Goal: Task Accomplishment & Management: Manage account settings

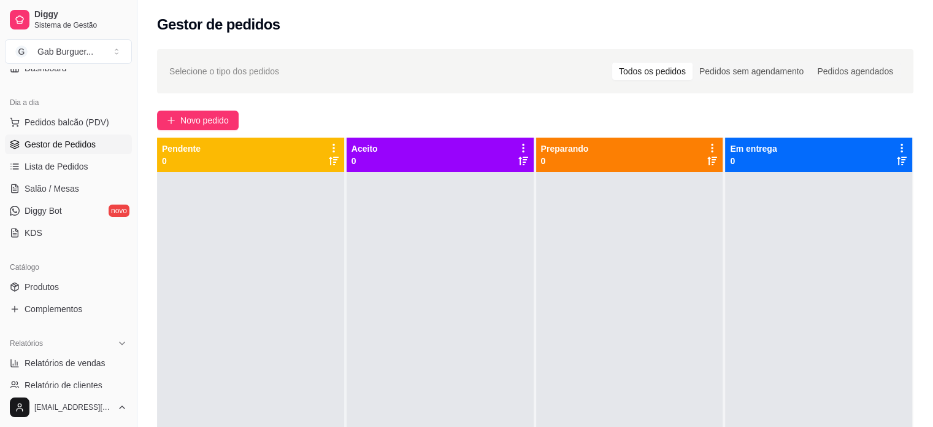
scroll to position [184, 0]
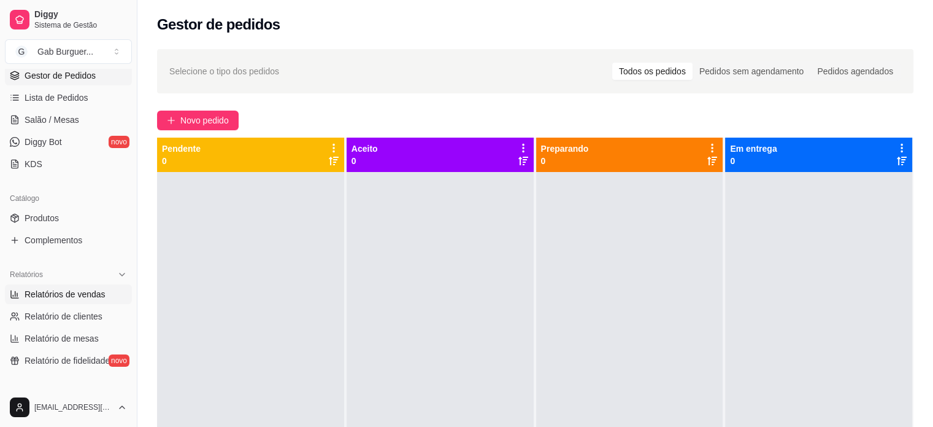
click at [74, 289] on span "Relatórios de vendas" at bounding box center [65, 294] width 81 height 12
select select "ALL"
select select "0"
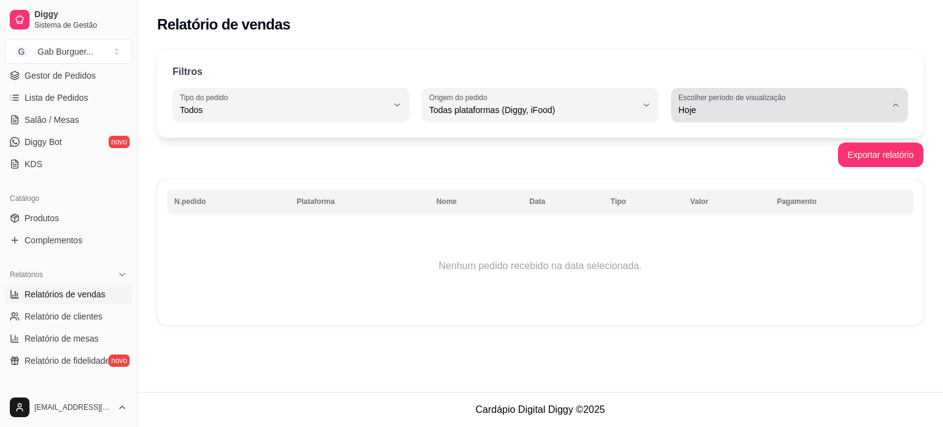
click at [886, 106] on button "Escolher período de visualização Hoje" at bounding box center [789, 105] width 237 height 34
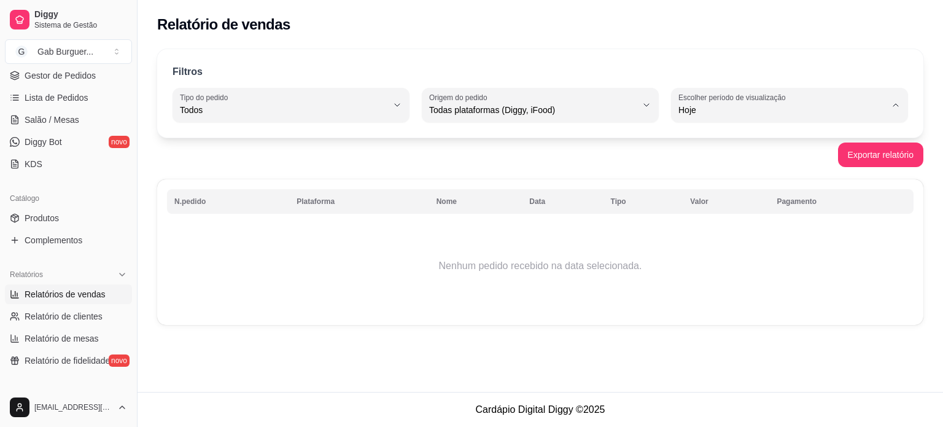
click at [806, 152] on li "Ontem" at bounding box center [789, 158] width 218 height 19
type input "1"
select select "1"
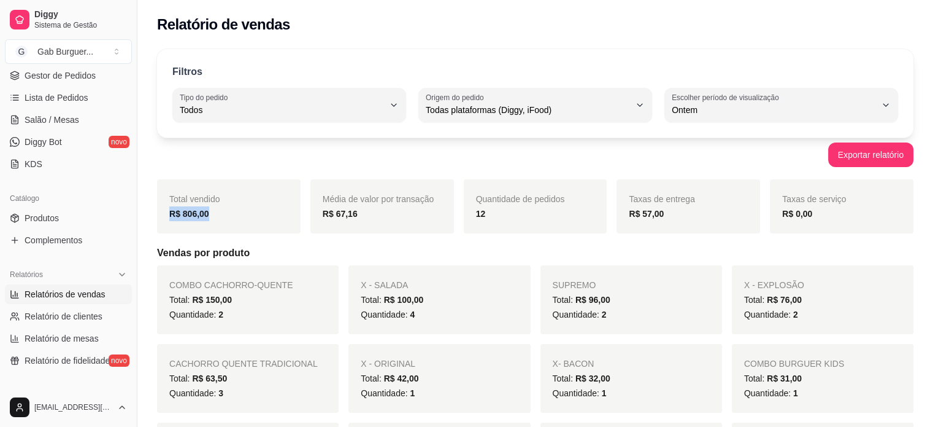
drag, startPoint x: 213, startPoint y: 218, endPoint x: 163, endPoint y: 219, distance: 49.7
click at [163, 219] on div "Total vendido R$ 806,00" at bounding box center [229, 206] width 144 height 54
drag, startPoint x: 684, startPoint y: 220, endPoint x: 634, endPoint y: 227, distance: 50.9
click at [634, 227] on div "Taxas de entrega R$ 57,00" at bounding box center [689, 206] width 144 height 54
click at [706, 226] on div "Taxas de entrega R$ 57,00" at bounding box center [689, 206] width 144 height 54
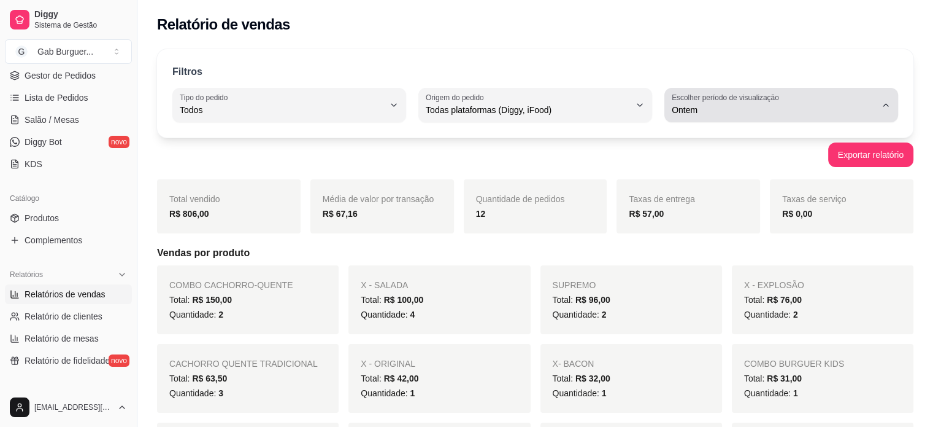
click at [854, 100] on div "Ontem" at bounding box center [774, 105] width 204 height 25
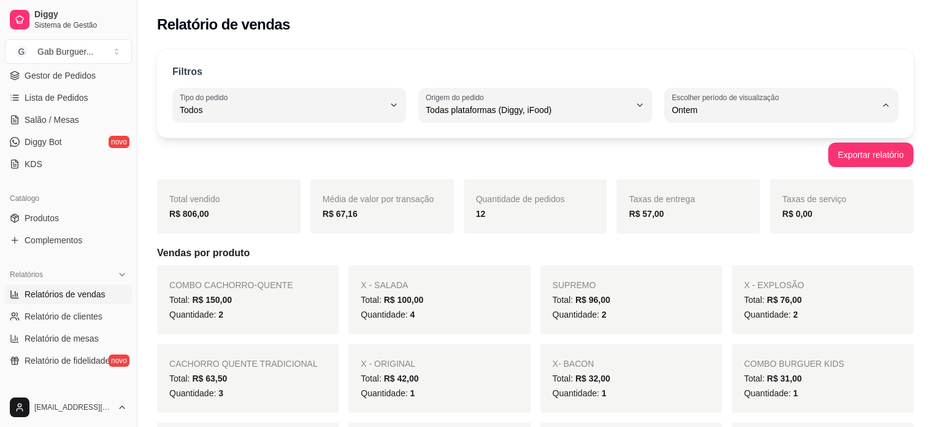
click at [768, 141] on span "Hoje" at bounding box center [776, 139] width 194 height 12
type input "0"
select select "0"
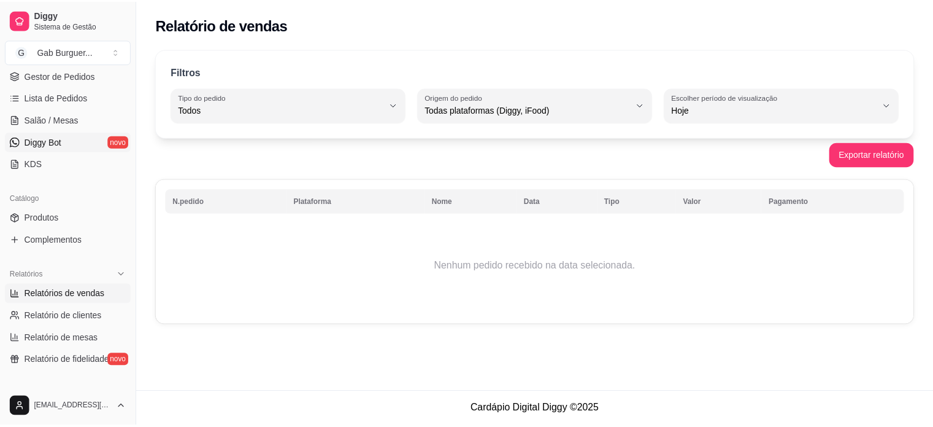
scroll to position [123, 0]
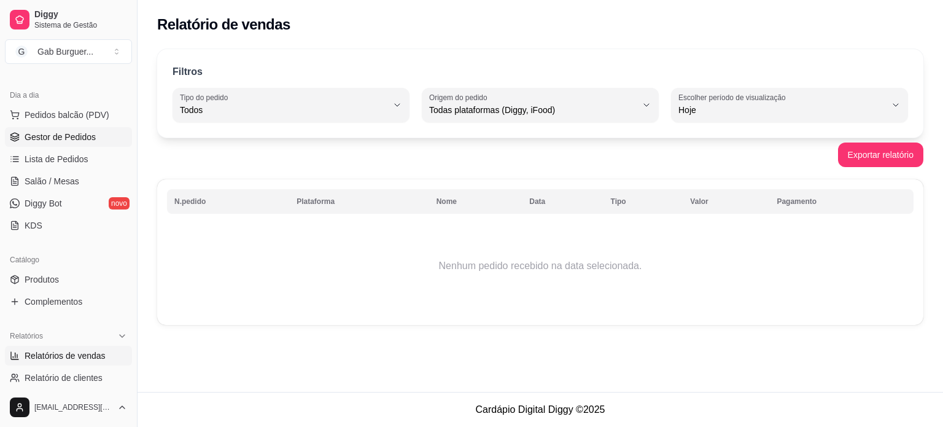
click at [56, 142] on span "Gestor de Pedidos" at bounding box center [60, 137] width 71 height 12
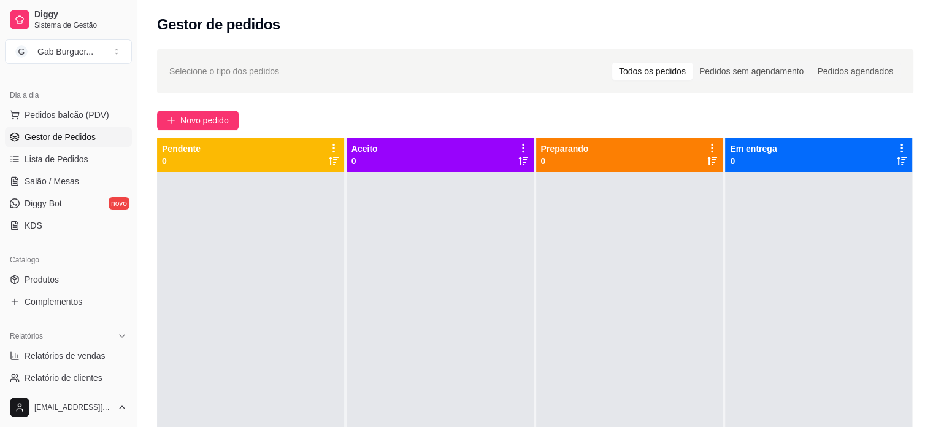
click at [261, 299] on div at bounding box center [250, 385] width 187 height 427
drag, startPoint x: 430, startPoint y: 346, endPoint x: 474, endPoint y: 369, distance: 50.3
click at [440, 350] on div at bounding box center [440, 385] width 187 height 427
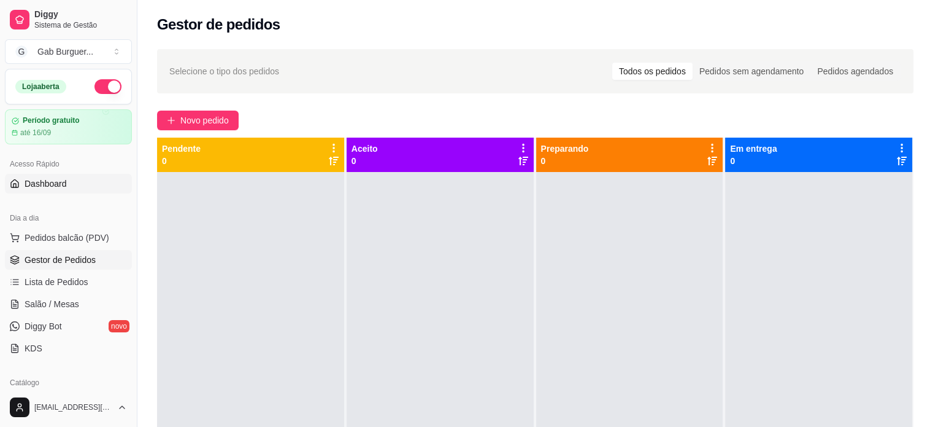
click at [55, 186] on span "Dashboard" at bounding box center [46, 183] width 42 height 12
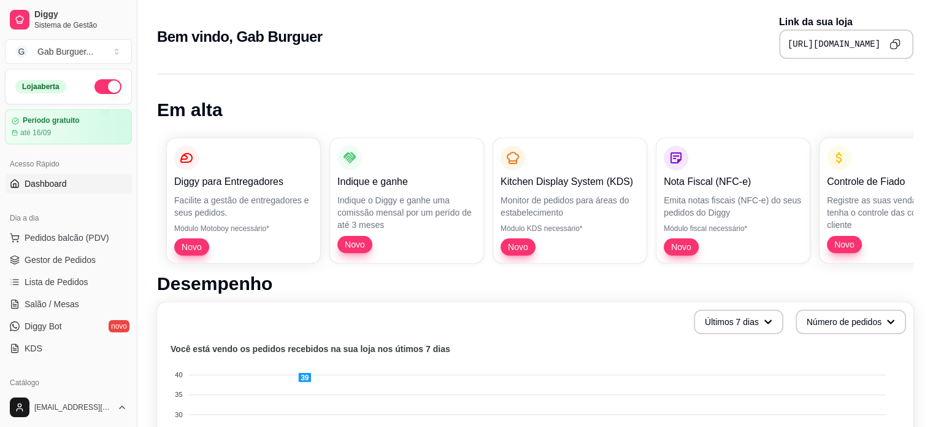
click at [899, 42] on icon "Copy to clipboard" at bounding box center [895, 44] width 11 height 11
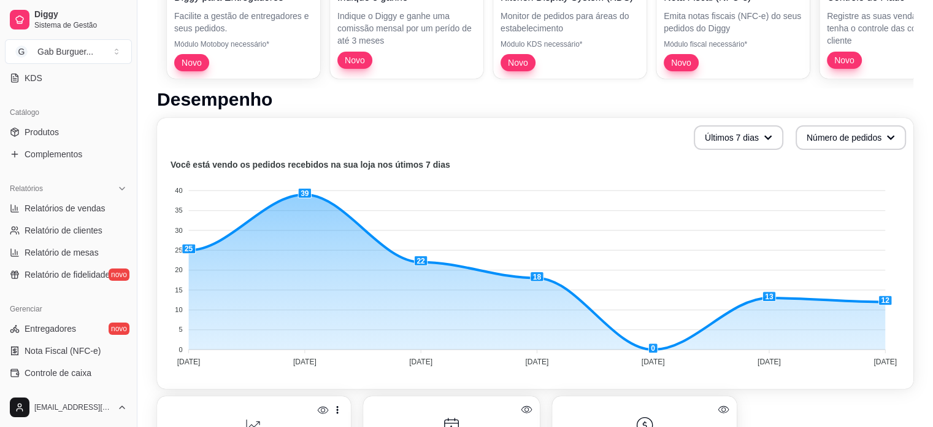
scroll to position [272, 0]
click at [64, 120] on link "Produtos" at bounding box center [68, 130] width 127 height 20
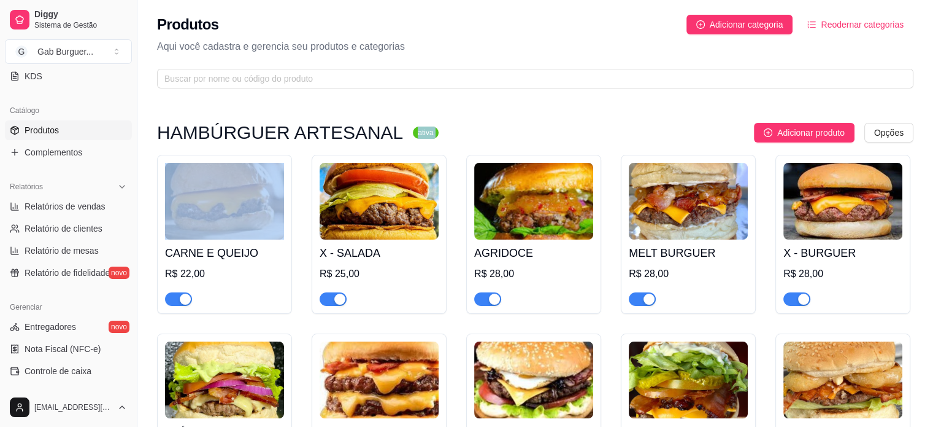
drag, startPoint x: 412, startPoint y: 129, endPoint x: 374, endPoint y: 134, distance: 37.8
click at [374, 134] on div "HAMBÚRGUER ARTESANAL ativa Adicionar produto Opções" at bounding box center [535, 133] width 757 height 20
click at [413, 133] on sup "ativa" at bounding box center [425, 132] width 25 height 12
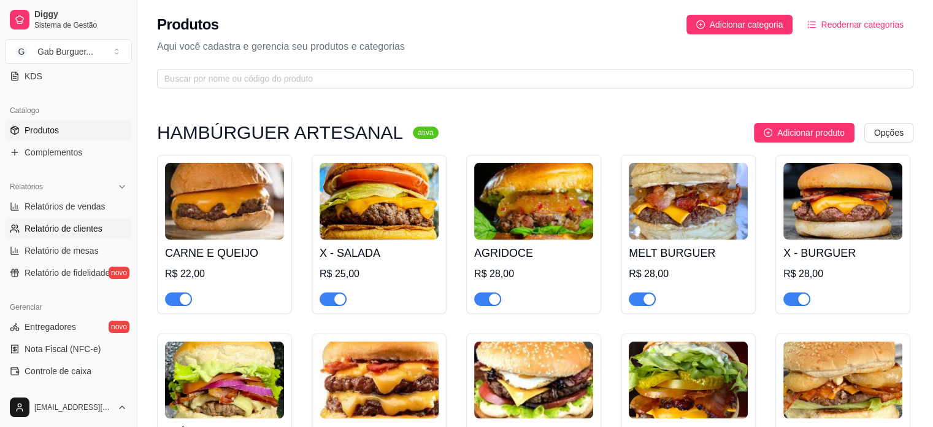
click at [30, 226] on span "Relatório de clientes" at bounding box center [64, 228] width 78 height 12
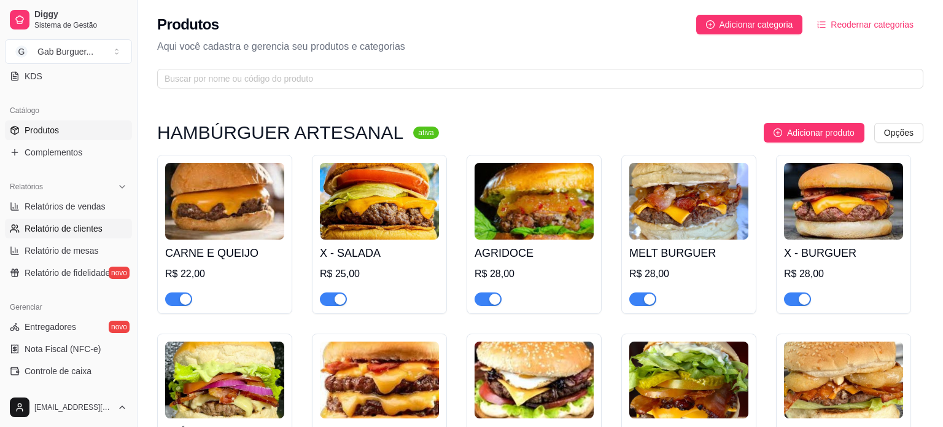
select select "30"
select select "HIGHEST_TOTAL_SPENT_WITH_ORDERS"
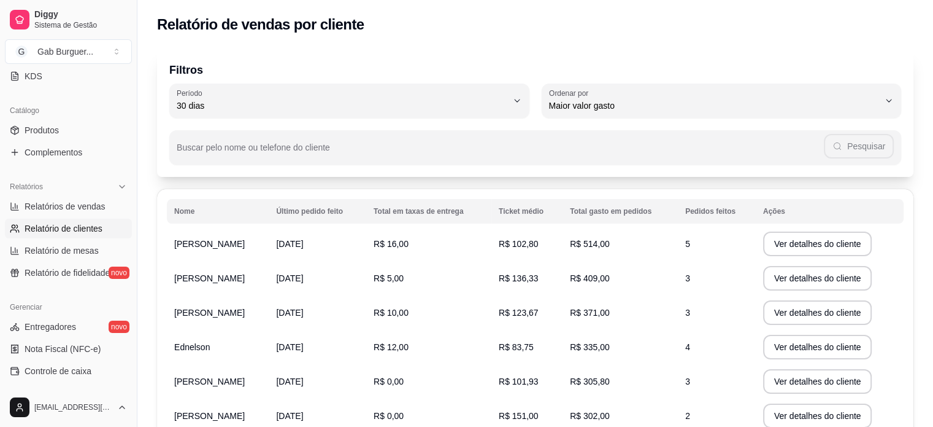
drag, startPoint x: 600, startPoint y: 247, endPoint x: 655, endPoint y: 250, distance: 54.7
click at [655, 250] on td "R$ 514,00" at bounding box center [620, 243] width 115 height 34
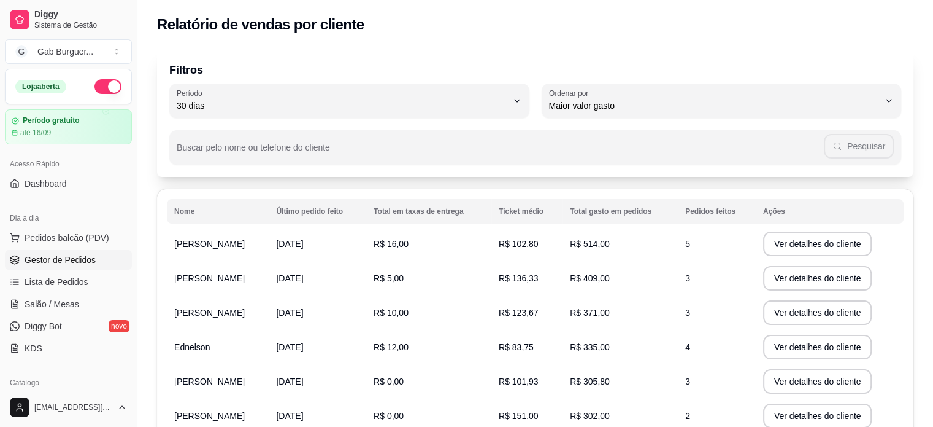
click at [46, 256] on span "Gestor de Pedidos" at bounding box center [60, 259] width 71 height 12
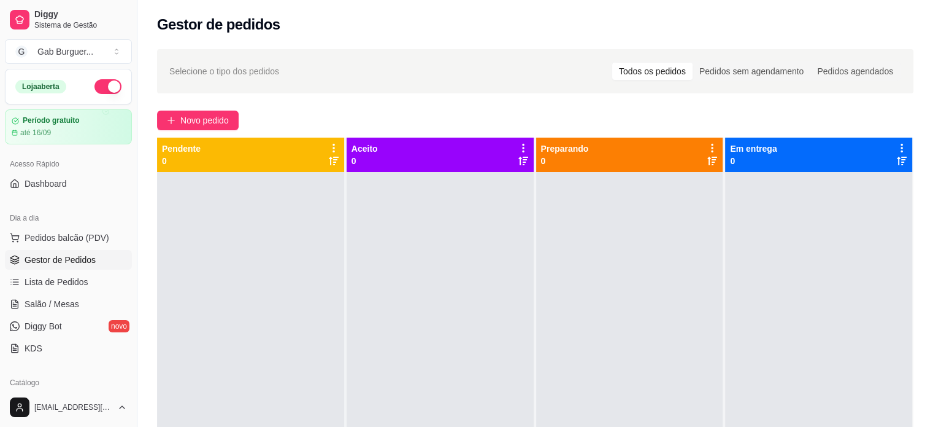
click at [269, 274] on div at bounding box center [250, 385] width 187 height 427
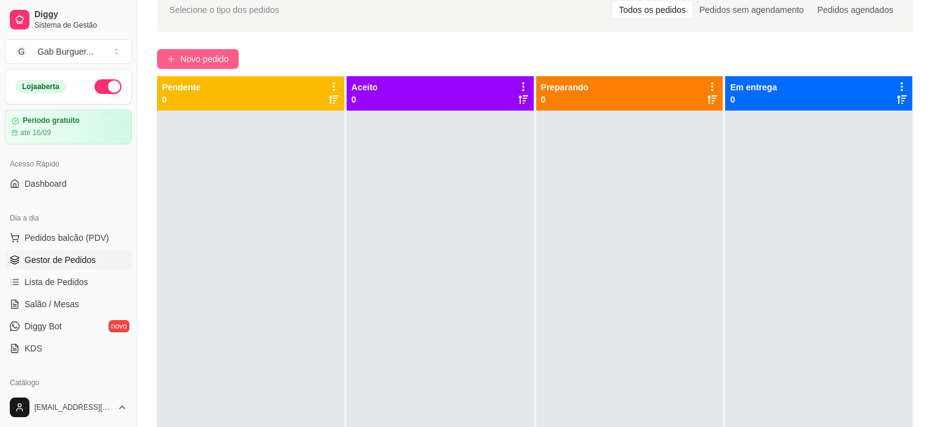
click at [199, 52] on span "Novo pedido" at bounding box center [204, 59] width 48 height 14
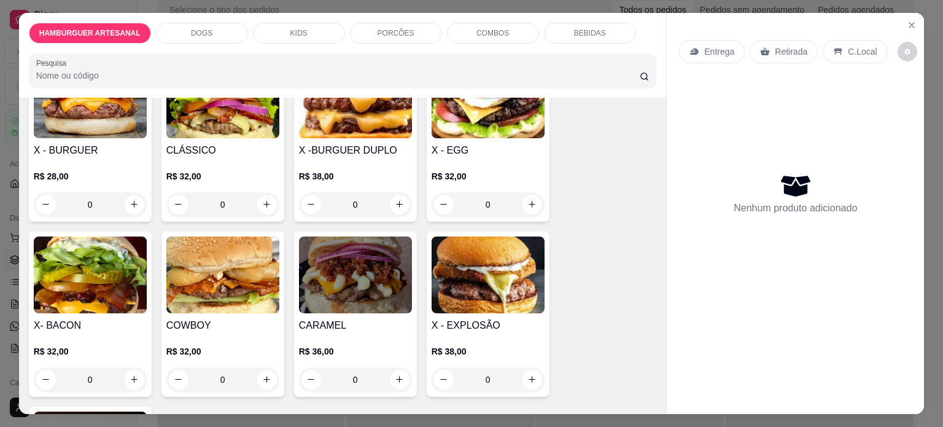
scroll to position [368, 0]
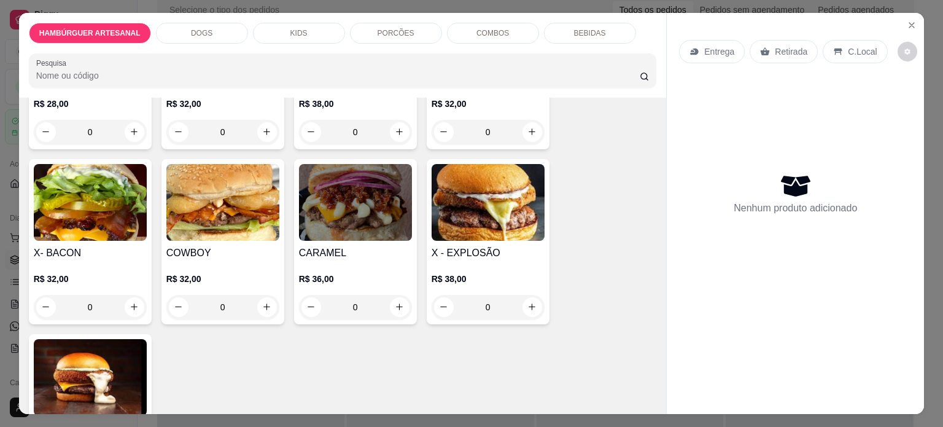
click at [529, 302] on div "0" at bounding box center [487, 307] width 113 height 25
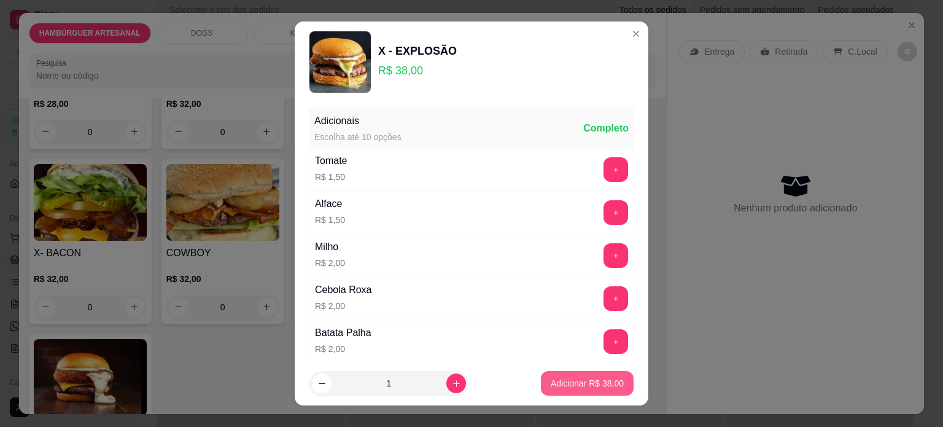
click at [562, 377] on p "Adicionar R$ 38,00" at bounding box center [586, 383] width 73 height 12
type input "1"
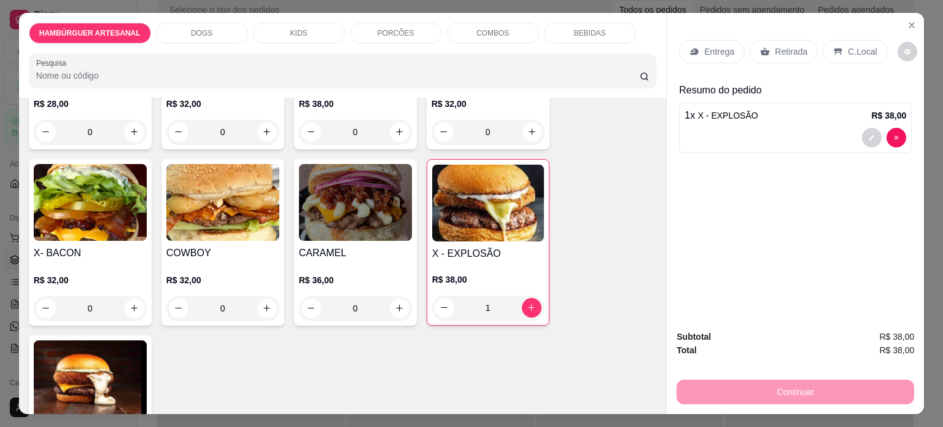
click at [269, 312] on div "0" at bounding box center [222, 308] width 113 height 25
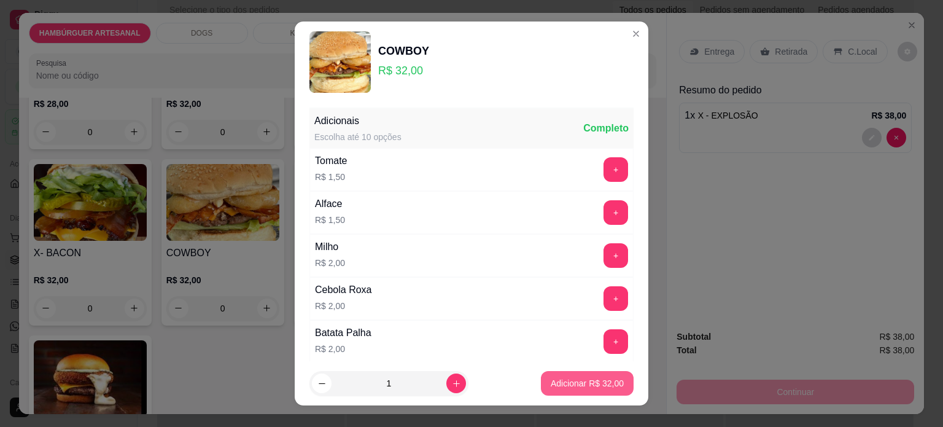
click at [598, 384] on p "Adicionar R$ 32,00" at bounding box center [586, 383] width 73 height 12
type input "1"
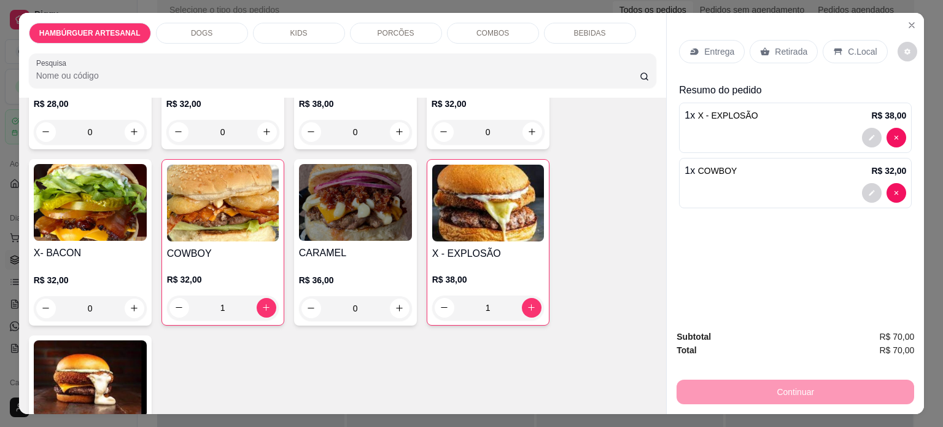
click at [128, 303] on div "0" at bounding box center [90, 308] width 113 height 25
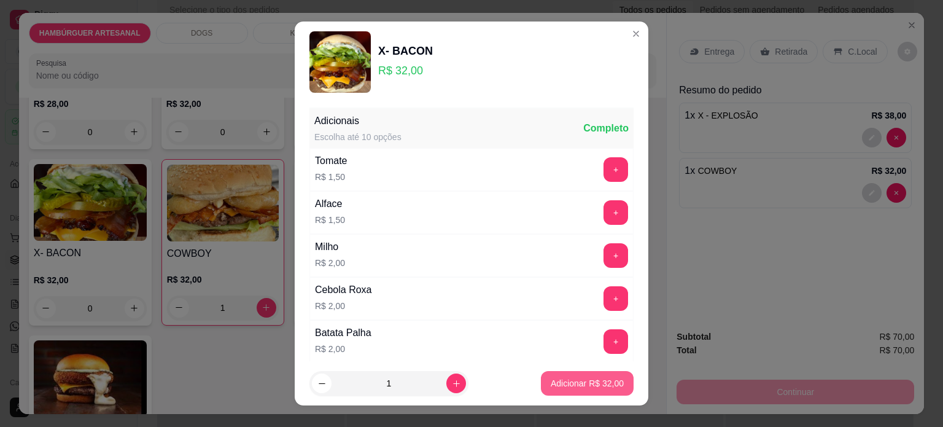
click at [600, 385] on p "Adicionar R$ 32,00" at bounding box center [586, 383] width 73 height 12
type input "1"
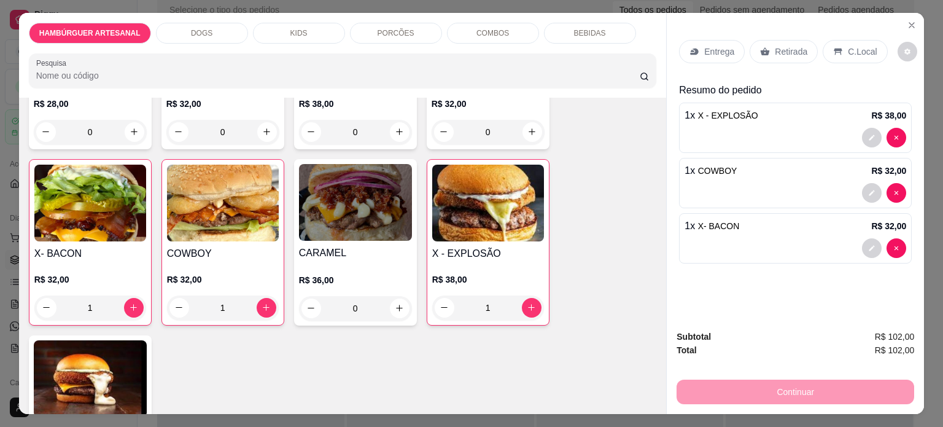
click at [593, 351] on div "CARNE E QUEIJO R$ 22,00 0 X - SALADA R$ 25,00 0 AGRIDOCE R$ 28,00 0 MELT BURGUE…" at bounding box center [343, 154] width 628 height 691
click at [715, 47] on p "Entrega" at bounding box center [719, 51] width 30 height 12
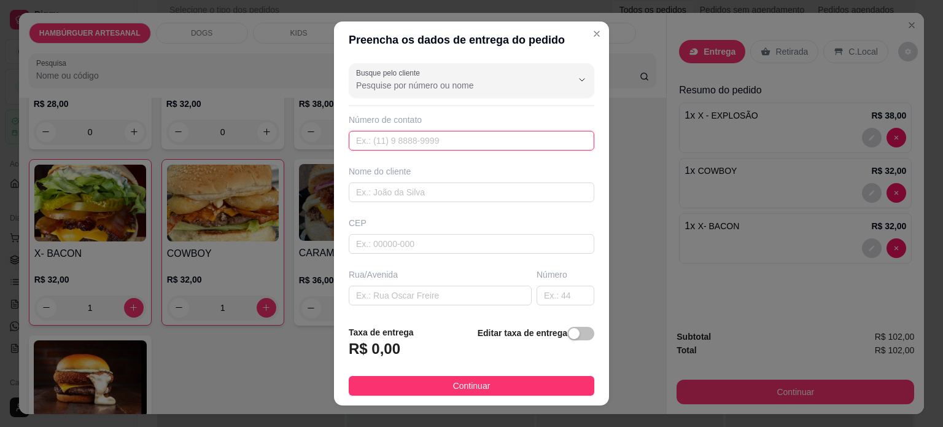
click at [401, 144] on input "text" at bounding box center [471, 141] width 245 height 20
type input "9989-7718"
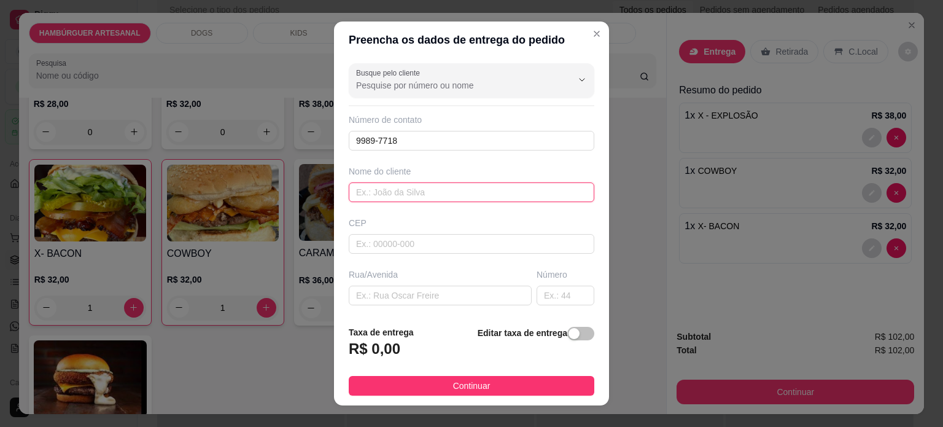
click at [360, 185] on input "text" at bounding box center [471, 192] width 245 height 20
type input "Pricila"
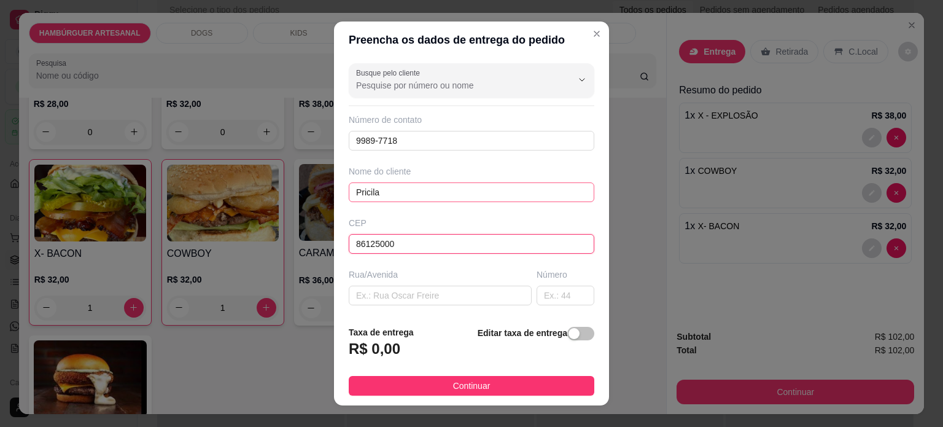
type input "86125000"
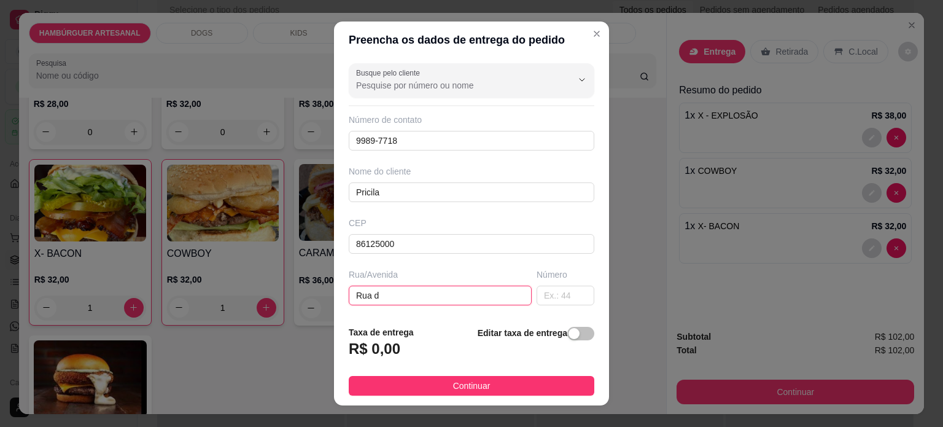
type input "Rua d"
type input "[GEOGRAPHIC_DATA]"
type input "18"
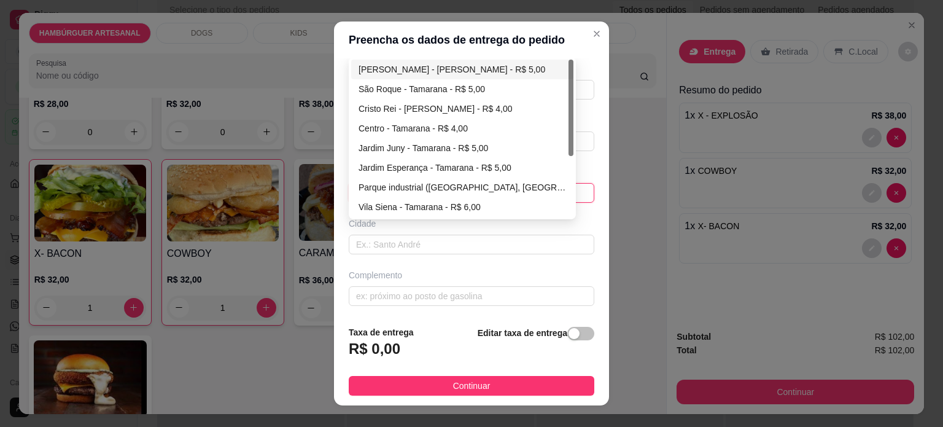
drag, startPoint x: 505, startPoint y: 193, endPoint x: 505, endPoint y: 184, distance: 9.2
click at [505, 193] on div "68a274e990825be0f548409b 68a2789ea2f8de552d9067a1 [PERSON_NAME] - Tamarana - R$…" at bounding box center [471, 193] width 245 height 20
click at [457, 151] on div "Jardim Juny - Tamarana - R$ 5,00" at bounding box center [461, 148] width 207 height 14
type input "Tamarana"
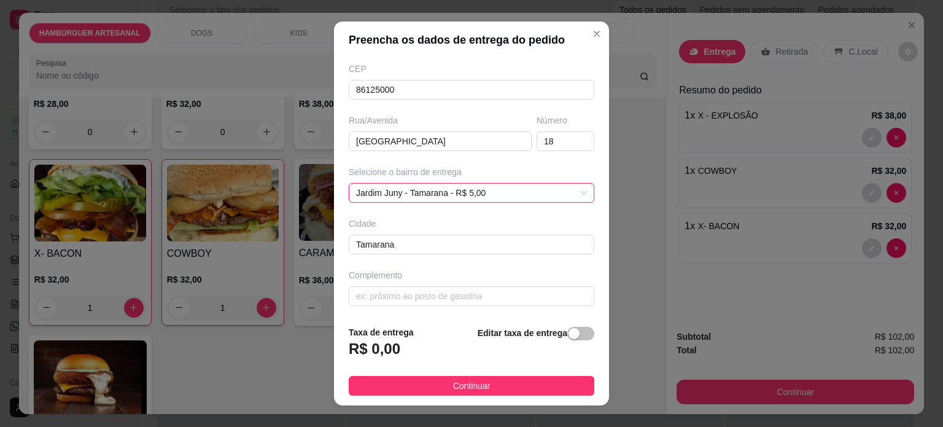
scroll to position [141, 0]
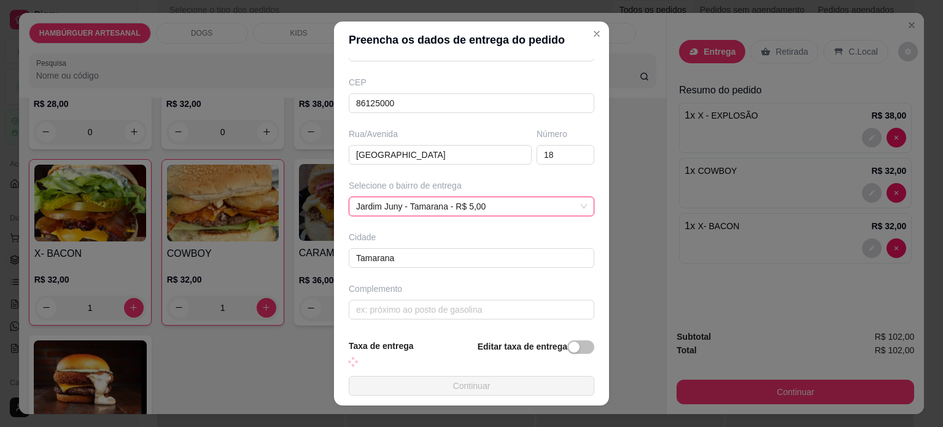
click at [469, 188] on div "Selecione o bairro de entrega" at bounding box center [471, 185] width 245 height 12
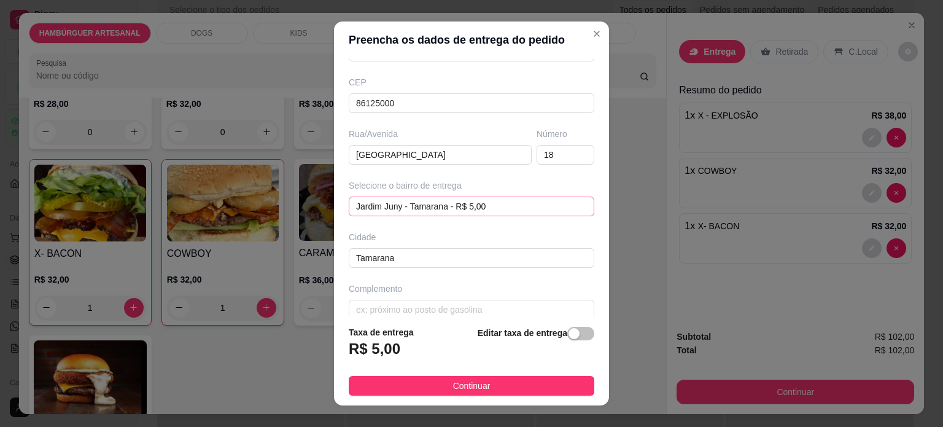
drag, startPoint x: 465, startPoint y: 223, endPoint x: 466, endPoint y: 210, distance: 13.0
click at [465, 220] on div "Busque pelo cliente Número de contato 9989-7718 Nome do cliente Pricila CEP 861…" at bounding box center [471, 187] width 275 height 258
click at [467, 209] on div "Jardim Juny - Tamarana - R$ 5,00 68a278e6a2f8de552d9067a7 68a27945a2f8de552d906…" at bounding box center [471, 206] width 245 height 20
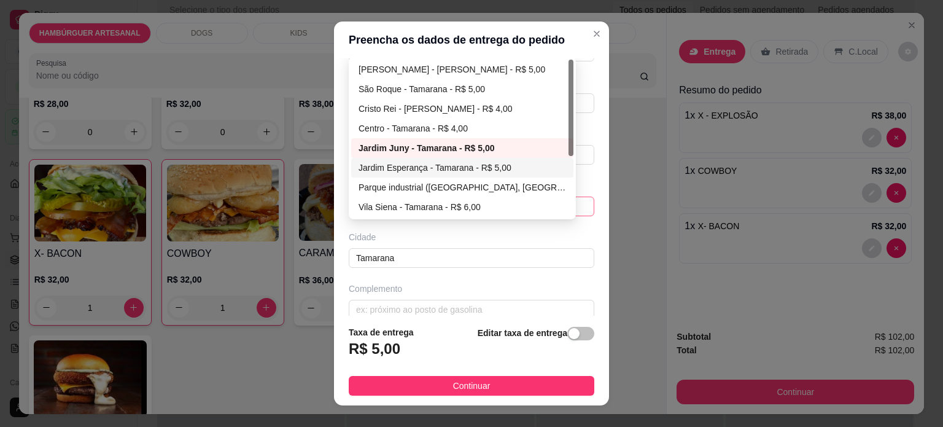
click at [444, 164] on div "Jardim Esperança - Tamarana - R$ 5,00" at bounding box center [461, 168] width 207 height 14
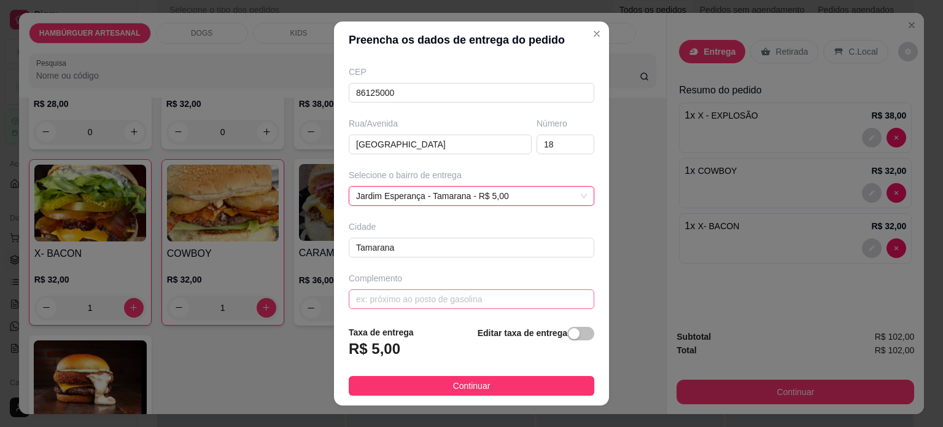
scroll to position [154, 0]
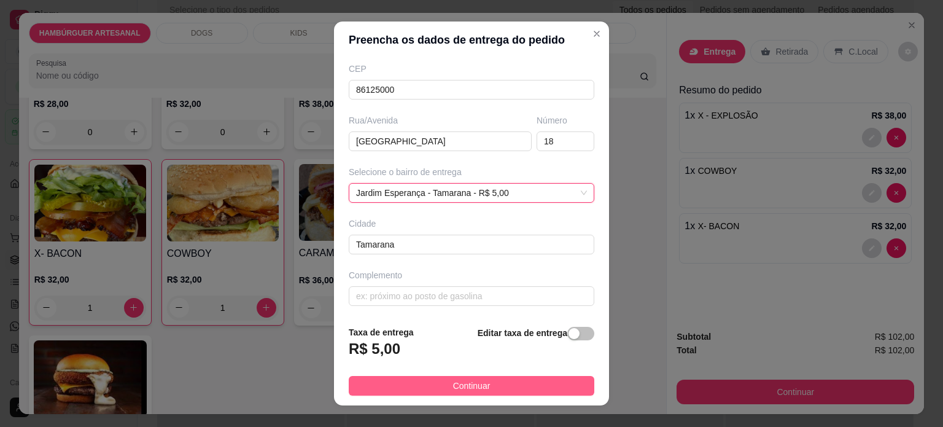
click at [471, 379] on span "Continuar" at bounding box center [471, 386] width 37 height 14
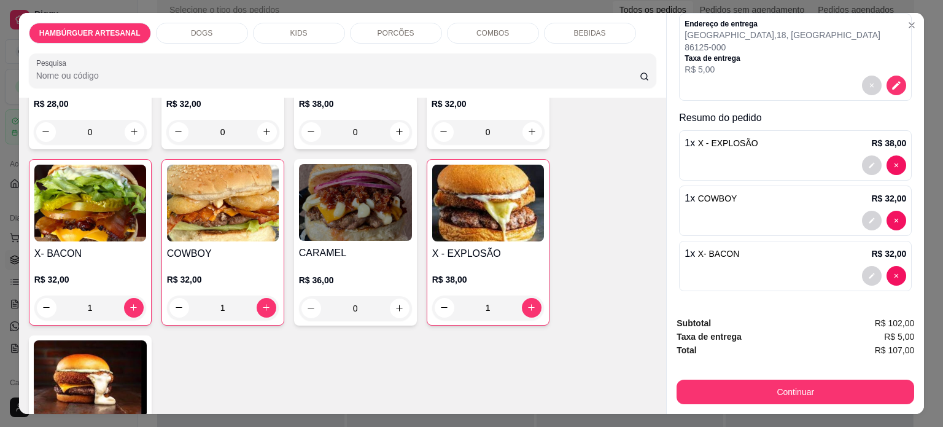
scroll to position [31, 0]
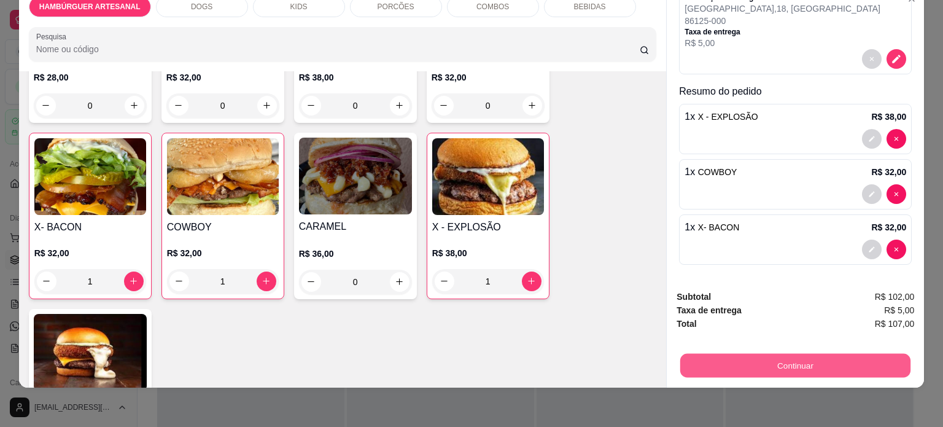
click at [778, 360] on button "Continuar" at bounding box center [795, 365] width 230 height 24
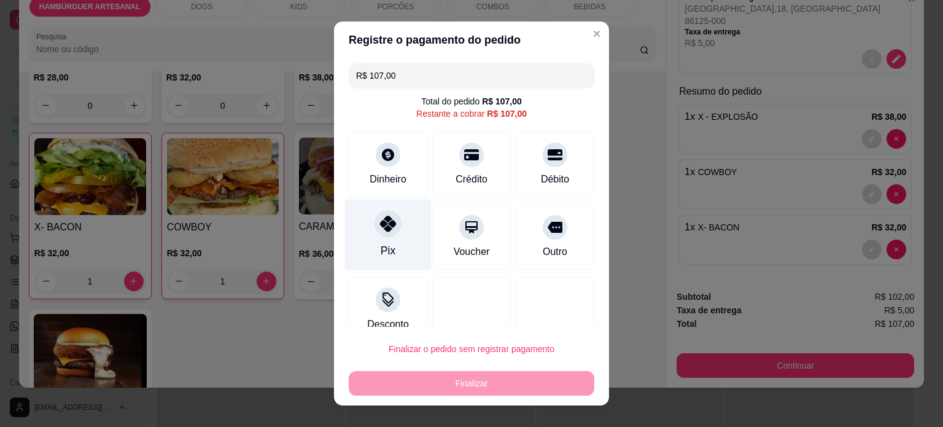
click at [398, 220] on div "Pix" at bounding box center [388, 234] width 87 height 72
type input "R$ 0,00"
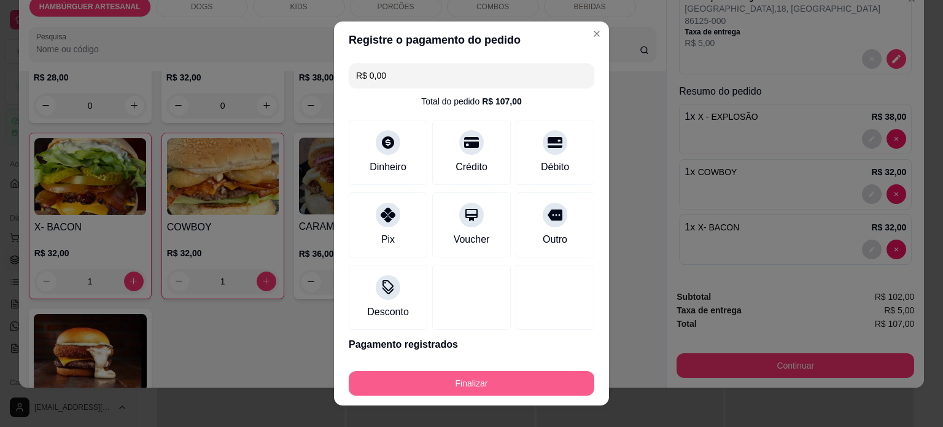
click at [498, 383] on button "Finalizar" at bounding box center [471, 383] width 245 height 25
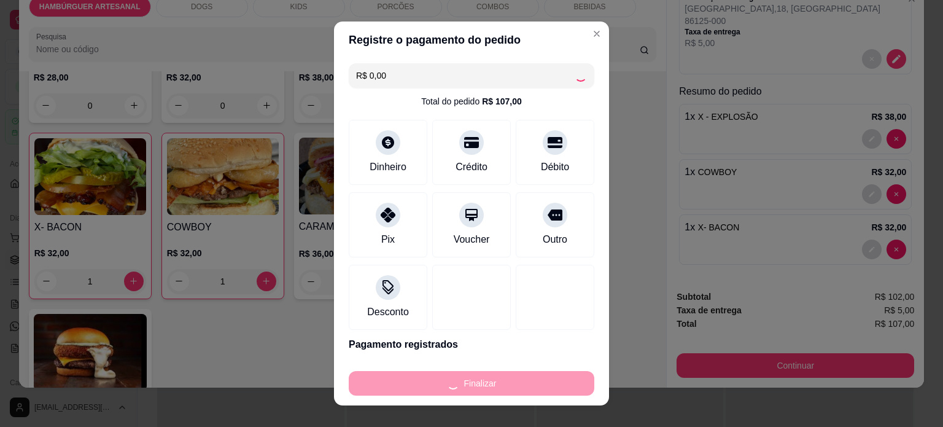
type input "0"
type input "-R$ 107,00"
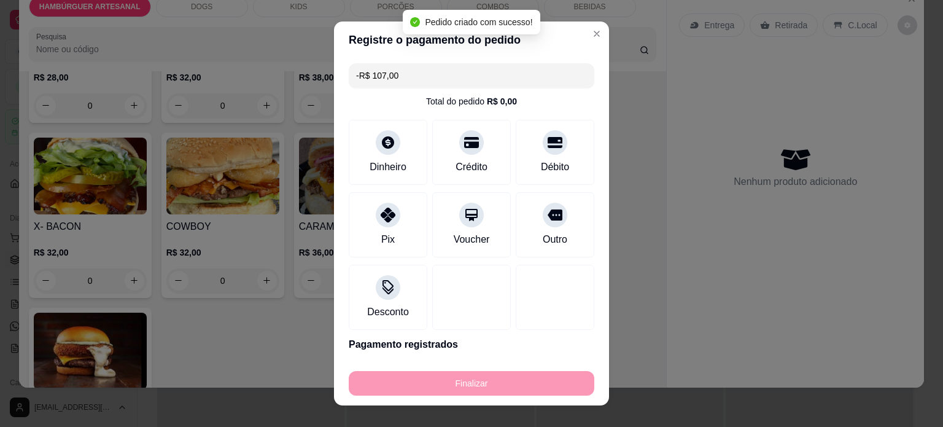
scroll to position [0, 0]
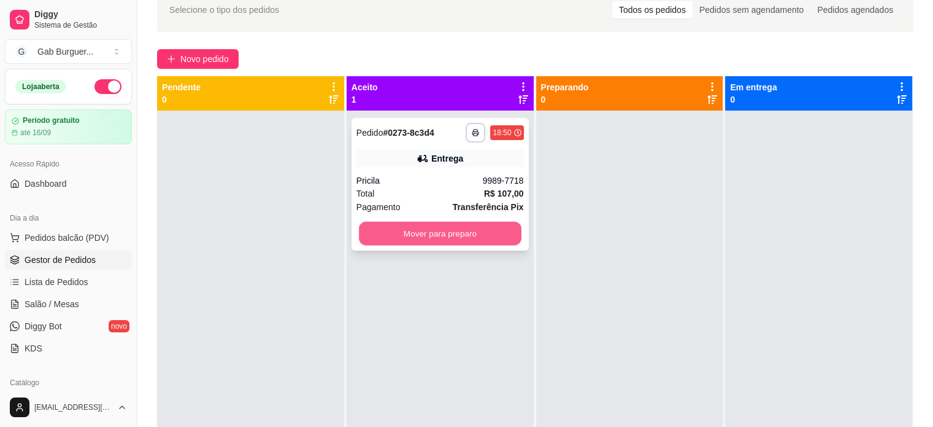
click at [464, 228] on button "Mover para preparo" at bounding box center [440, 234] width 163 height 24
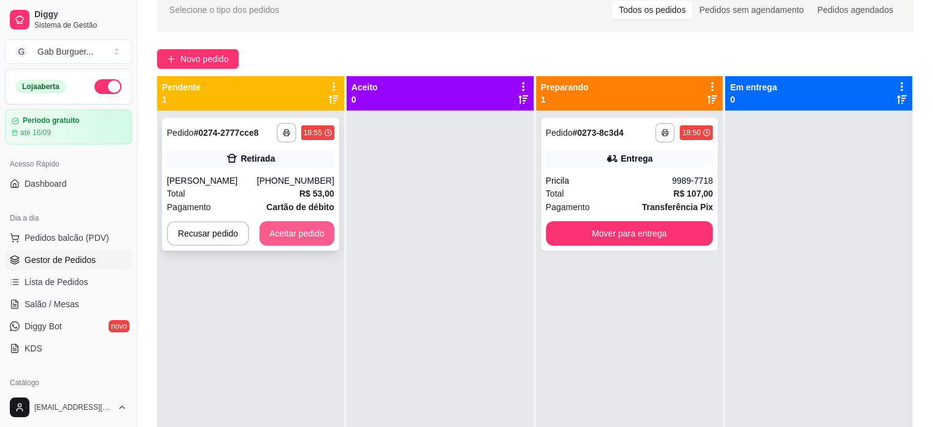
click at [312, 244] on button "Aceitar pedido" at bounding box center [297, 233] width 75 height 25
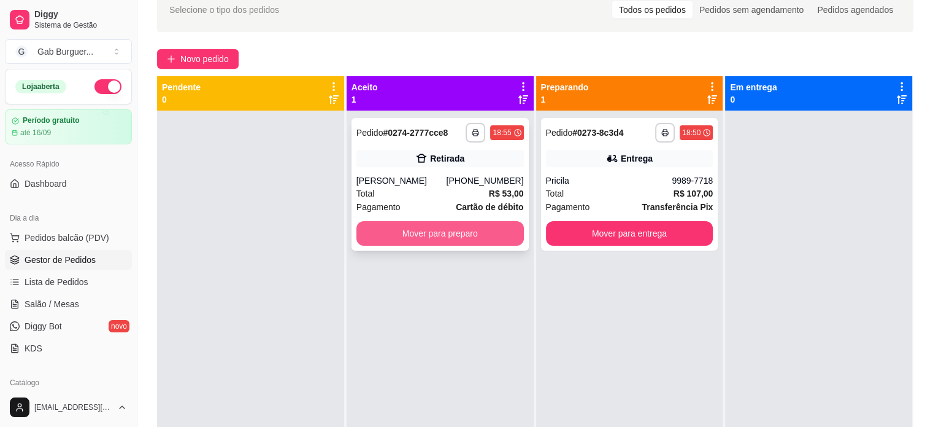
click at [489, 240] on button "Mover para preparo" at bounding box center [441, 233] width 168 height 25
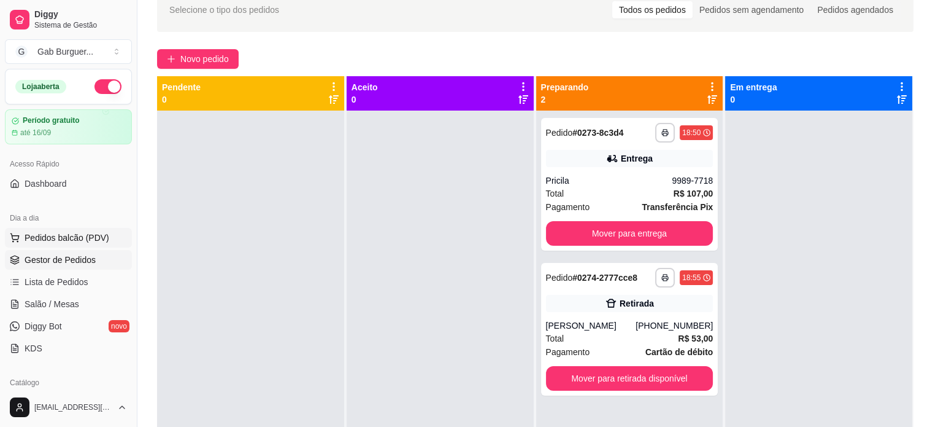
click at [31, 236] on span "Pedidos balcão (PDV)" at bounding box center [67, 237] width 85 height 12
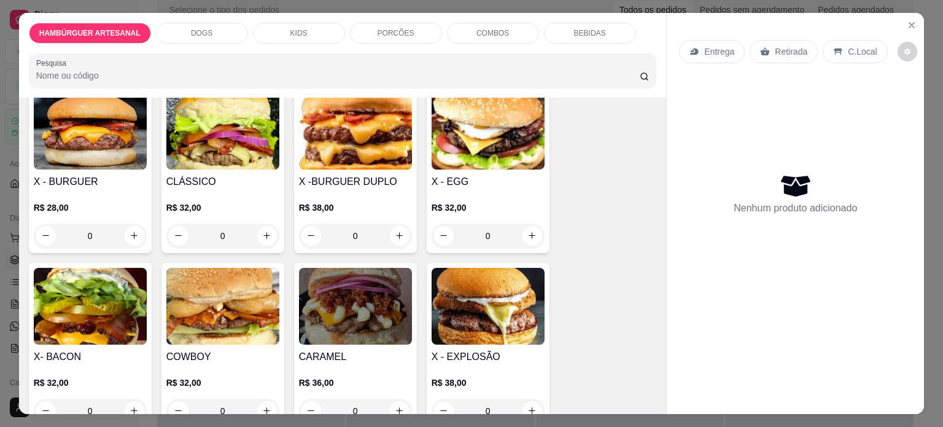
scroll to position [368, 0]
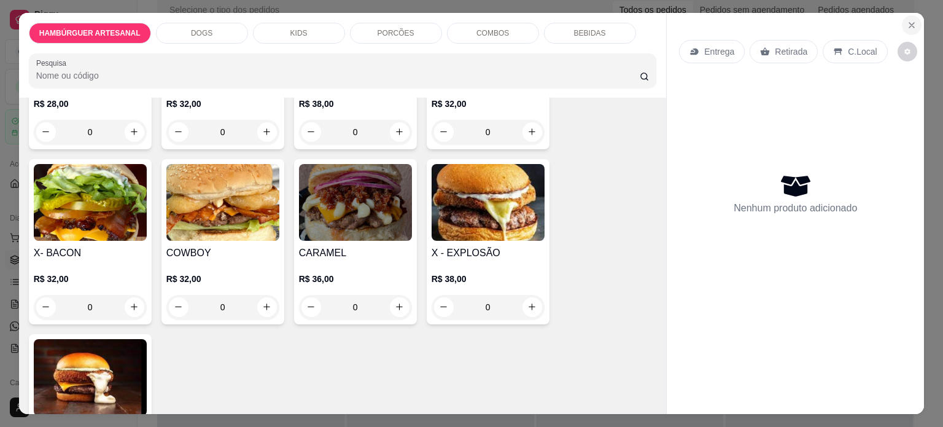
click at [906, 20] on icon "Close" at bounding box center [911, 25] width 10 height 10
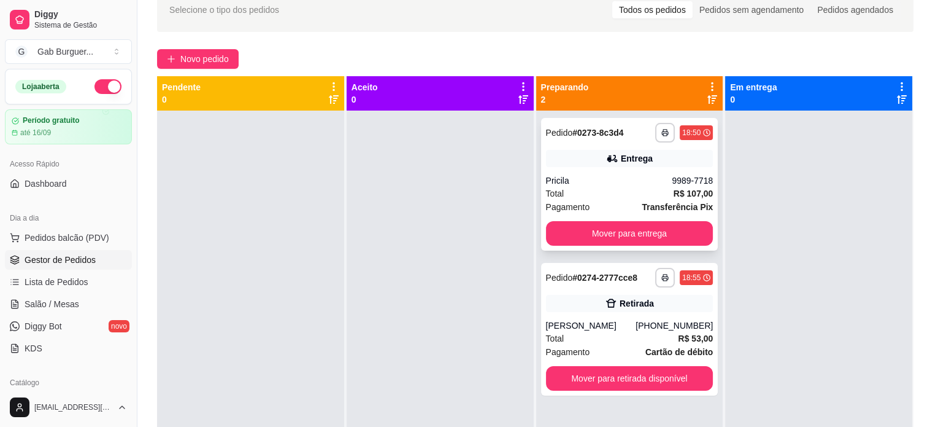
click at [686, 129] on div "18:50" at bounding box center [691, 133] width 18 height 10
click at [226, 156] on div at bounding box center [250, 323] width 187 height 427
click at [80, 237] on span "Pedidos balcão (PDV)" at bounding box center [67, 237] width 85 height 12
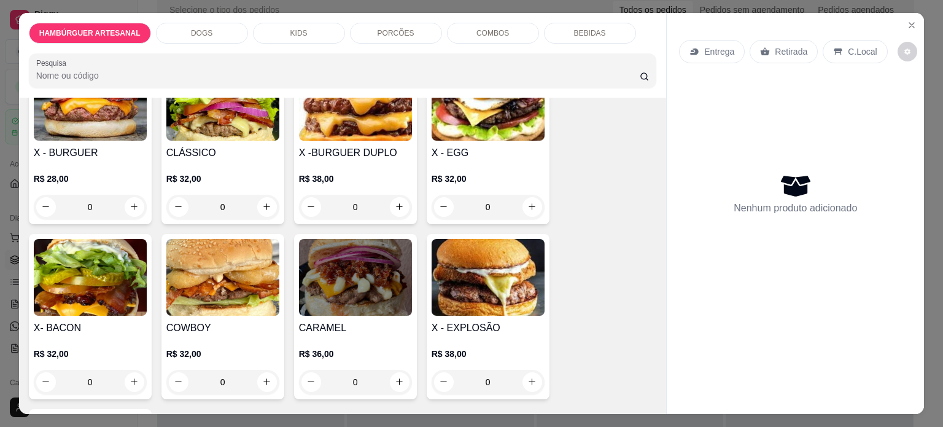
scroll to position [307, 0]
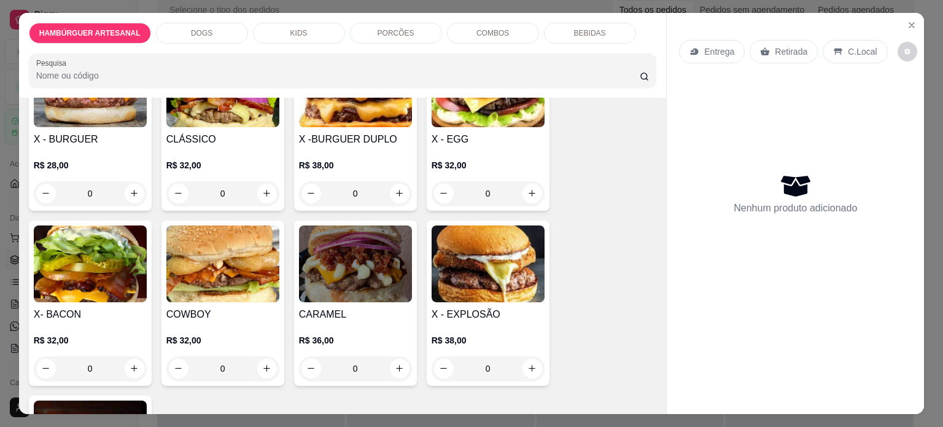
click at [228, 268] on img at bounding box center [222, 263] width 113 height 77
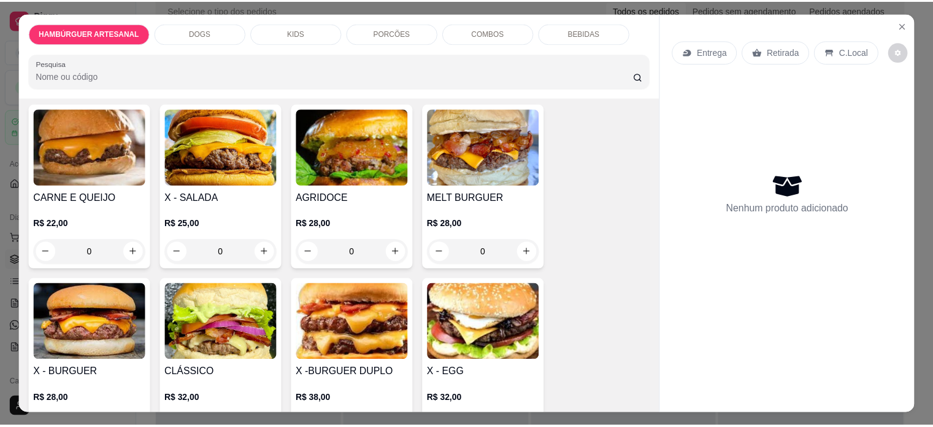
scroll to position [0, 0]
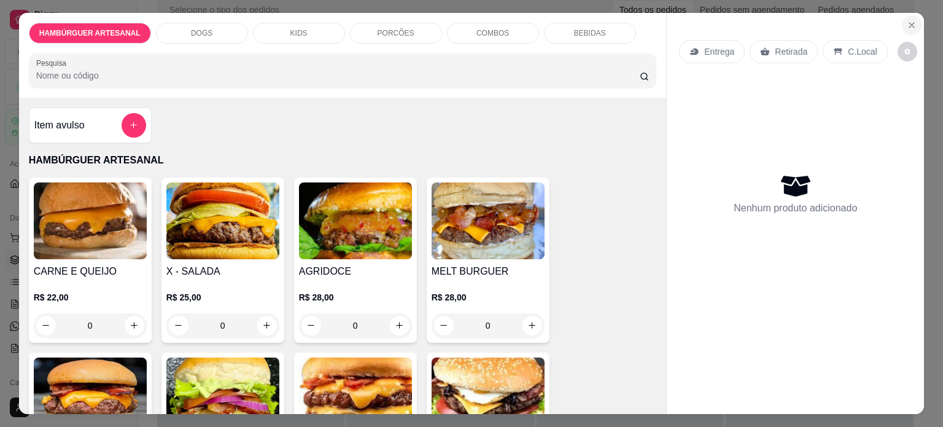
click at [909, 21] on icon "Close" at bounding box center [911, 25] width 10 height 10
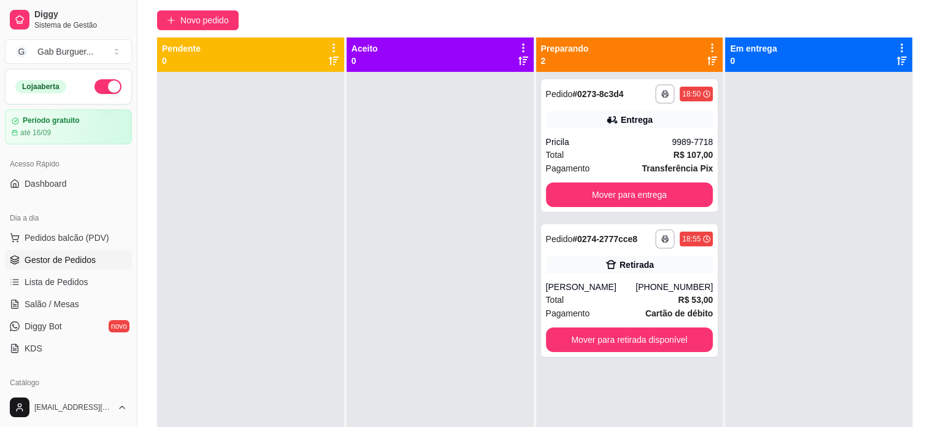
scroll to position [61, 0]
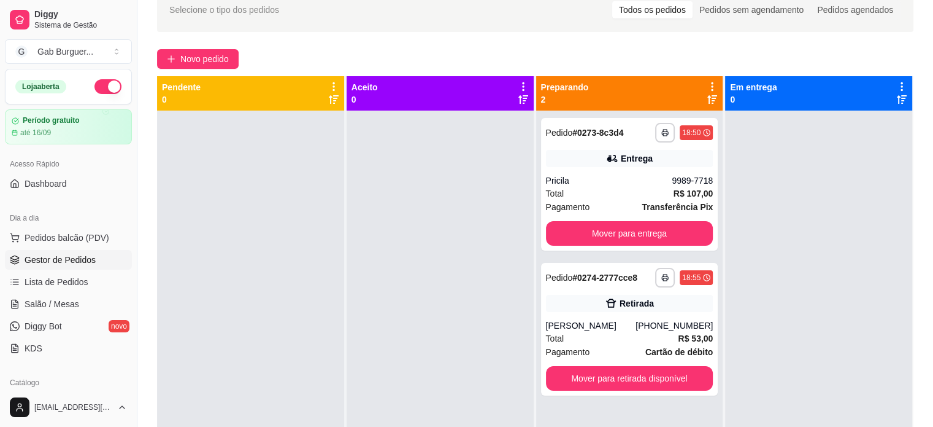
click at [255, 218] on div at bounding box center [250, 323] width 187 height 427
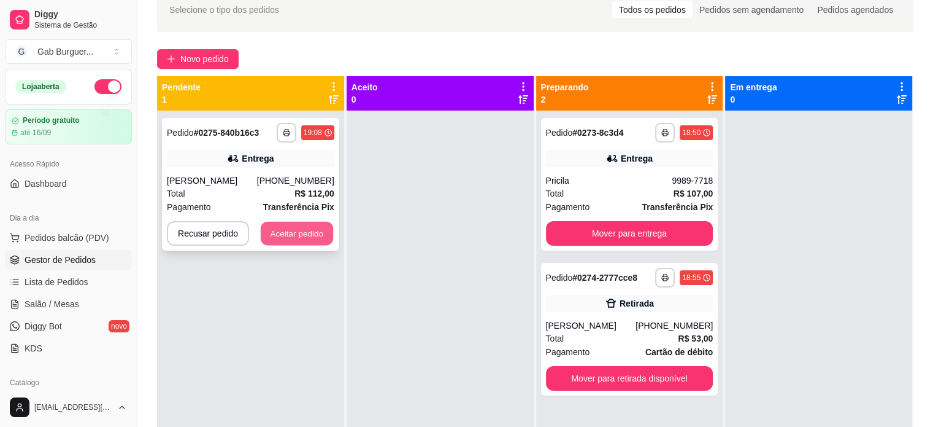
click at [311, 231] on button "Aceitar pedido" at bounding box center [297, 234] width 72 height 24
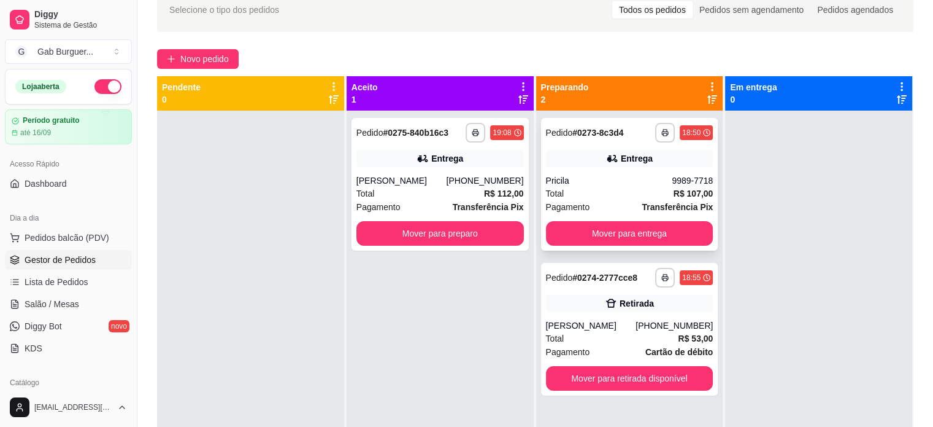
click at [703, 129] on icon at bounding box center [706, 132] width 7 height 7
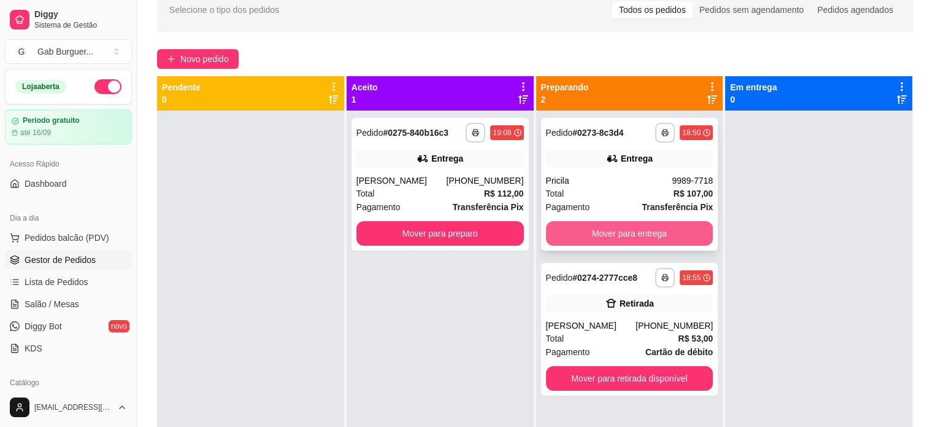
click at [617, 234] on button "Mover para entrega" at bounding box center [630, 233] width 168 height 25
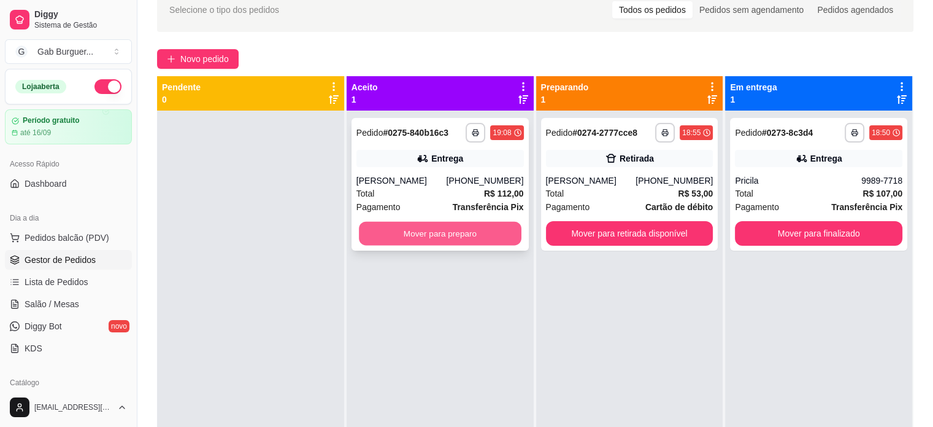
click at [405, 238] on button "Mover para preparo" at bounding box center [440, 234] width 163 height 24
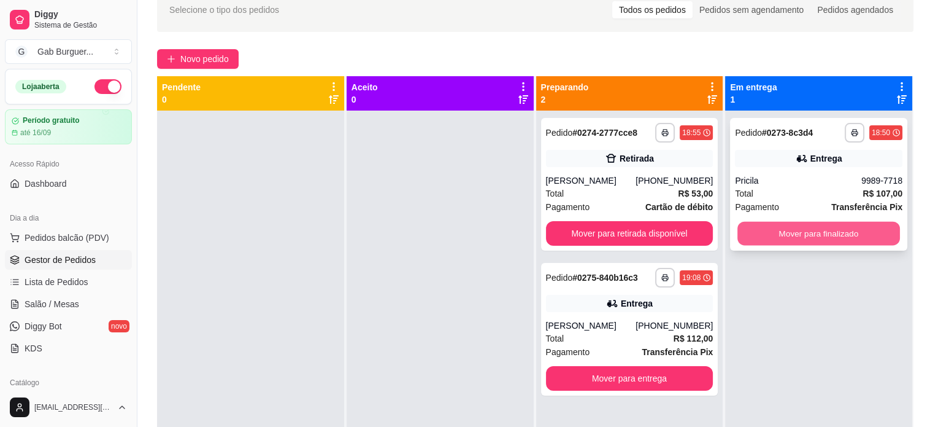
click at [810, 229] on button "Mover para finalizado" at bounding box center [819, 234] width 163 height 24
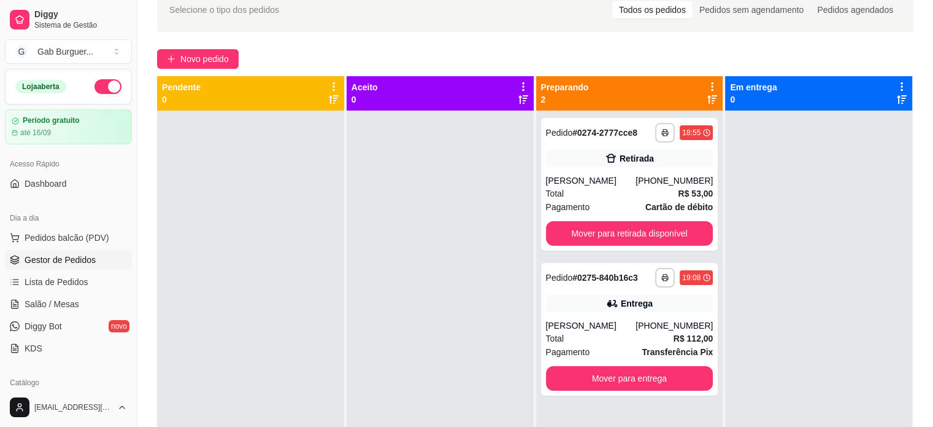
click at [201, 179] on div at bounding box center [250, 323] width 187 height 427
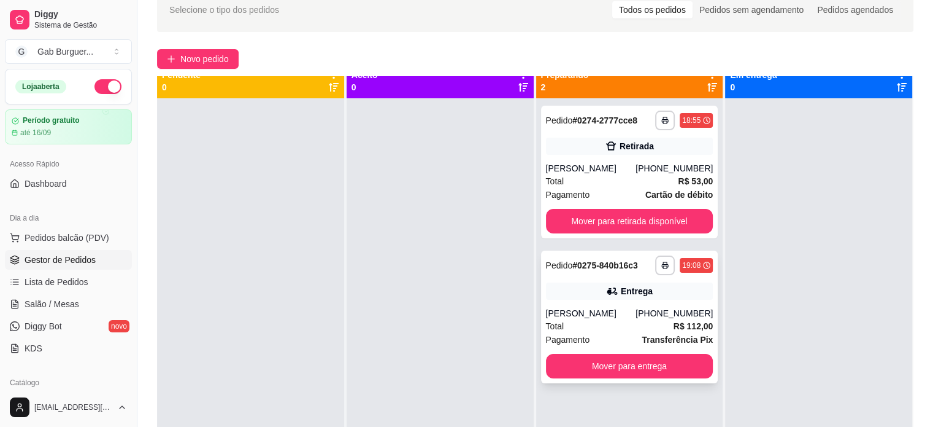
scroll to position [0, 0]
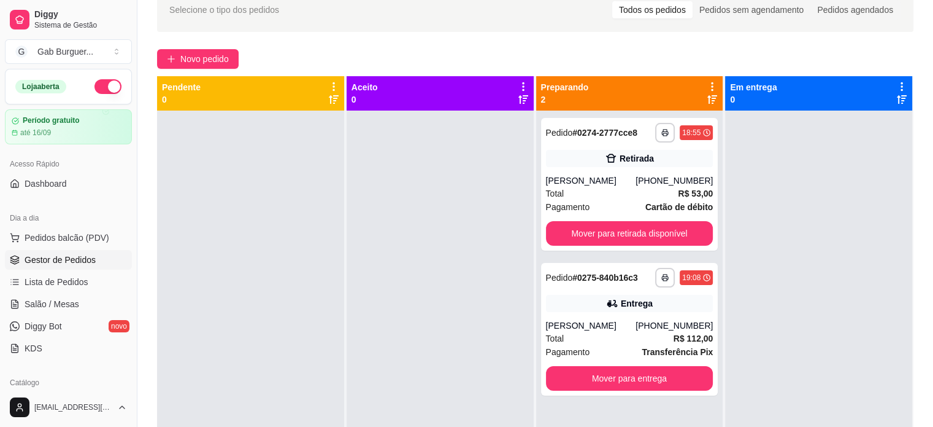
click at [819, 182] on div at bounding box center [818, 323] width 187 height 427
click at [376, 206] on div at bounding box center [440, 323] width 187 height 427
click at [494, 333] on div at bounding box center [440, 323] width 187 height 427
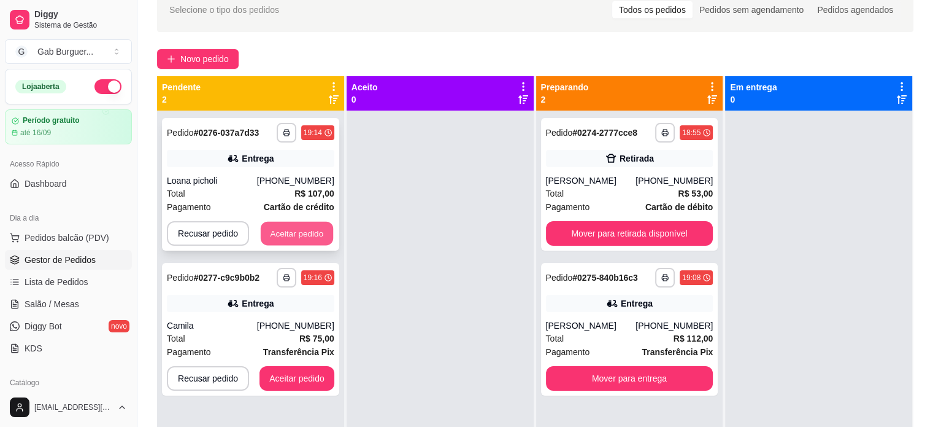
click at [302, 228] on button "Aceitar pedido" at bounding box center [297, 234] width 72 height 24
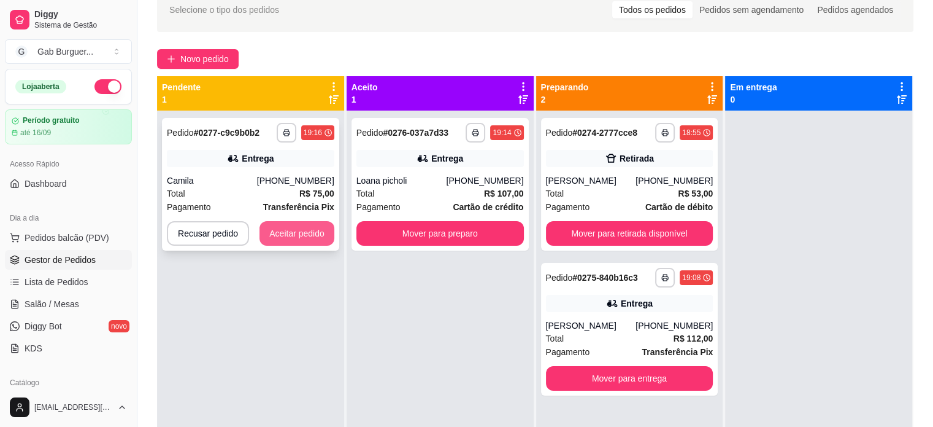
click at [315, 228] on button "Aceitar pedido" at bounding box center [297, 233] width 75 height 25
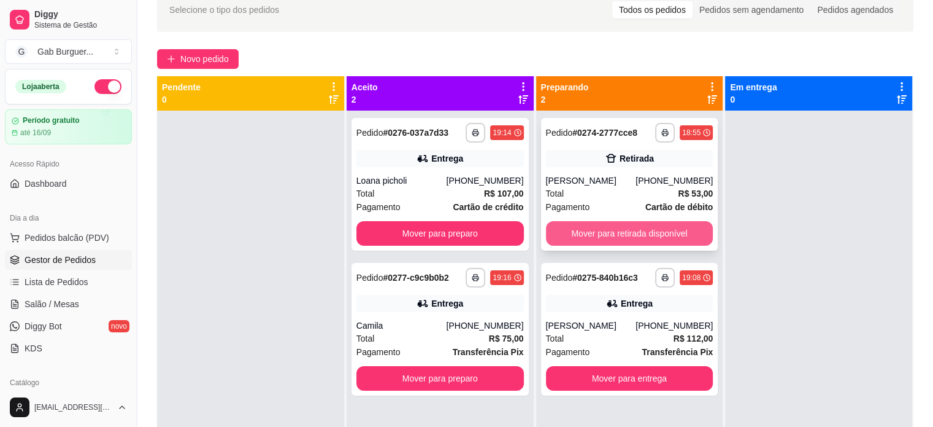
click at [631, 242] on button "Mover para retirada disponível" at bounding box center [630, 233] width 168 height 25
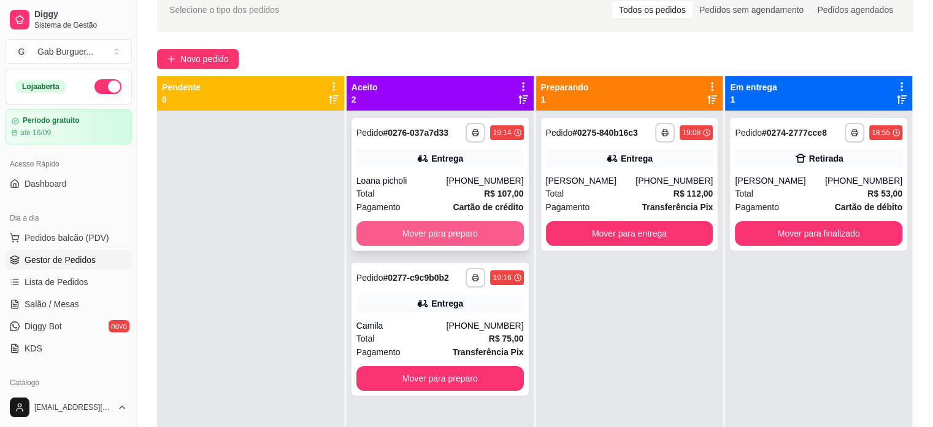
click at [426, 233] on button "Mover para preparo" at bounding box center [441, 233] width 168 height 25
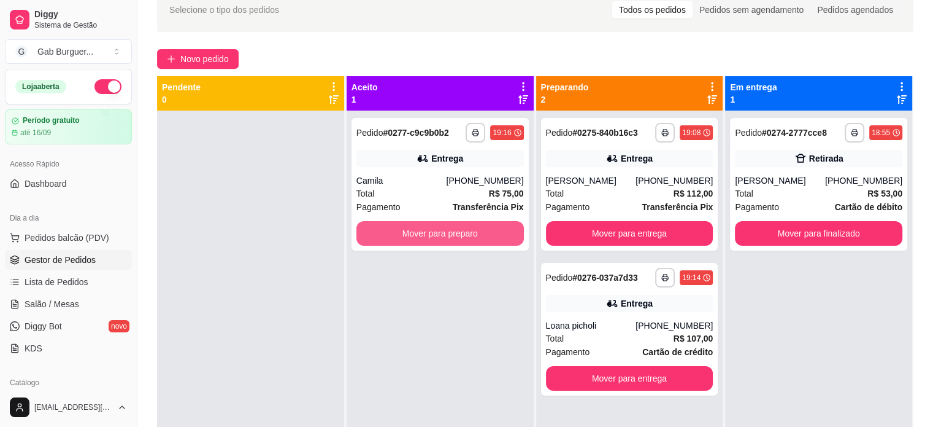
click at [426, 233] on button "Mover para preparo" at bounding box center [441, 233] width 168 height 25
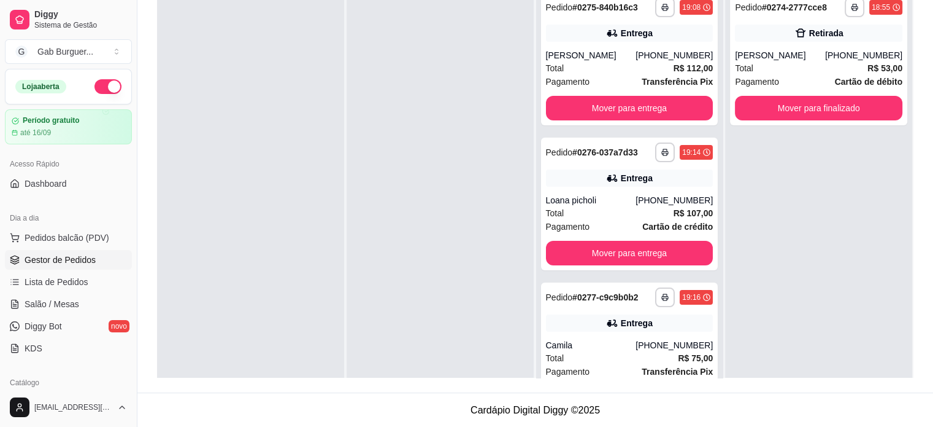
scroll to position [125, 0]
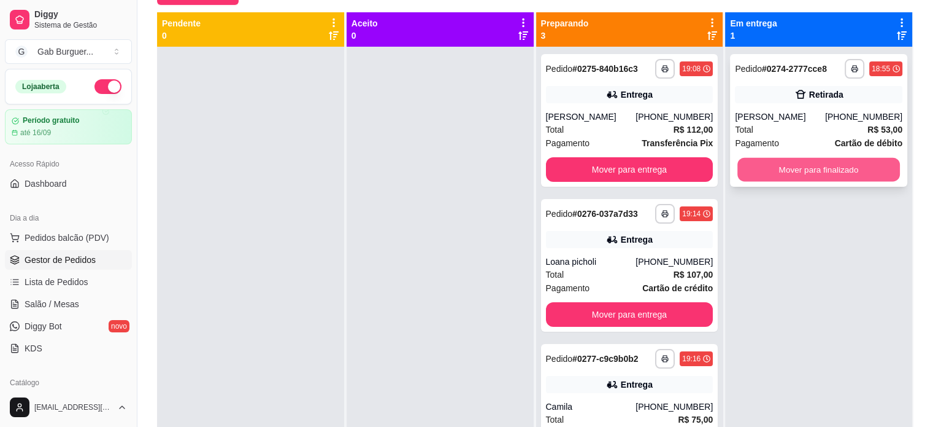
click at [814, 168] on button "Mover para finalizado" at bounding box center [819, 170] width 163 height 24
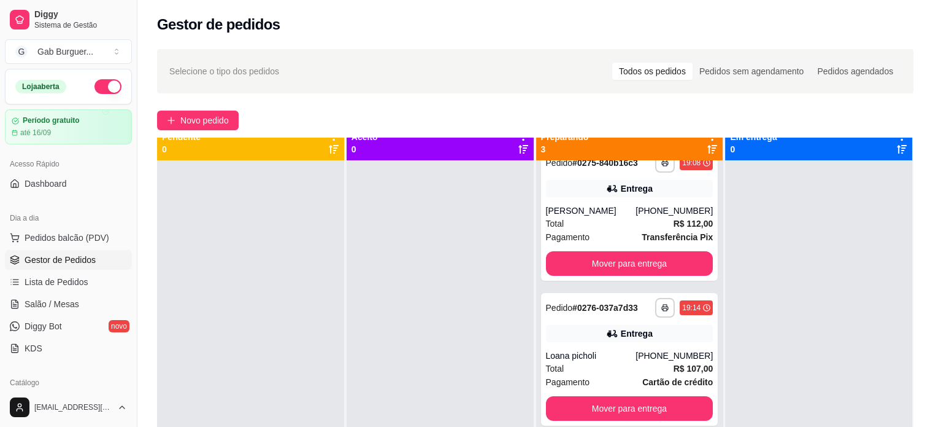
scroll to position [0, 0]
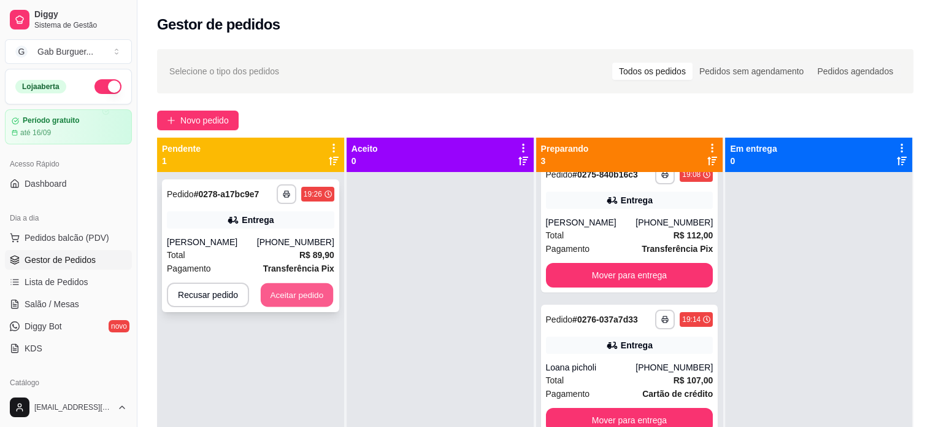
click at [307, 291] on button "Aceitar pedido" at bounding box center [297, 295] width 72 height 24
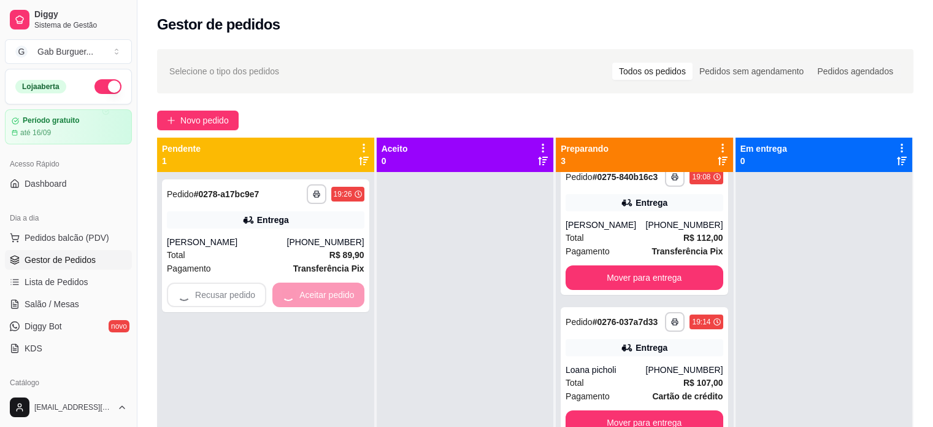
scroll to position [20, 0]
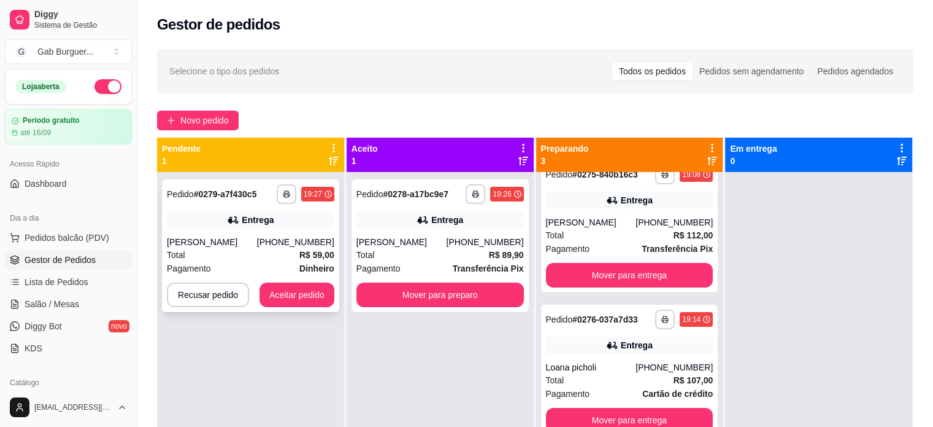
click at [331, 265] on strong "Dinheiro" at bounding box center [316, 268] width 35 height 10
click at [307, 294] on button "Aceitar pedido" at bounding box center [297, 294] width 75 height 25
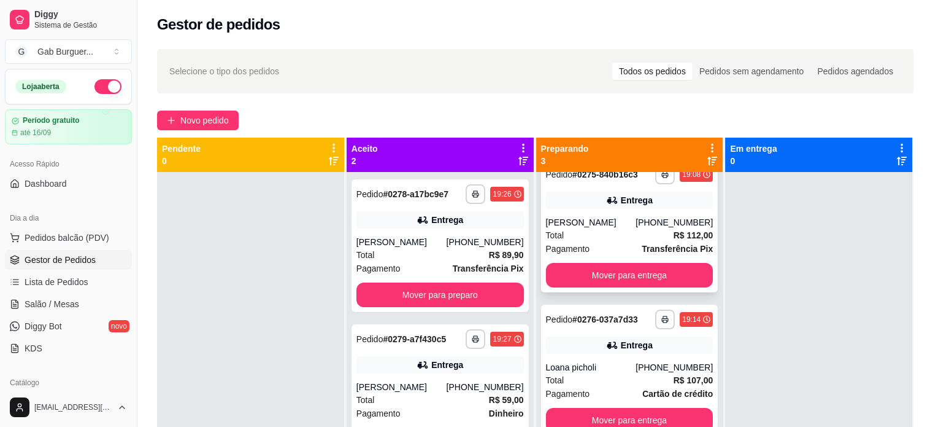
scroll to position [0, 0]
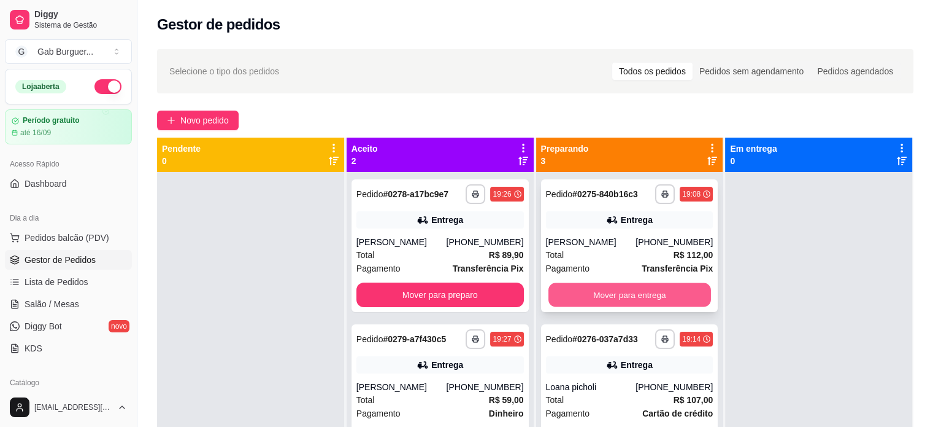
click at [609, 296] on button "Mover para entrega" at bounding box center [630, 295] width 163 height 24
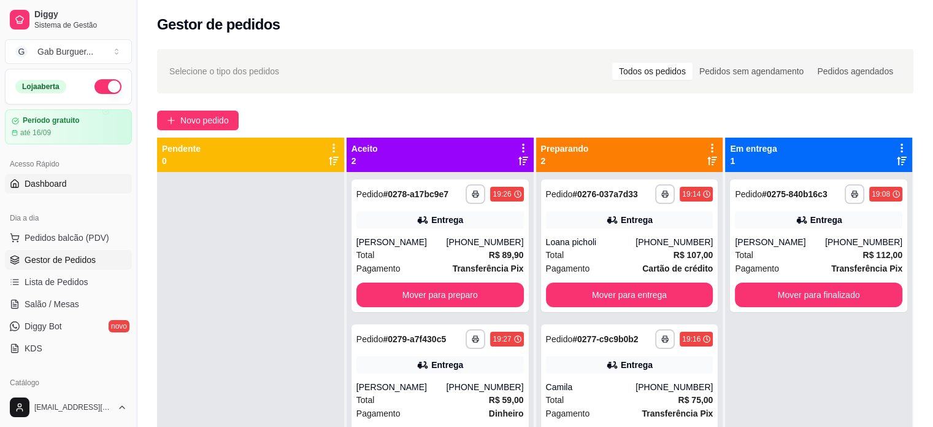
drag, startPoint x: 75, startPoint y: 176, endPoint x: 85, endPoint y: 174, distance: 10.0
click at [75, 176] on link "Dashboard" at bounding box center [68, 184] width 127 height 20
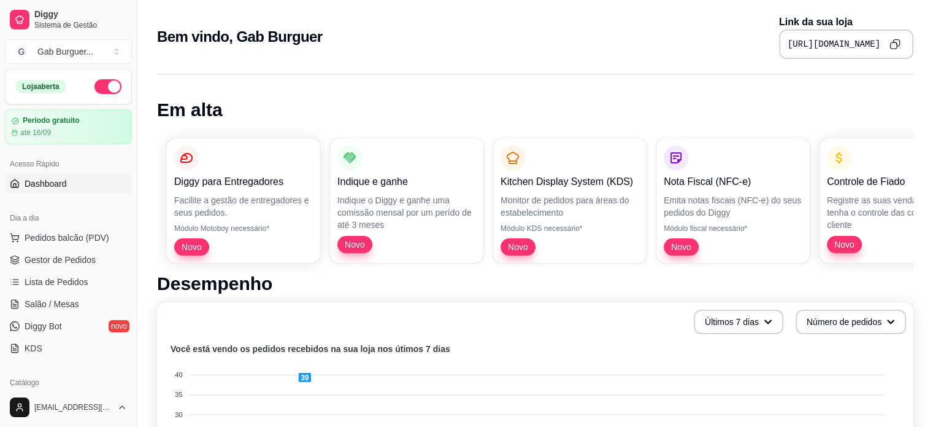
click at [891, 44] on icon "Copy to clipboard" at bounding box center [895, 44] width 11 height 11
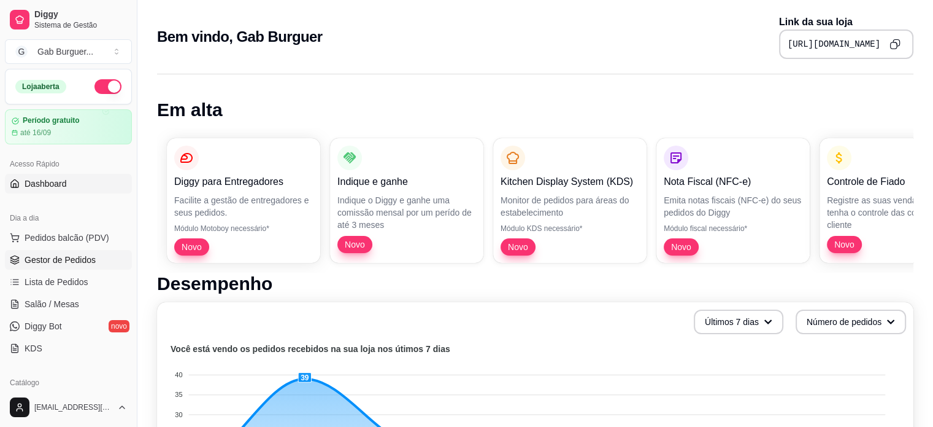
click at [48, 265] on span "Gestor de Pedidos" at bounding box center [60, 259] width 71 height 12
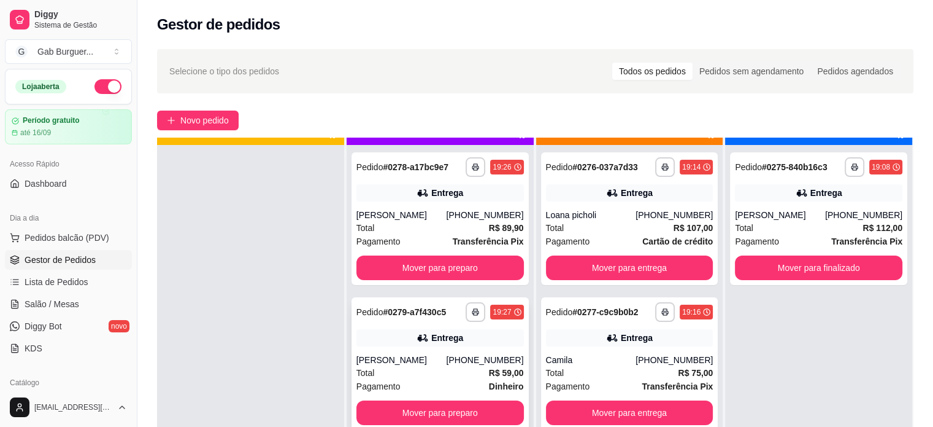
scroll to position [34, 0]
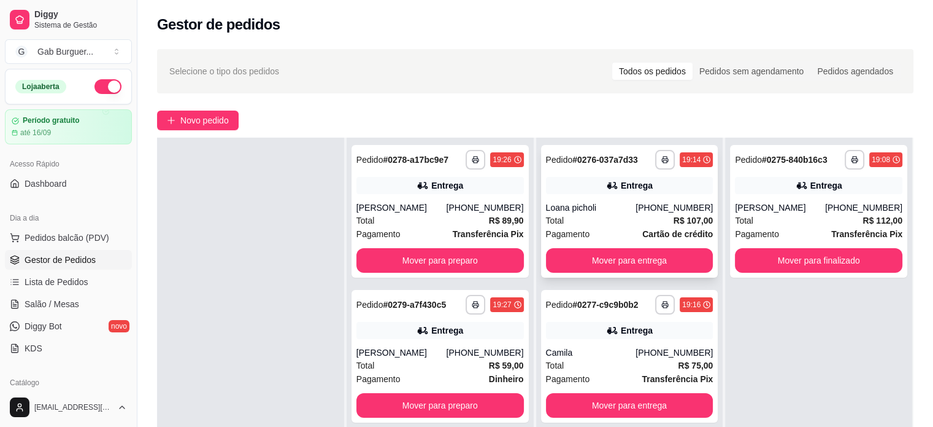
click at [689, 153] on div "19:14" at bounding box center [696, 159] width 33 height 15
click at [404, 260] on button "Mover para preparo" at bounding box center [441, 260] width 168 height 25
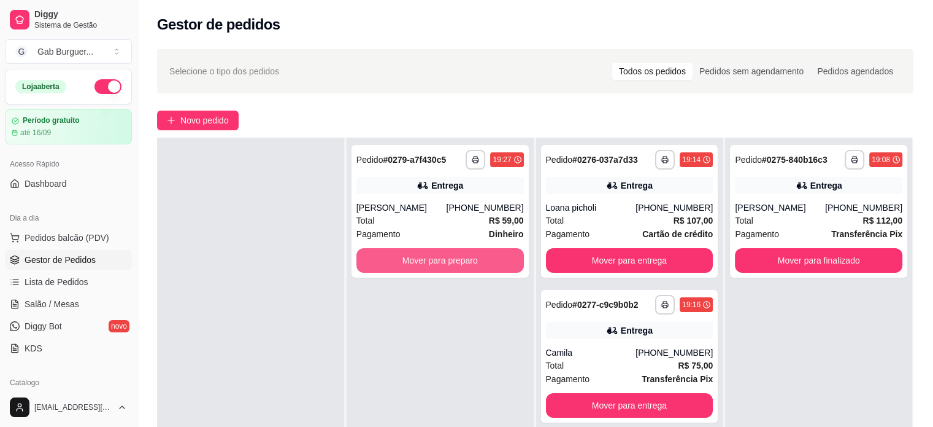
click at [404, 260] on button "Mover para preparo" at bounding box center [441, 260] width 168 height 25
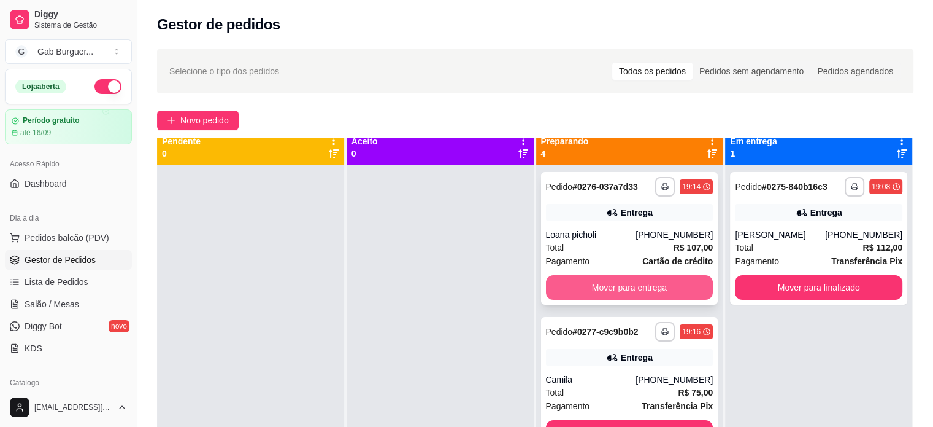
scroll to position [0, 0]
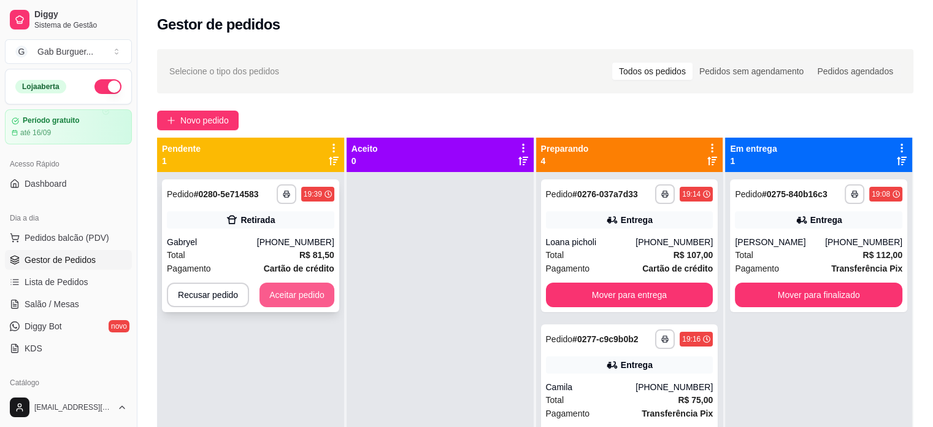
click at [298, 299] on button "Aceitar pedido" at bounding box center [297, 294] width 75 height 25
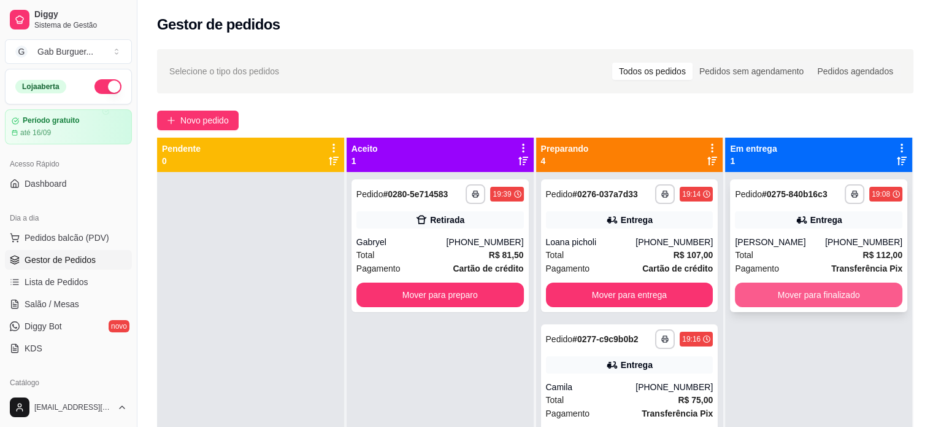
click at [822, 298] on button "Mover para finalizado" at bounding box center [819, 294] width 168 height 25
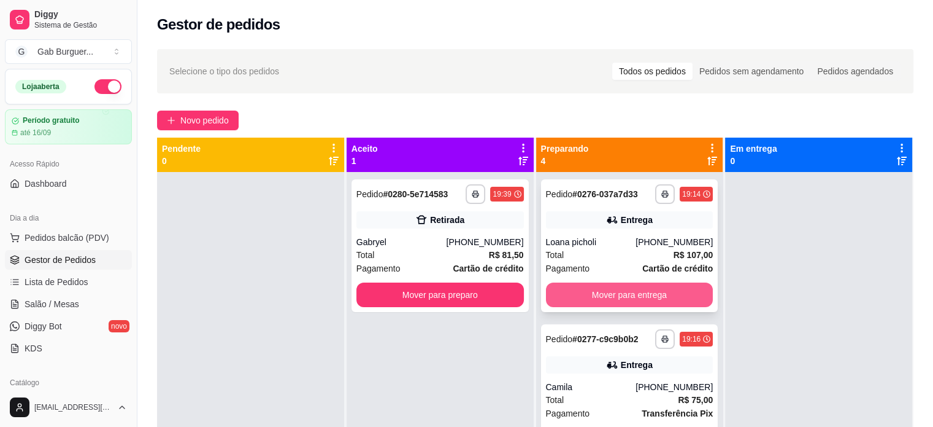
click at [652, 293] on button "Mover para entrega" at bounding box center [630, 294] width 168 height 25
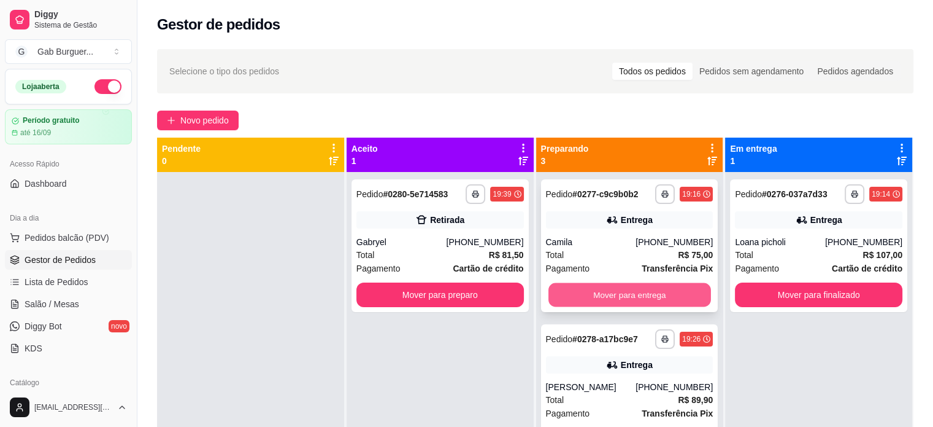
click at [665, 289] on button "Mover para entrega" at bounding box center [630, 295] width 163 height 24
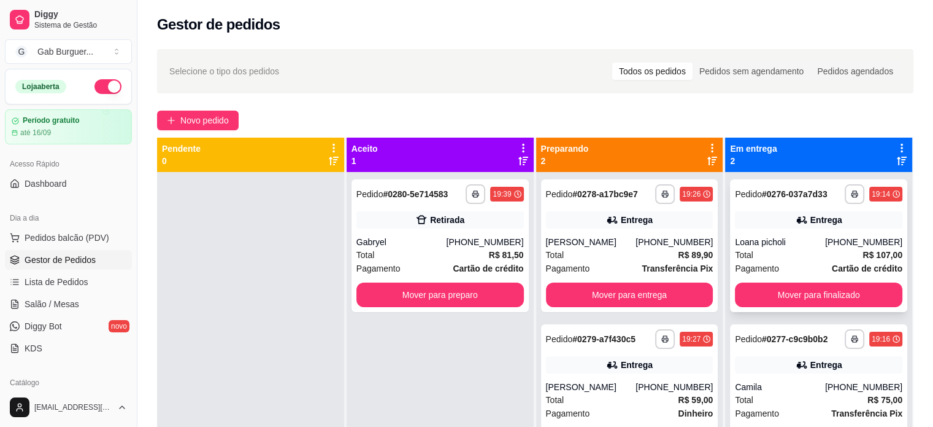
click at [884, 199] on div "19:14" at bounding box center [886, 194] width 33 height 15
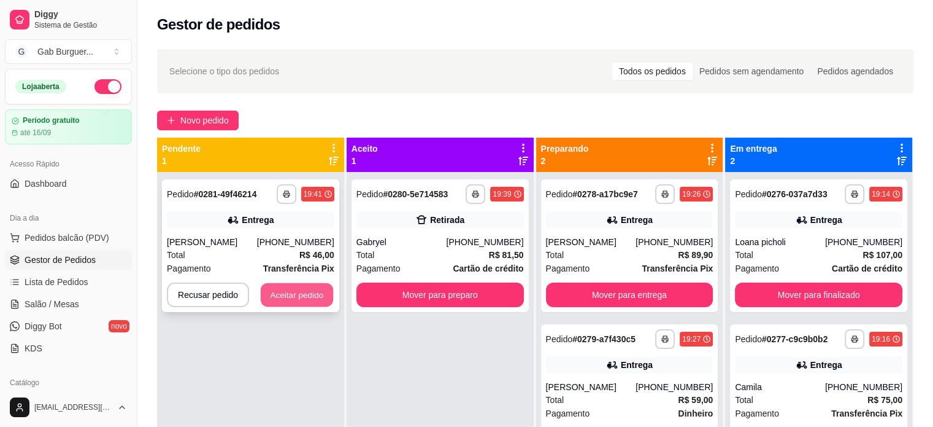
click at [299, 300] on button "Aceitar pedido" at bounding box center [297, 295] width 72 height 24
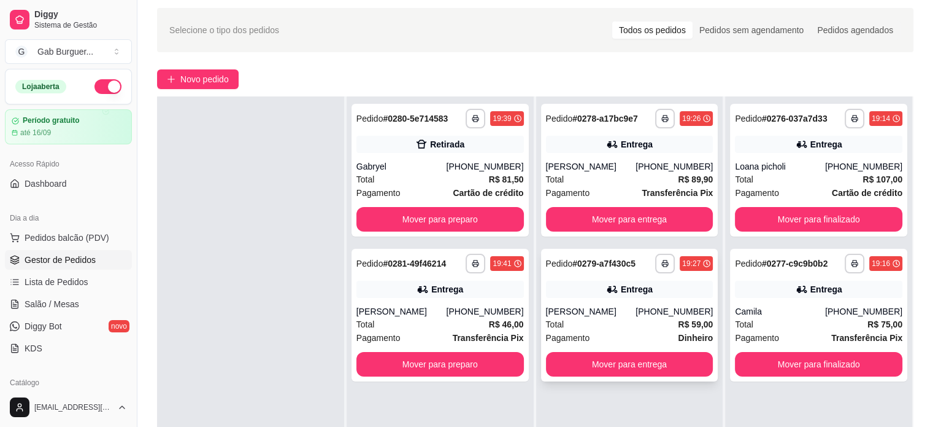
scroll to position [61, 0]
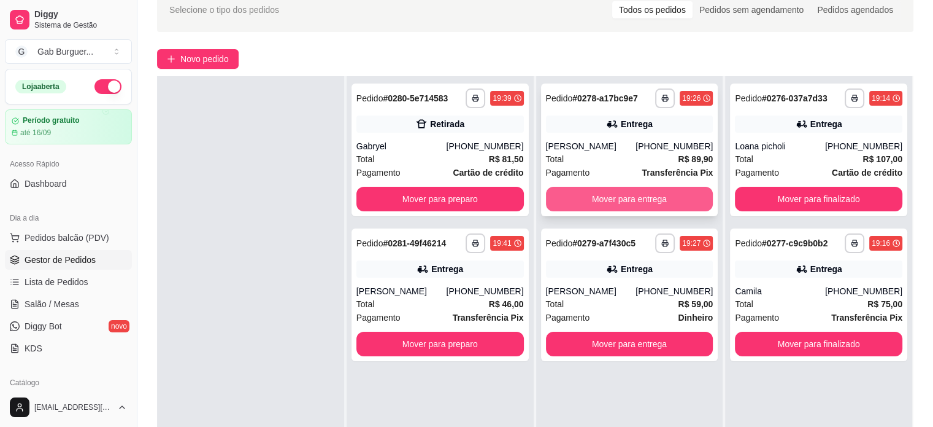
click at [669, 195] on button "Mover para entrega" at bounding box center [630, 199] width 168 height 25
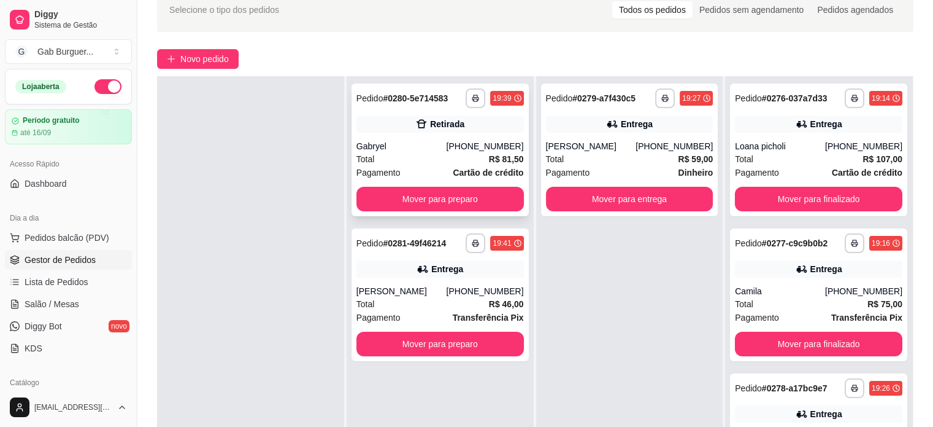
click at [482, 187] on div "**********" at bounding box center [440, 149] width 177 height 133
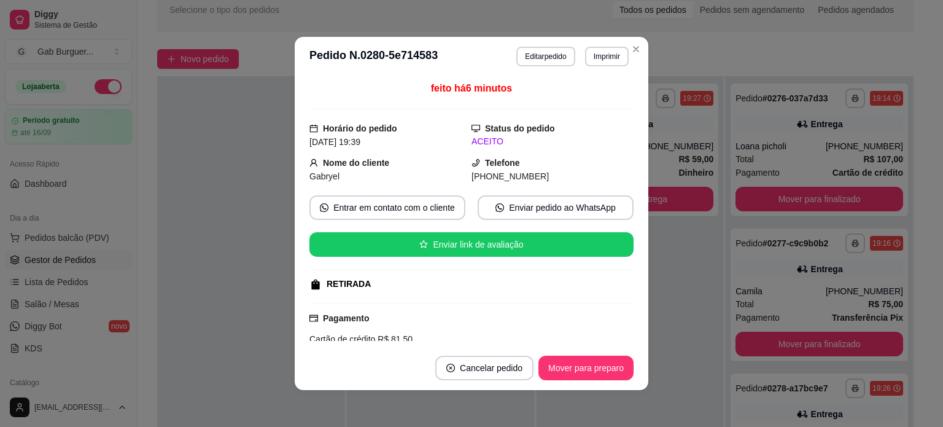
click at [639, 56] on header "**********" at bounding box center [471, 56] width 353 height 39
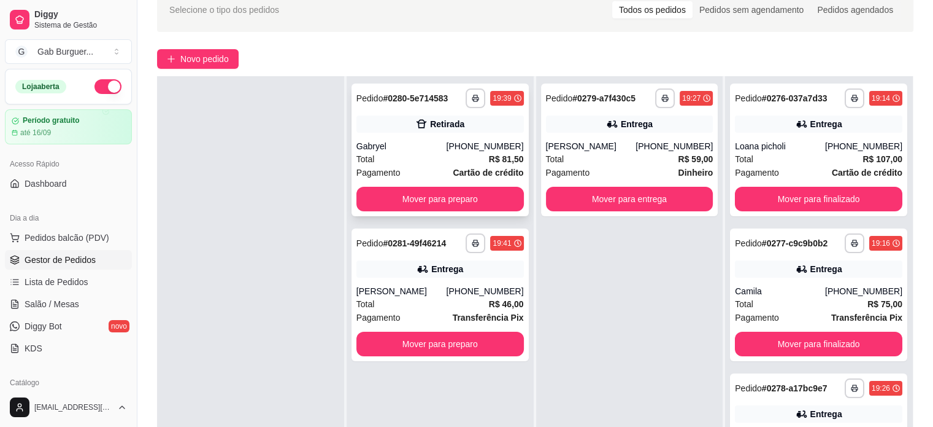
click at [468, 195] on button "Mover para preparo" at bounding box center [441, 199] width 168 height 25
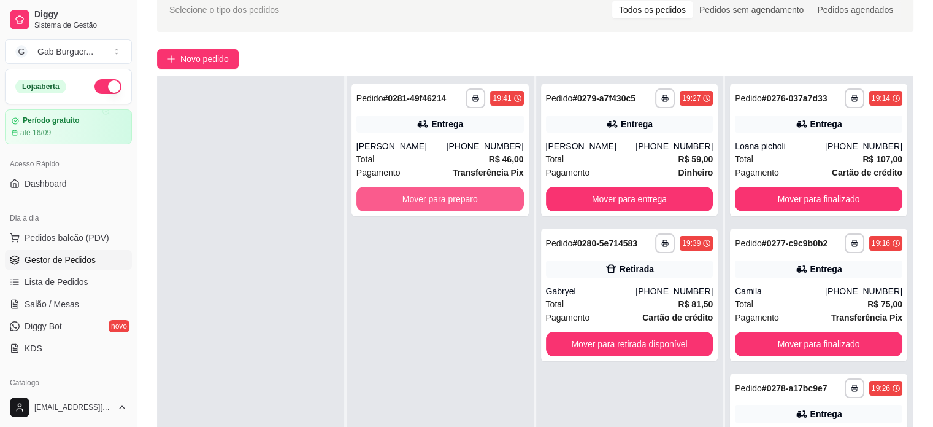
click at [468, 195] on button "Mover para preparo" at bounding box center [441, 199] width 168 height 25
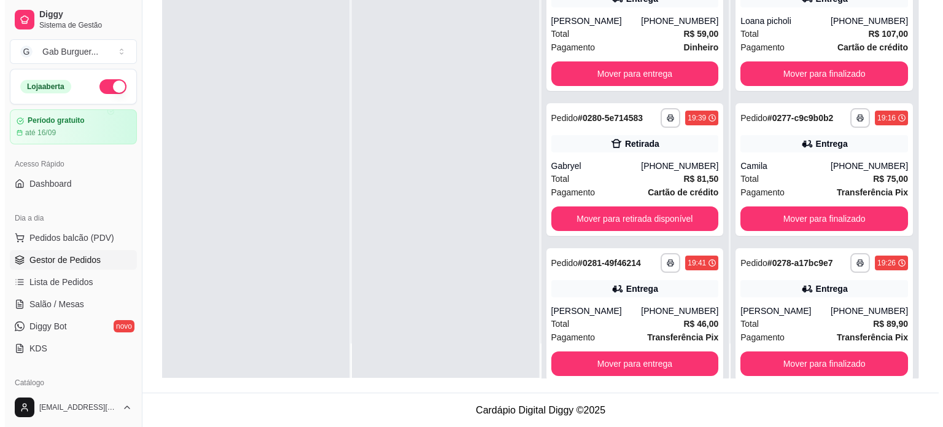
scroll to position [64, 0]
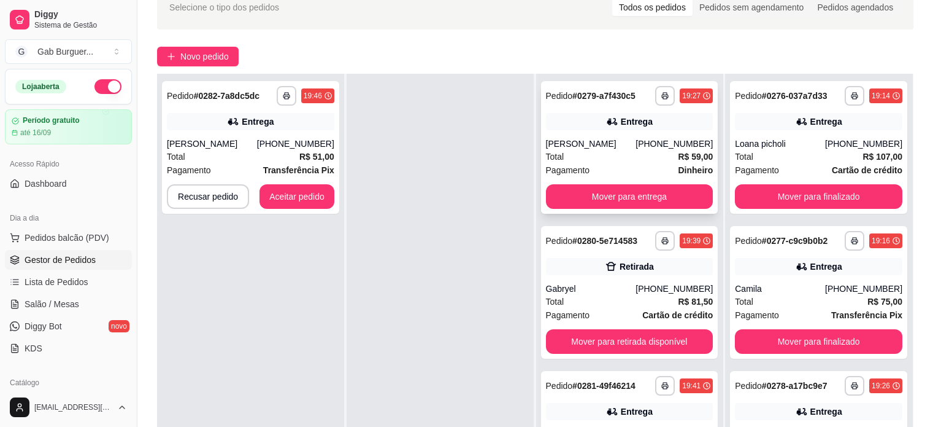
click at [565, 97] on span "Pedido" at bounding box center [559, 96] width 27 height 10
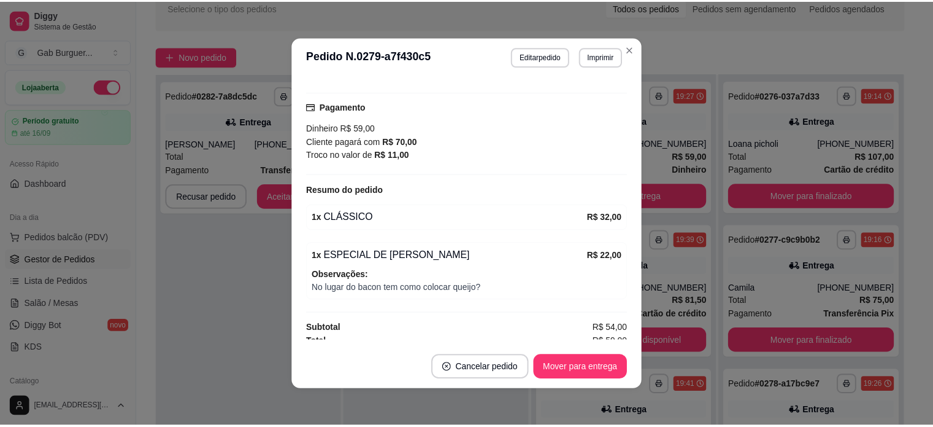
scroll to position [312, 0]
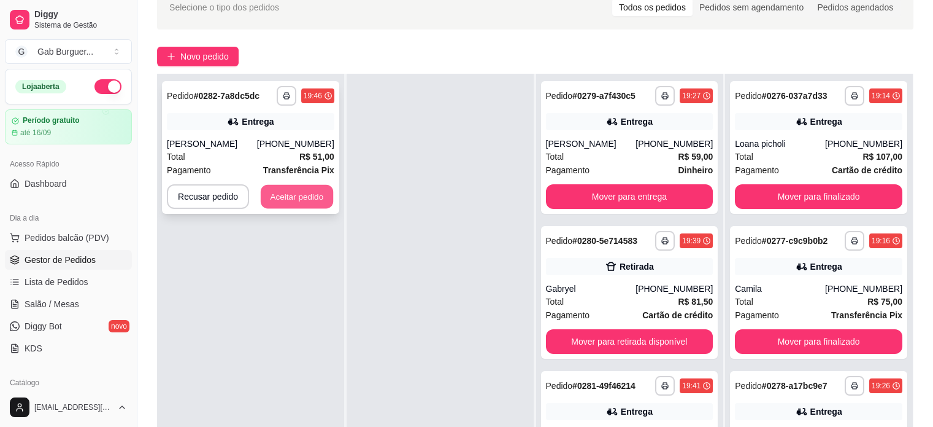
click at [312, 193] on button "Aceitar pedido" at bounding box center [297, 197] width 72 height 24
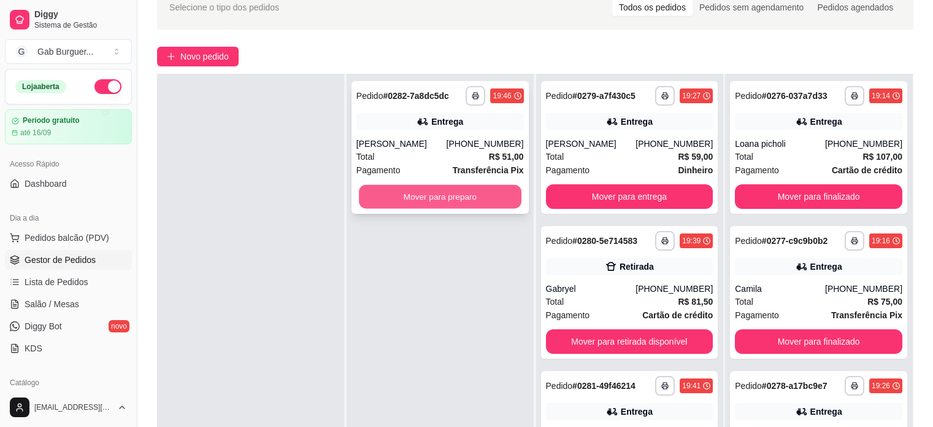
click at [429, 196] on button "Mover para preparo" at bounding box center [440, 197] width 163 height 24
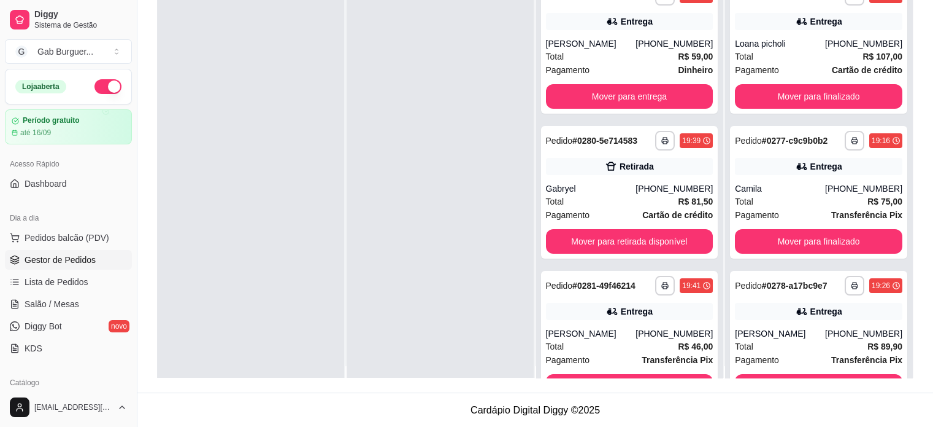
scroll to position [0, 0]
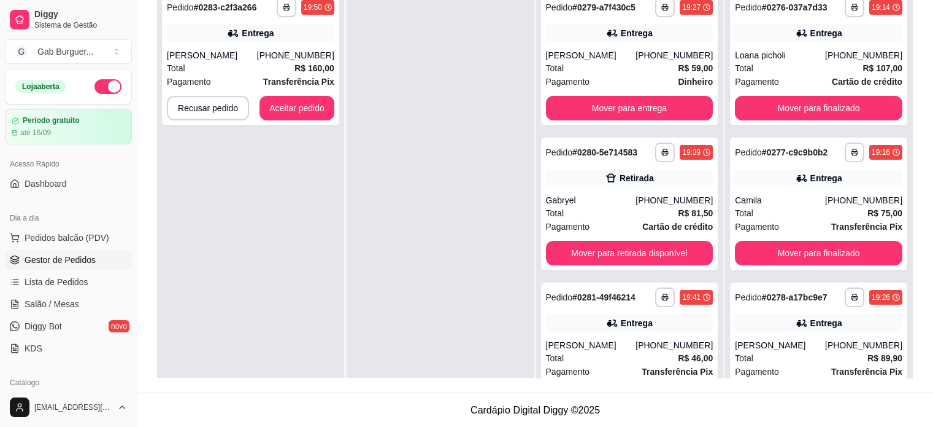
click at [241, 206] on div "**********" at bounding box center [250, 198] width 187 height 427
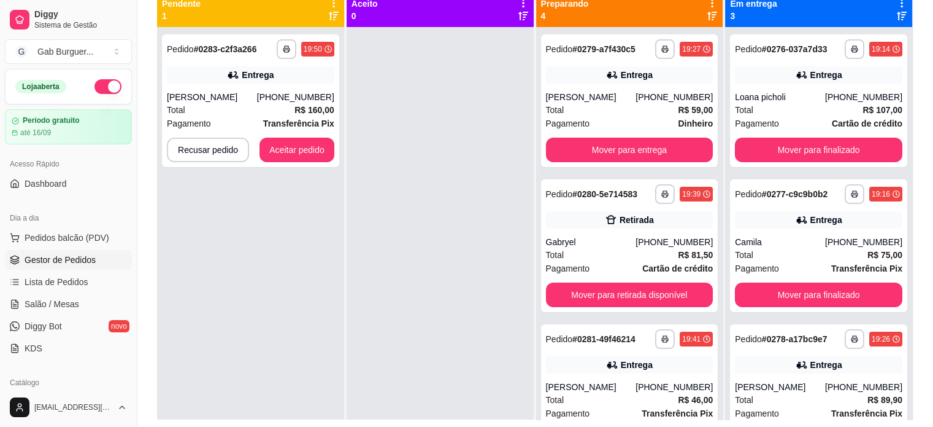
scroll to position [125, 0]
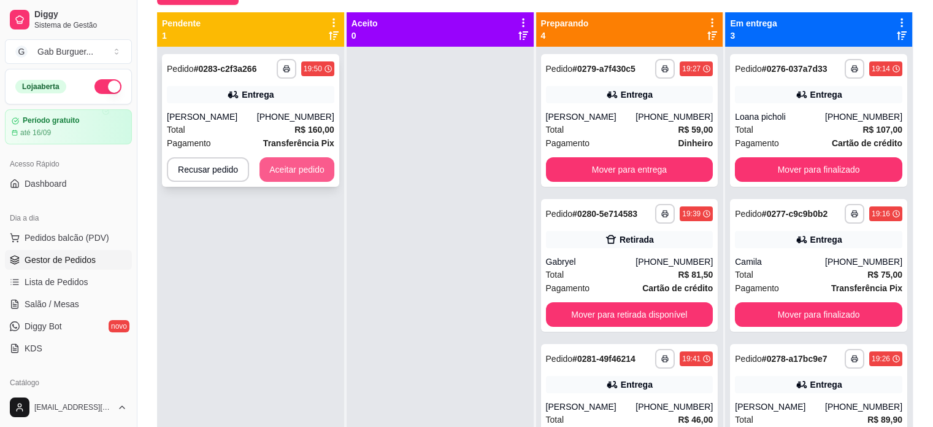
click at [311, 158] on button "Aceitar pedido" at bounding box center [297, 169] width 75 height 25
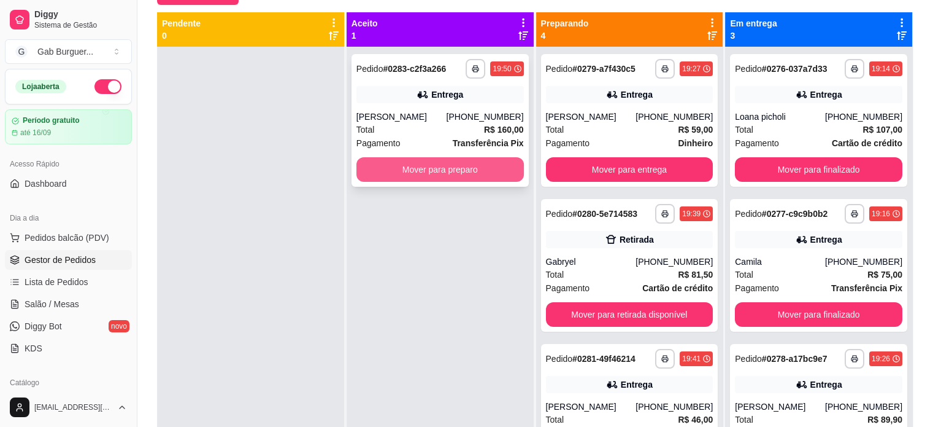
click at [409, 168] on button "Mover para preparo" at bounding box center [441, 169] width 168 height 25
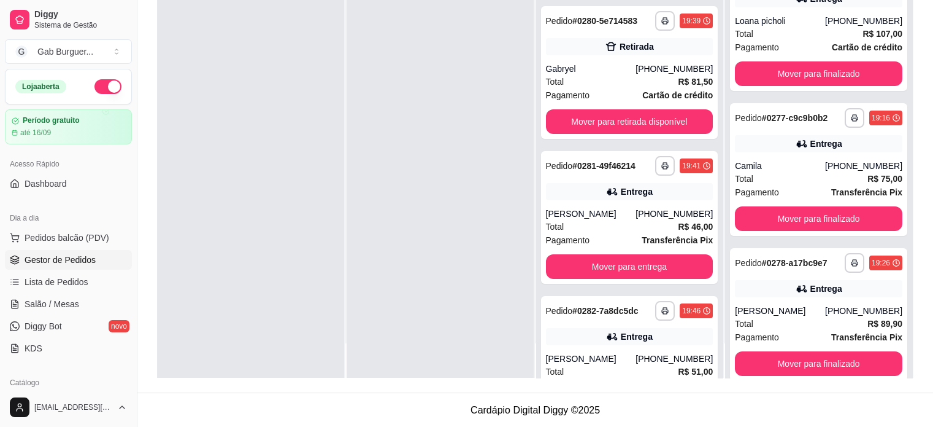
scroll to position [0, 0]
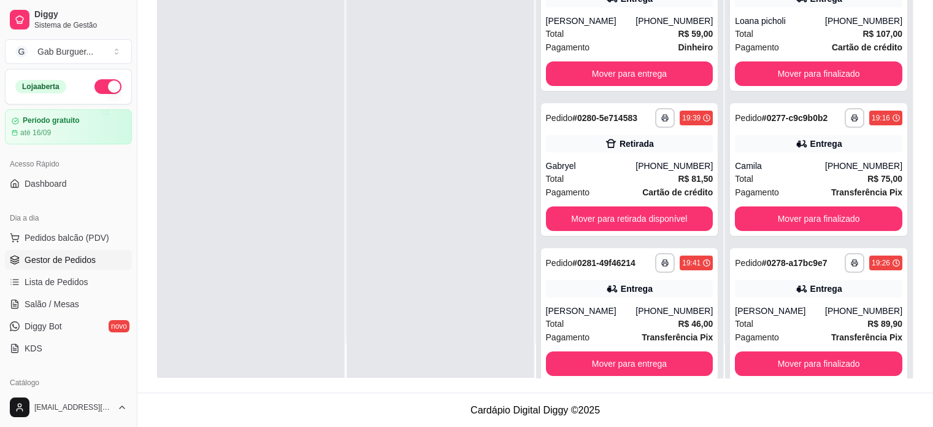
click at [457, 212] on div at bounding box center [440, 164] width 187 height 427
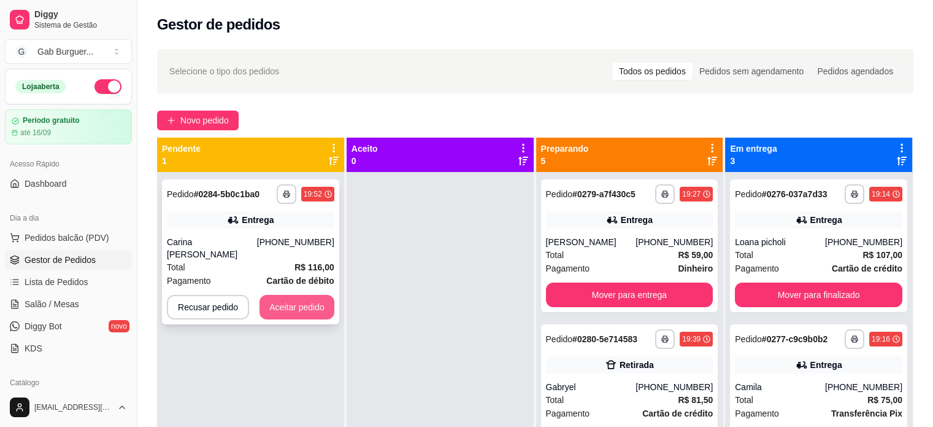
click at [290, 295] on button "Aceitar pedido" at bounding box center [297, 307] width 75 height 25
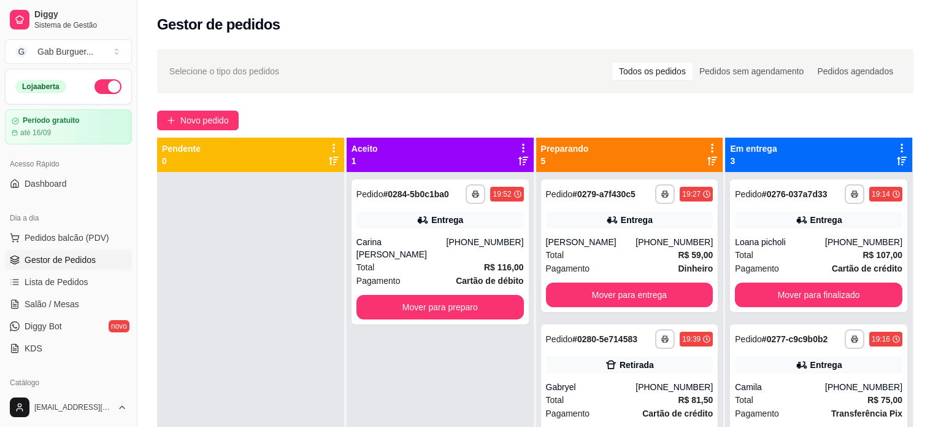
click at [239, 254] on div at bounding box center [250, 385] width 187 height 427
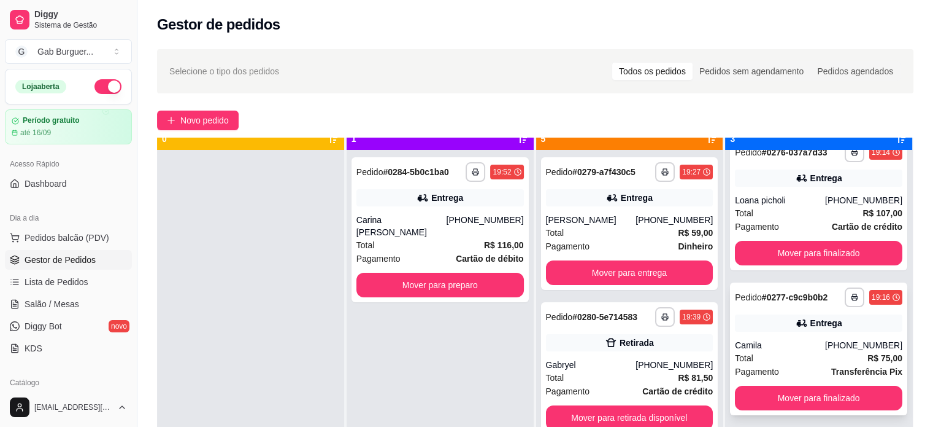
scroll to position [34, 0]
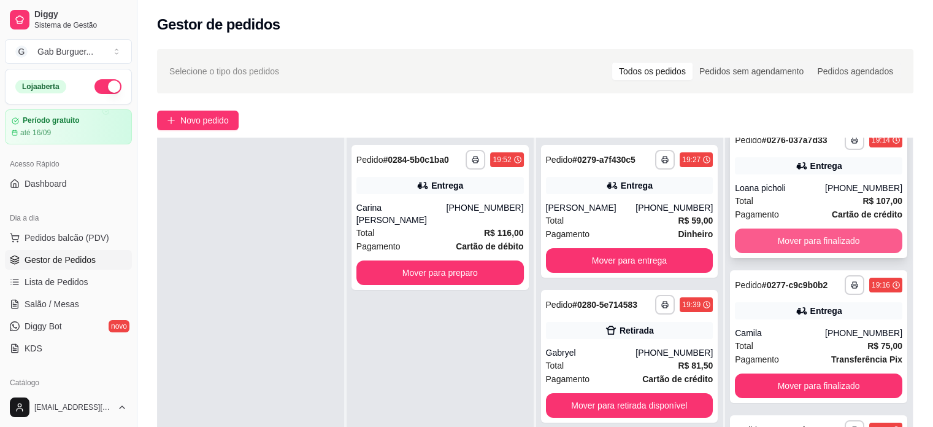
click at [833, 246] on button "Mover para finalizado" at bounding box center [819, 240] width 168 height 25
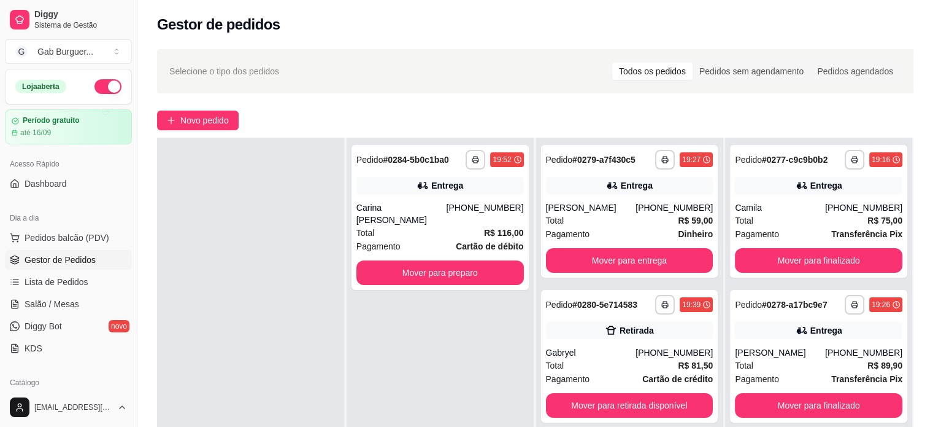
scroll to position [0, 0]
click at [834, 242] on div "**********" at bounding box center [818, 211] width 177 height 133
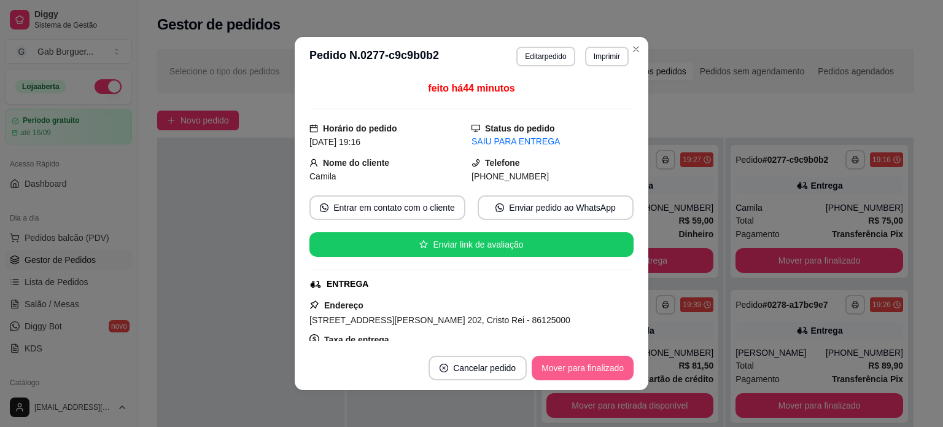
click at [592, 368] on button "Mover para finalizado" at bounding box center [582, 367] width 102 height 25
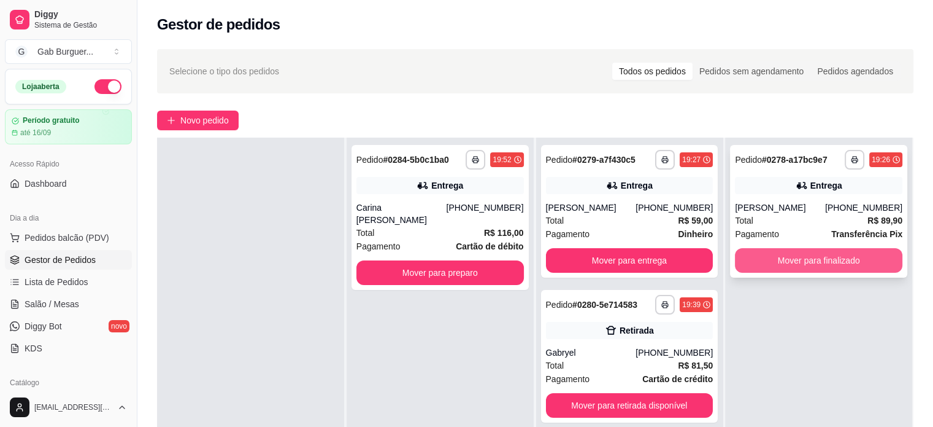
click at [817, 260] on button "Mover para finalizado" at bounding box center [819, 260] width 168 height 25
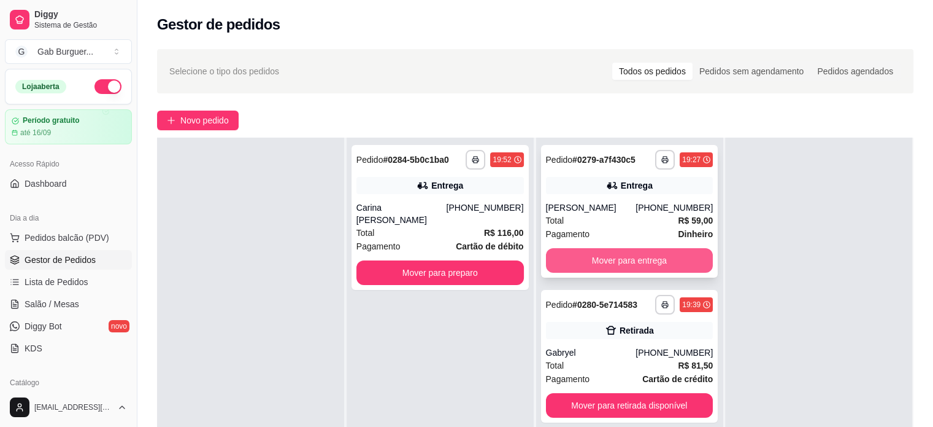
click at [673, 265] on button "Mover para entrega" at bounding box center [630, 260] width 168 height 25
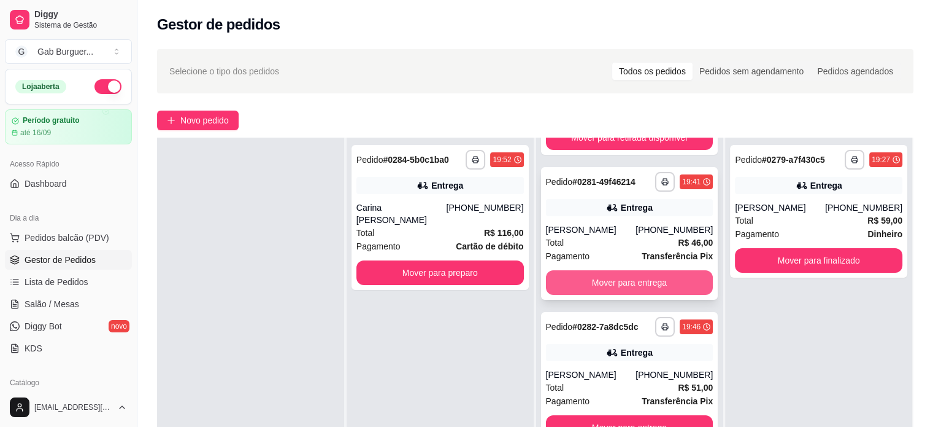
click at [675, 287] on button "Mover para entrega" at bounding box center [630, 282] width 168 height 25
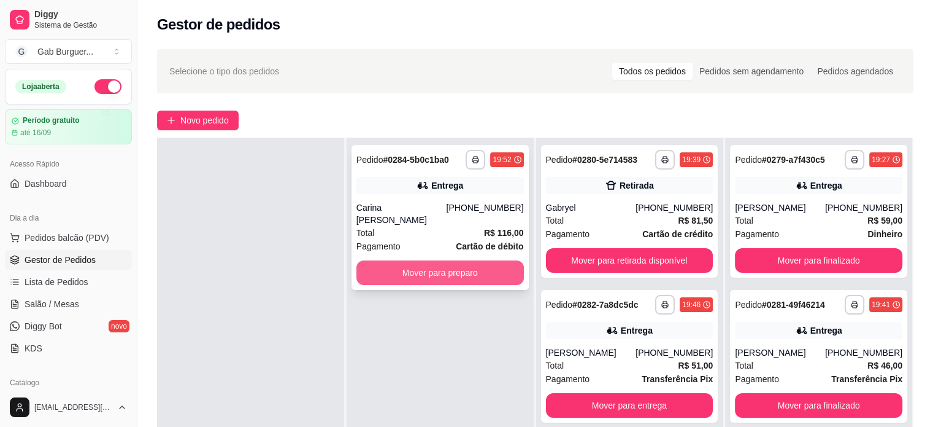
click at [454, 260] on button "Mover para preparo" at bounding box center [441, 272] width 168 height 25
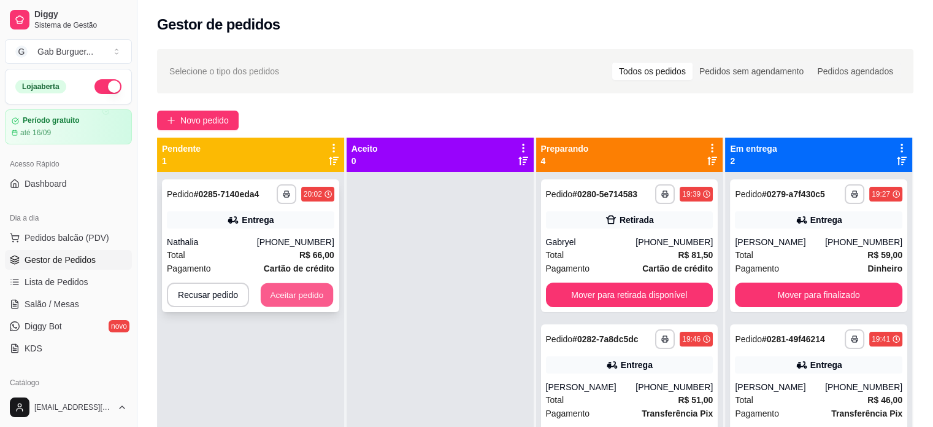
click at [315, 293] on button "Aceitar pedido" at bounding box center [297, 295] width 72 height 24
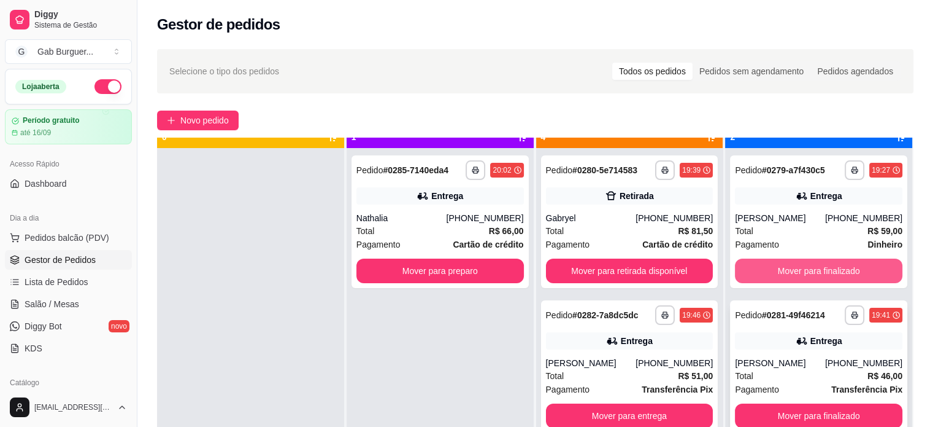
scroll to position [34, 0]
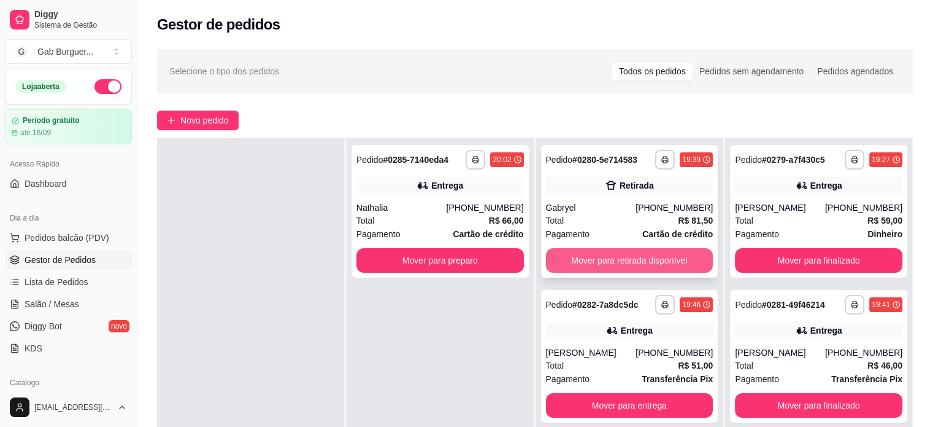
click at [619, 255] on button "Mover para retirada disponível" at bounding box center [630, 260] width 168 height 25
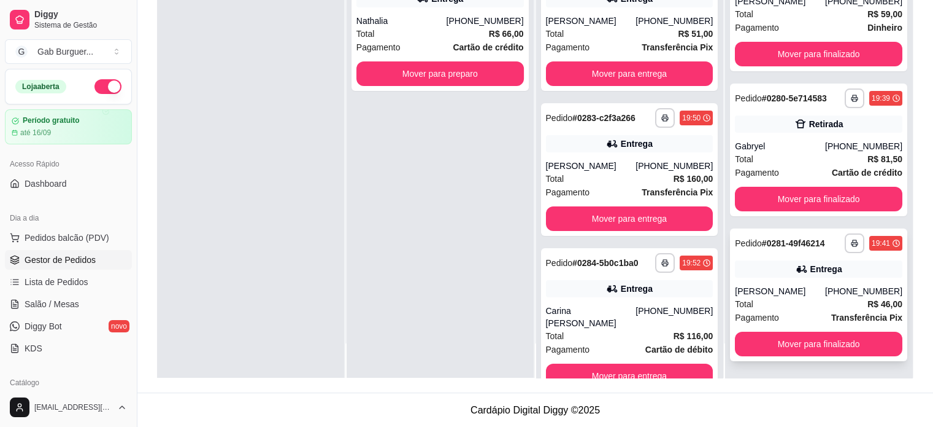
scroll to position [20, 0]
click at [893, 241] on icon at bounding box center [896, 242] width 7 height 7
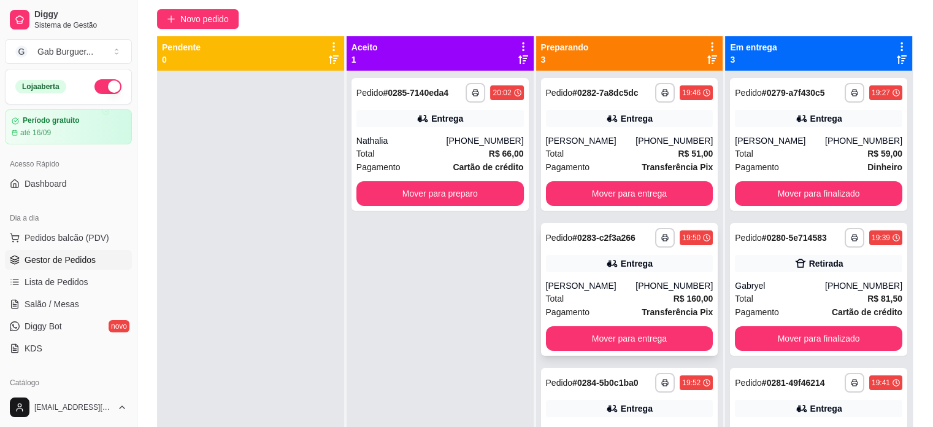
scroll to position [2, 0]
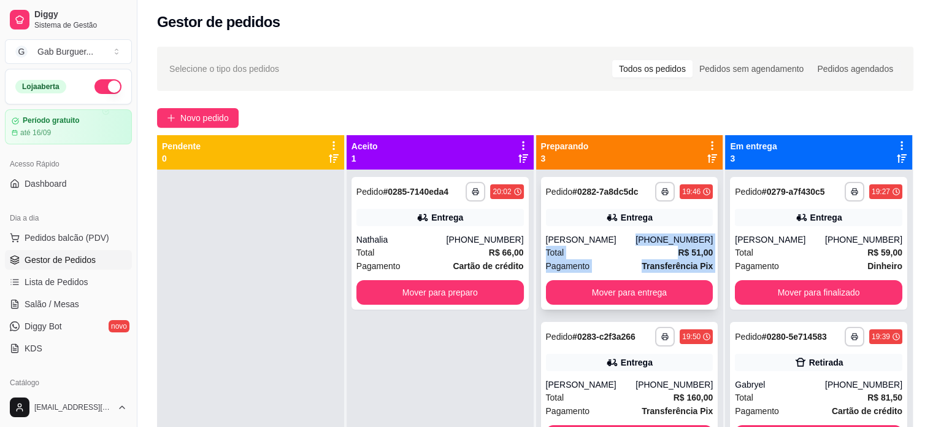
drag, startPoint x: 643, startPoint y: 278, endPoint x: 635, endPoint y: 236, distance: 42.5
click at [635, 236] on div "**********" at bounding box center [629, 243] width 177 height 133
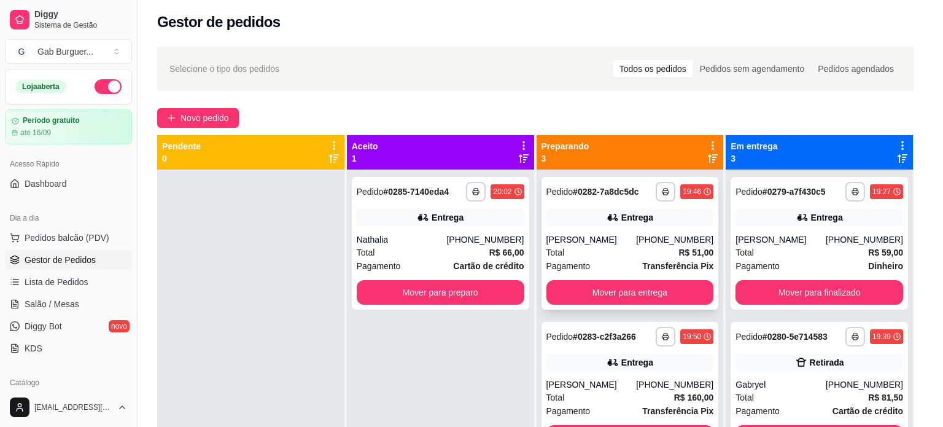
click at [635, 236] on div "feito há 22 minutos Horário do pedido [DATE] 19:46 Status do pedido PREPARANDO …" at bounding box center [471, 210] width 355 height 271
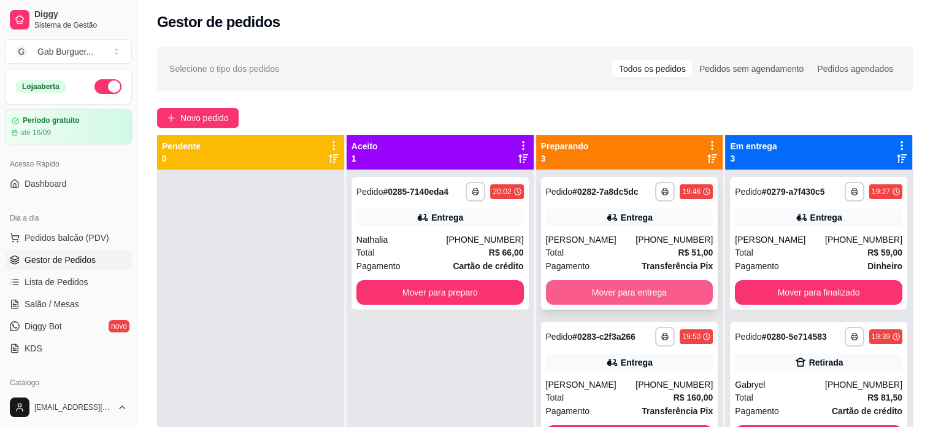
click at [677, 286] on button "Mover para entrega" at bounding box center [630, 292] width 168 height 25
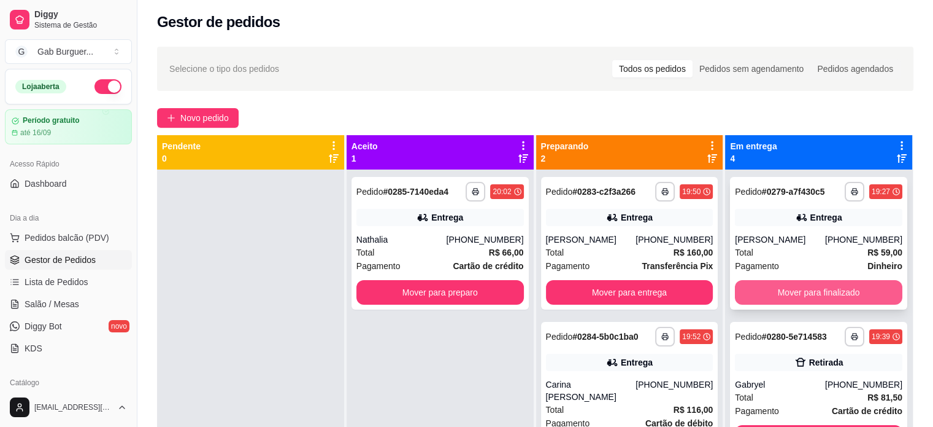
click at [784, 284] on button "Mover para finalizado" at bounding box center [819, 292] width 168 height 25
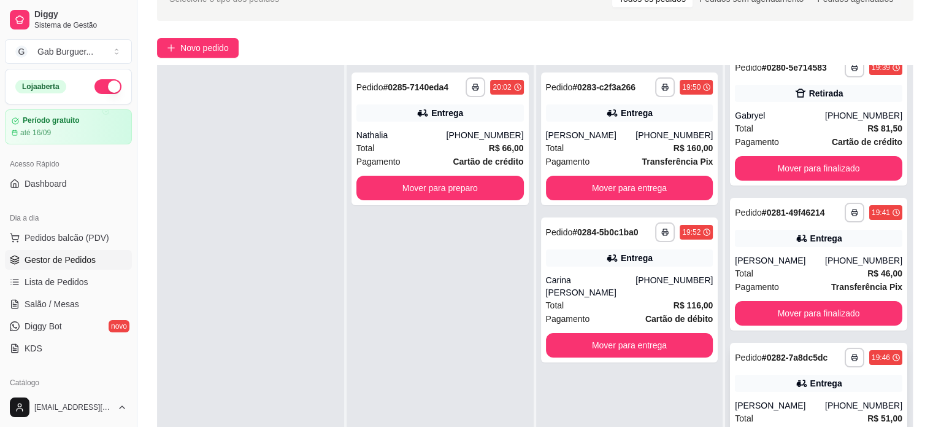
scroll to position [125, 0]
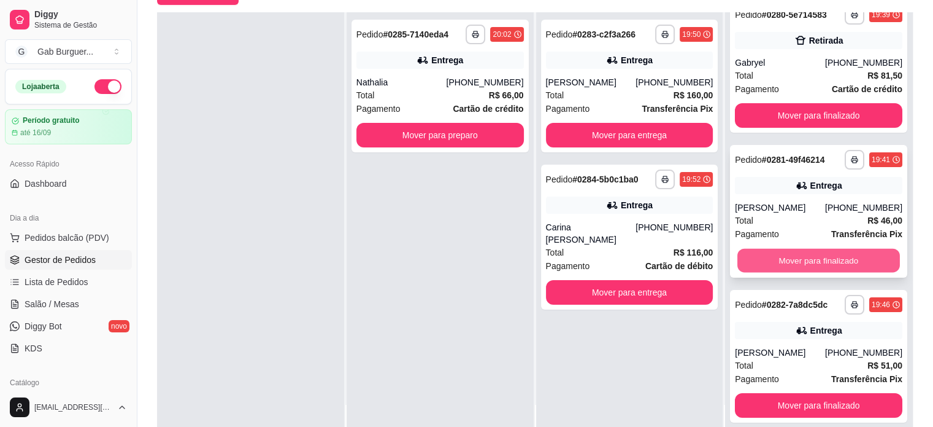
click at [810, 255] on button "Mover para finalizado" at bounding box center [819, 261] width 163 height 24
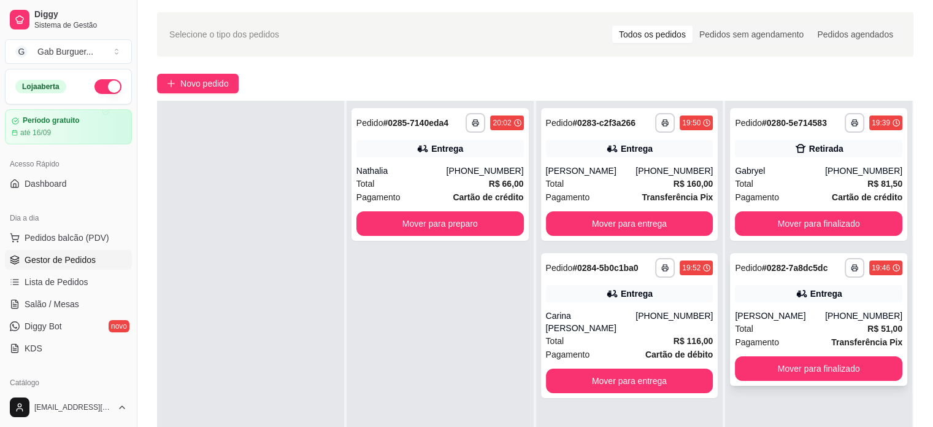
scroll to position [64, 0]
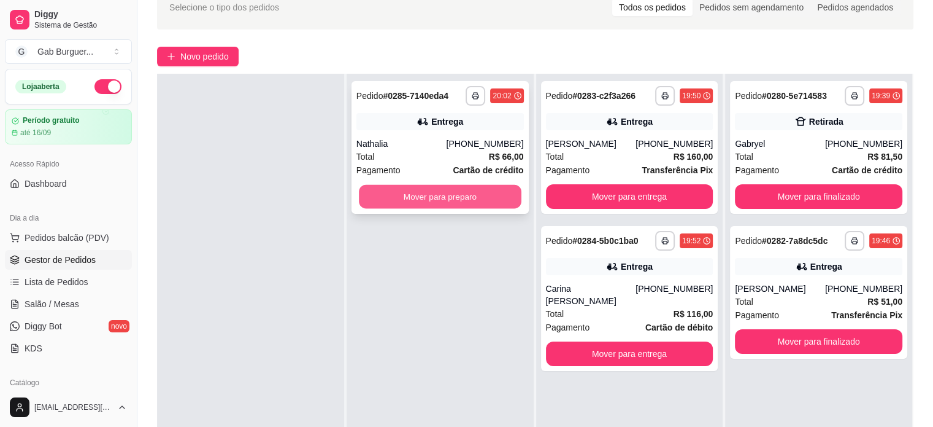
click at [458, 203] on button "Mover para preparo" at bounding box center [440, 197] width 163 height 24
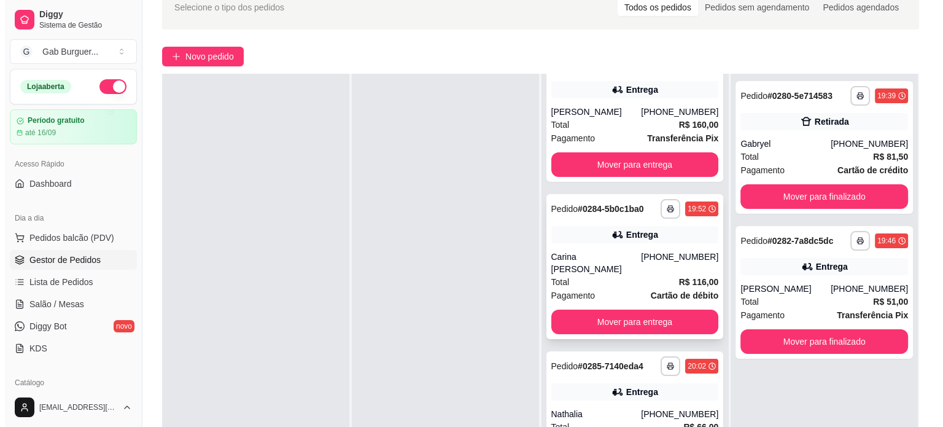
scroll to position [0, 0]
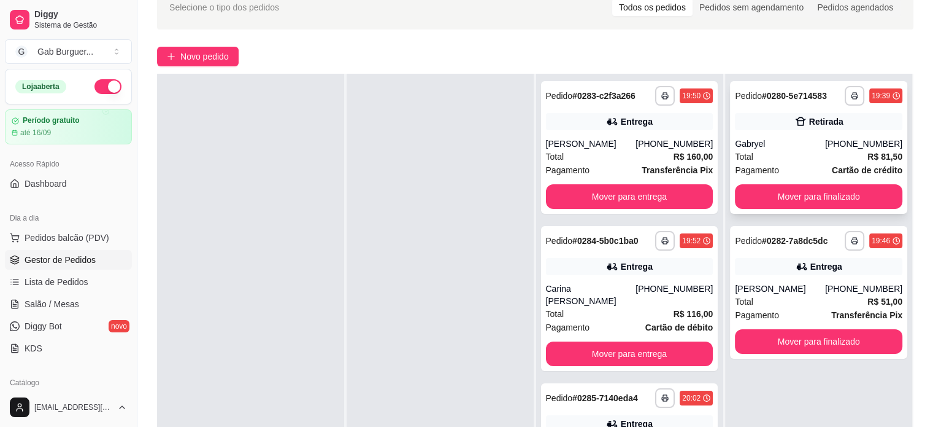
click at [786, 137] on div "Gabryel" at bounding box center [780, 143] width 90 height 12
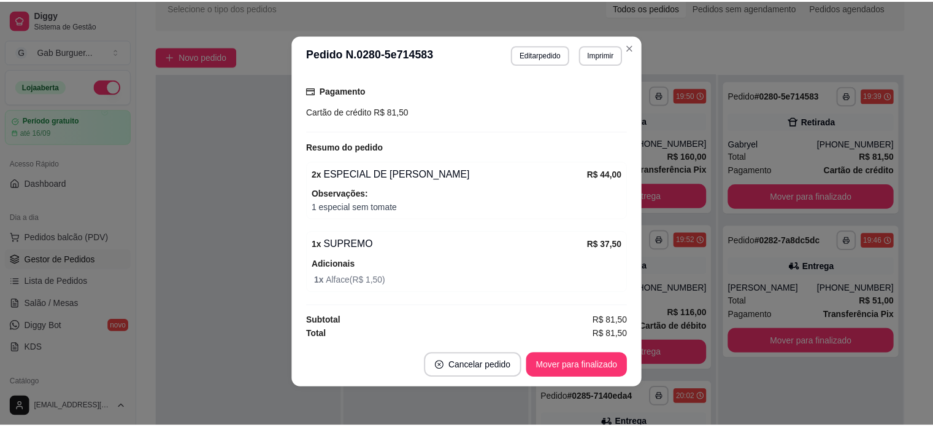
scroll to position [2, 0]
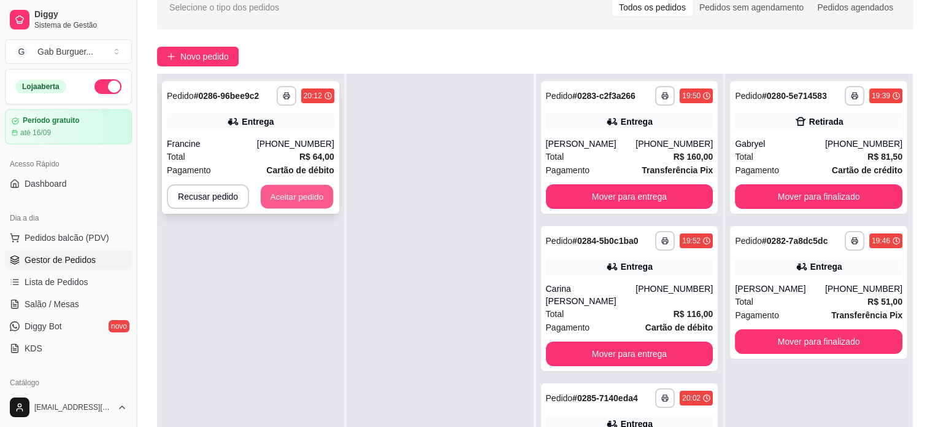
click at [300, 199] on button "Aceitar pedido" at bounding box center [297, 197] width 72 height 24
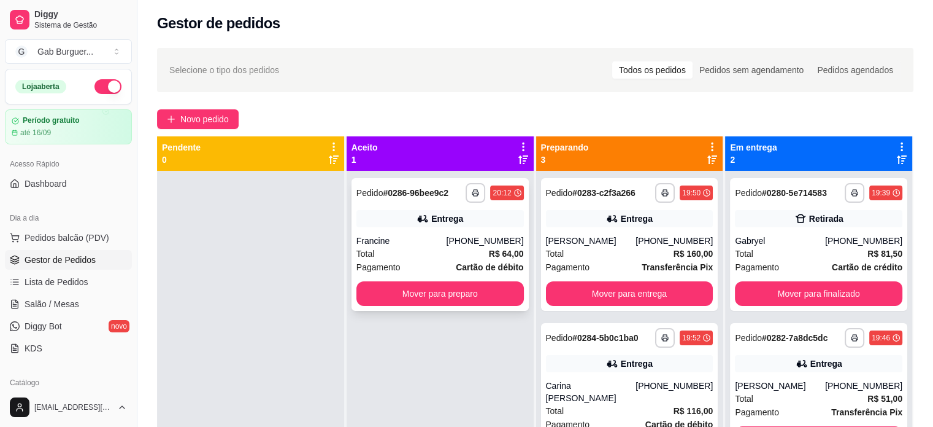
scroll to position [0, 0]
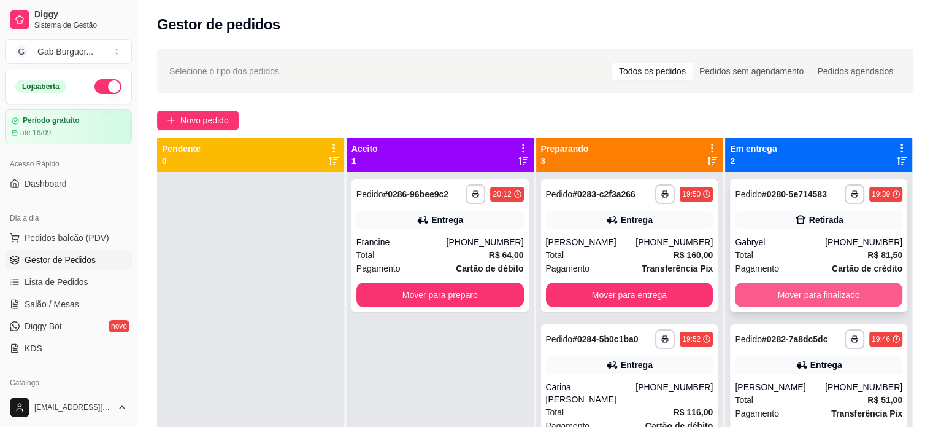
click at [814, 290] on button "Mover para finalizado" at bounding box center [819, 294] width 168 height 25
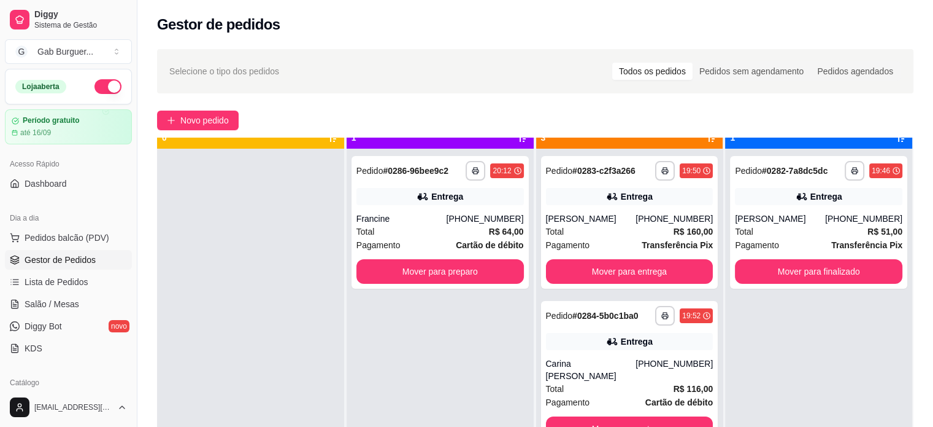
scroll to position [34, 0]
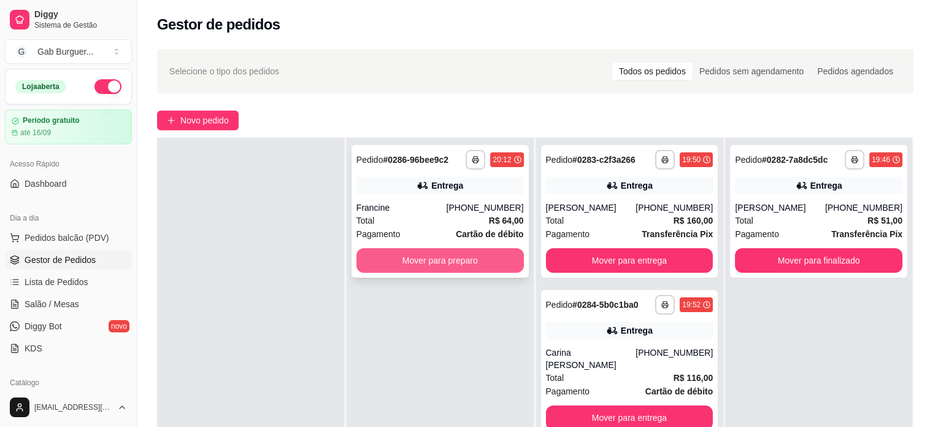
click at [444, 250] on button "Mover para preparo" at bounding box center [441, 260] width 168 height 25
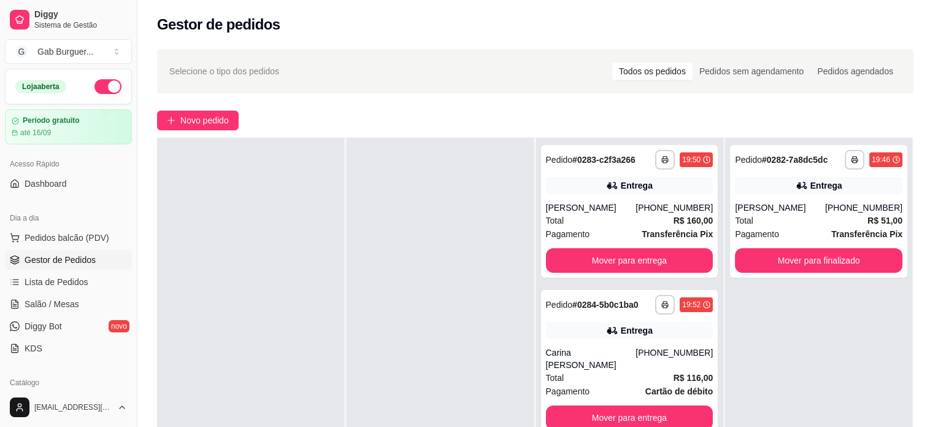
click at [325, 229] on div at bounding box center [250, 350] width 187 height 427
click at [657, 253] on button "Mover para entrega" at bounding box center [630, 260] width 168 height 25
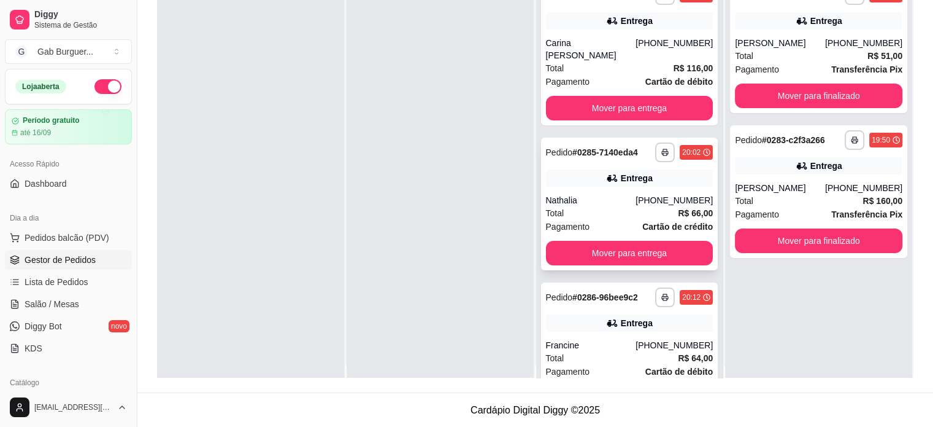
scroll to position [0, 0]
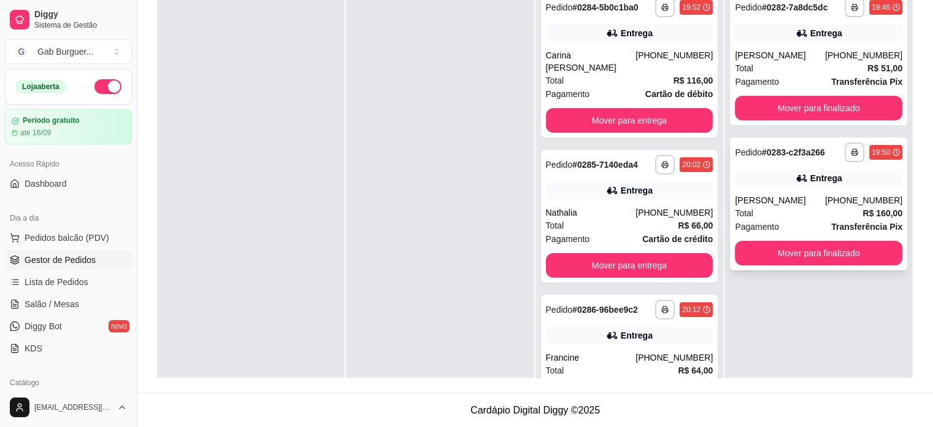
click at [880, 152] on div "19:50" at bounding box center [881, 152] width 18 height 10
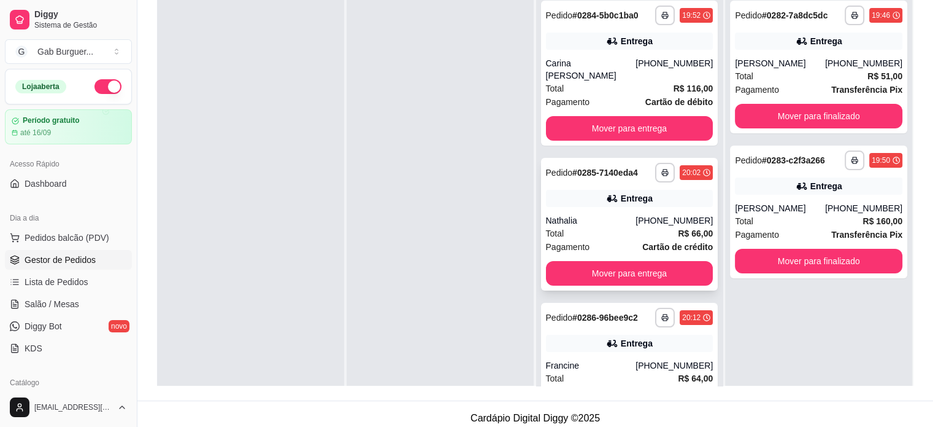
scroll to position [125, 0]
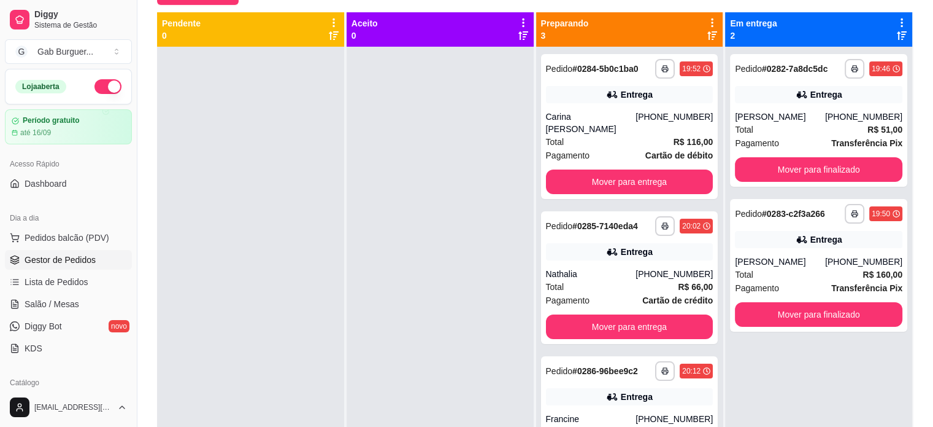
drag, startPoint x: 648, startPoint y: 273, endPoint x: 404, endPoint y: 281, distance: 244.4
click at [404, 281] on div at bounding box center [440, 260] width 187 height 427
click at [682, 68] on div "19:52" at bounding box center [691, 69] width 18 height 10
click at [883, 74] on div "19:46" at bounding box center [886, 68] width 33 height 15
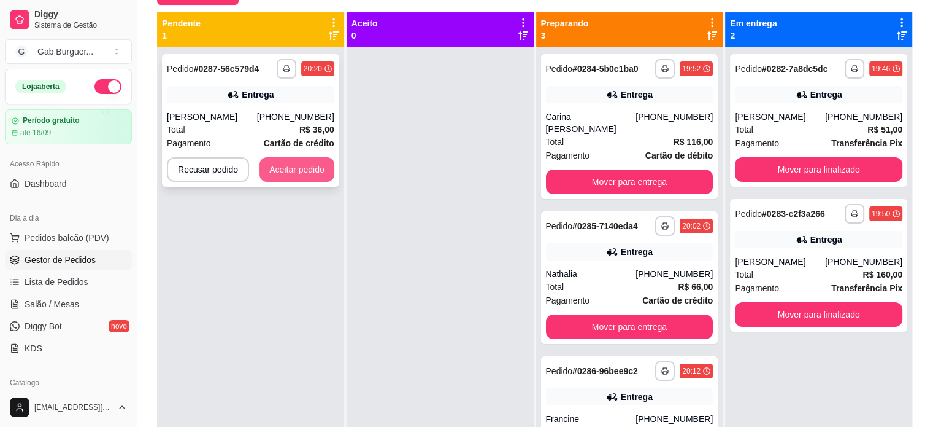
click at [299, 170] on button "Aceitar pedido" at bounding box center [297, 169] width 75 height 25
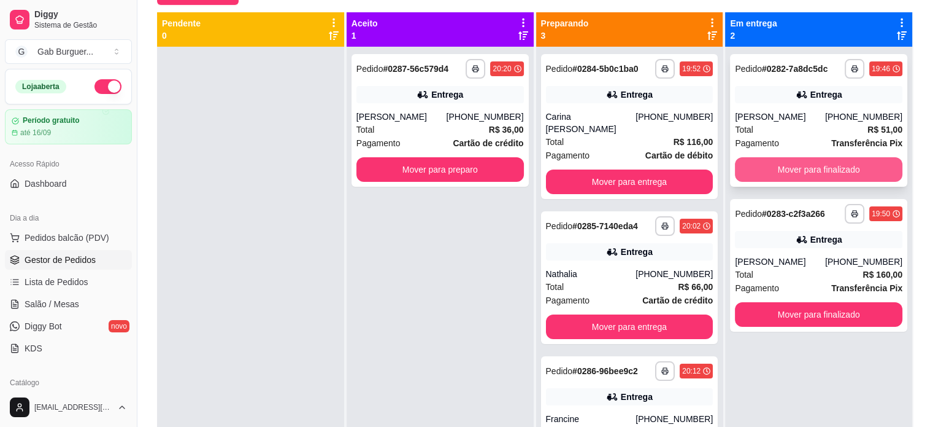
click at [837, 165] on button "Mover para finalizado" at bounding box center [819, 169] width 168 height 25
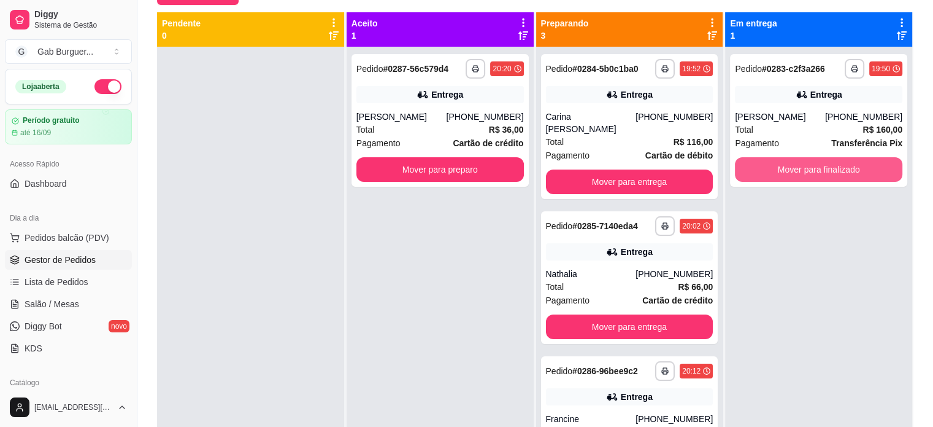
click at [837, 165] on button "Mover para finalizado" at bounding box center [819, 169] width 168 height 25
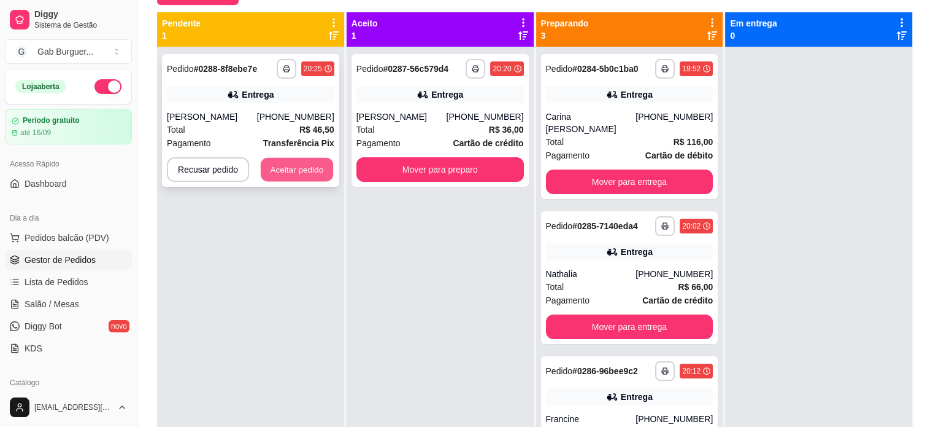
click at [290, 171] on button "Aceitar pedido" at bounding box center [297, 170] width 72 height 24
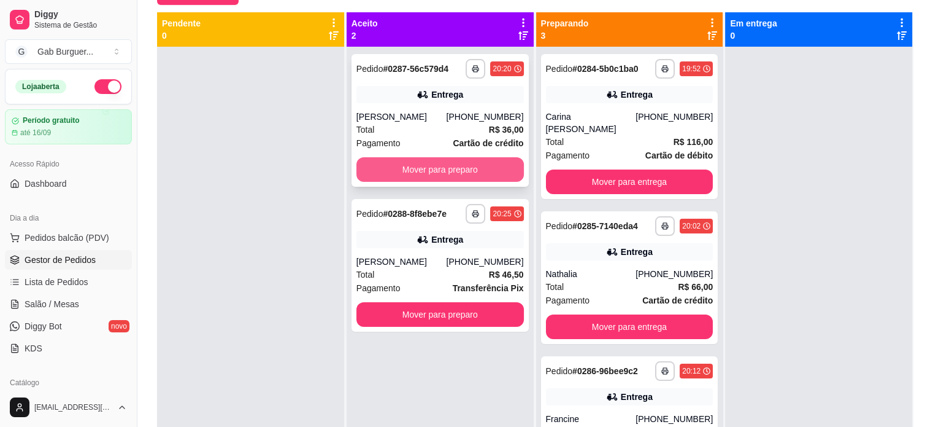
click at [441, 165] on button "Mover para preparo" at bounding box center [441, 169] width 168 height 25
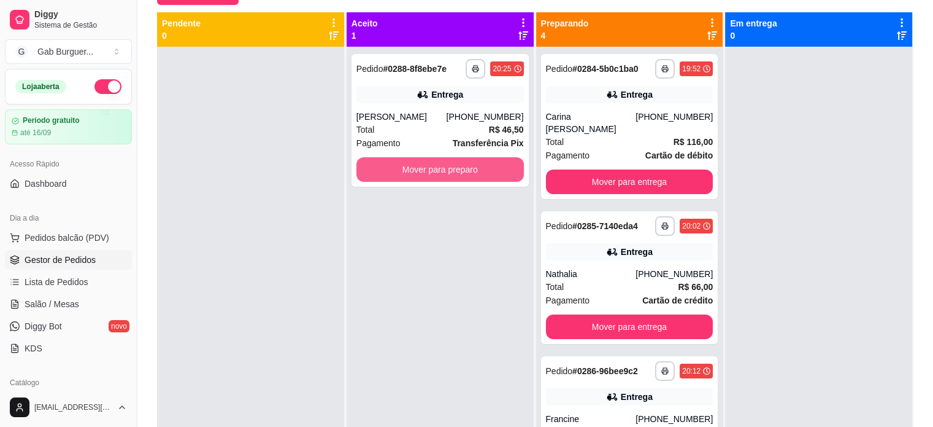
click at [441, 166] on button "Mover para preparo" at bounding box center [441, 169] width 168 height 25
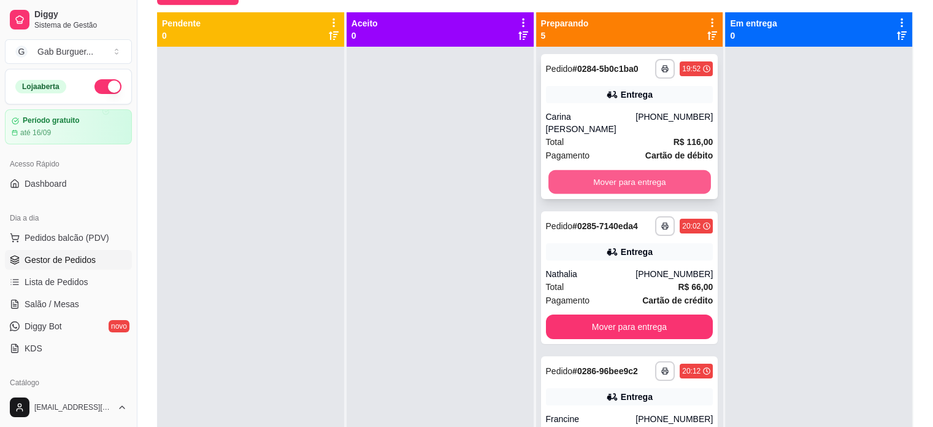
click at [608, 179] on button "Mover para entrega" at bounding box center [630, 182] width 163 height 24
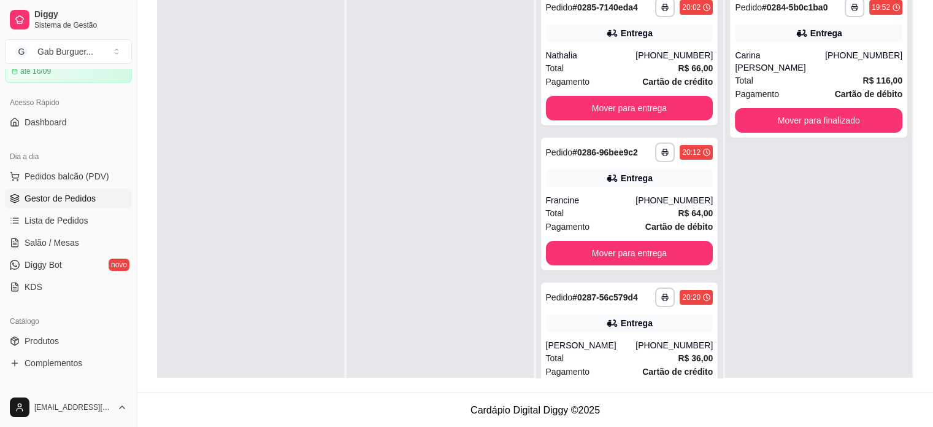
scroll to position [245, 0]
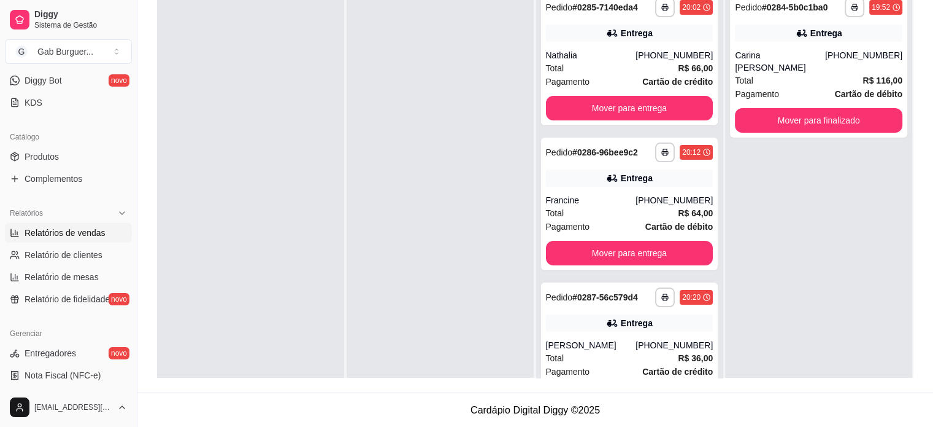
click at [52, 226] on span "Relatórios de vendas" at bounding box center [65, 232] width 81 height 12
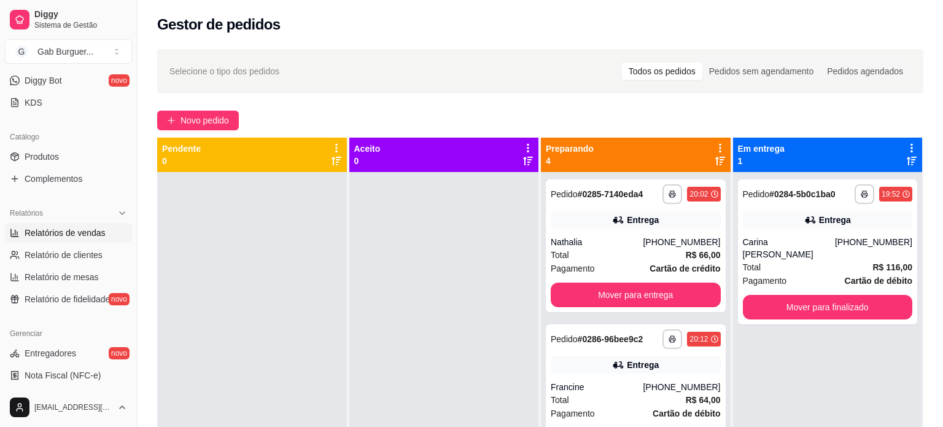
select select "ALL"
select select "0"
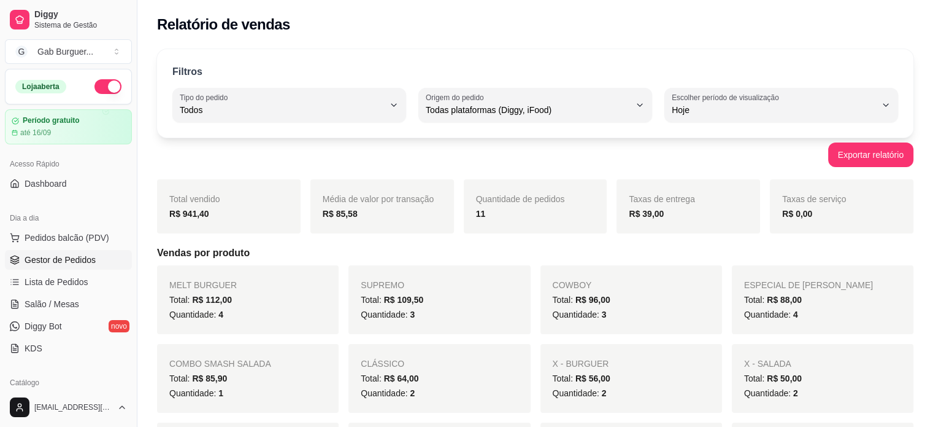
click at [68, 257] on span "Gestor de Pedidos" at bounding box center [60, 259] width 71 height 12
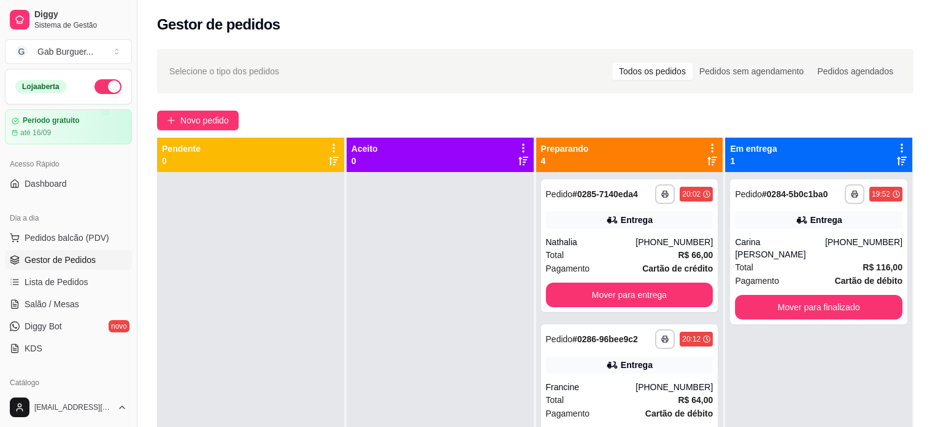
click at [501, 279] on div at bounding box center [440, 385] width 187 height 427
click at [642, 245] on div "[PHONE_NUMBER]" at bounding box center [674, 242] width 77 height 12
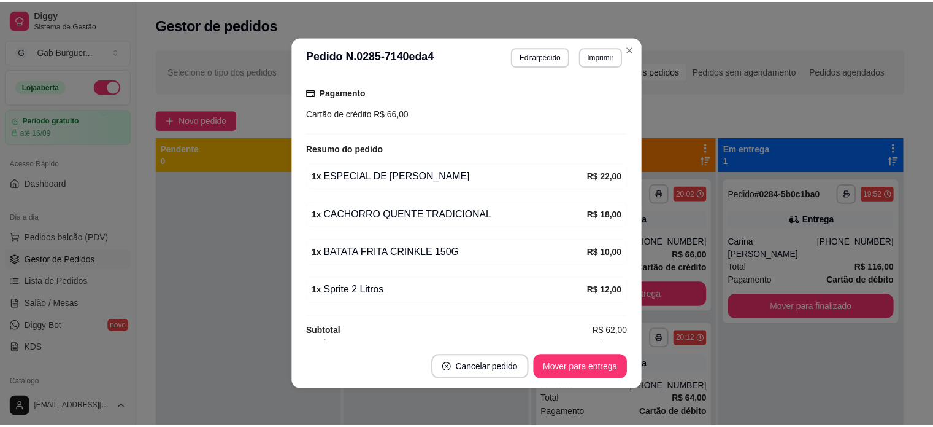
scroll to position [329, 0]
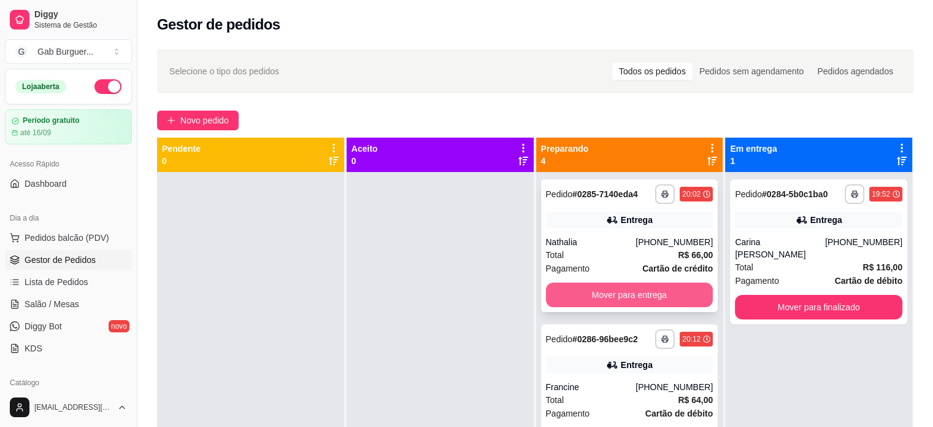
click at [609, 284] on button "Mover para entrega" at bounding box center [630, 294] width 168 height 25
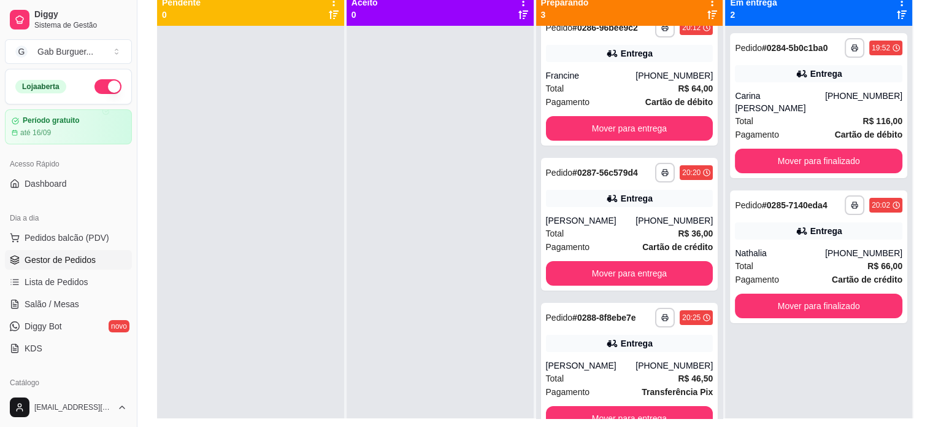
scroll to position [125, 0]
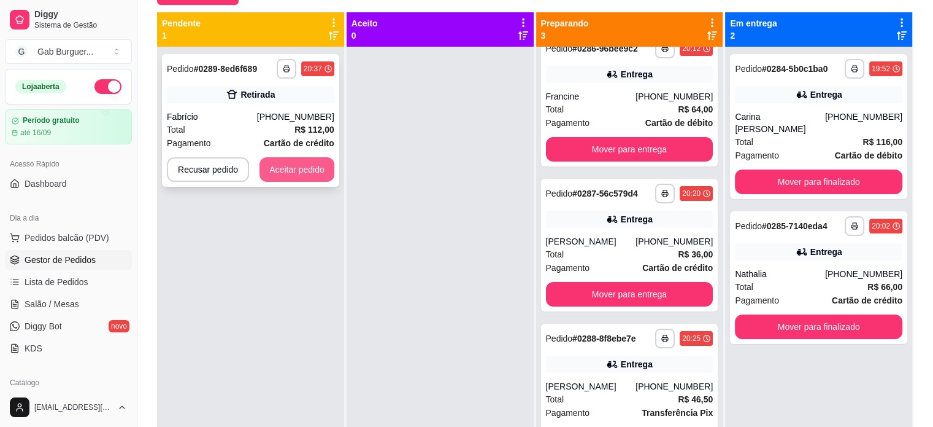
click at [297, 171] on button "Aceitar pedido" at bounding box center [297, 169] width 75 height 25
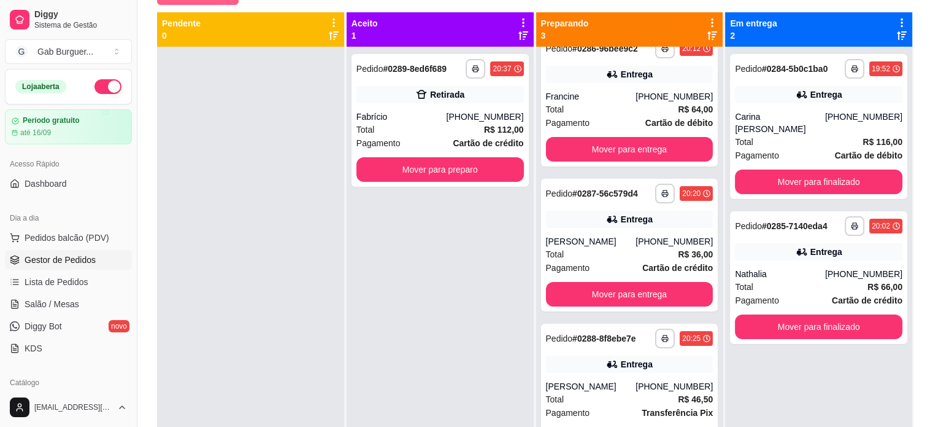
scroll to position [32, 0]
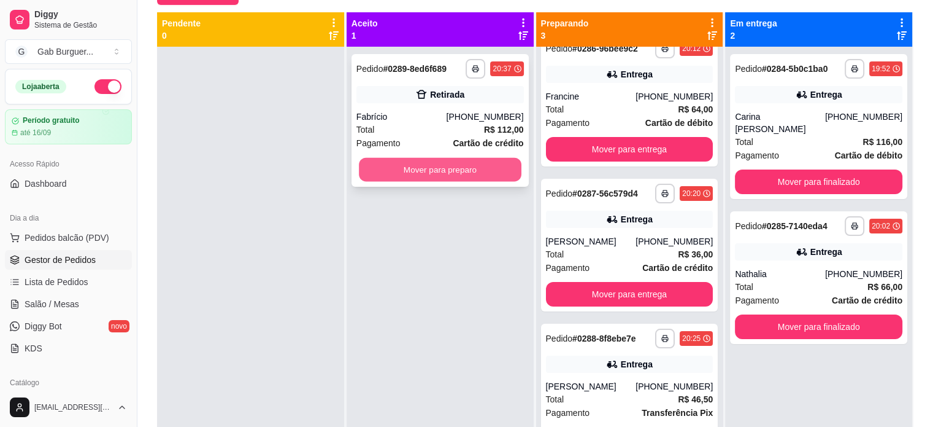
click at [406, 168] on button "Mover para preparo" at bounding box center [440, 170] width 163 height 24
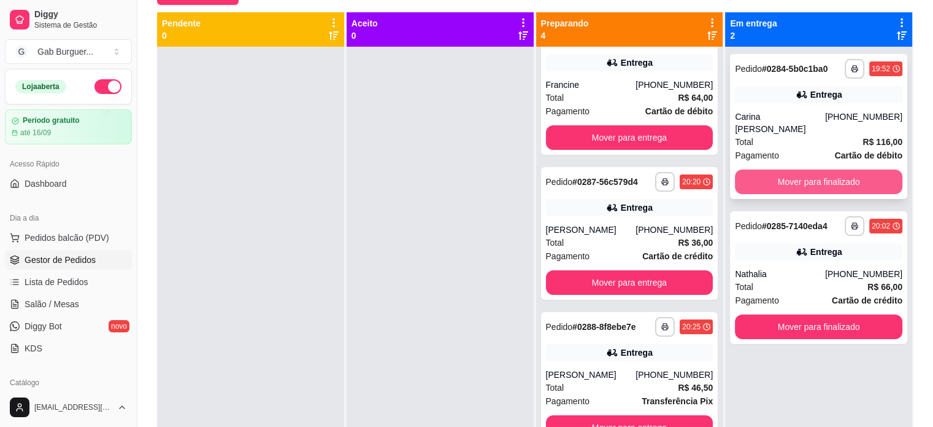
click at [844, 169] on button "Mover para finalizado" at bounding box center [819, 181] width 168 height 25
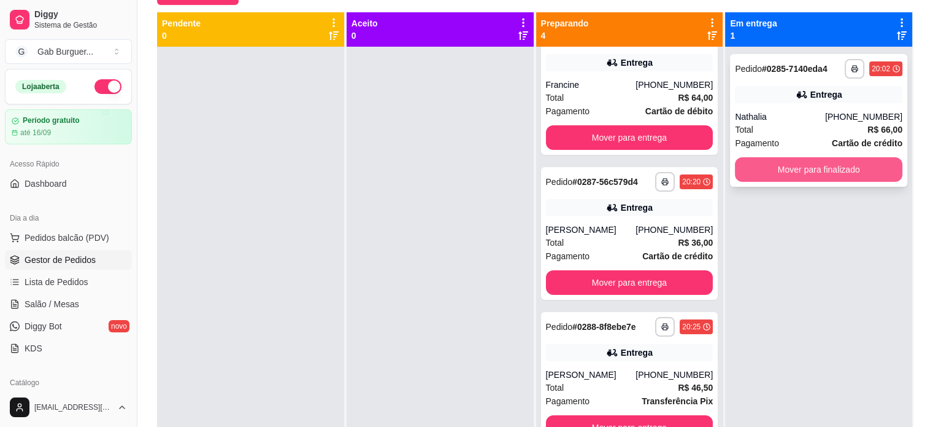
click at [839, 171] on button "Mover para finalizado" at bounding box center [819, 169] width 168 height 25
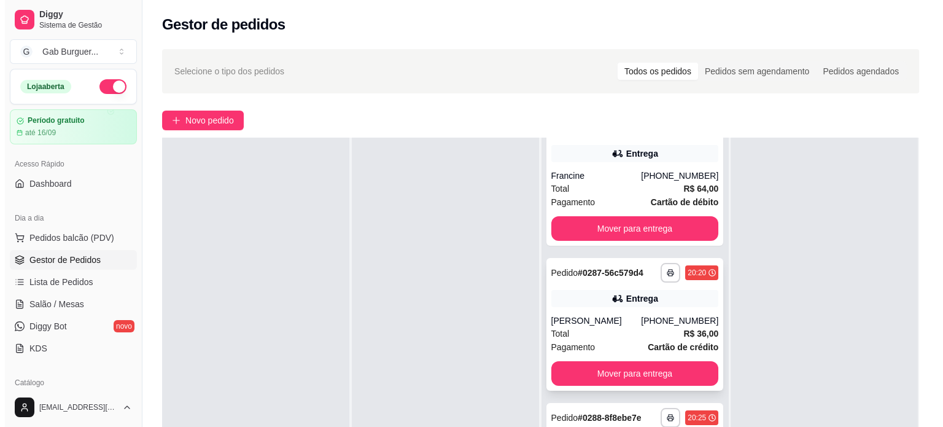
scroll to position [0, 0]
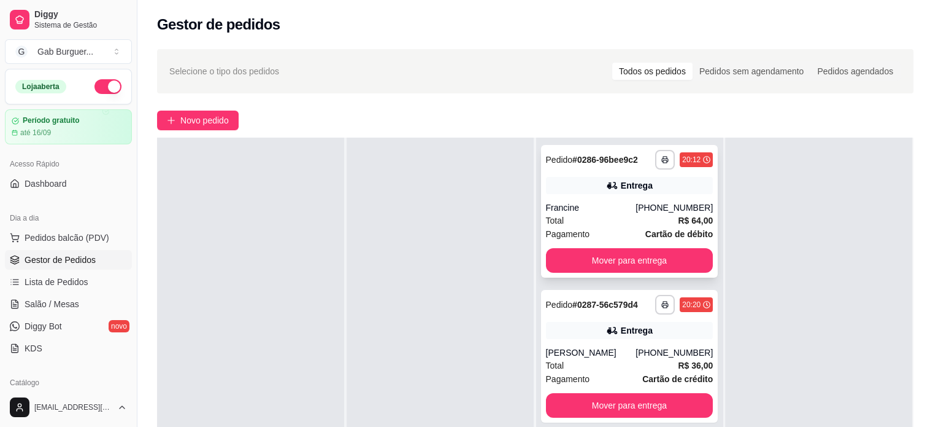
click at [682, 157] on div "20:12" at bounding box center [691, 160] width 18 height 10
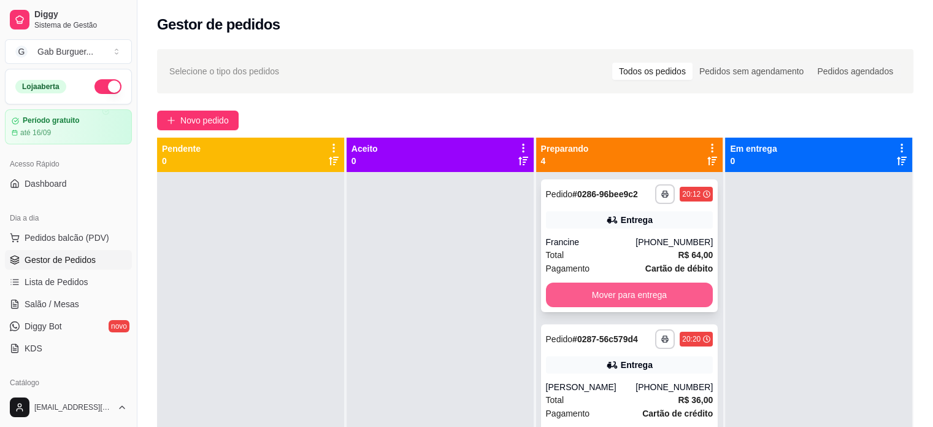
click at [659, 296] on button "Mover para entrega" at bounding box center [630, 294] width 168 height 25
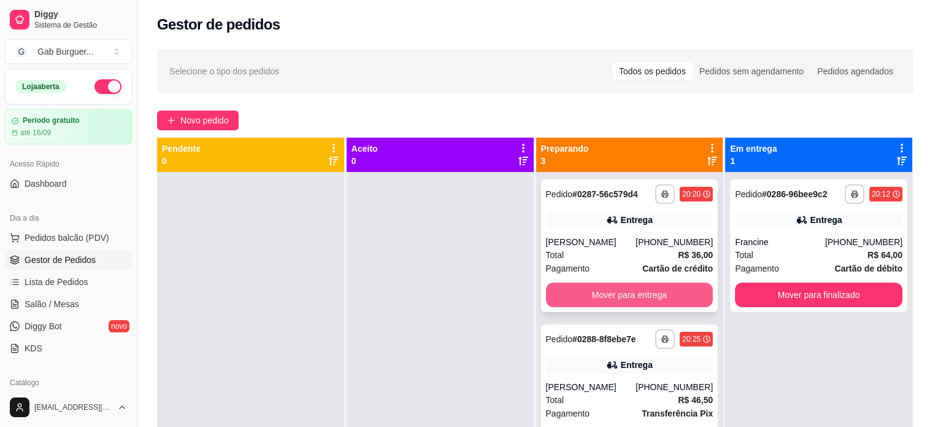
click at [658, 294] on button "Mover para entrega" at bounding box center [630, 294] width 168 height 25
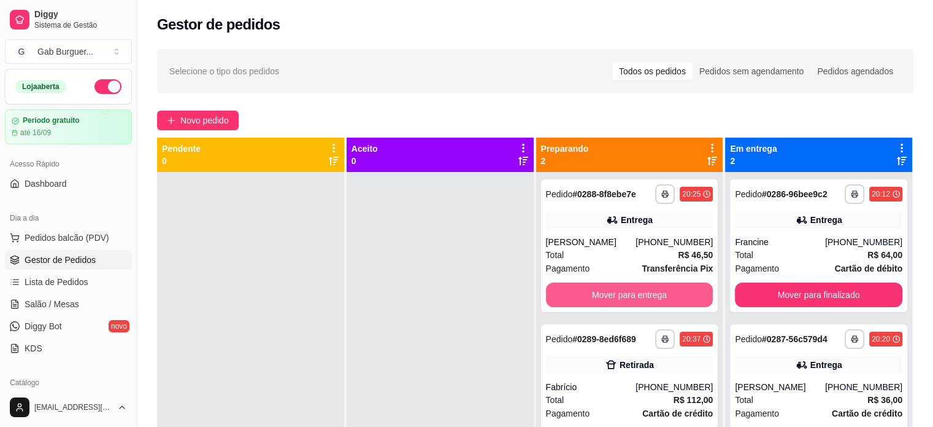
click at [658, 294] on button "Mover para entrega" at bounding box center [630, 294] width 168 height 25
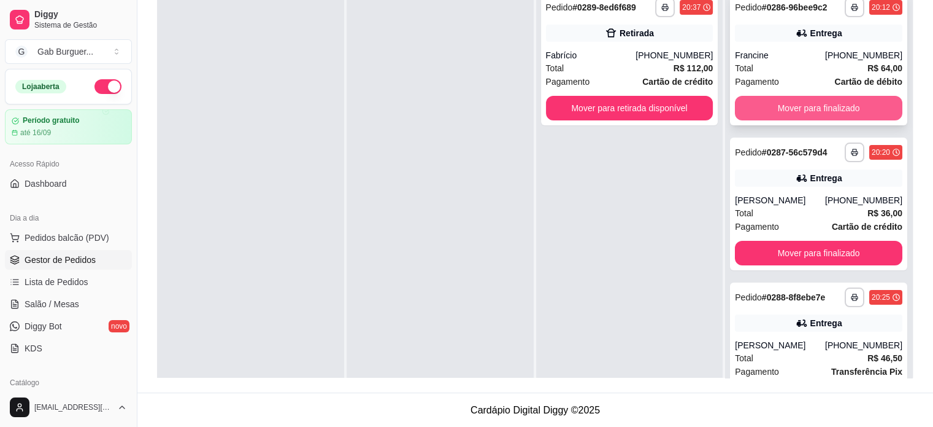
click at [805, 103] on button "Mover para finalizado" at bounding box center [819, 108] width 168 height 25
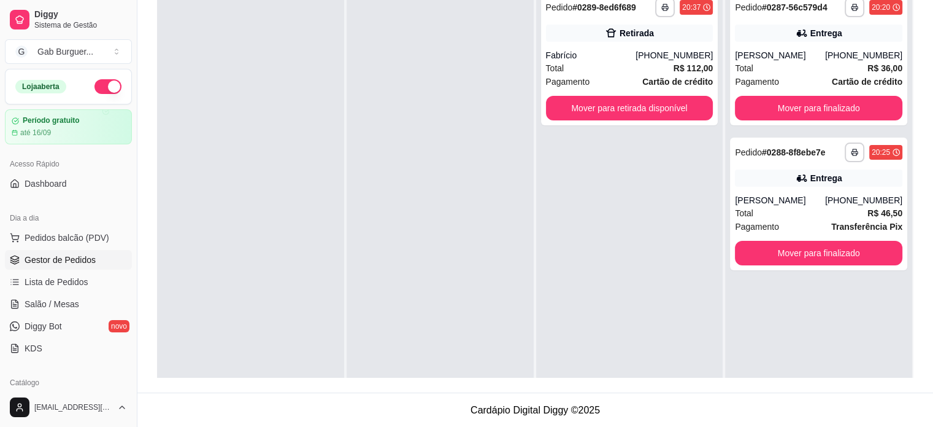
scroll to position [123, 0]
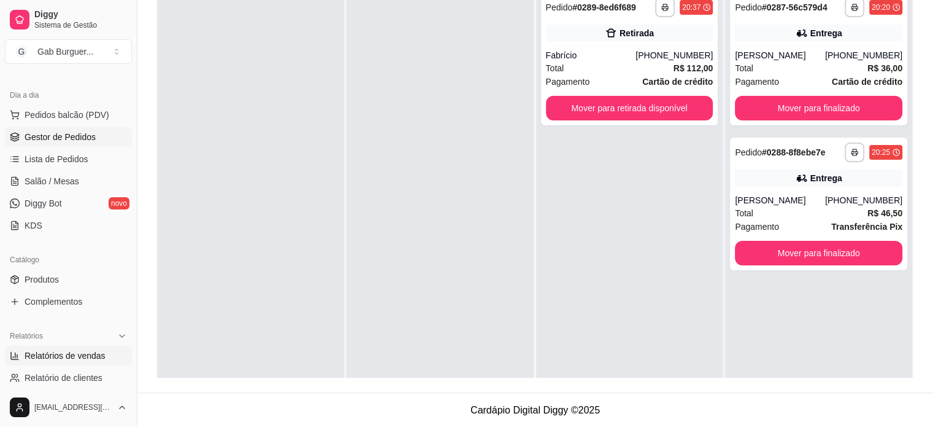
click at [63, 348] on link "Relatórios de vendas" at bounding box center [68, 356] width 127 height 20
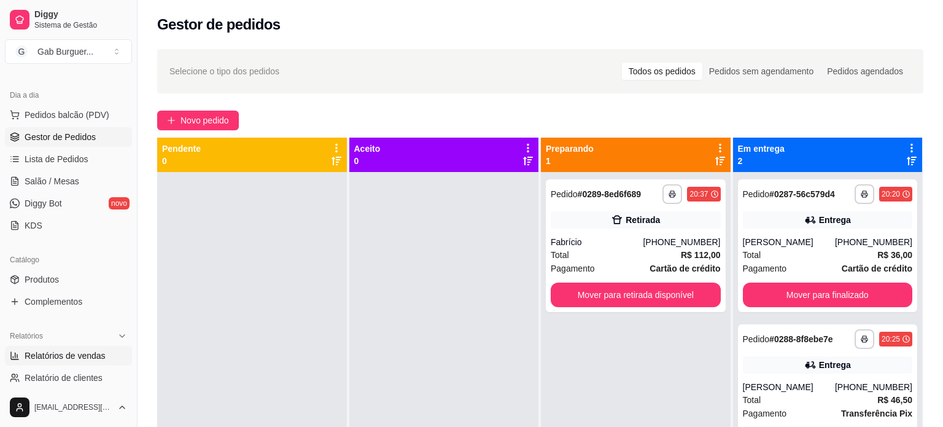
select select "ALL"
select select "0"
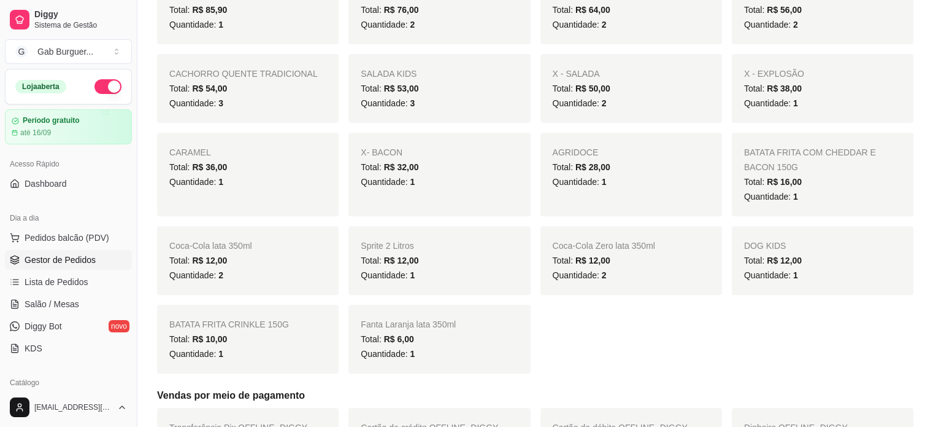
click at [75, 256] on span "Gestor de Pedidos" at bounding box center [60, 259] width 71 height 12
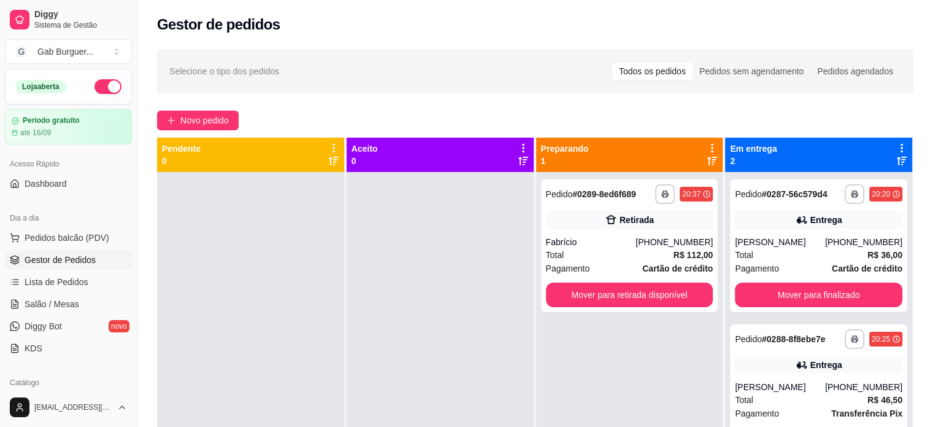
click at [355, 260] on div at bounding box center [440, 385] width 187 height 427
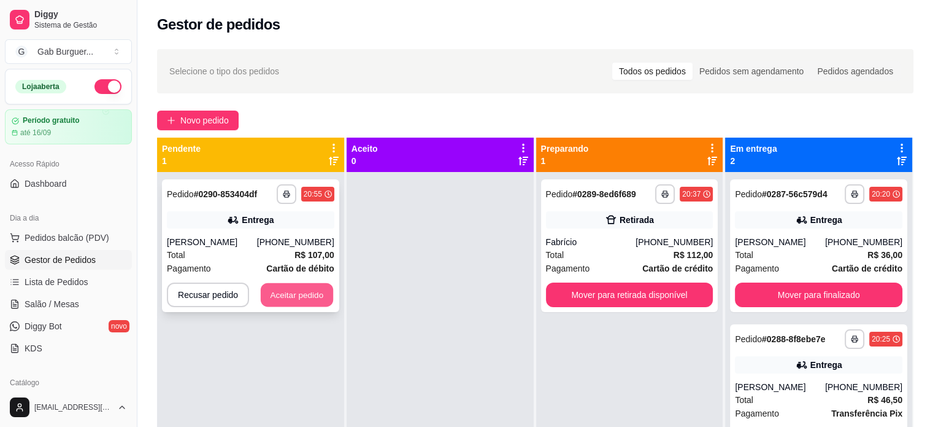
click at [290, 294] on button "Aceitar pedido" at bounding box center [297, 295] width 72 height 24
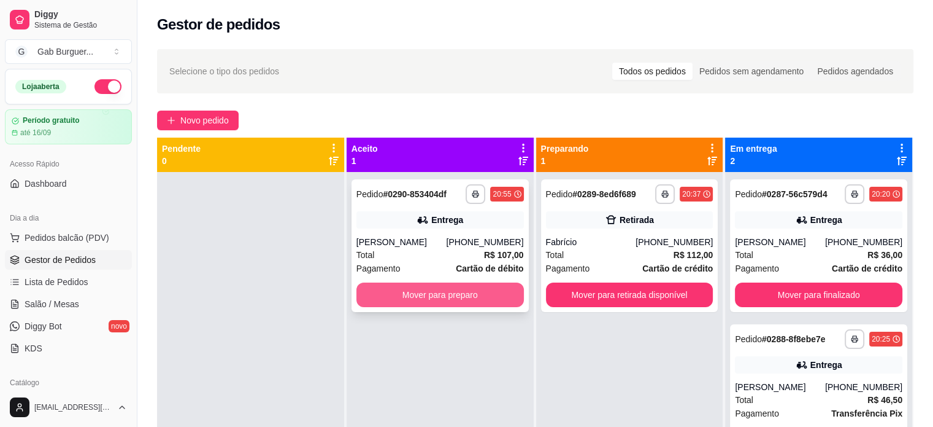
click at [435, 301] on button "Mover para preparo" at bounding box center [441, 294] width 168 height 25
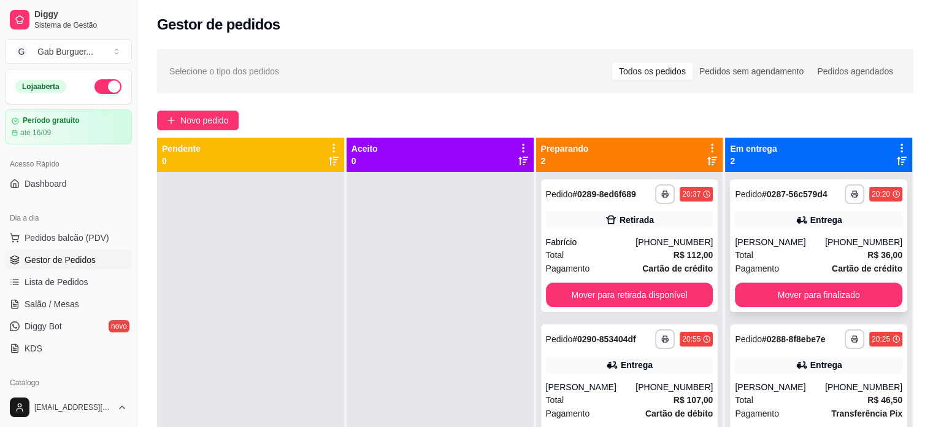
scroll to position [34, 0]
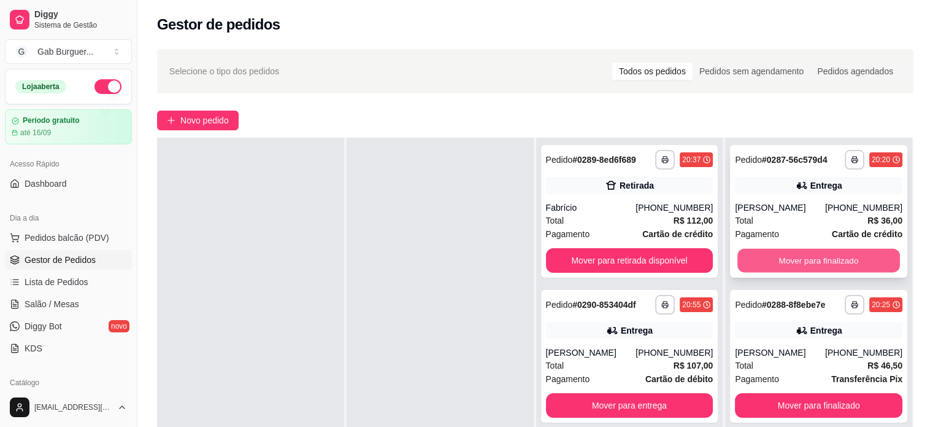
click at [825, 266] on button "Mover para finalizado" at bounding box center [819, 261] width 163 height 24
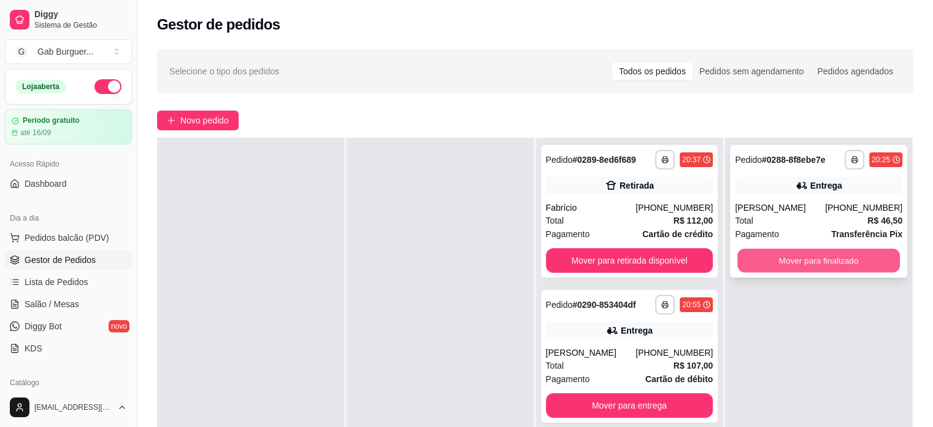
click at [789, 260] on button "Mover para finalizado" at bounding box center [819, 261] width 163 height 24
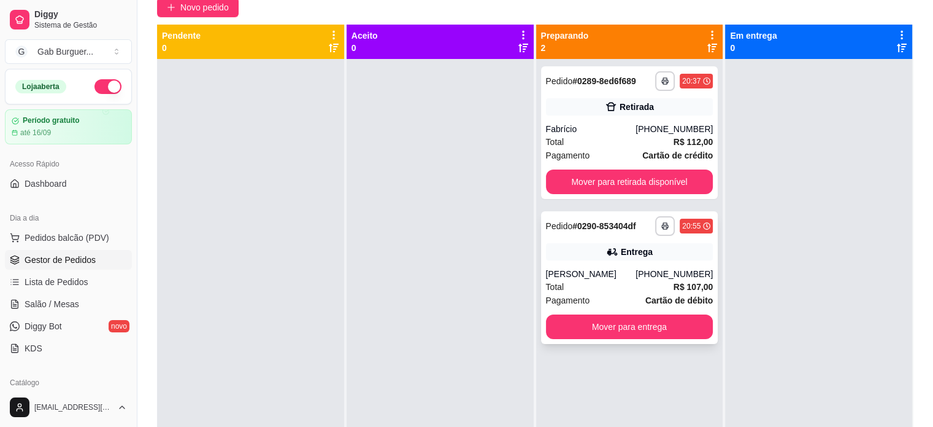
scroll to position [0, 0]
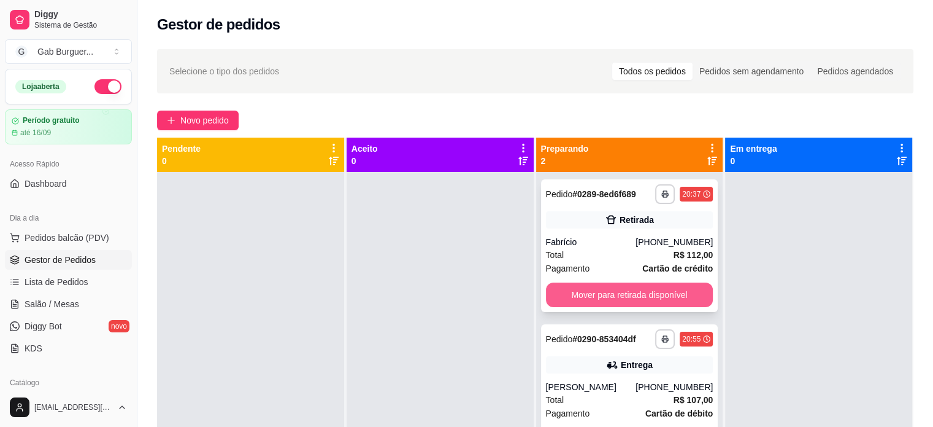
click at [657, 290] on button "Mover para retirada disponível" at bounding box center [630, 294] width 168 height 25
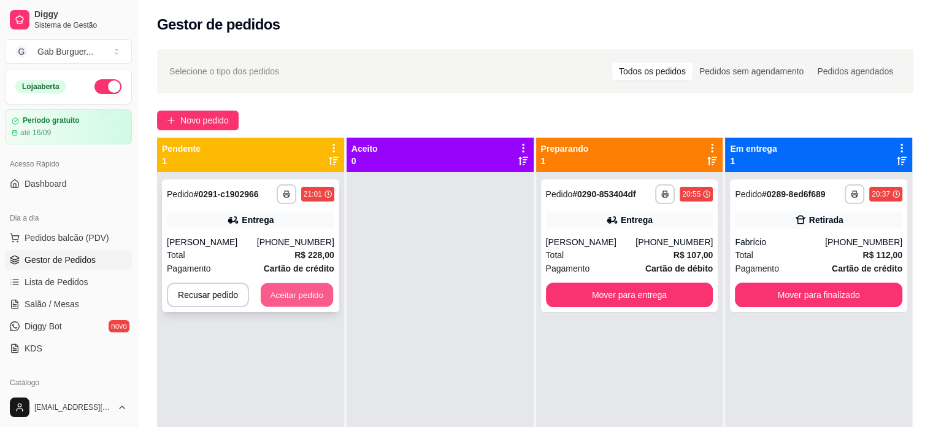
click at [307, 299] on button "Aceitar pedido" at bounding box center [297, 295] width 72 height 24
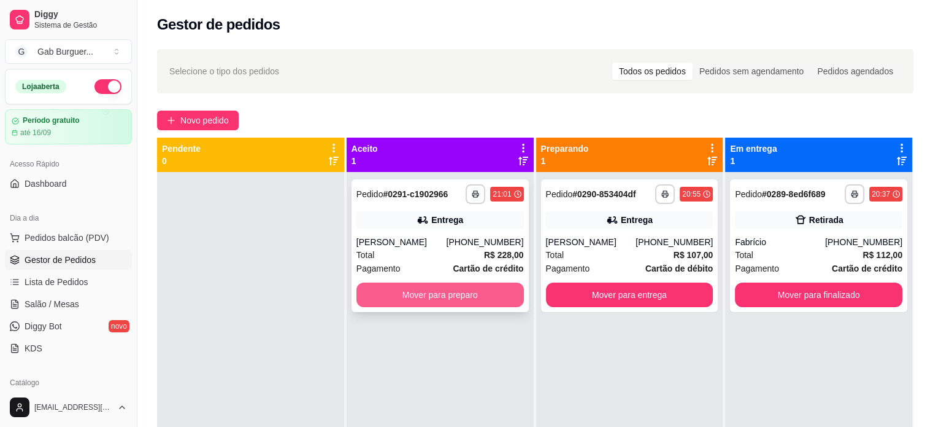
click at [435, 306] on button "Mover para preparo" at bounding box center [441, 294] width 168 height 25
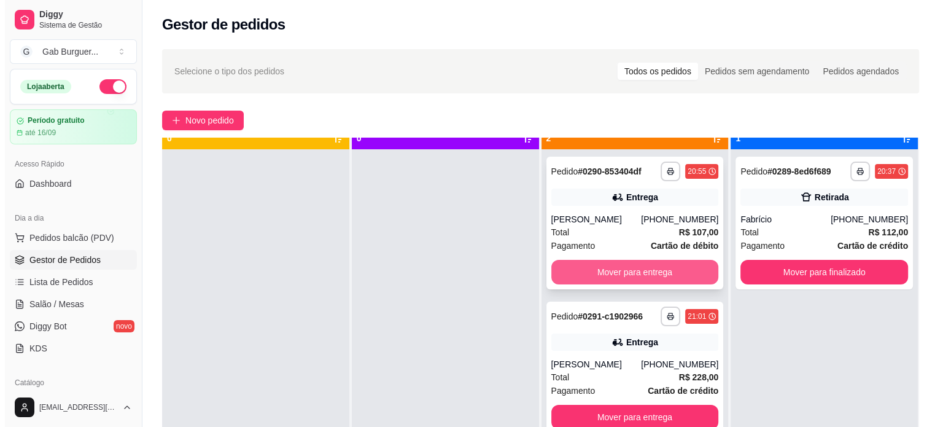
scroll to position [34, 0]
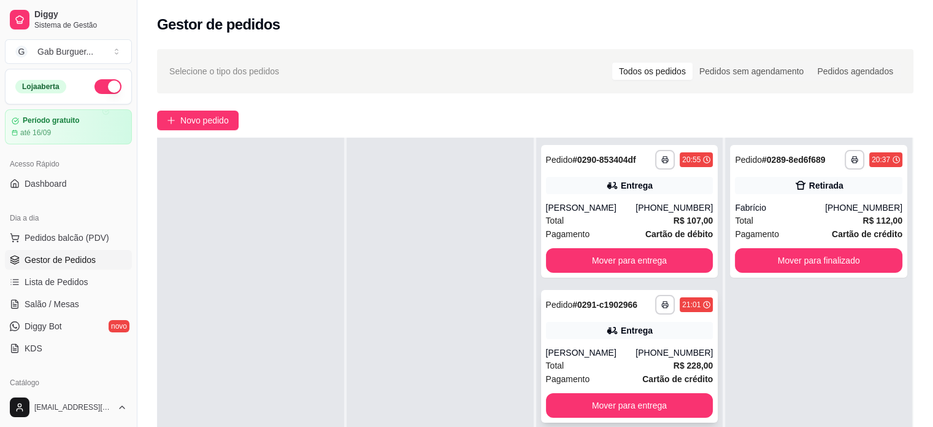
click at [603, 350] on div "[PERSON_NAME]" at bounding box center [591, 352] width 90 height 12
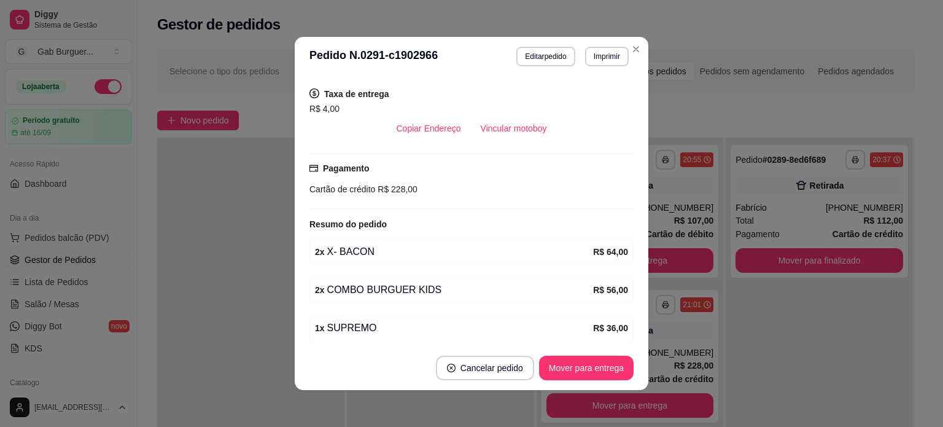
scroll to position [307, 0]
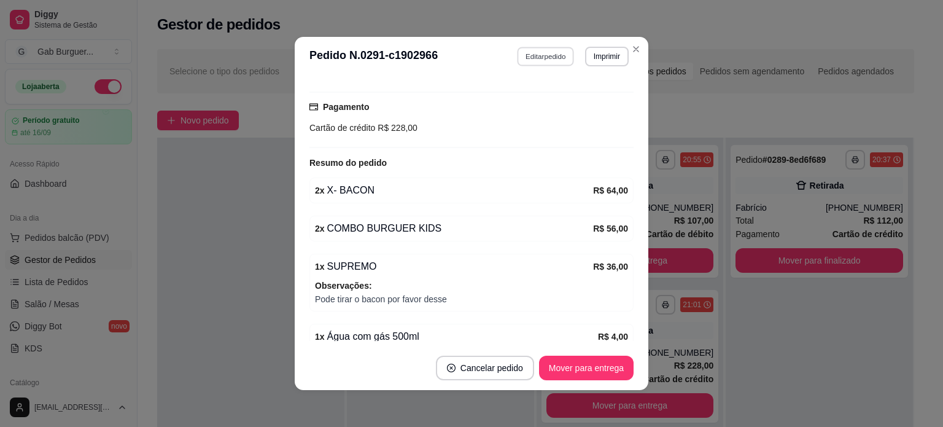
click at [529, 59] on button "Editar pedido" at bounding box center [545, 56] width 57 height 19
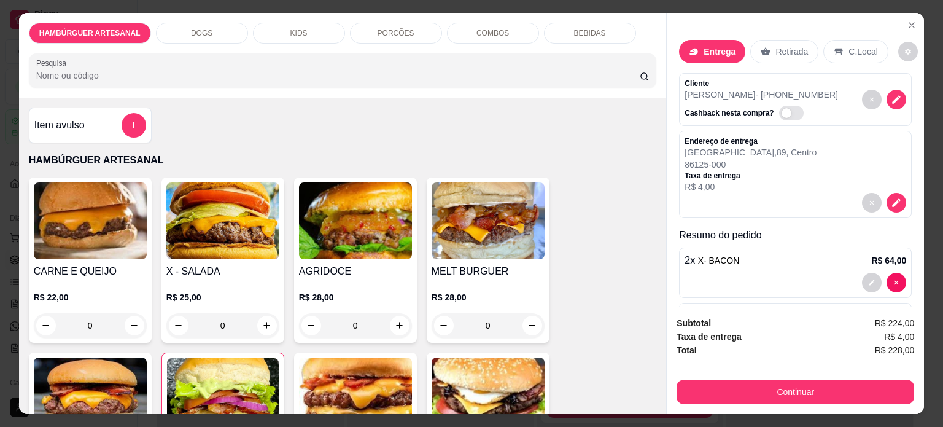
click at [134, 314] on div "0" at bounding box center [90, 325] width 113 height 25
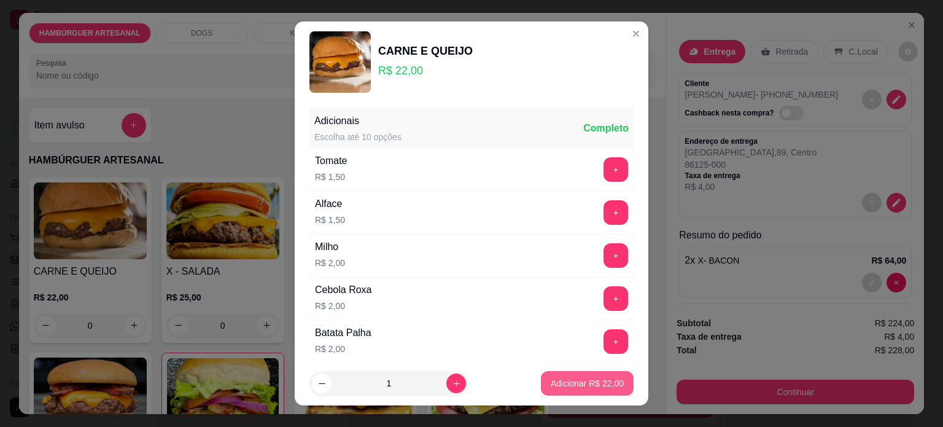
click at [560, 379] on p "Adicionar R$ 22,00" at bounding box center [586, 383] width 73 height 12
type input "1"
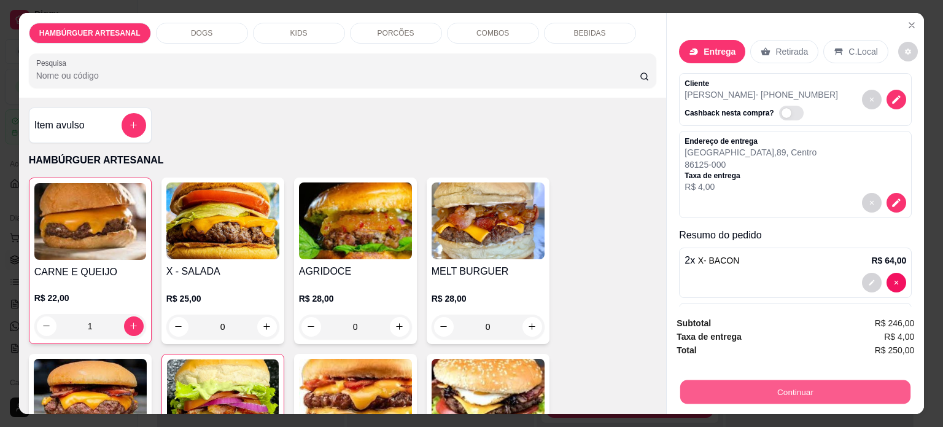
click at [759, 390] on button "Continuar" at bounding box center [795, 392] width 230 height 24
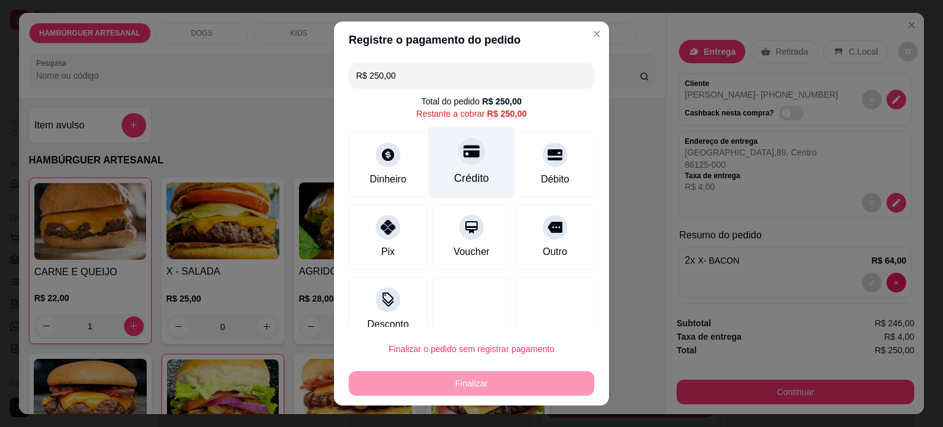
click at [463, 153] on icon at bounding box center [471, 151] width 16 height 12
type input "R$ 0,00"
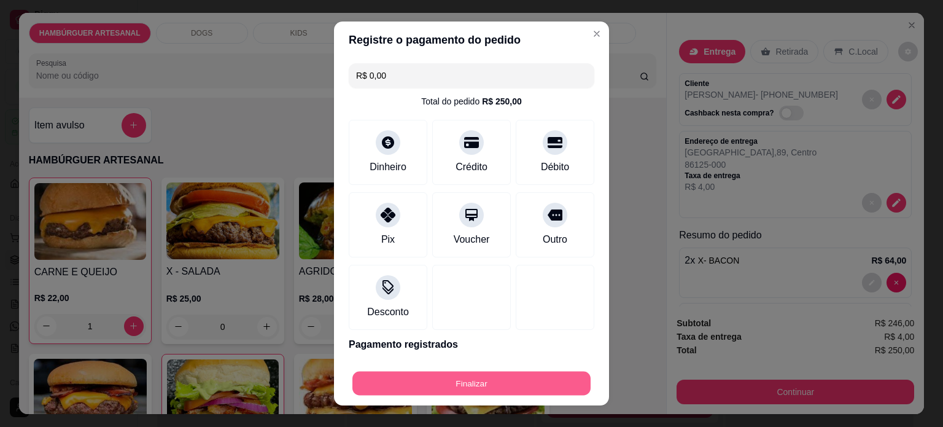
click at [471, 383] on button "Finalizar" at bounding box center [471, 383] width 238 height 24
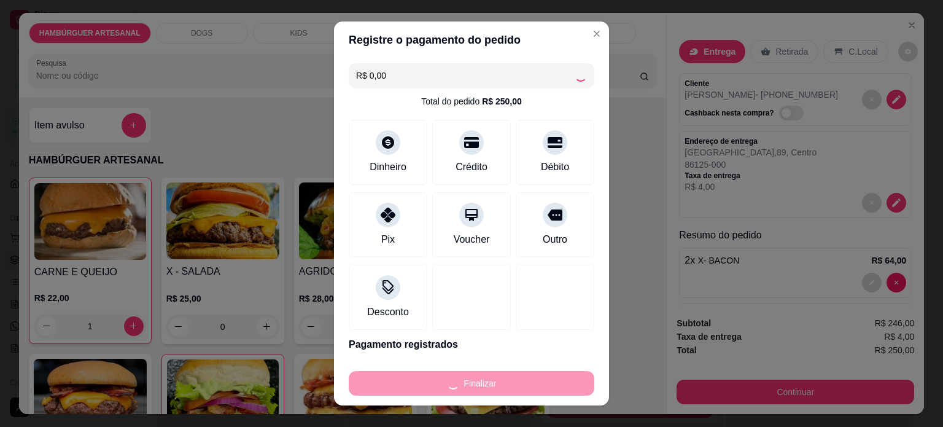
type input "0"
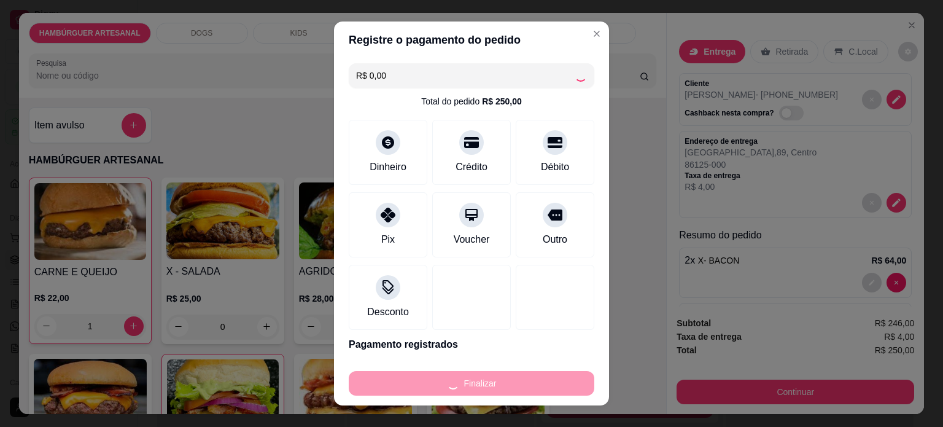
type input "0"
type input "-R$ 250,00"
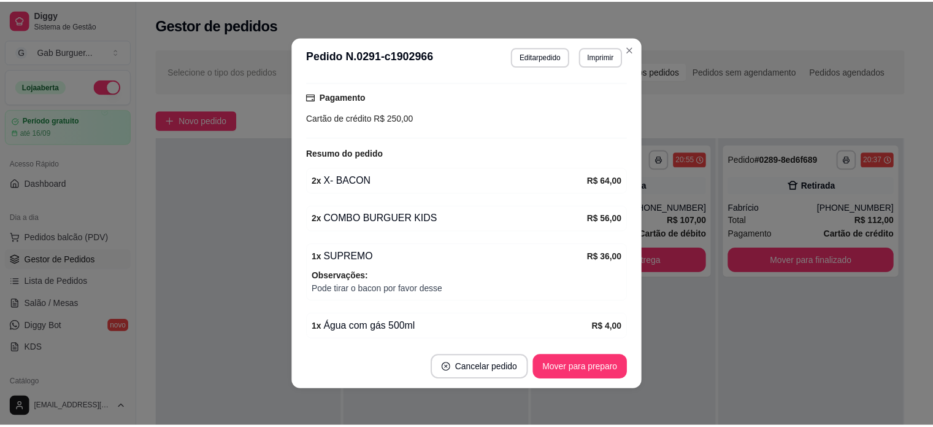
scroll to position [297, 0]
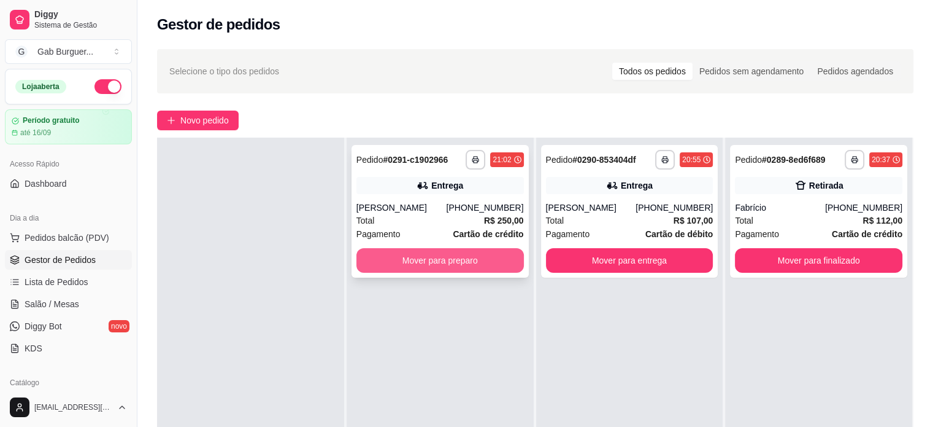
click at [447, 249] on button "Mover para preparo" at bounding box center [441, 260] width 168 height 25
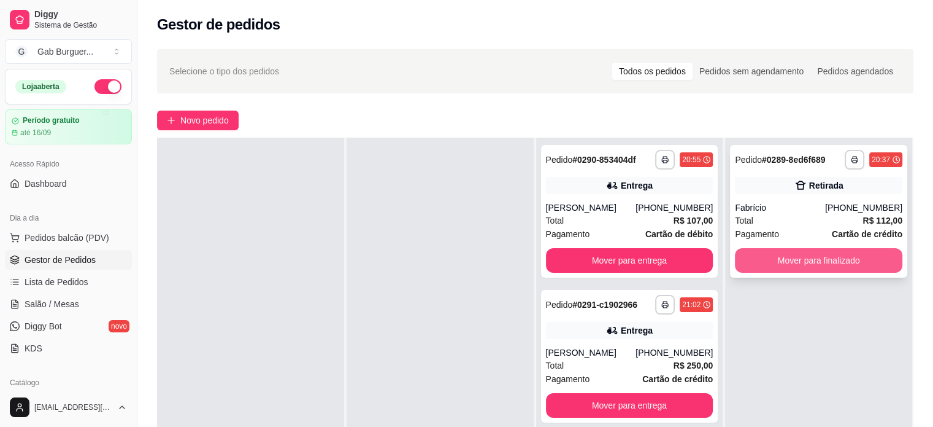
click at [824, 261] on button "Mover para finalizado" at bounding box center [819, 260] width 168 height 25
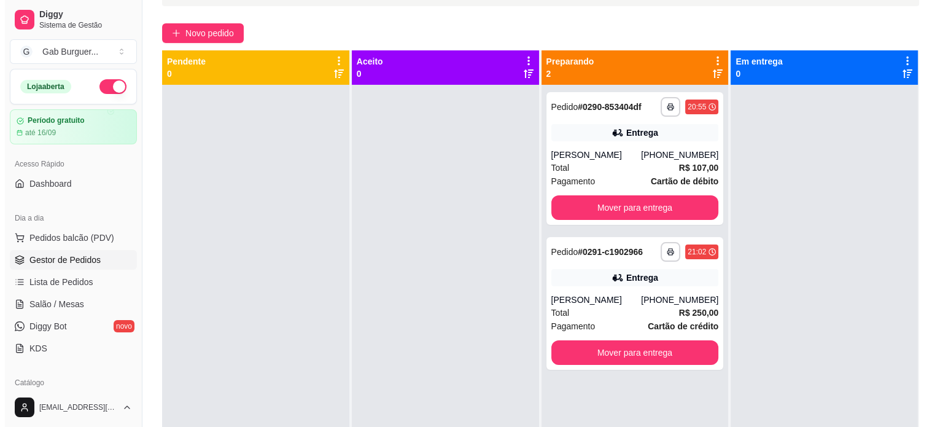
scroll to position [0, 0]
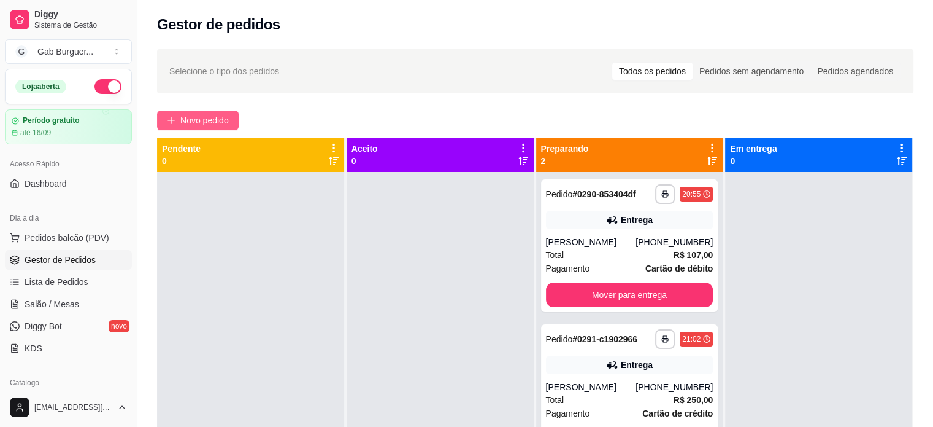
click at [231, 122] on button "Novo pedido" at bounding box center [198, 120] width 82 height 20
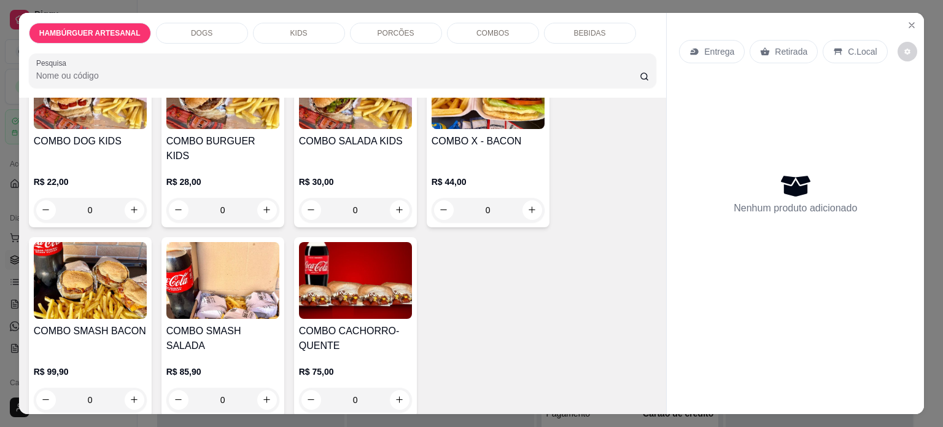
scroll to position [1780, 0]
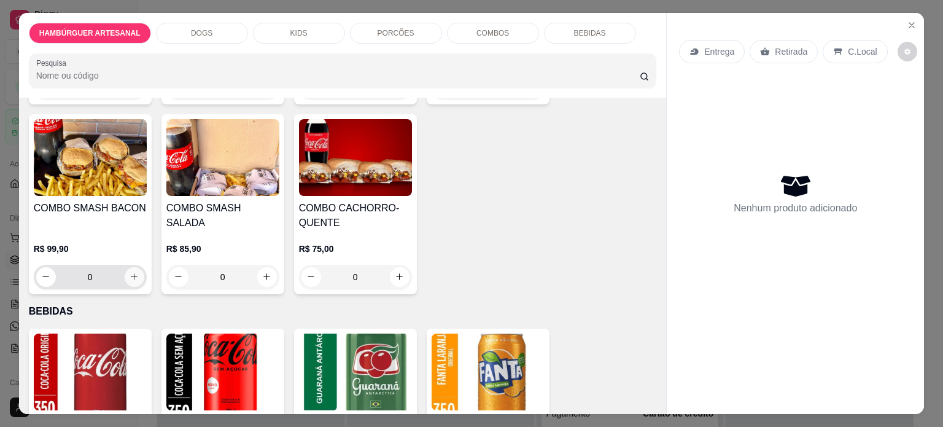
click at [131, 274] on icon "increase-product-quantity" at bounding box center [134, 277] width 7 height 7
type input "1"
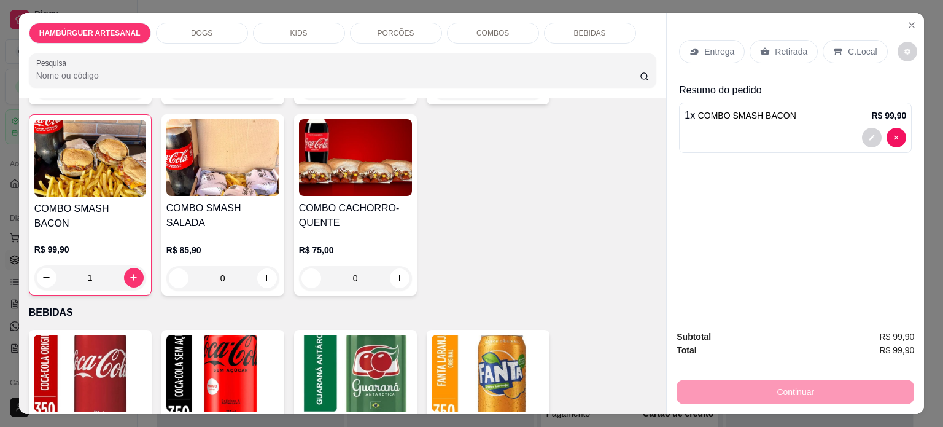
click at [679, 40] on div "Entrega Retirada C.Local" at bounding box center [783, 51] width 208 height 23
click at [704, 48] on p "Entrega" at bounding box center [719, 51] width 30 height 12
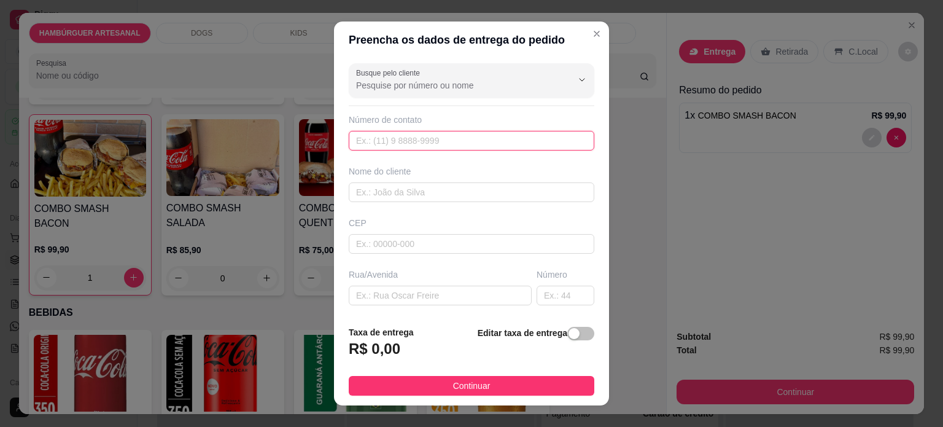
click at [435, 135] on input "text" at bounding box center [471, 141] width 245 height 20
type input "9809-2463"
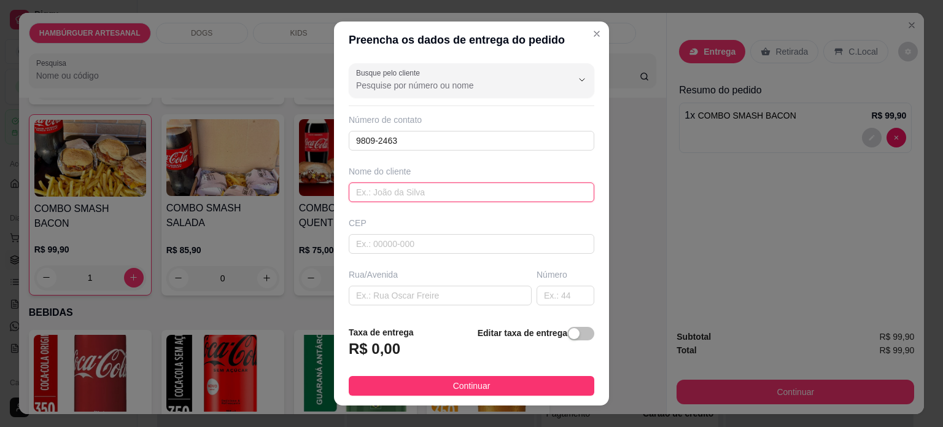
click at [380, 183] on input "text" at bounding box center [471, 192] width 245 height 20
type input "Maiara"
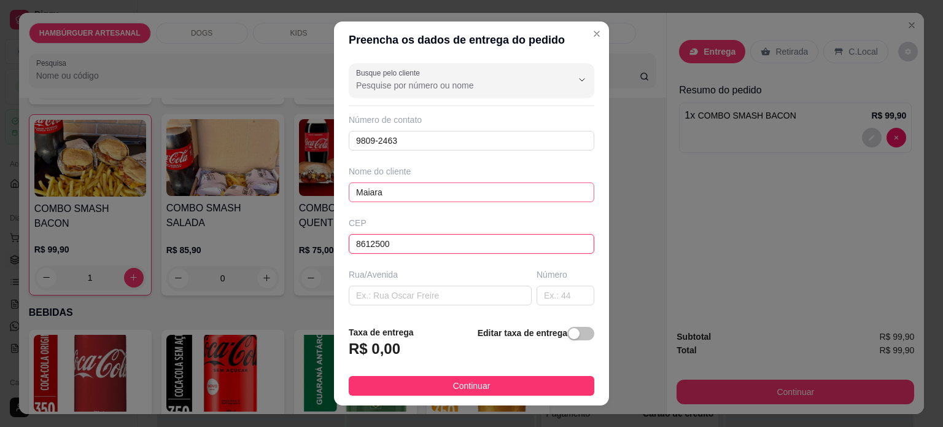
type input "8612500"
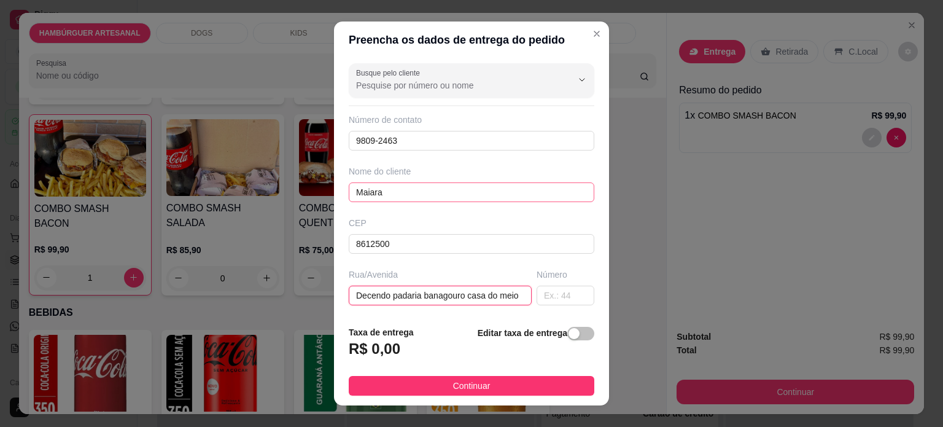
scroll to position [0, 6]
type input "Decendo padaria banagouro casa do meio"
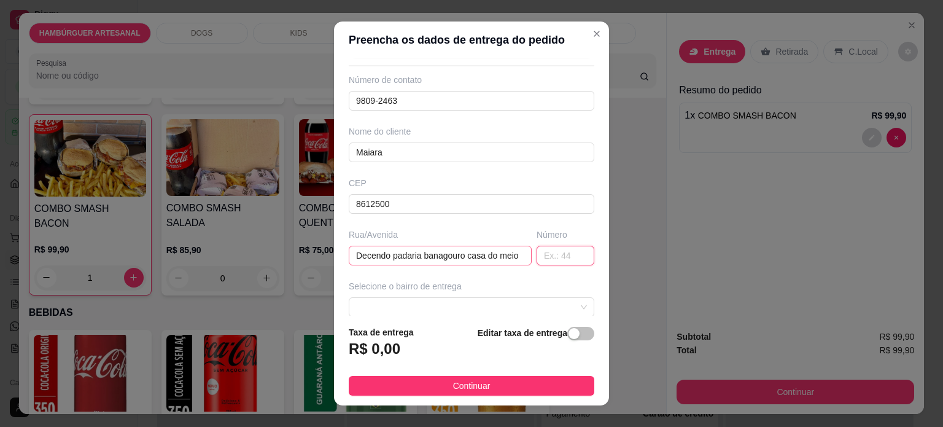
scroll to position [61, 0]
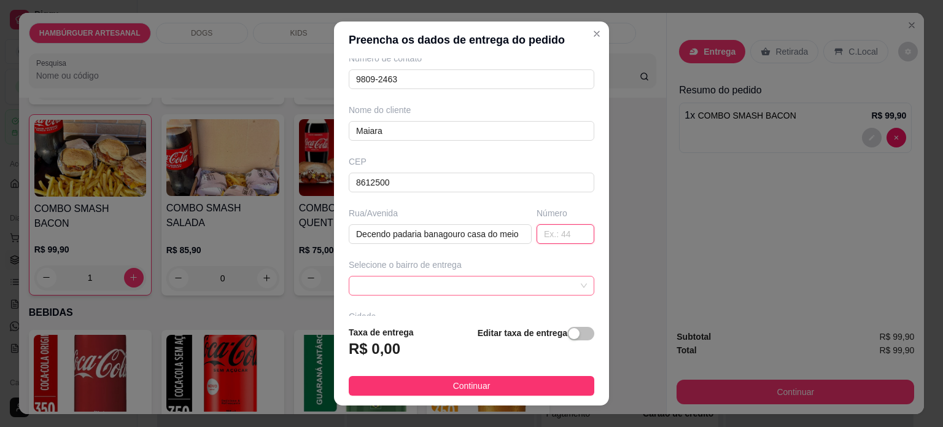
click at [445, 279] on span at bounding box center [471, 285] width 231 height 18
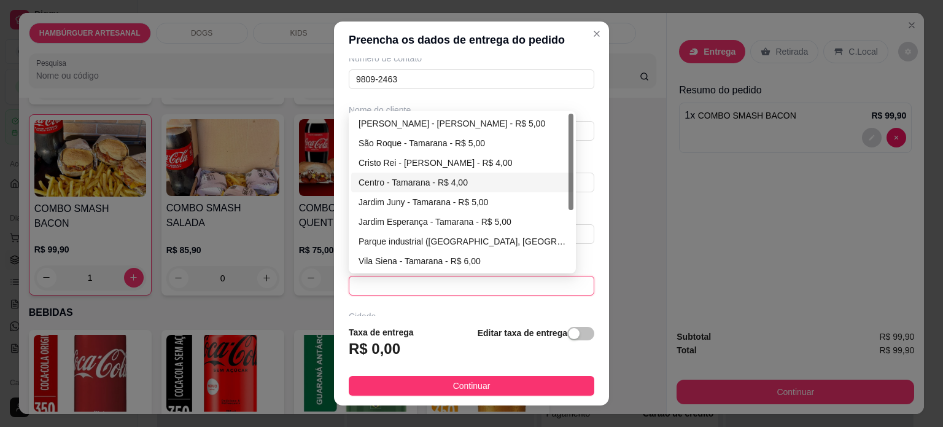
click at [435, 179] on div "Centro - Tamarana - R$ 4,00" at bounding box center [461, 183] width 207 height 14
type input "Tamarana"
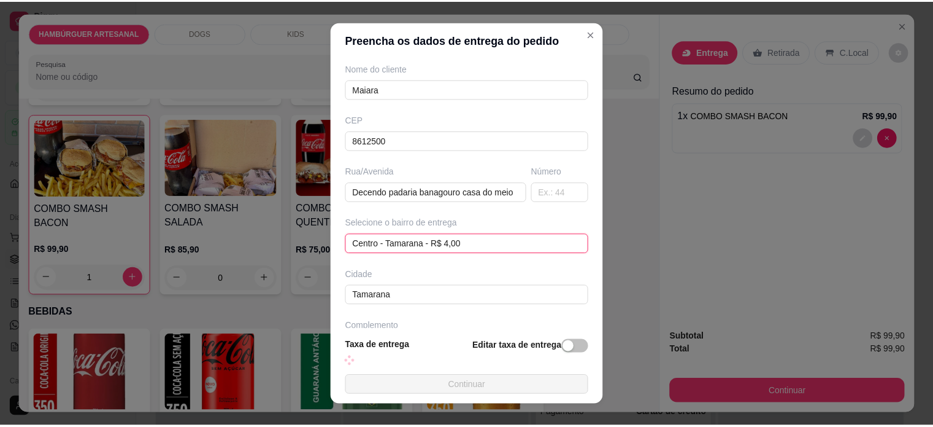
scroll to position [140, 0]
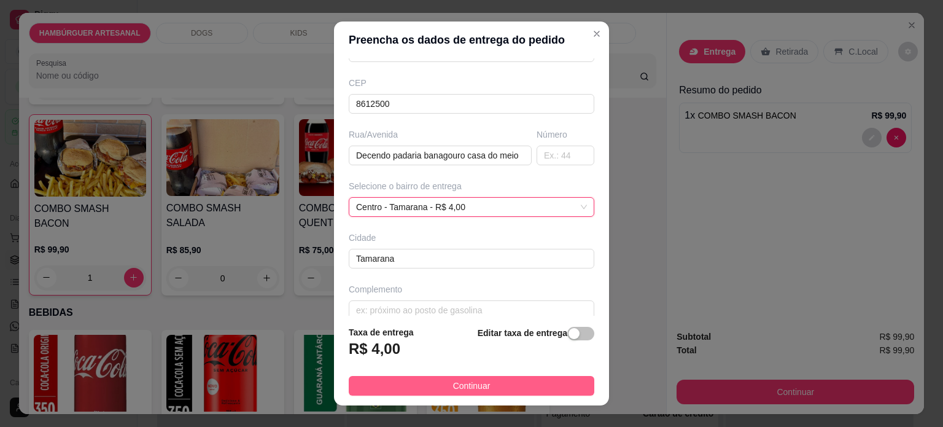
click at [526, 390] on button "Continuar" at bounding box center [471, 386] width 245 height 20
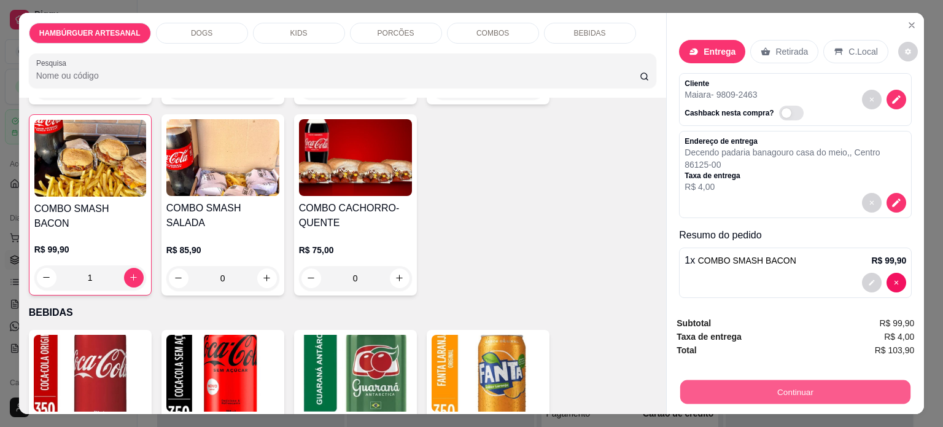
click at [790, 386] on button "Continuar" at bounding box center [795, 392] width 230 height 24
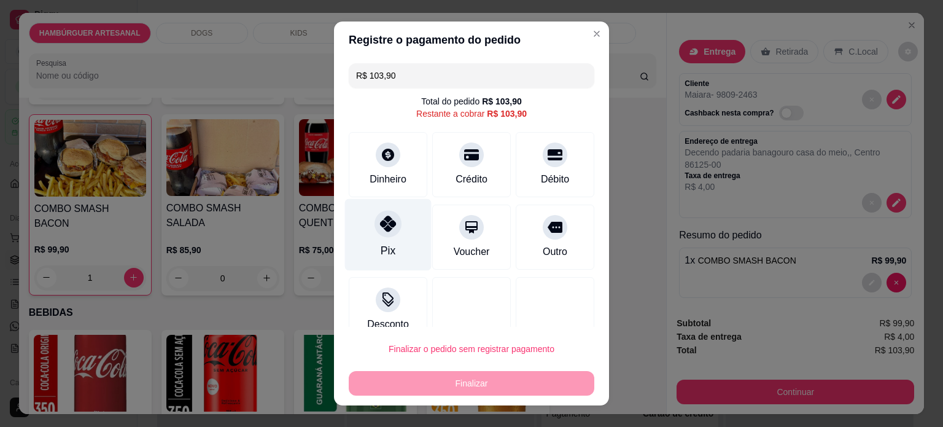
click at [377, 232] on div at bounding box center [387, 223] width 27 height 27
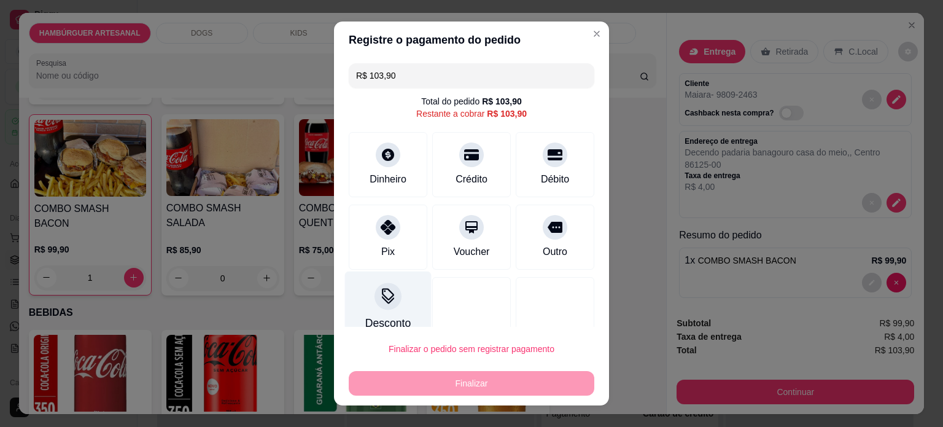
type input "R$ 0,00"
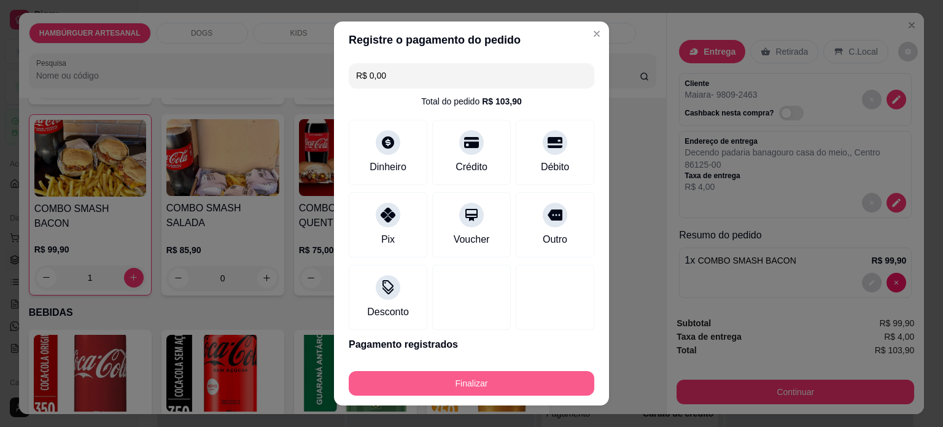
click at [437, 382] on button "Finalizar" at bounding box center [471, 383] width 245 height 25
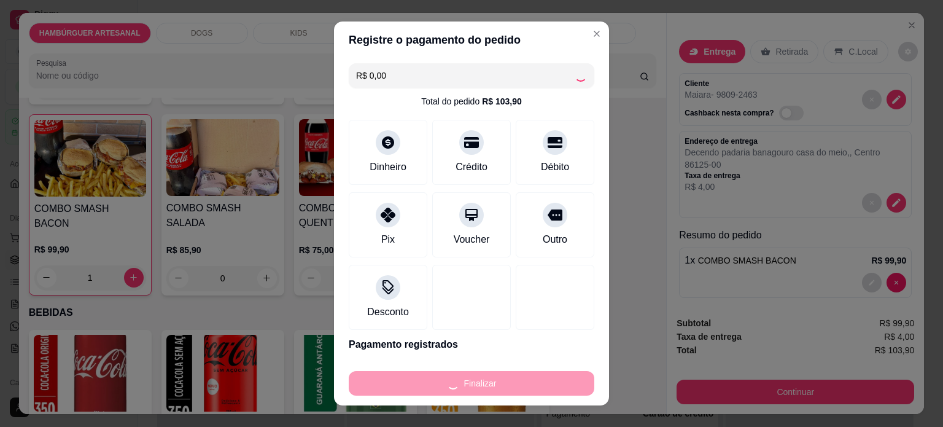
type input "0"
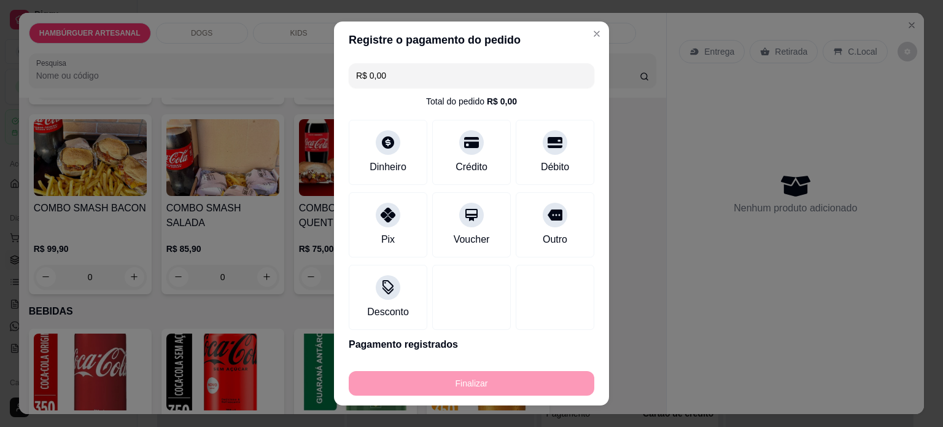
type input "-R$ 103,90"
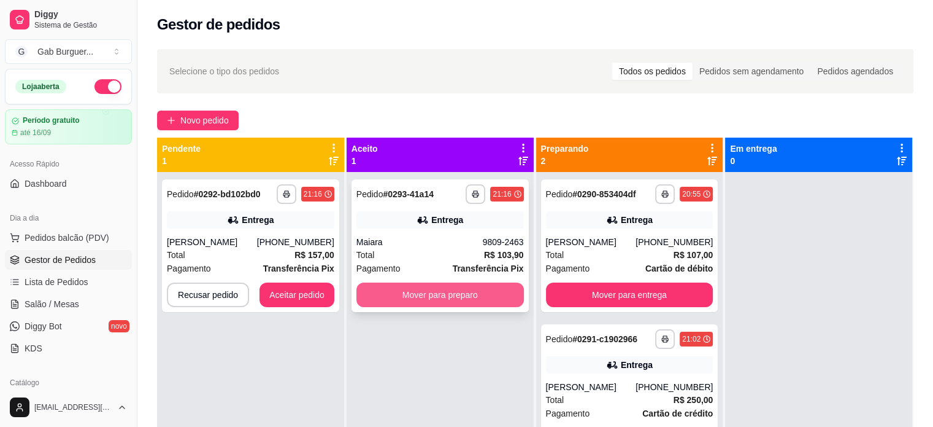
click at [464, 292] on button "Mover para preparo" at bounding box center [441, 294] width 168 height 25
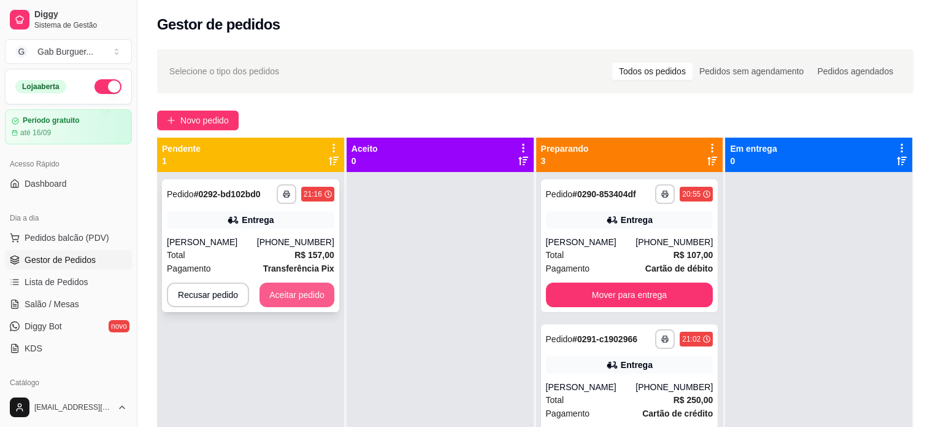
click at [306, 292] on button "Aceitar pedido" at bounding box center [297, 294] width 75 height 25
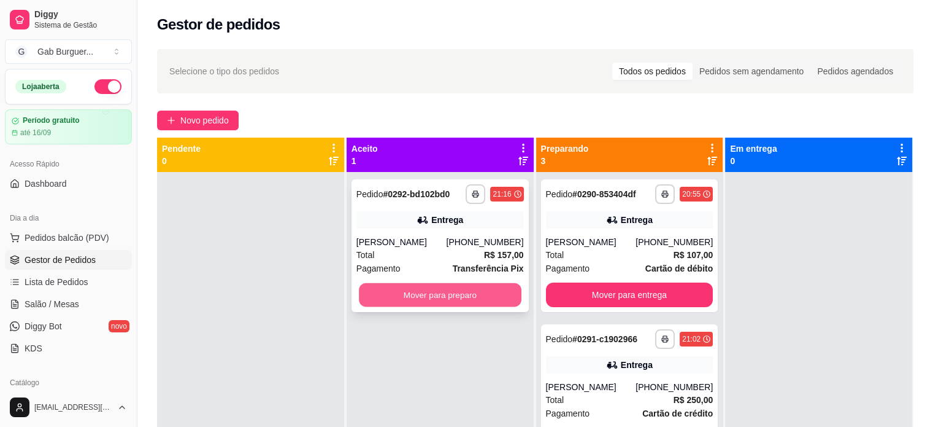
click at [471, 292] on button "Mover para preparo" at bounding box center [440, 295] width 163 height 24
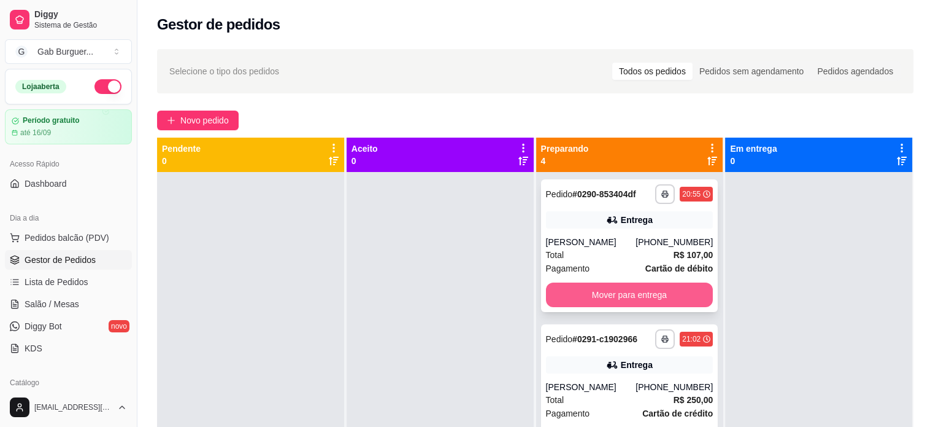
click at [644, 295] on button "Mover para entrega" at bounding box center [630, 294] width 168 height 25
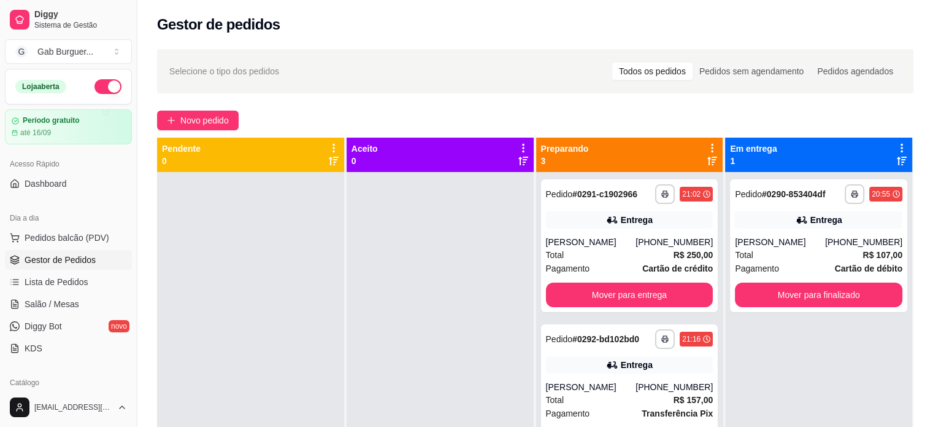
click at [437, 216] on div at bounding box center [440, 385] width 187 height 427
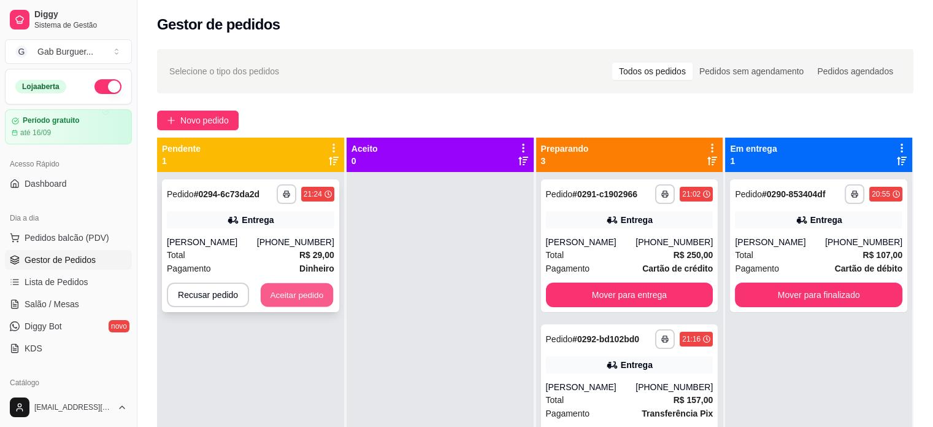
click at [299, 303] on button "Aceitar pedido" at bounding box center [297, 295] width 72 height 24
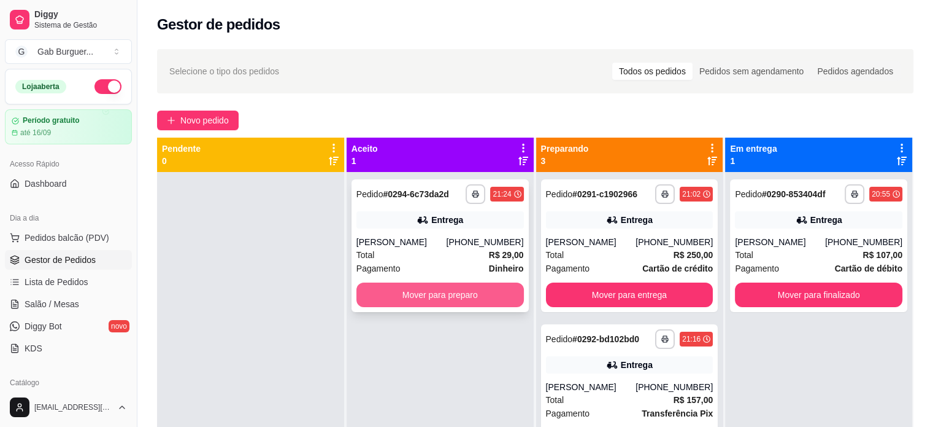
click at [465, 304] on button "Mover para preparo" at bounding box center [441, 294] width 168 height 25
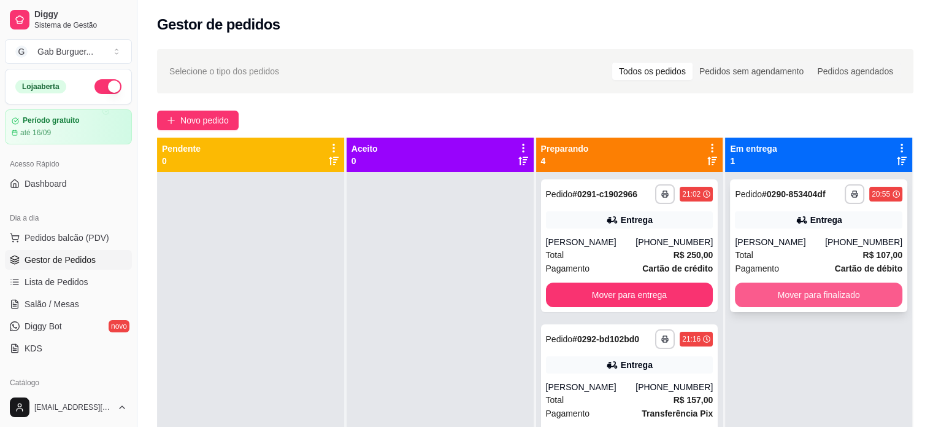
click at [809, 299] on button "Mover para finalizado" at bounding box center [819, 294] width 168 height 25
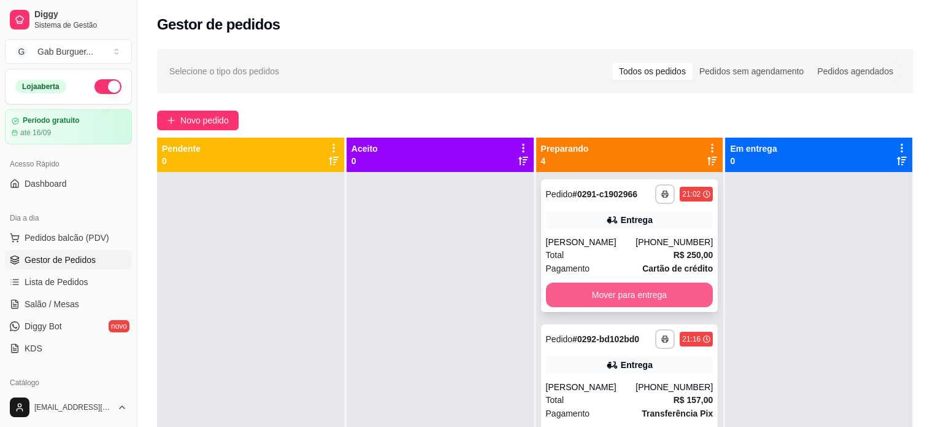
click at [656, 299] on button "Mover para entrega" at bounding box center [630, 294] width 168 height 25
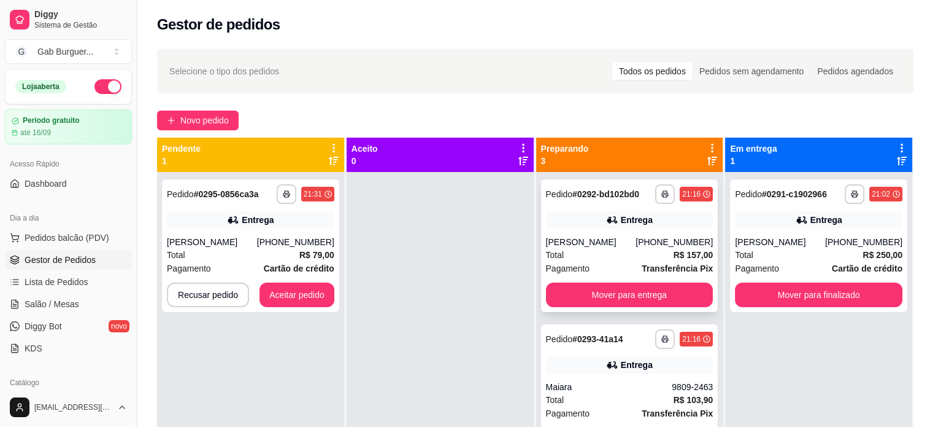
click at [703, 195] on icon at bounding box center [706, 193] width 7 height 7
click at [319, 291] on button "Aceitar pedido" at bounding box center [297, 295] width 72 height 24
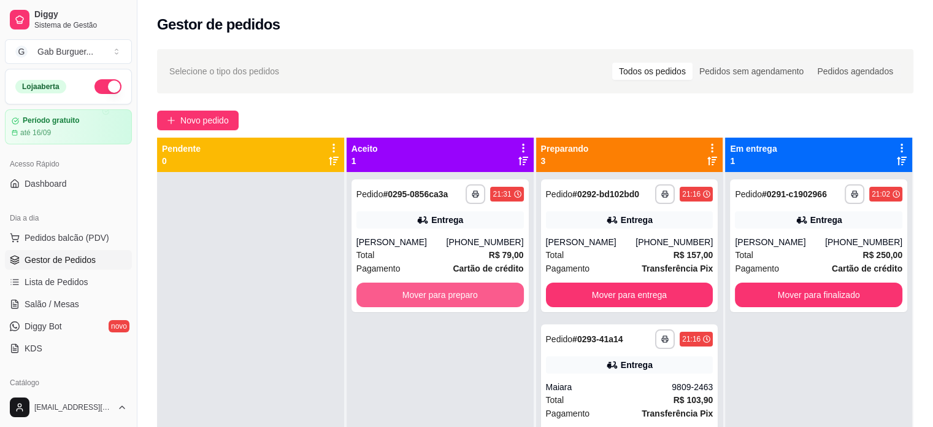
click at [497, 299] on button "Mover para preparo" at bounding box center [441, 294] width 168 height 25
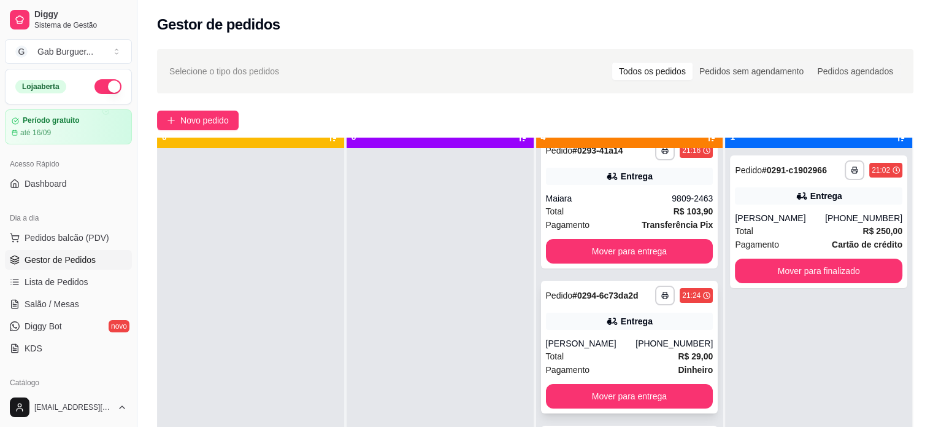
scroll to position [34, 0]
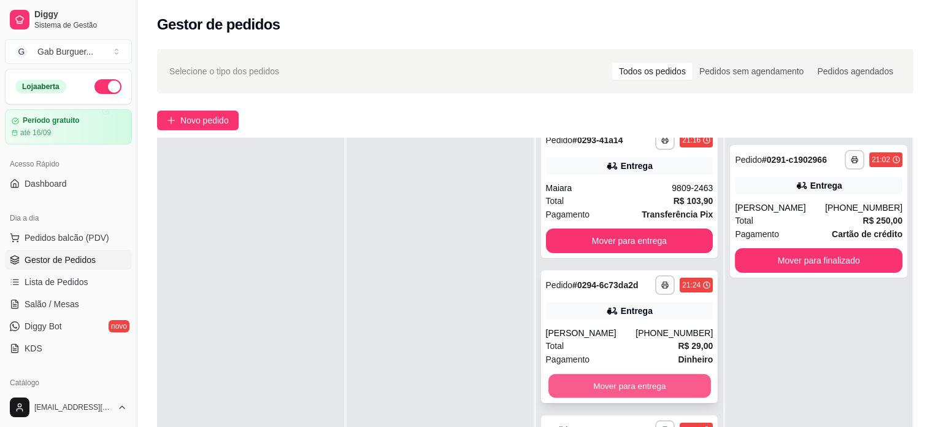
click at [643, 382] on button "Mover para entrega" at bounding box center [630, 386] width 163 height 24
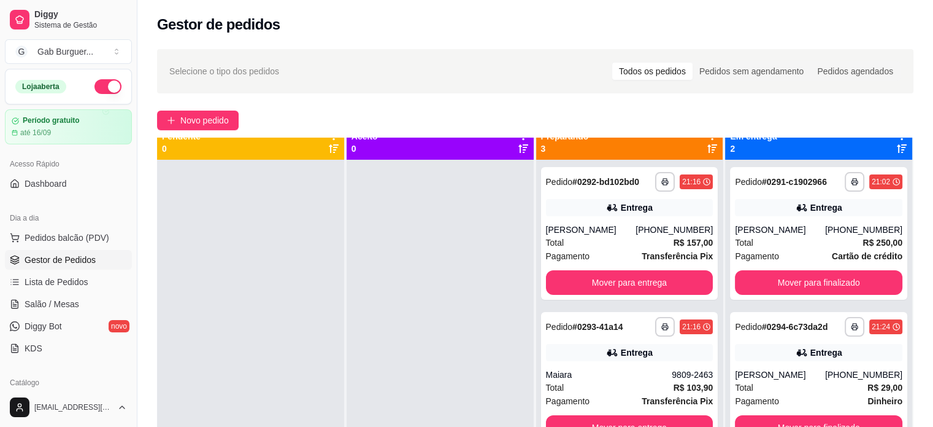
scroll to position [0, 0]
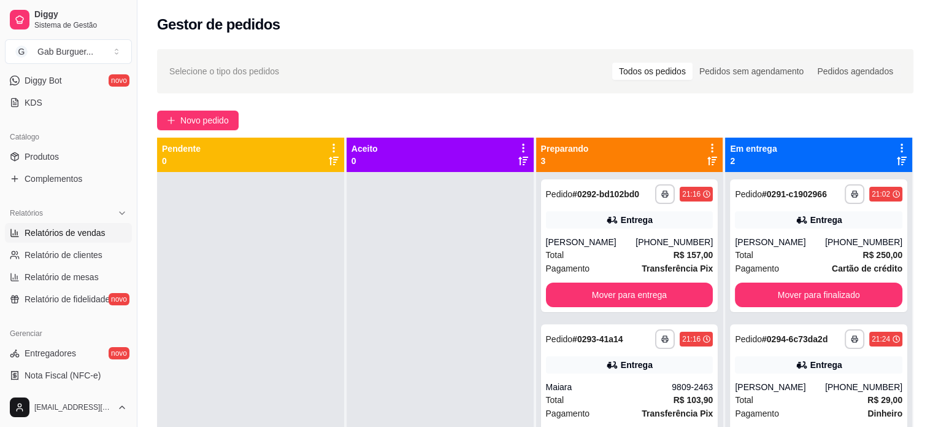
click at [76, 230] on span "Relatórios de vendas" at bounding box center [65, 232] width 81 height 12
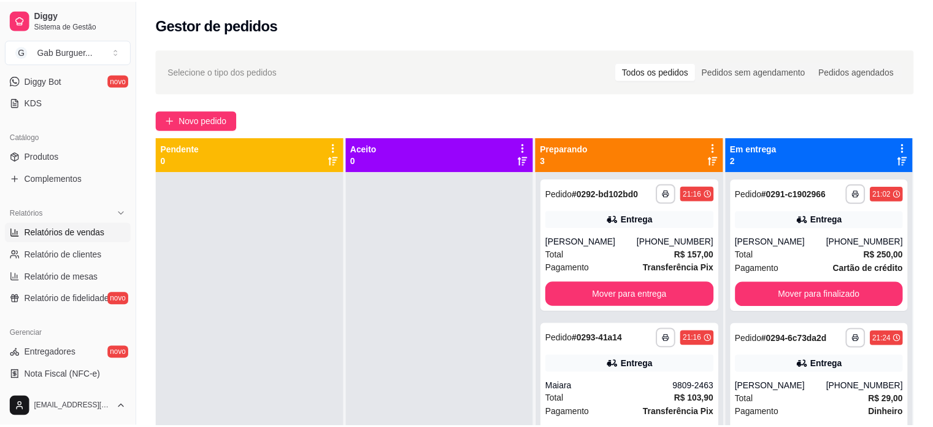
scroll to position [263, 0]
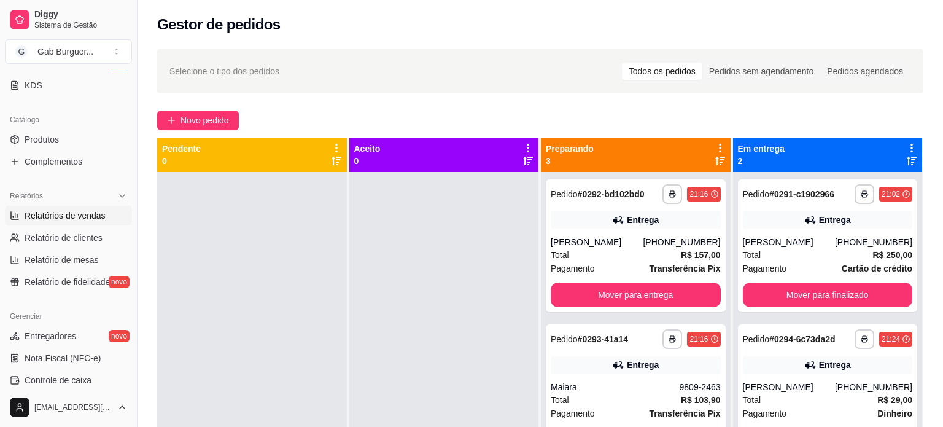
select select "ALL"
select select "0"
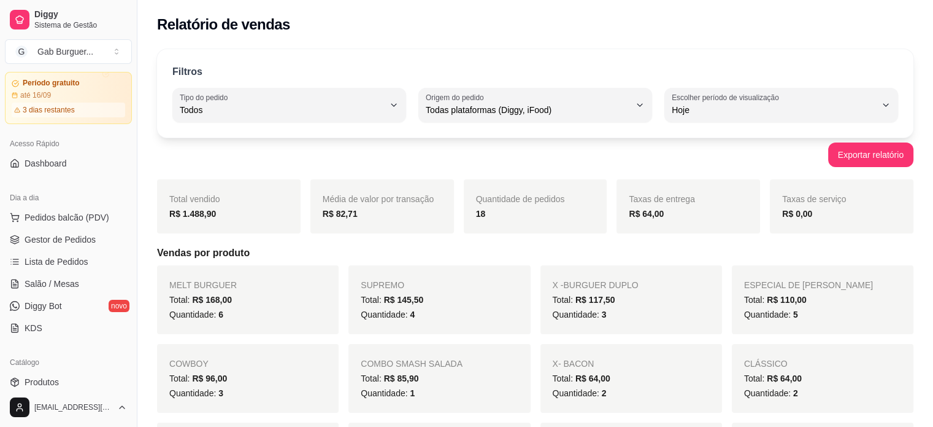
scroll to position [0, 0]
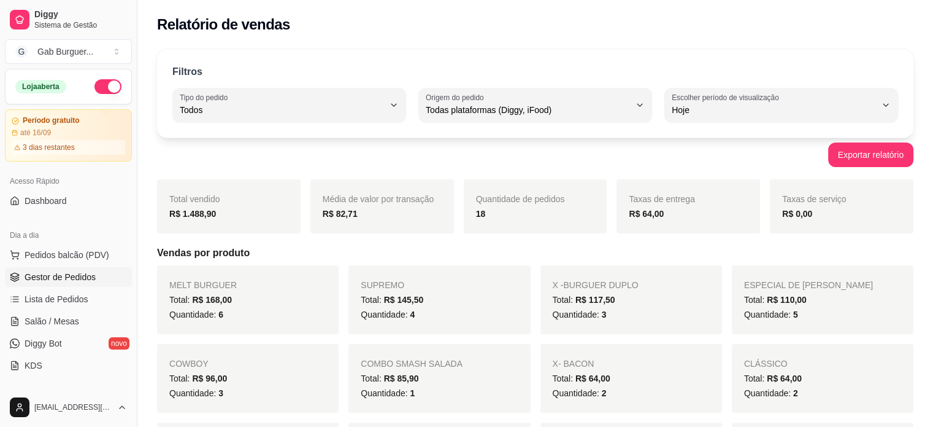
click at [63, 279] on span "Gestor de Pedidos" at bounding box center [60, 277] width 71 height 12
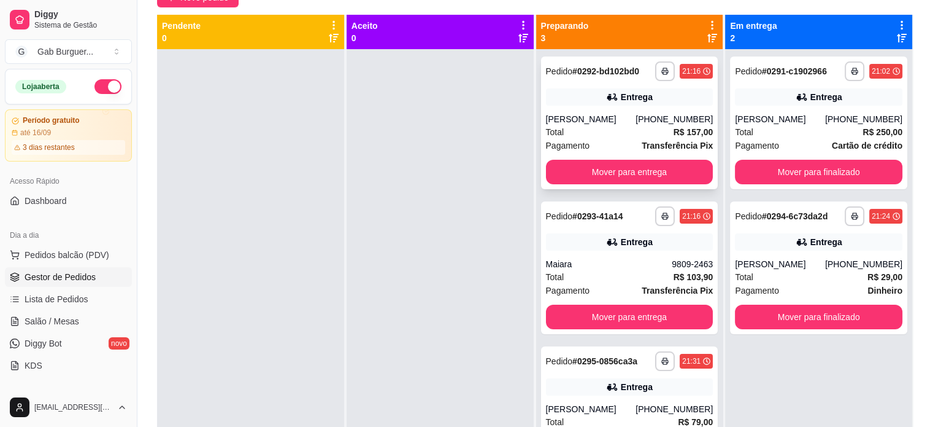
click at [685, 70] on div "21:16" at bounding box center [696, 71] width 33 height 15
click at [813, 177] on button "Mover para finalizado" at bounding box center [819, 172] width 168 height 25
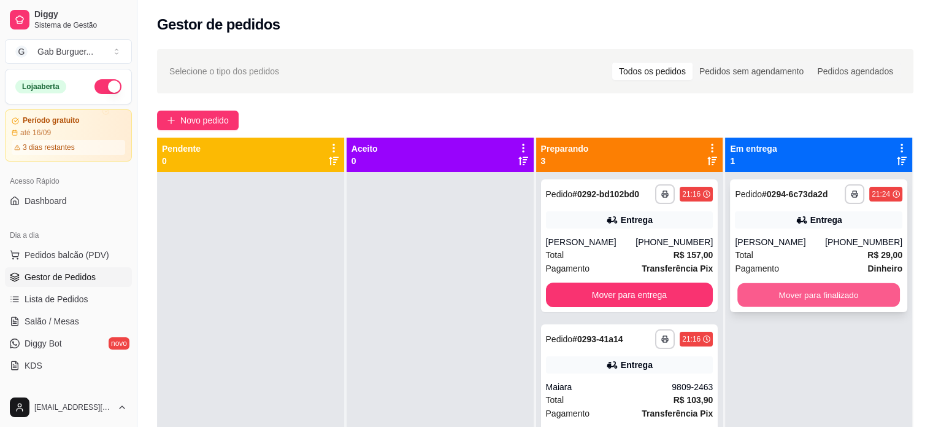
click at [817, 284] on button "Mover para finalizado" at bounding box center [819, 295] width 163 height 24
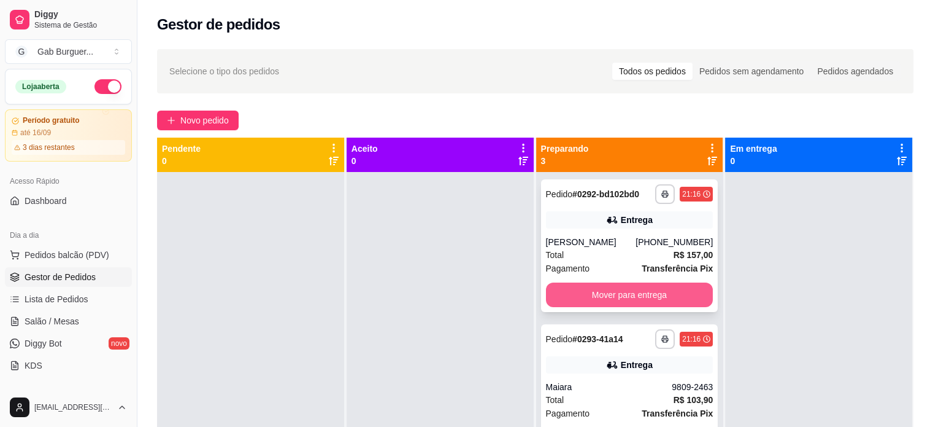
click at [633, 299] on button "Mover para entrega" at bounding box center [630, 294] width 168 height 25
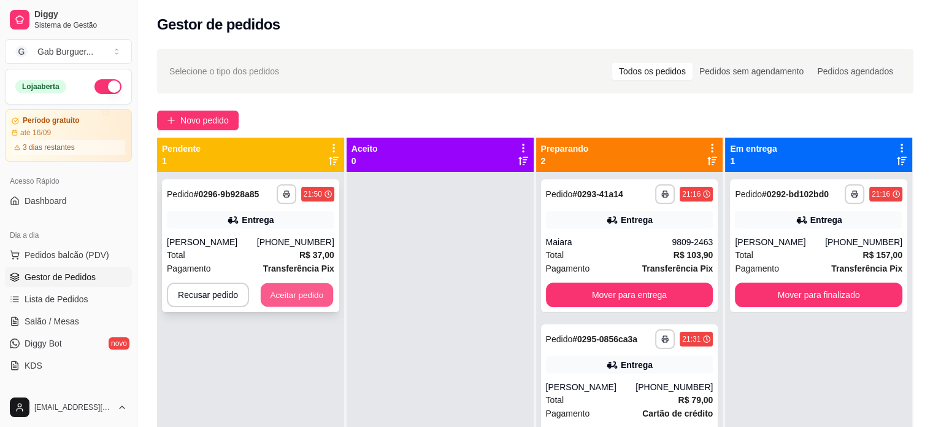
click at [279, 294] on button "Aceitar pedido" at bounding box center [297, 295] width 72 height 24
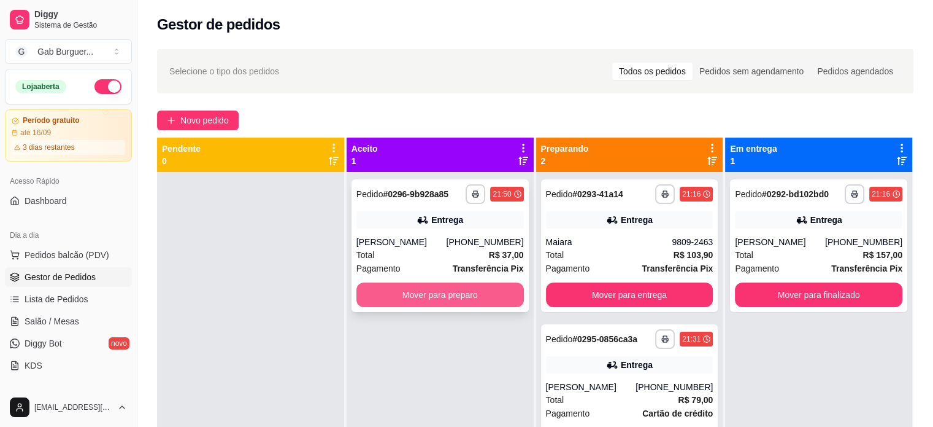
click at [448, 296] on button "Mover para preparo" at bounding box center [441, 294] width 168 height 25
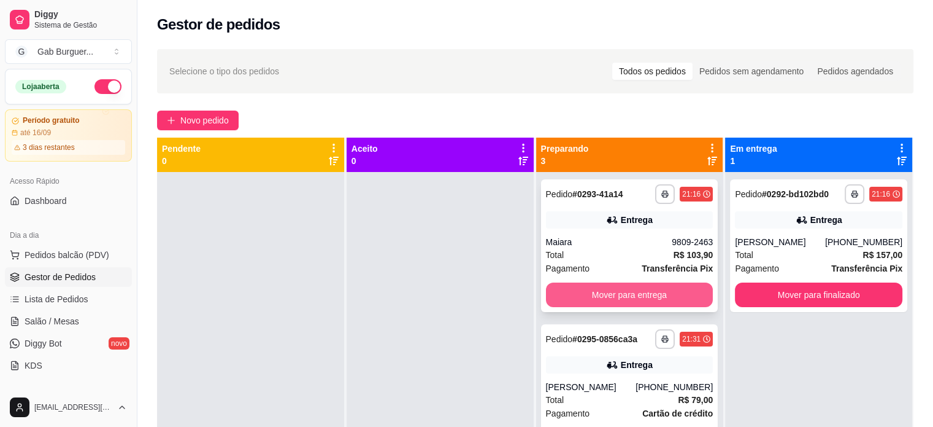
click at [616, 299] on button "Mover para entrega" at bounding box center [630, 294] width 168 height 25
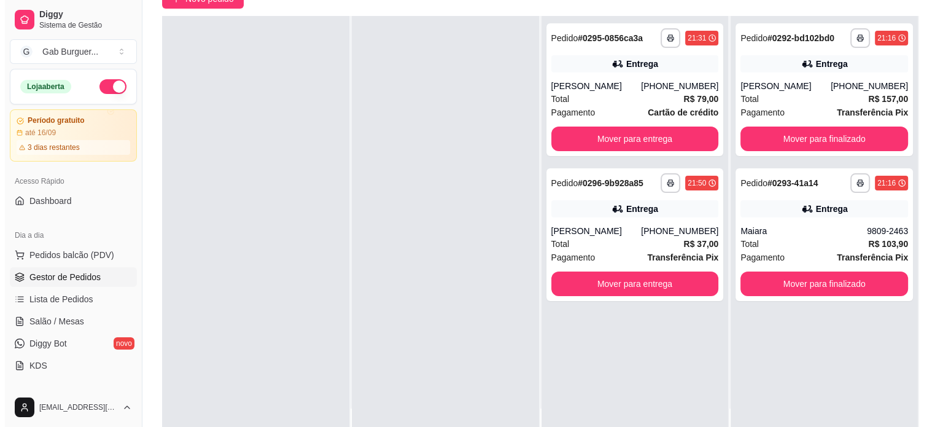
scroll to position [123, 0]
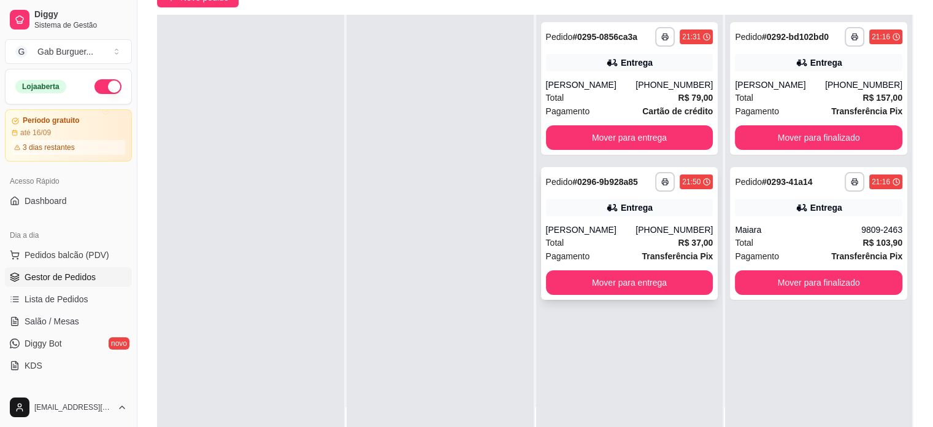
click at [606, 240] on div "Total R$ 37,00" at bounding box center [630, 243] width 168 height 14
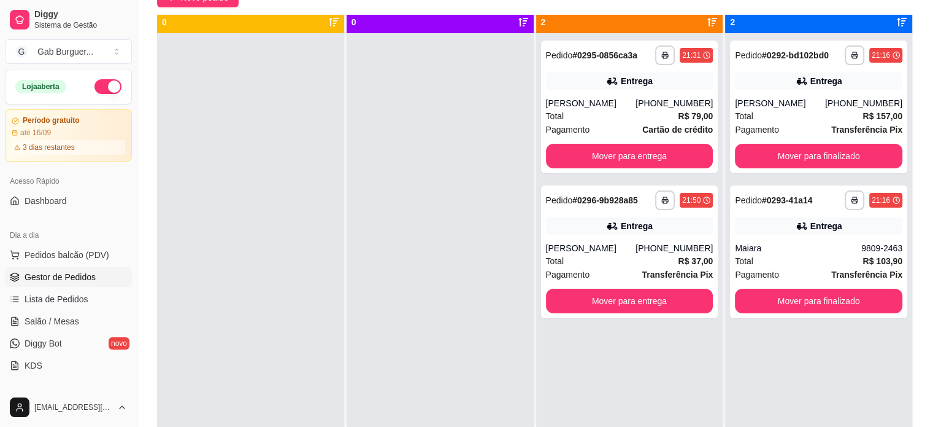
scroll to position [0, 0]
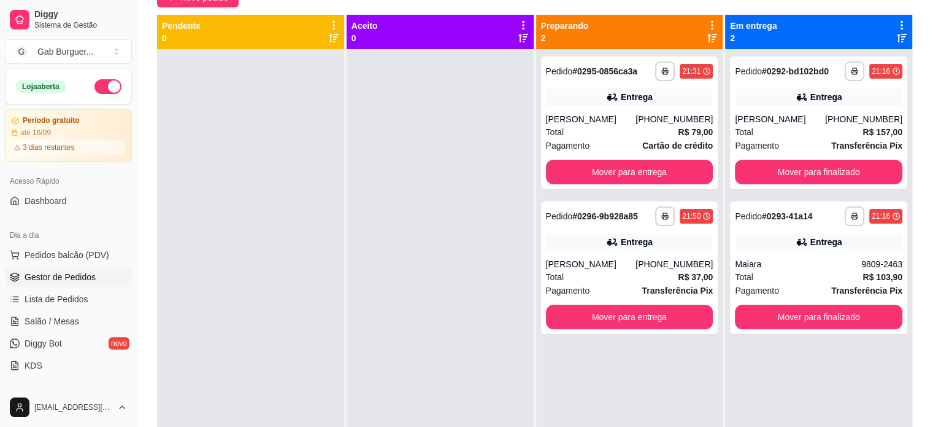
click at [469, 287] on div at bounding box center [440, 262] width 187 height 427
click at [834, 313] on button "Mover para finalizado" at bounding box center [819, 317] width 163 height 24
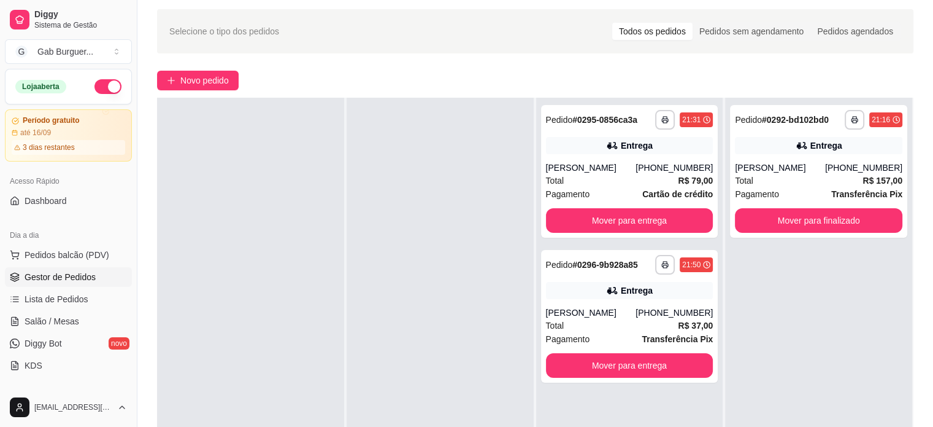
scroll to position [61, 0]
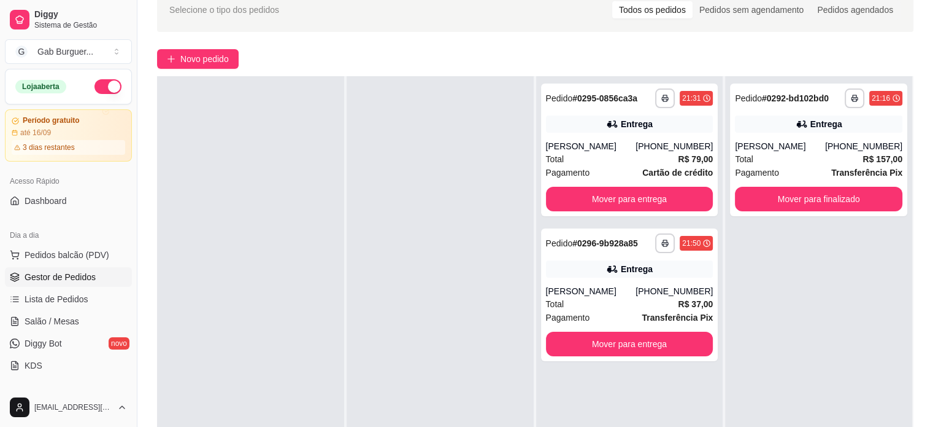
click at [347, 244] on div at bounding box center [440, 289] width 187 height 427
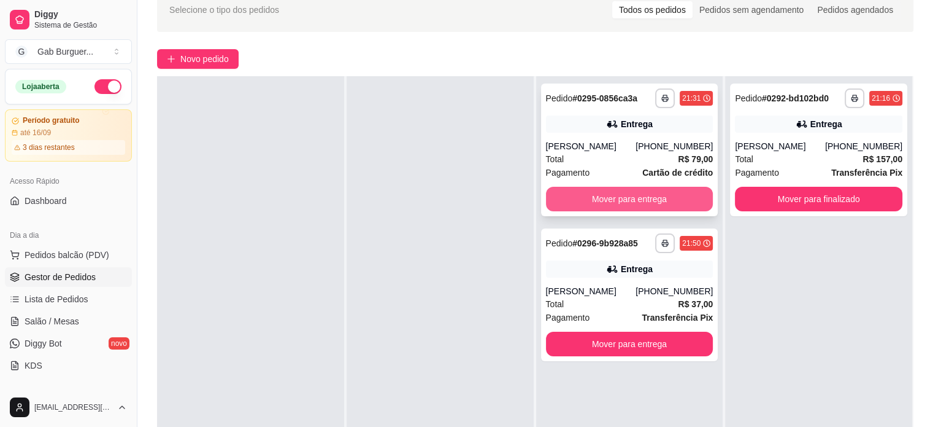
click at [618, 203] on button "Mover para entrega" at bounding box center [630, 199] width 168 height 25
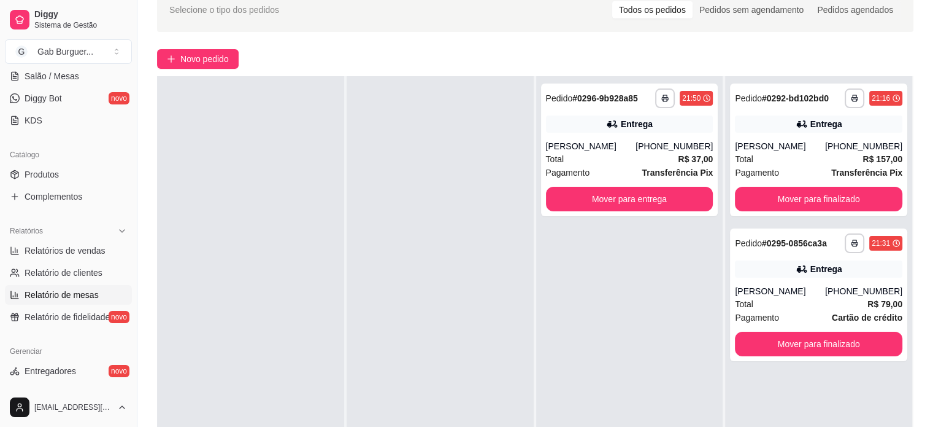
scroll to position [245, 0]
click at [102, 249] on span "Relatórios de vendas" at bounding box center [65, 250] width 81 height 12
select select "ALL"
select select "0"
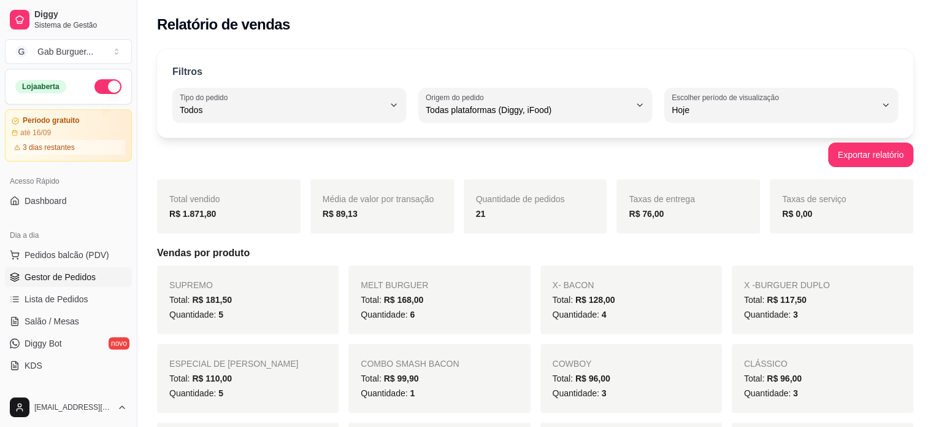
click at [75, 276] on span "Gestor de Pedidos" at bounding box center [60, 277] width 71 height 12
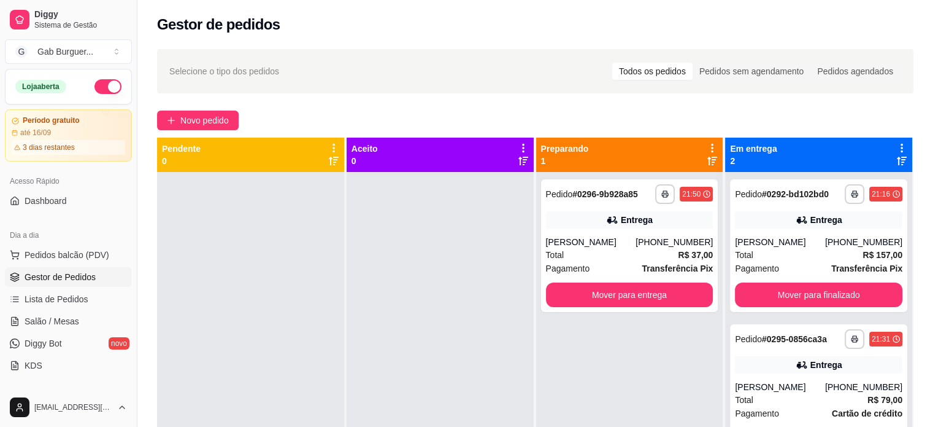
click at [401, 230] on div at bounding box center [440, 385] width 187 height 427
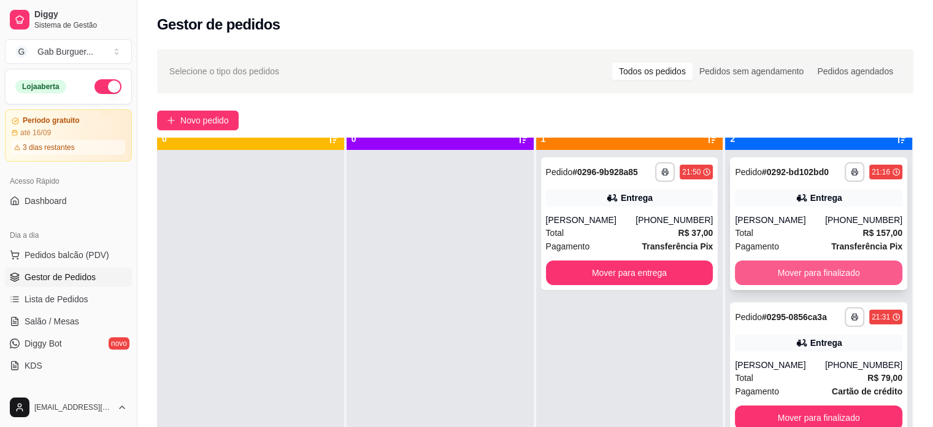
scroll to position [34, 0]
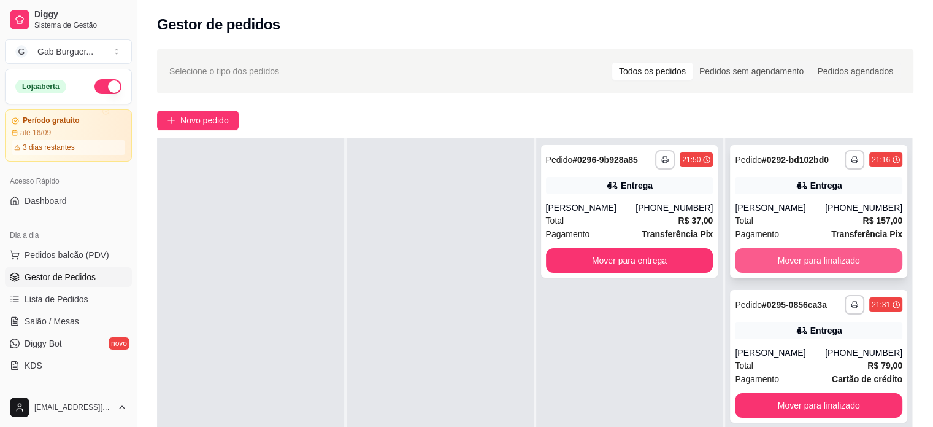
click at [868, 261] on button "Mover para finalizado" at bounding box center [819, 260] width 168 height 25
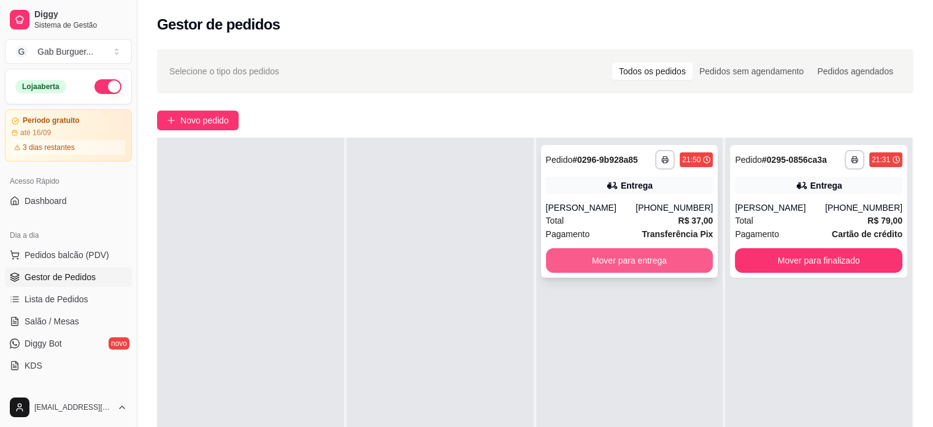
click at [617, 261] on button "Mover para entrega" at bounding box center [630, 260] width 168 height 25
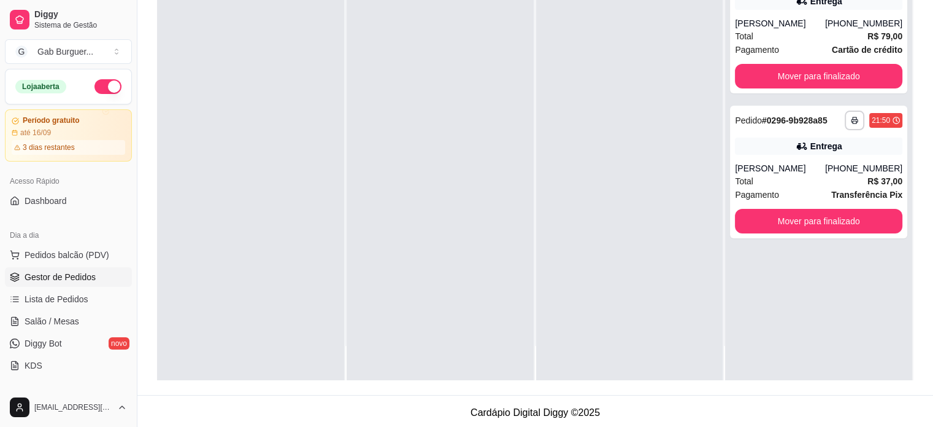
scroll to position [0, 0]
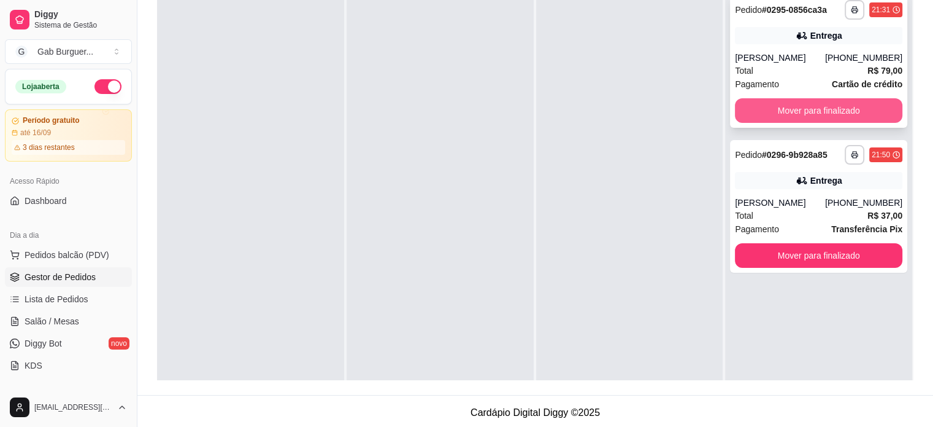
click at [761, 113] on button "Mover para finalizado" at bounding box center [819, 110] width 168 height 25
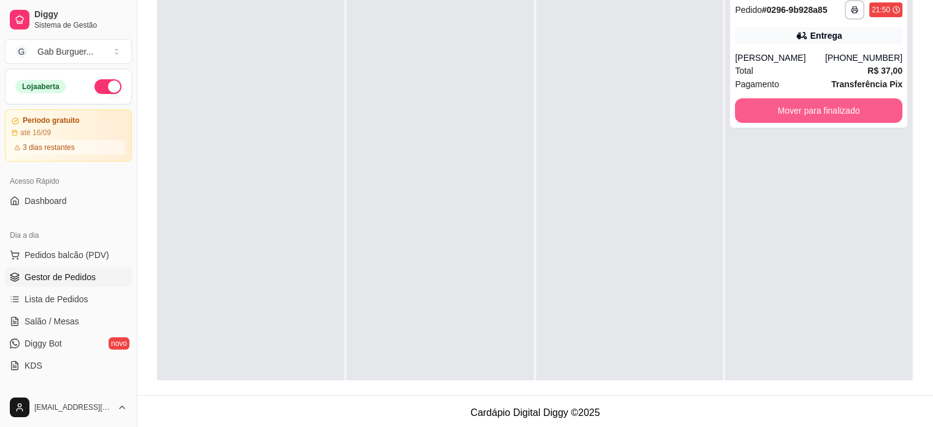
click at [761, 113] on button "Mover para finalizado" at bounding box center [819, 110] width 168 height 25
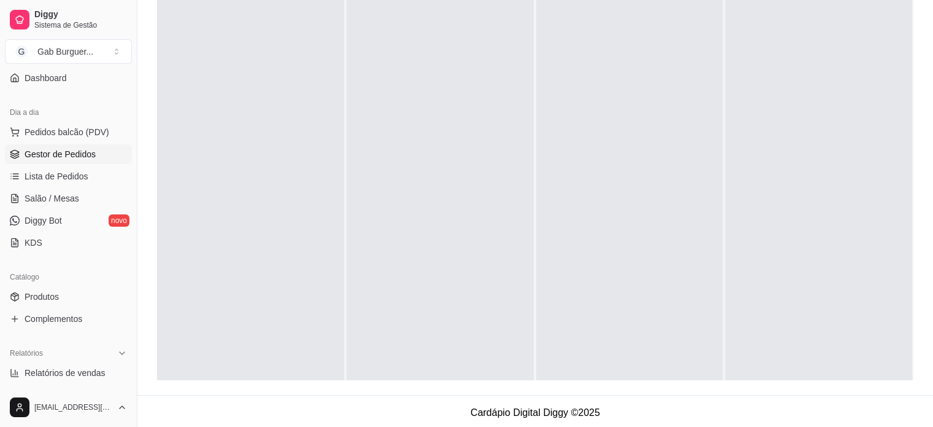
scroll to position [184, 0]
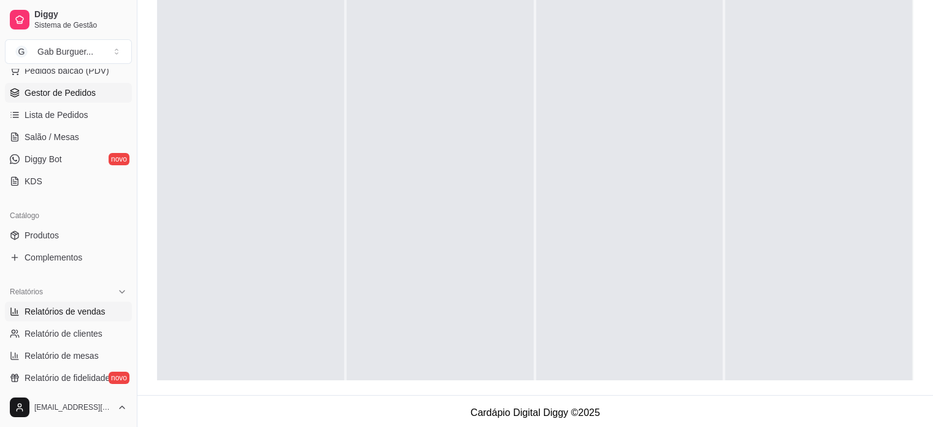
click at [79, 312] on span "Relatórios de vendas" at bounding box center [65, 311] width 81 height 12
select select "ALL"
select select "0"
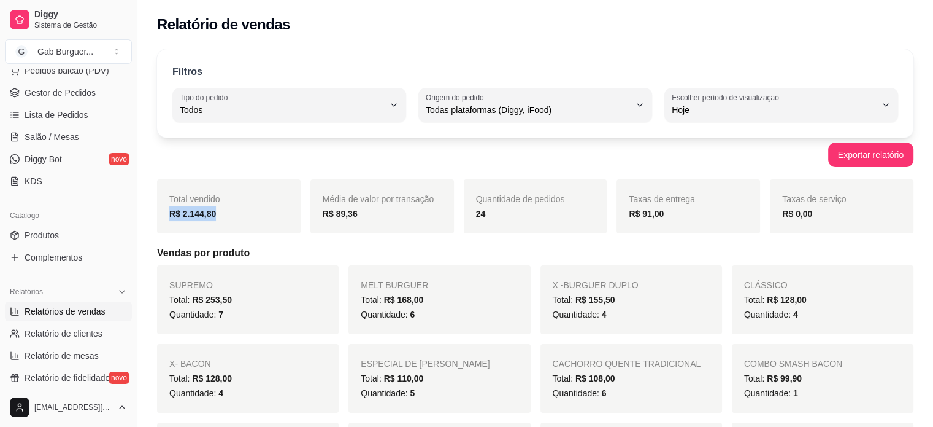
drag, startPoint x: 223, startPoint y: 217, endPoint x: 158, endPoint y: 215, distance: 65.1
click at [158, 215] on div "Total vendido R$ 2.144,80" at bounding box center [229, 206] width 144 height 54
click at [238, 226] on div "Total vendido R$ 2.144,80" at bounding box center [229, 206] width 144 height 54
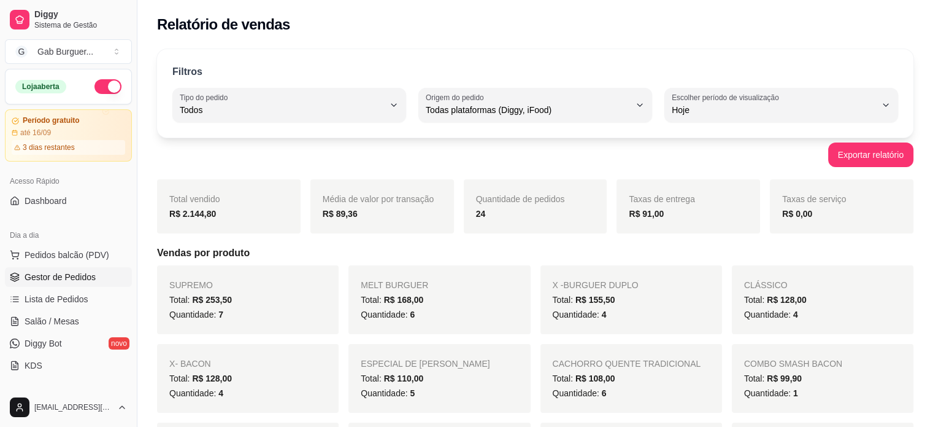
click at [49, 278] on span "Gestor de Pedidos" at bounding box center [60, 277] width 71 height 12
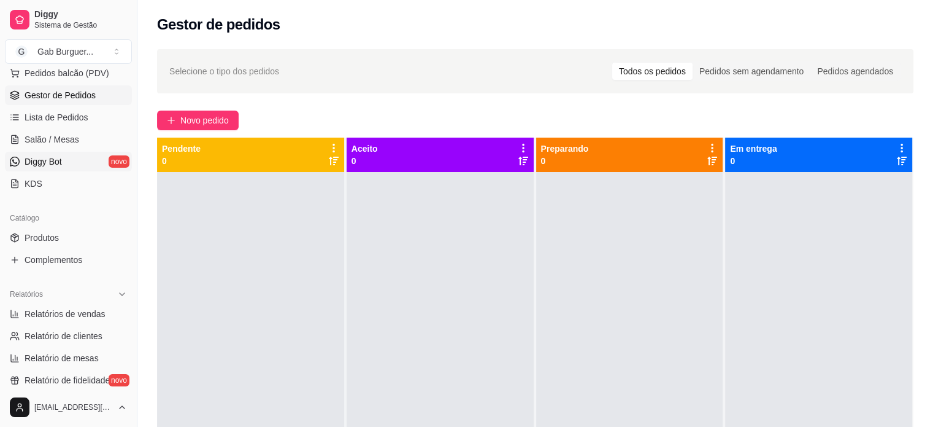
scroll to position [184, 0]
click at [81, 310] on span "Relatórios de vendas" at bounding box center [65, 311] width 81 height 12
select select "ALL"
select select "0"
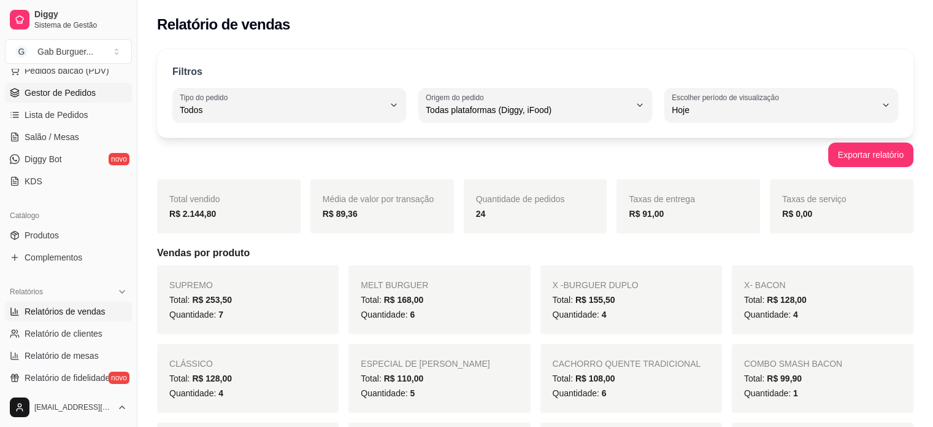
click at [88, 90] on span "Gestor de Pedidos" at bounding box center [60, 93] width 71 height 12
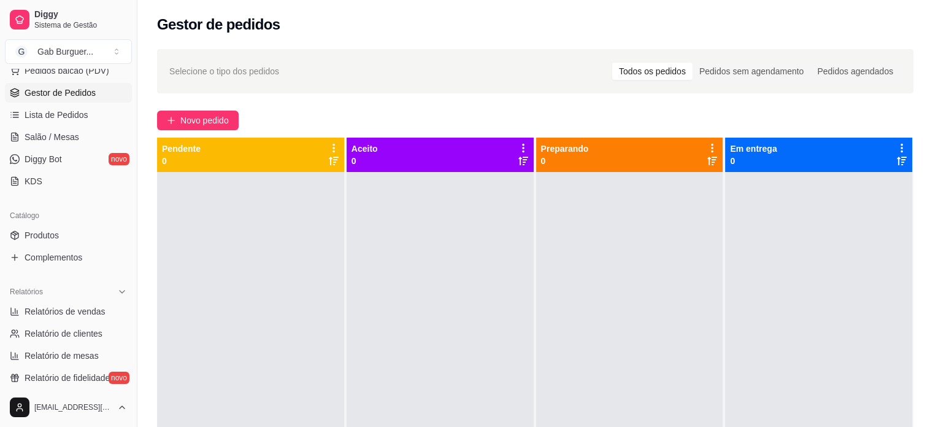
click at [278, 179] on div at bounding box center [250, 385] width 187 height 427
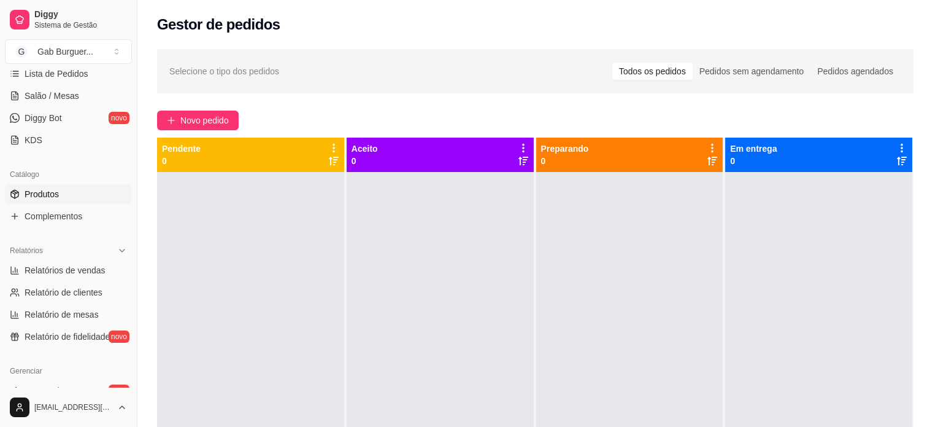
scroll to position [245, 0]
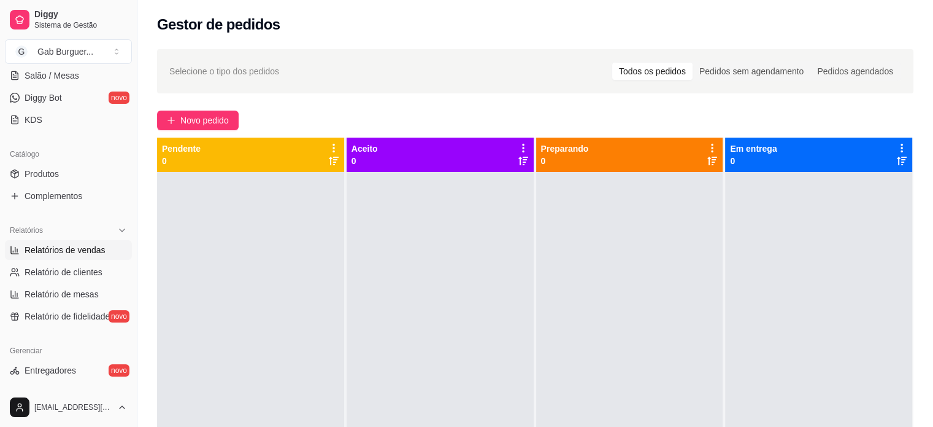
click at [49, 247] on span "Relatórios de vendas" at bounding box center [65, 250] width 81 height 12
select select "ALL"
select select "0"
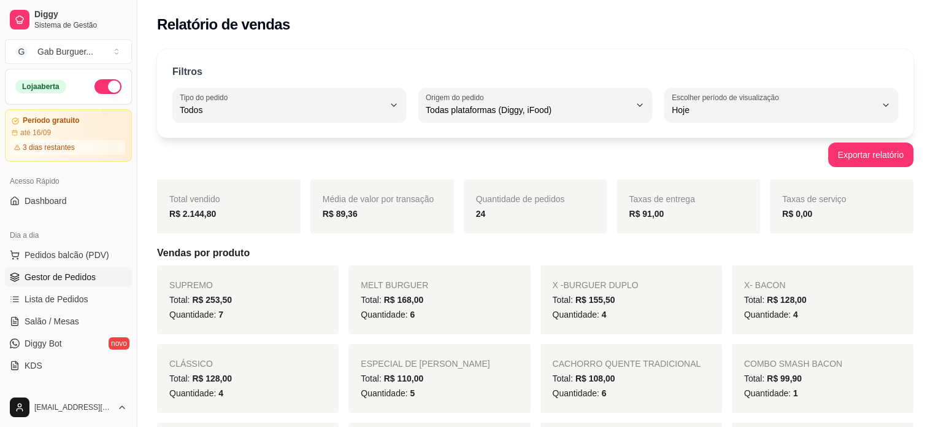
click at [86, 277] on span "Gestor de Pedidos" at bounding box center [60, 277] width 71 height 12
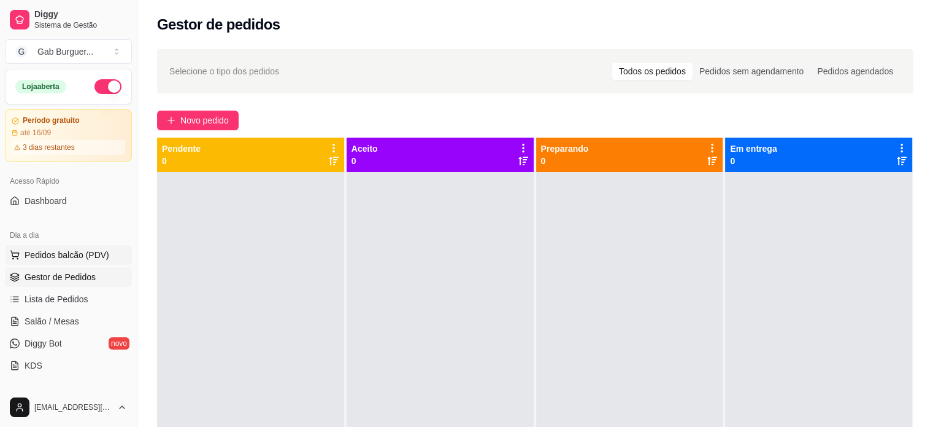
click at [33, 260] on span "Pedidos balcão (PDV)" at bounding box center [67, 255] width 85 height 12
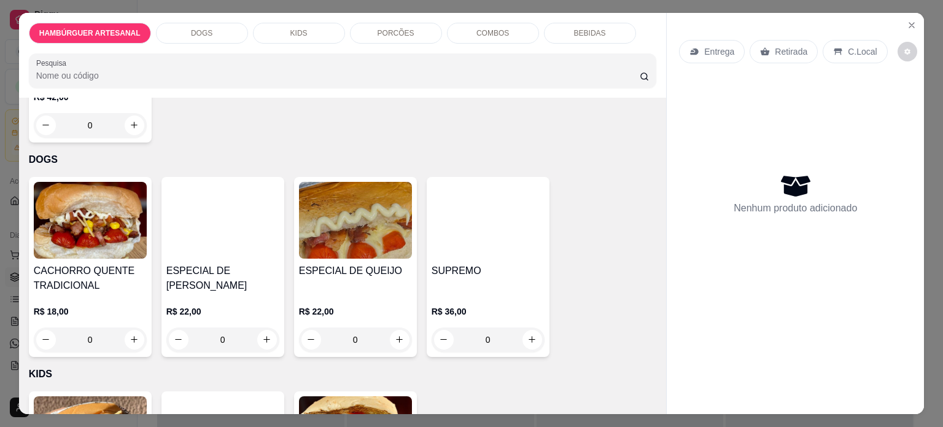
scroll to position [736, 0]
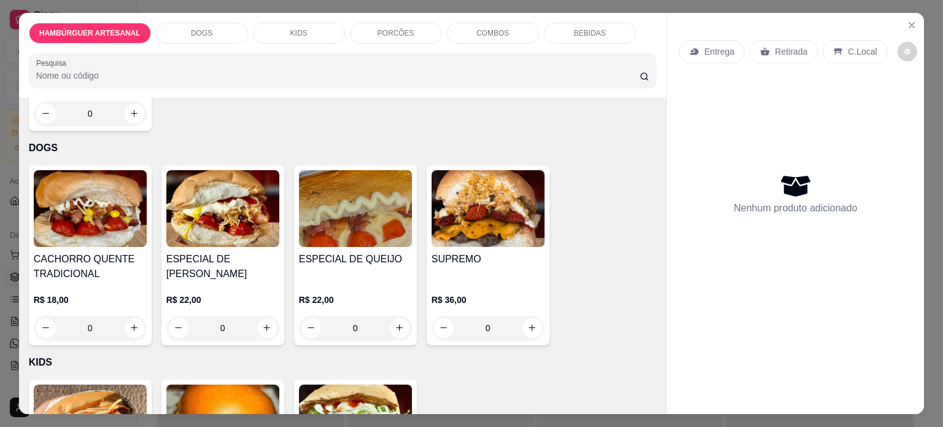
click at [126, 315] on div "0" at bounding box center [90, 327] width 113 height 25
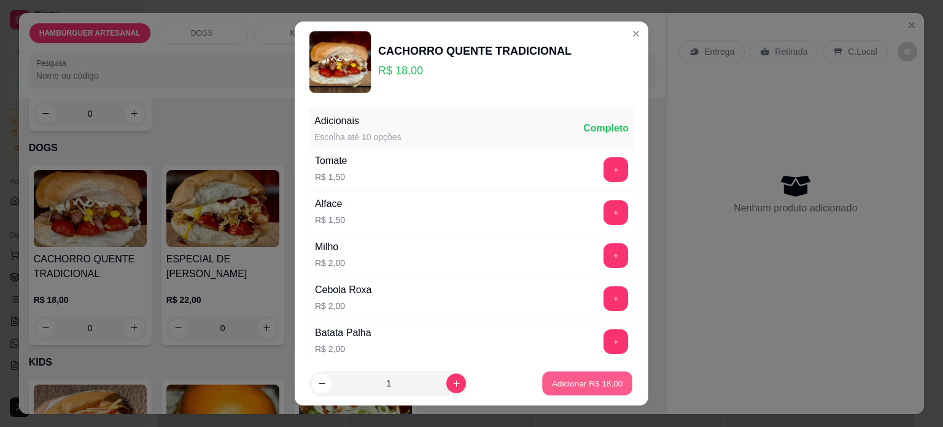
click at [608, 388] on p "Adicionar R$ 18,00" at bounding box center [587, 383] width 71 height 12
type input "1"
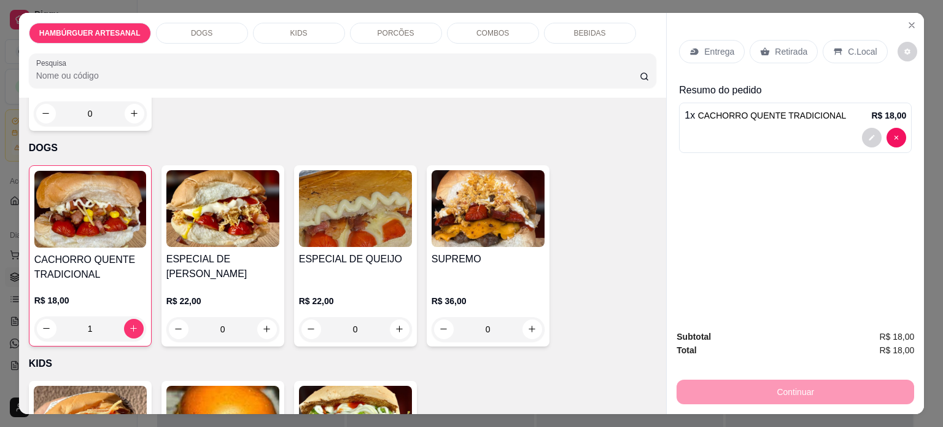
click at [724, 45] on p "Entrega" at bounding box center [719, 51] width 30 height 12
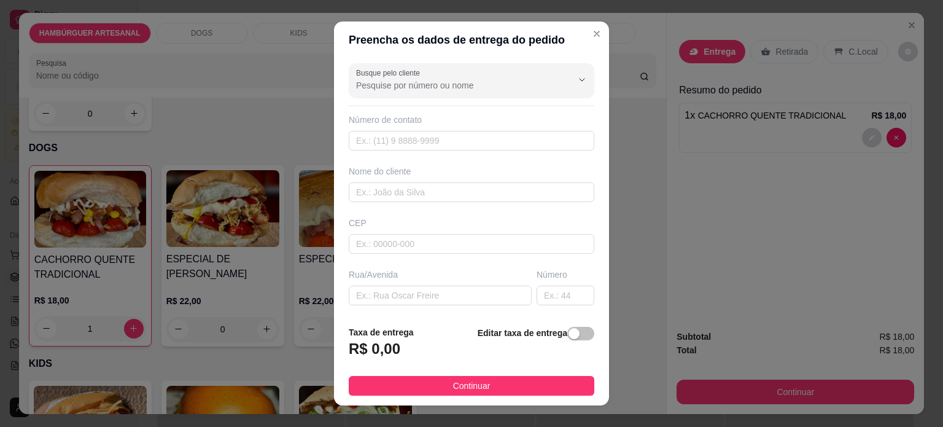
click at [469, 374] on footer "Taxa de entrega R$ 0,00 Editar taxa de entrega Continuar" at bounding box center [471, 360] width 275 height 90
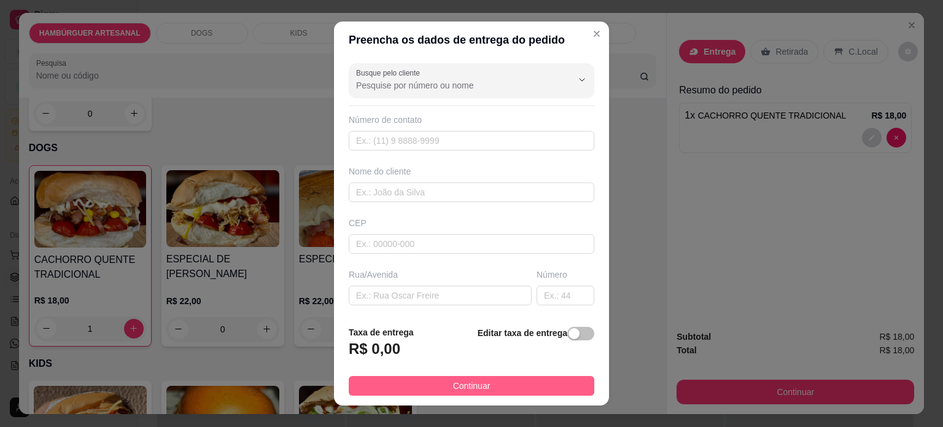
click at [469, 384] on span "Continuar" at bounding box center [471, 386] width 37 height 14
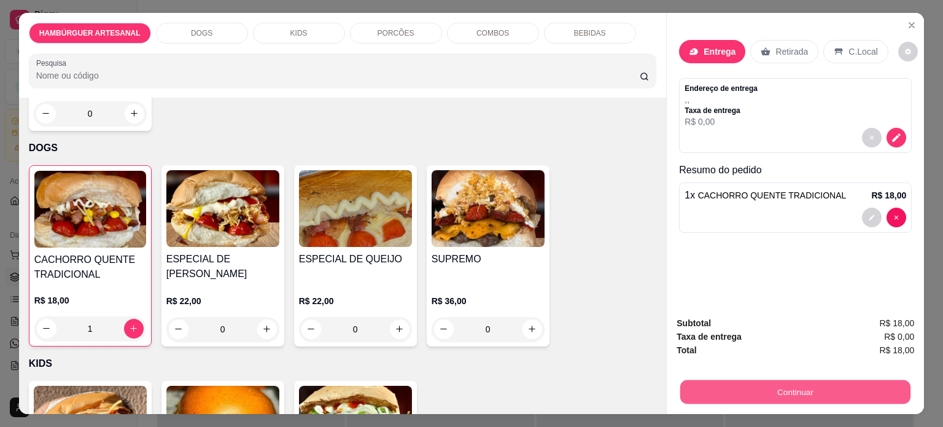
click at [801, 383] on button "Continuar" at bounding box center [795, 392] width 230 height 24
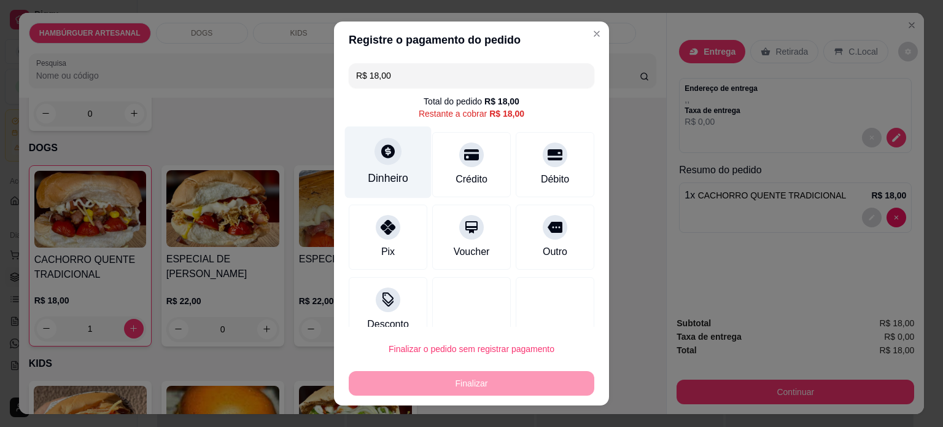
click at [376, 161] on div at bounding box center [387, 150] width 27 height 27
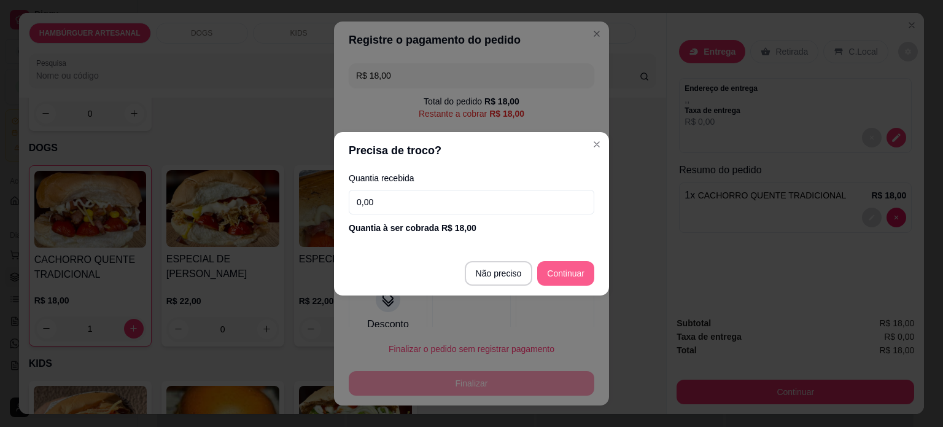
type input "R$ 0,00"
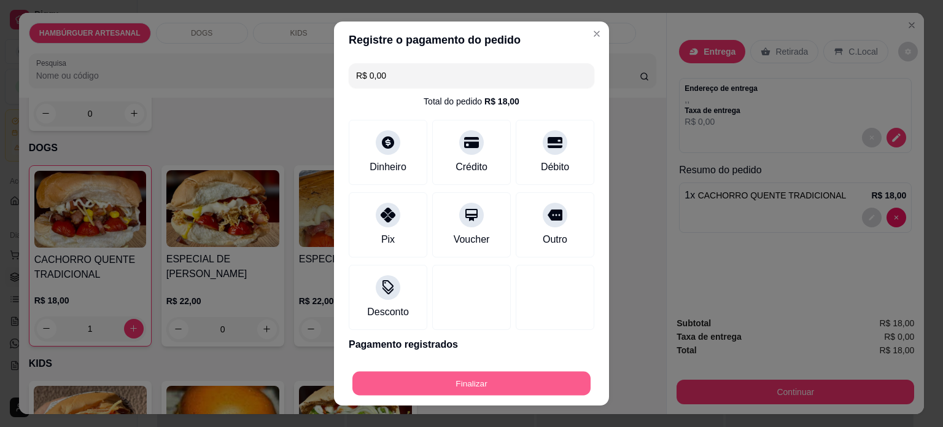
click at [492, 382] on button "Finalizar" at bounding box center [471, 383] width 238 height 24
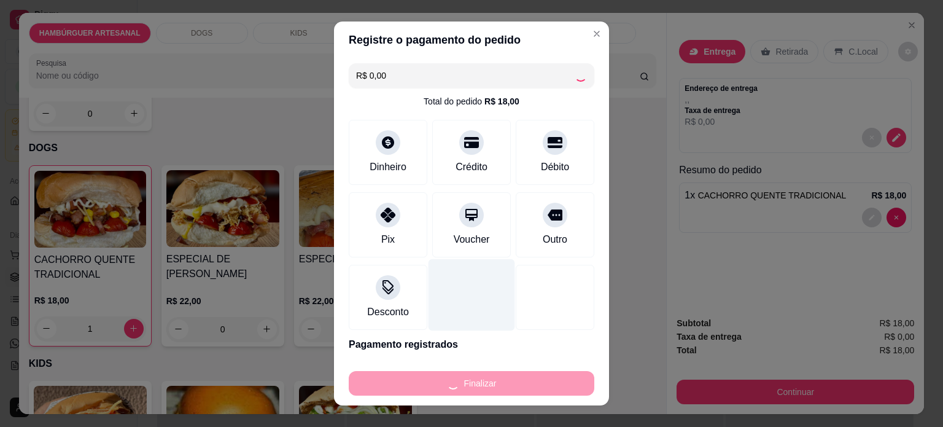
type input "0"
type input "-R$ 18,00"
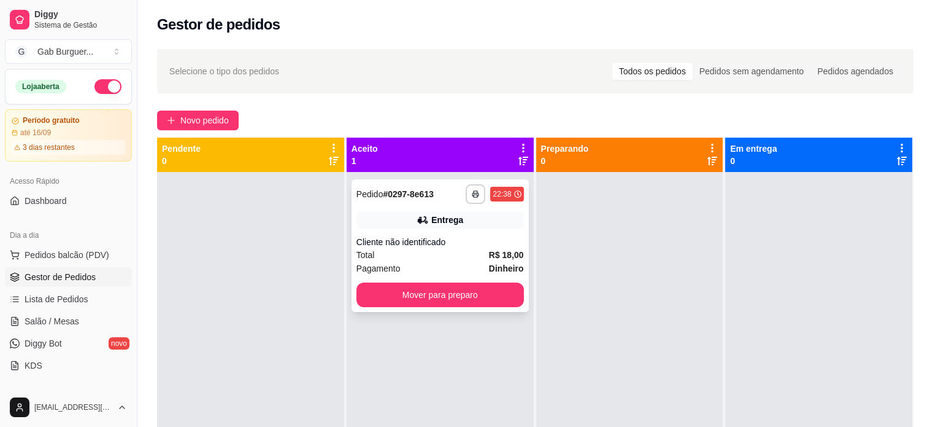
click at [423, 247] on div "Cliente não identificado" at bounding box center [441, 242] width 168 height 12
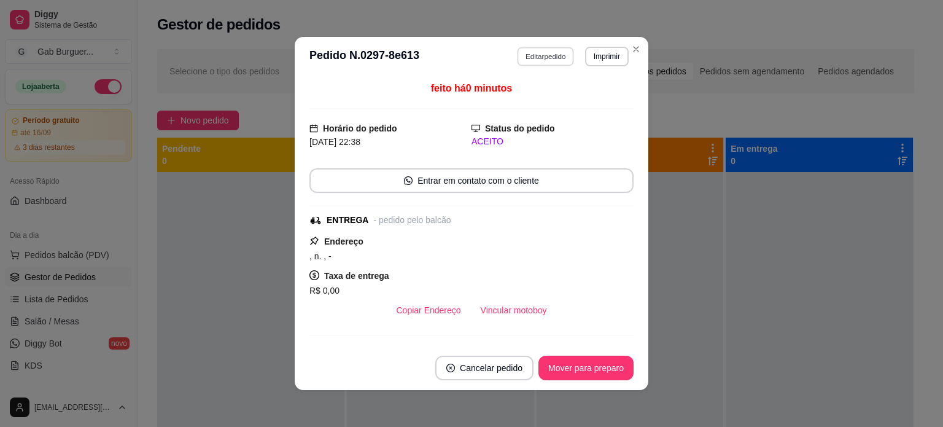
click at [525, 61] on button "Editar pedido" at bounding box center [545, 56] width 57 height 19
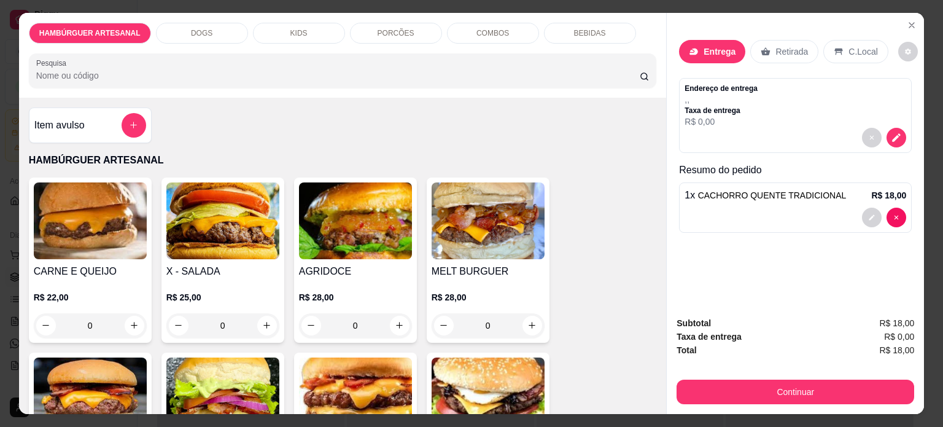
click at [790, 120] on div "Endereço de entrega , , Taxa de entrega R$ 0,00" at bounding box center [795, 105] width 222 height 44
drag, startPoint x: 725, startPoint y: 95, endPoint x: 942, endPoint y: 135, distance: 220.4
click at [751, 95] on div "Endereço de entrega , , Taxa de entrega R$ 0,00" at bounding box center [795, 105] width 222 height 44
click at [886, 128] on button "decrease-product-quantity" at bounding box center [896, 138] width 20 height 20
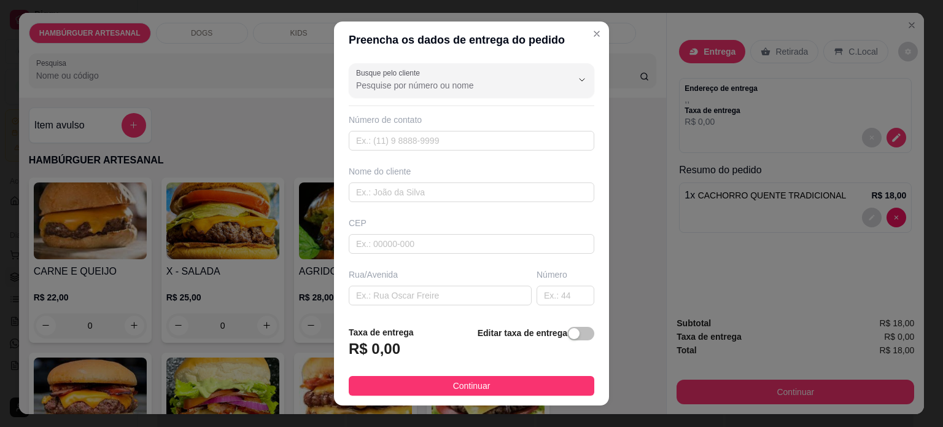
scroll to position [154, 0]
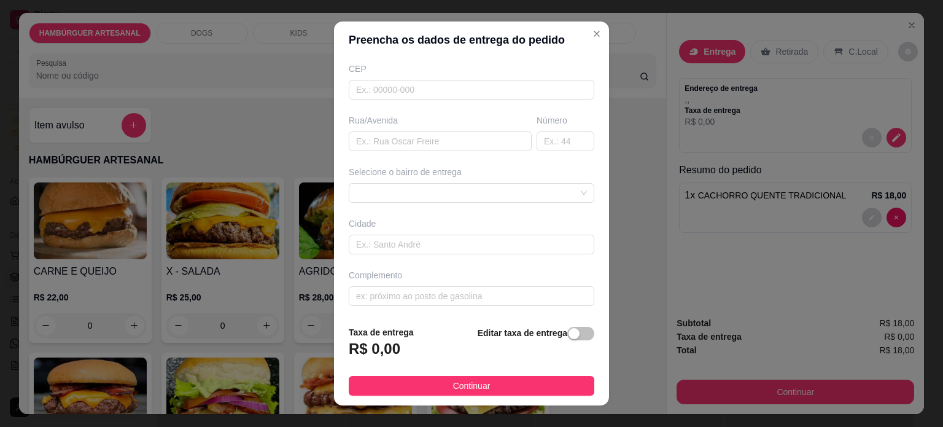
click at [507, 180] on div "Selecione o bairro de entrega" at bounding box center [471, 184] width 250 height 37
click at [507, 184] on div at bounding box center [471, 193] width 245 height 20
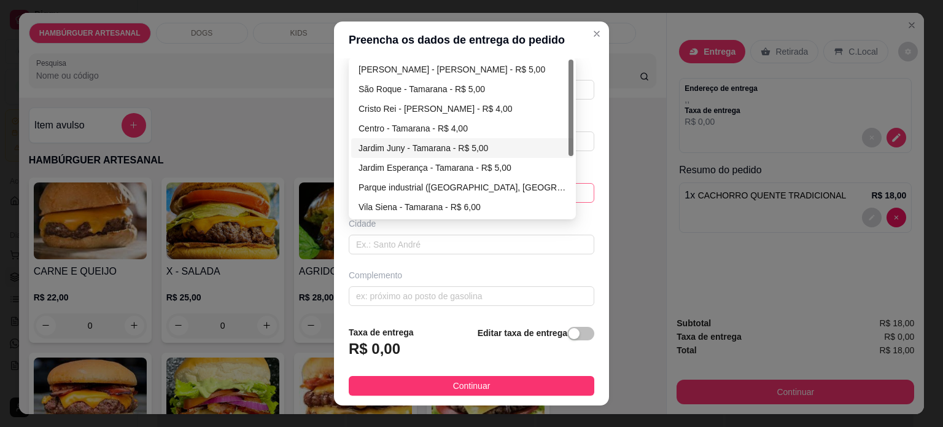
click at [473, 147] on div "Jardim Juny - Tamarana - R$ 5,00" at bounding box center [461, 148] width 207 height 14
type input "Tamarana"
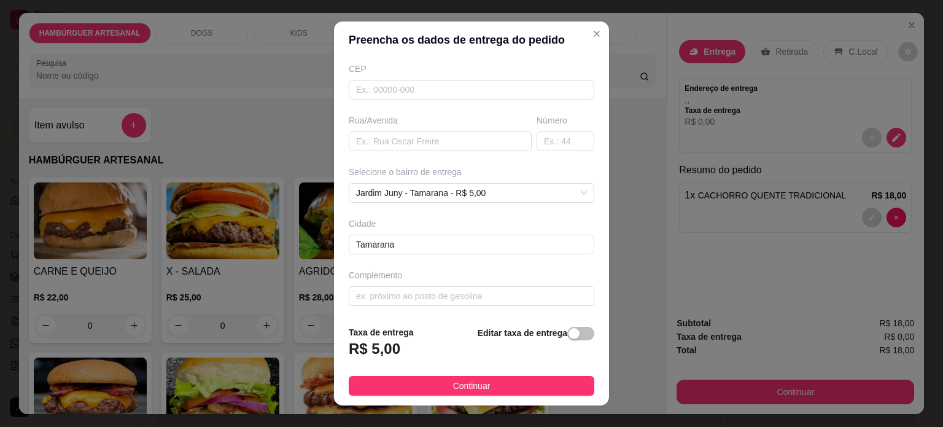
click at [512, 210] on div "Busque pelo cliente Número de contato Nome do cliente CEP Rua/[GEOGRAPHIC_DATA]…" at bounding box center [471, 187] width 275 height 258
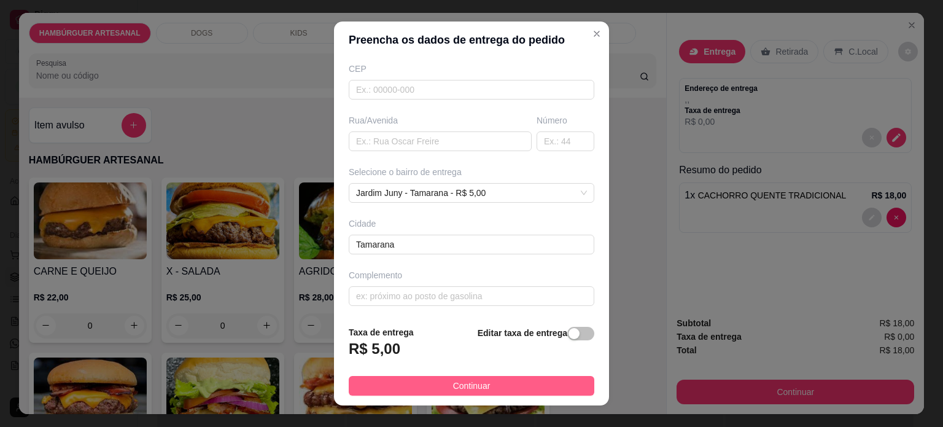
click at [487, 385] on button "Continuar" at bounding box center [471, 386] width 245 height 20
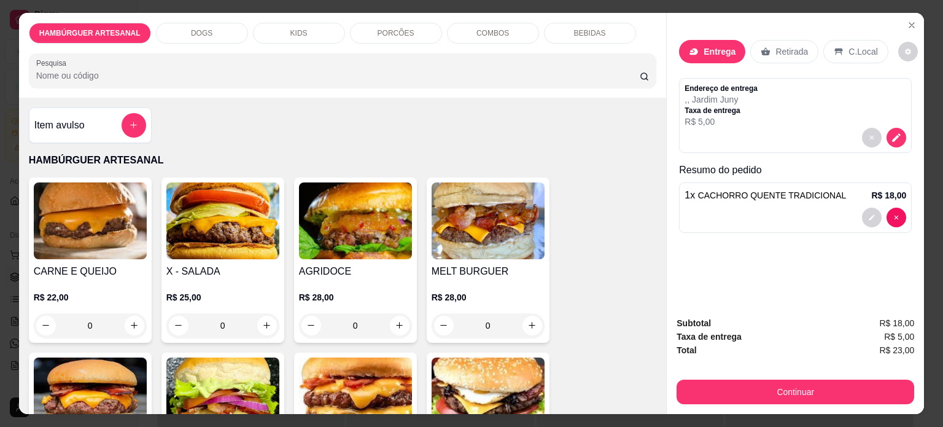
click at [753, 284] on div "Entrega Retirada C.Local Endereço de entrega , , Jardim Juny Taxa de entrega R$…" at bounding box center [794, 159] width 257 height 293
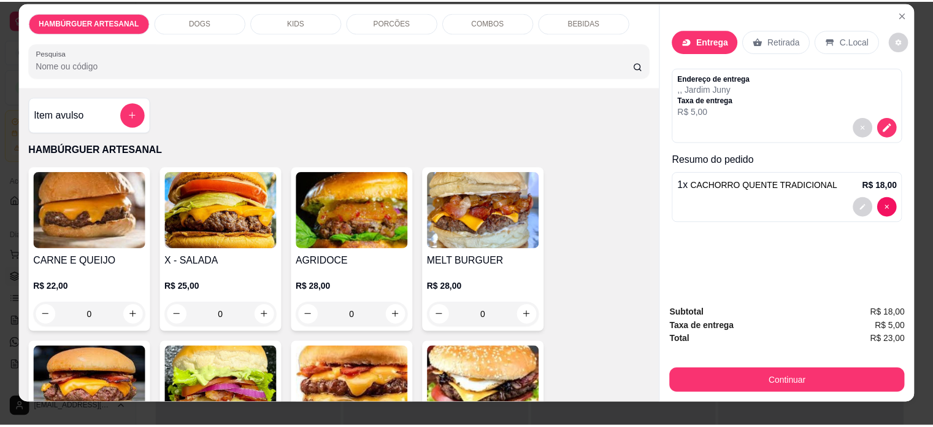
scroll to position [0, 0]
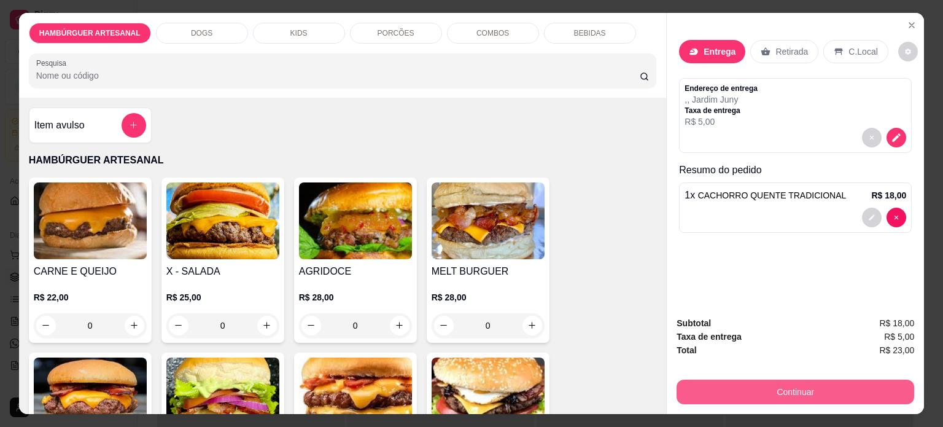
click at [779, 379] on button "Continuar" at bounding box center [795, 391] width 238 height 25
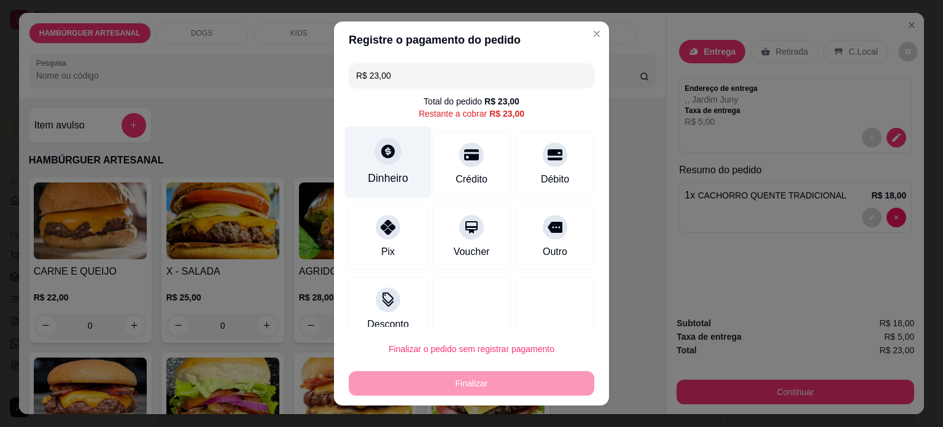
click at [370, 171] on div "Dinheiro" at bounding box center [388, 178] width 41 height 16
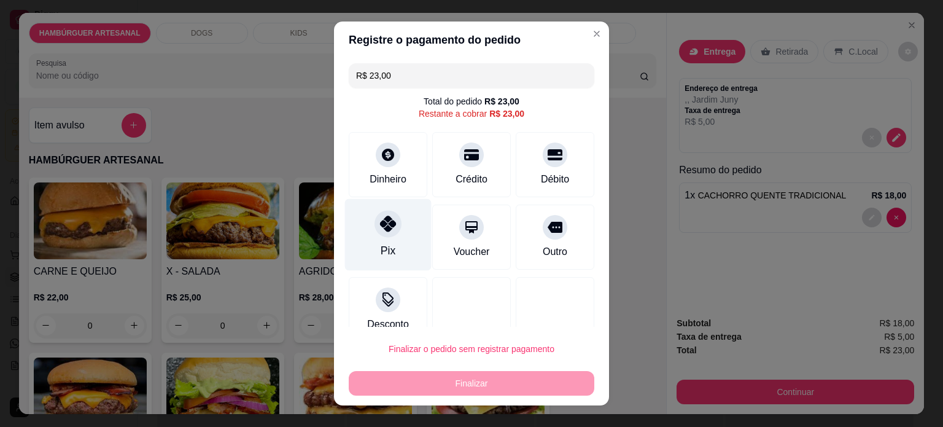
drag, startPoint x: 398, startPoint y: 231, endPoint x: 416, endPoint y: 251, distance: 27.0
click at [398, 230] on div "Pix" at bounding box center [388, 234] width 87 height 72
type input "R$ 0,00"
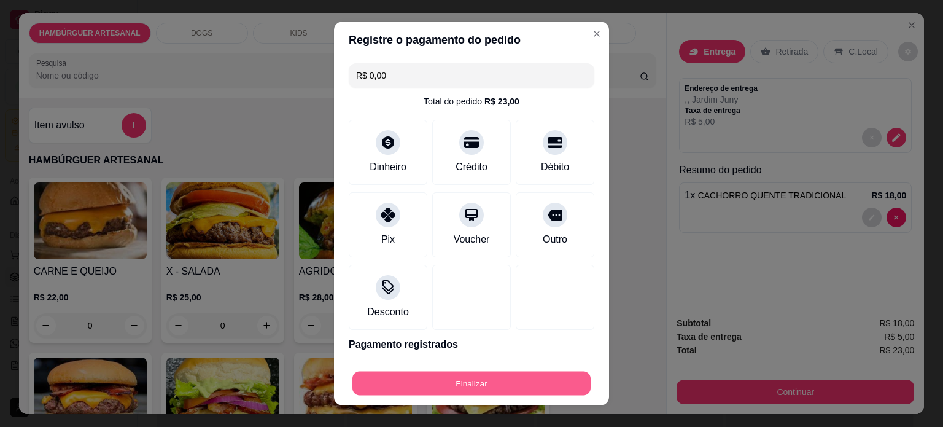
click at [489, 389] on button "Finalizar" at bounding box center [471, 383] width 238 height 24
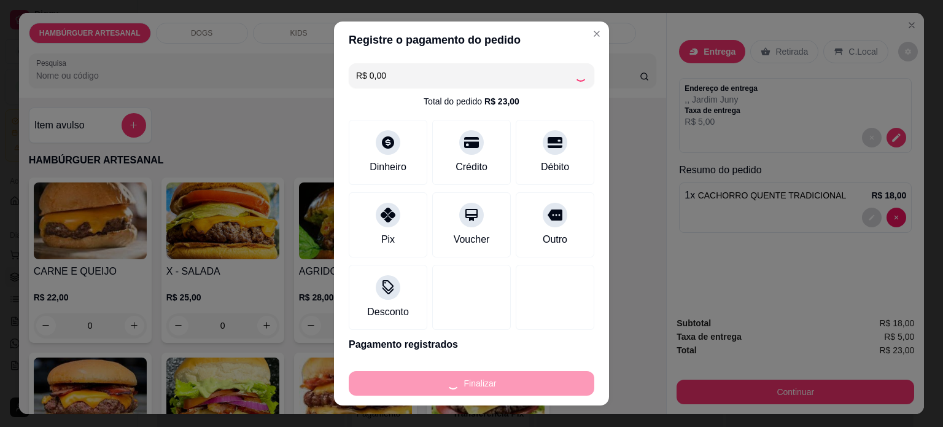
type input "0"
type input "-R$ 23,00"
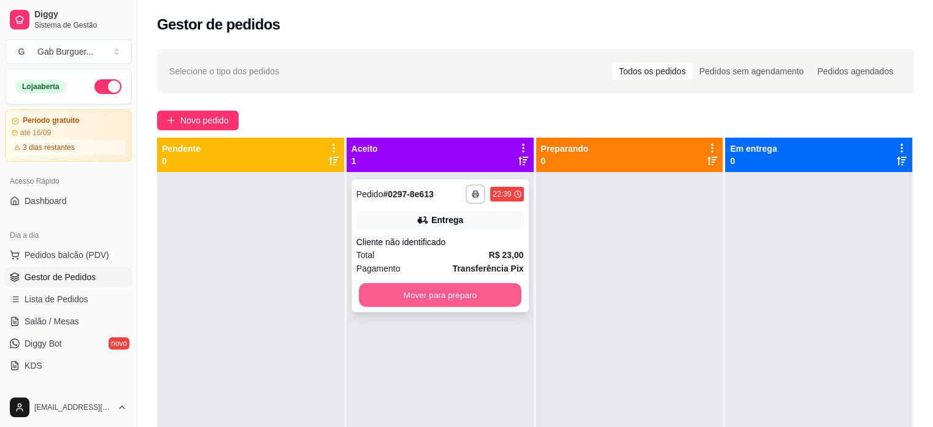
click at [481, 291] on button "Mover para preparo" at bounding box center [440, 295] width 163 height 24
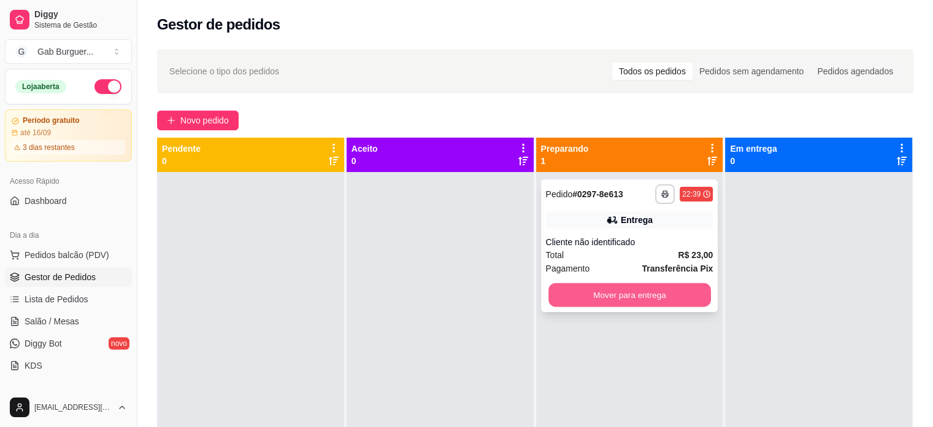
click at [619, 293] on button "Mover para entrega" at bounding box center [630, 295] width 163 height 24
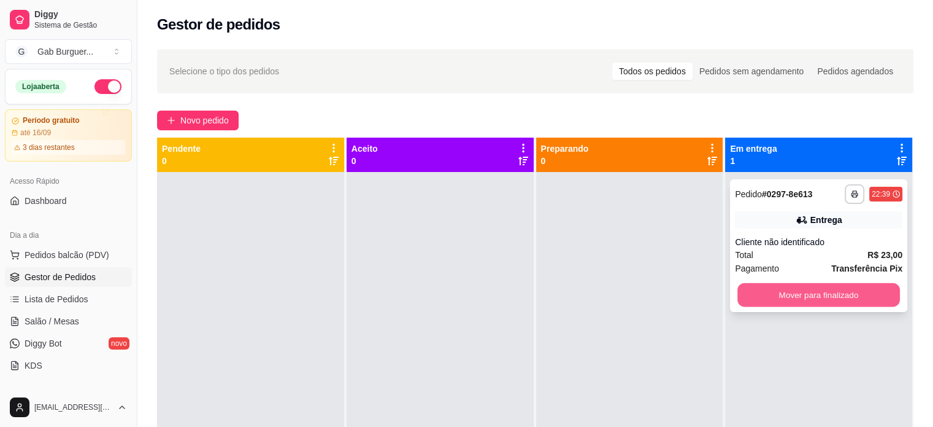
click at [858, 296] on button "Mover para finalizado" at bounding box center [819, 295] width 163 height 24
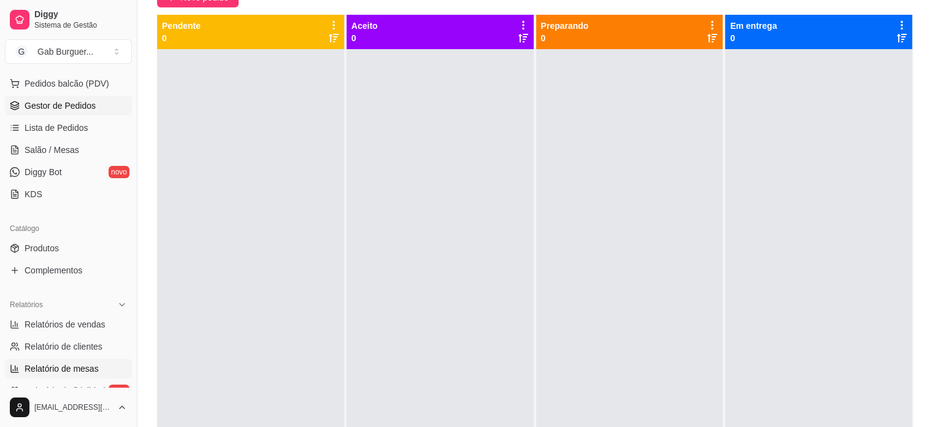
scroll to position [184, 0]
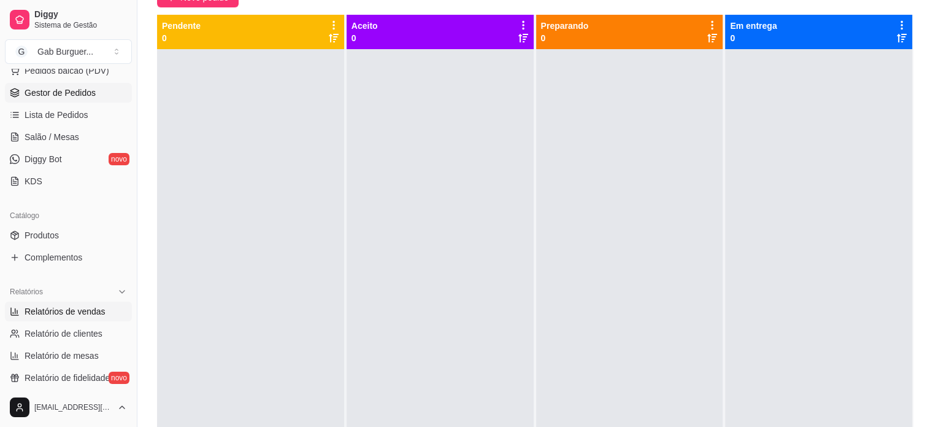
click at [61, 317] on link "Relatórios de vendas" at bounding box center [68, 311] width 127 height 20
select select "ALL"
select select "0"
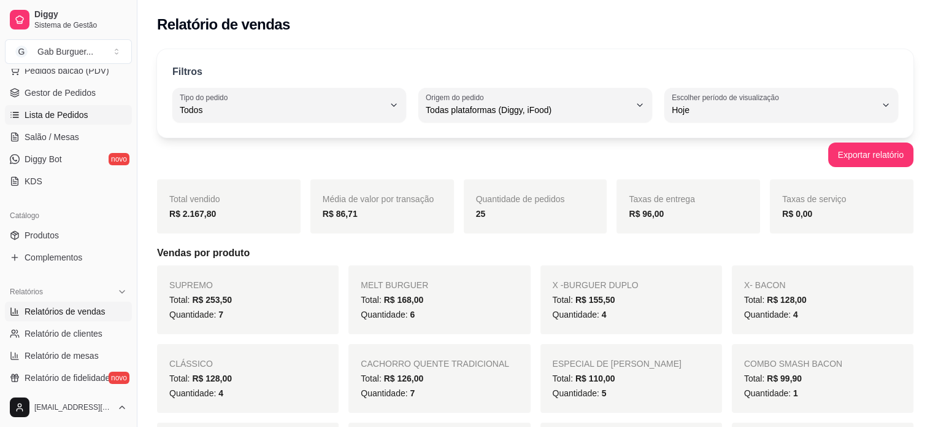
scroll to position [123, 0]
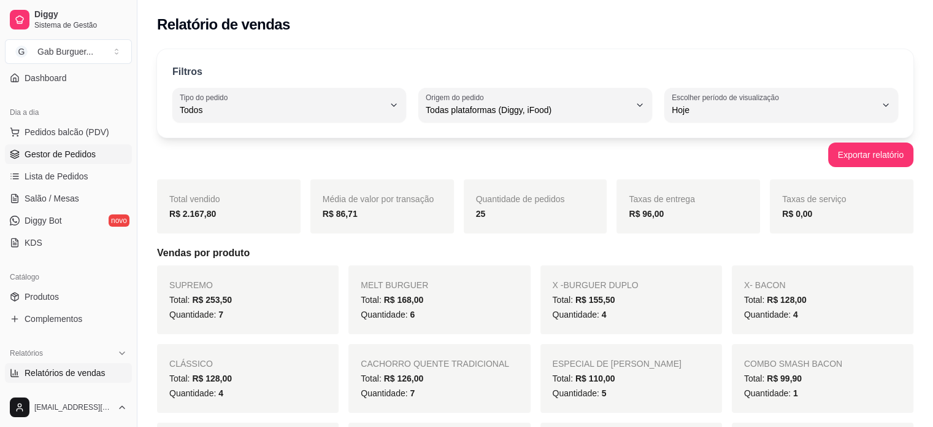
click at [39, 150] on span "Gestor de Pedidos" at bounding box center [60, 154] width 71 height 12
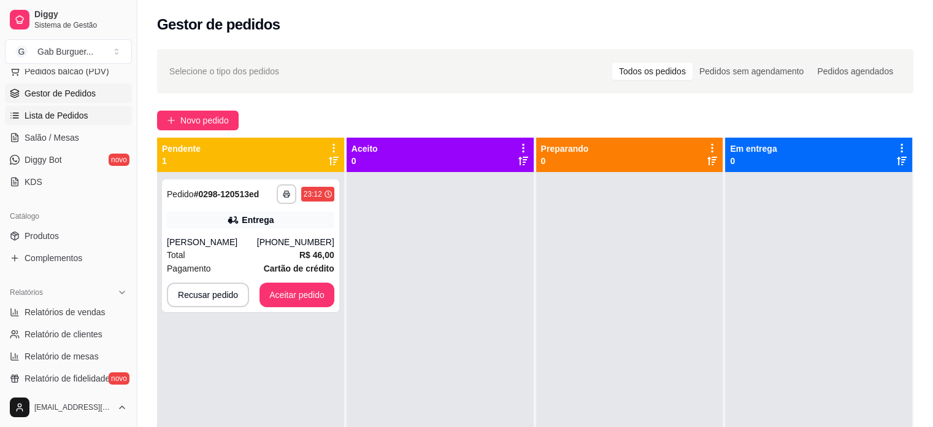
scroll to position [184, 0]
click at [45, 311] on span "Relatórios de vendas" at bounding box center [65, 311] width 81 height 12
select select "ALL"
select select "0"
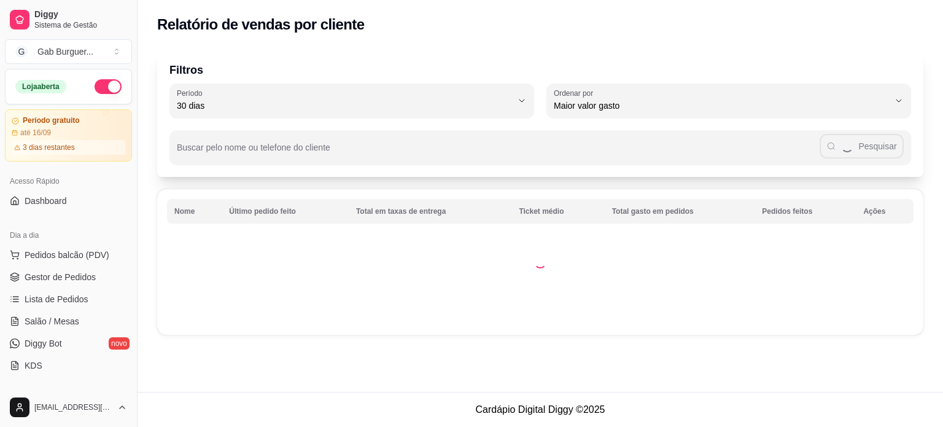
select select "30"
select select "HIGHEST_TOTAL_SPENT_WITH_ORDERS"
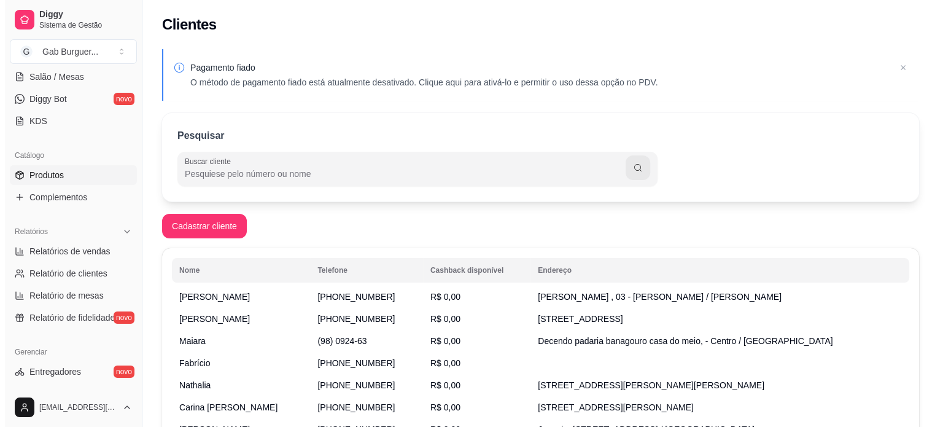
scroll to position [166, 0]
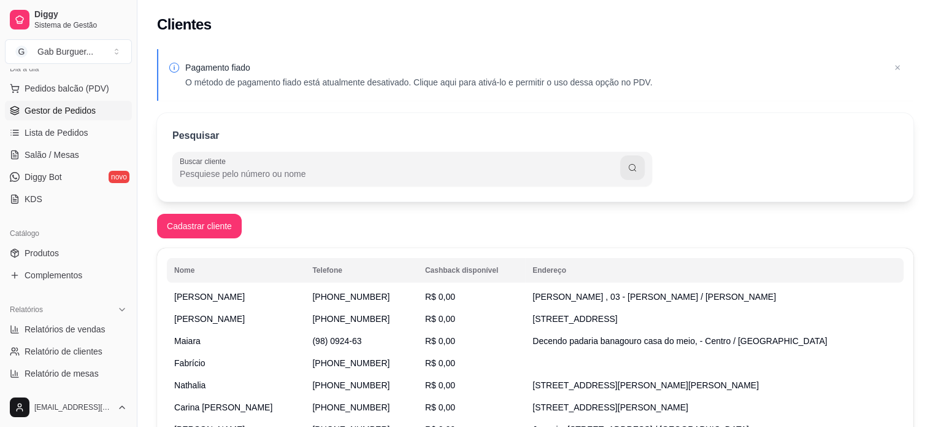
click at [75, 112] on span "Gestor de Pedidos" at bounding box center [60, 110] width 71 height 12
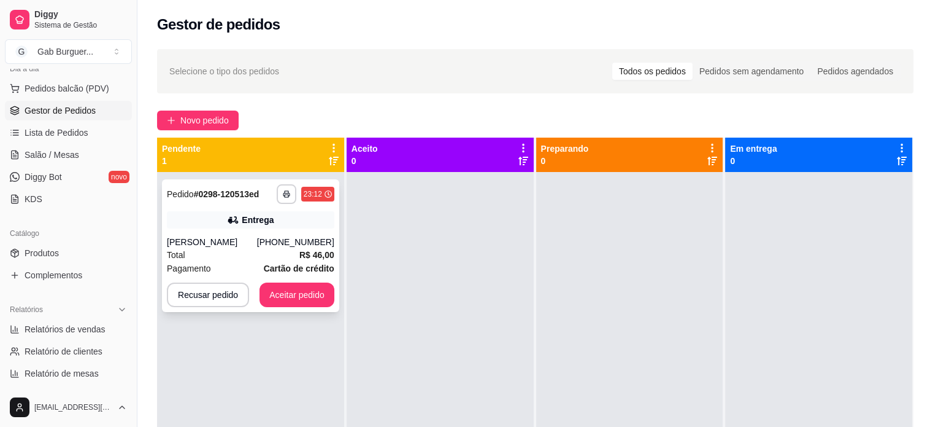
click at [246, 199] on strong "# 0298-120513ed" at bounding box center [227, 194] width 66 height 10
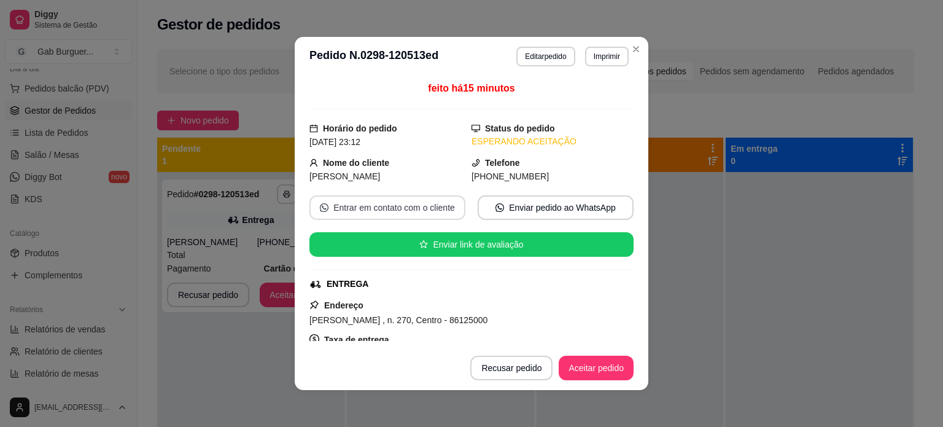
click at [377, 210] on button "Entrar em contato com o cliente" at bounding box center [387, 207] width 156 height 25
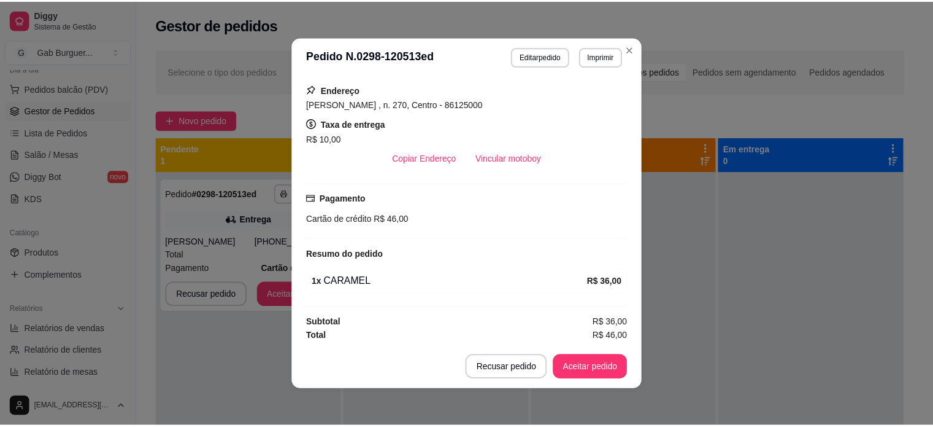
scroll to position [2, 0]
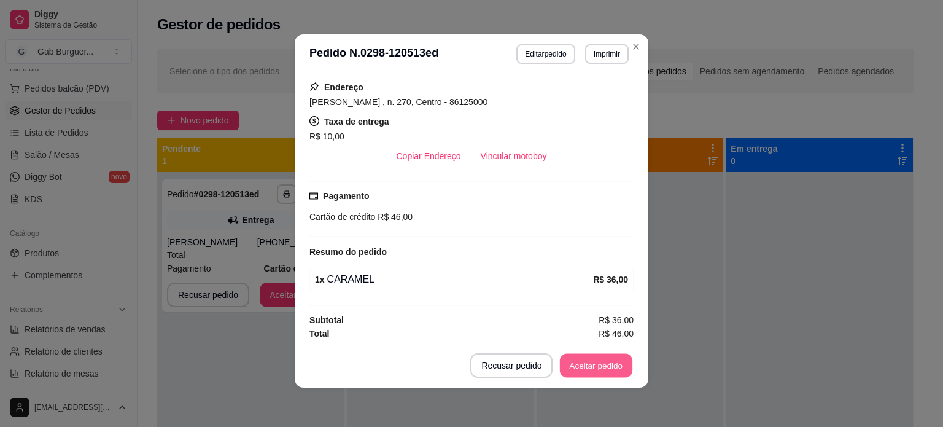
click at [580, 363] on button "Aceitar pedido" at bounding box center [596, 365] width 72 height 24
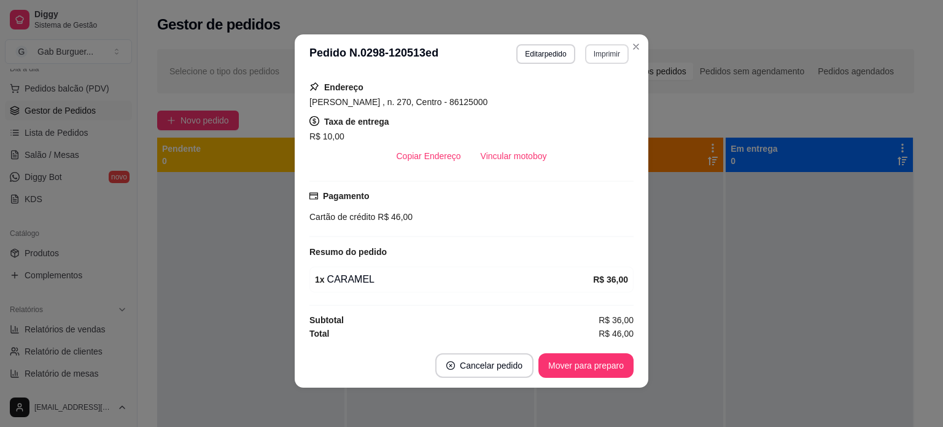
click at [588, 55] on button "Imprimir" at bounding box center [607, 54] width 44 height 20
click at [587, 103] on button "TOMATE MDK-080" at bounding box center [580, 96] width 86 height 19
click at [594, 367] on button "Mover para preparo" at bounding box center [585, 365] width 95 height 25
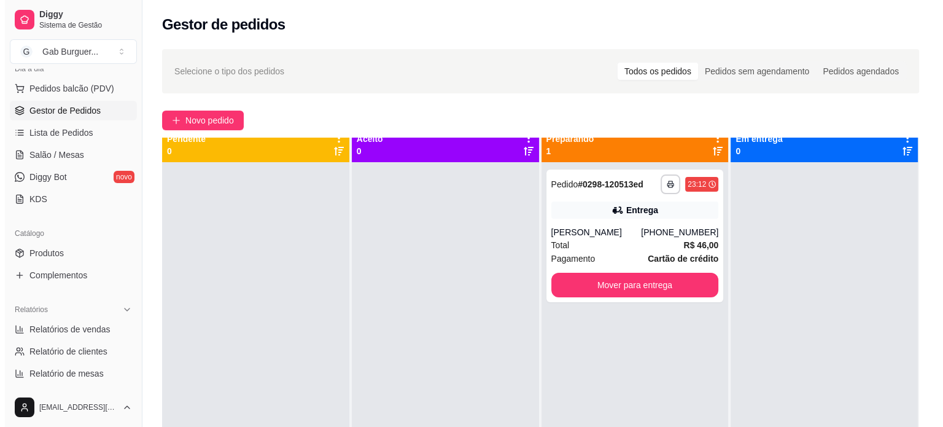
scroll to position [0, 0]
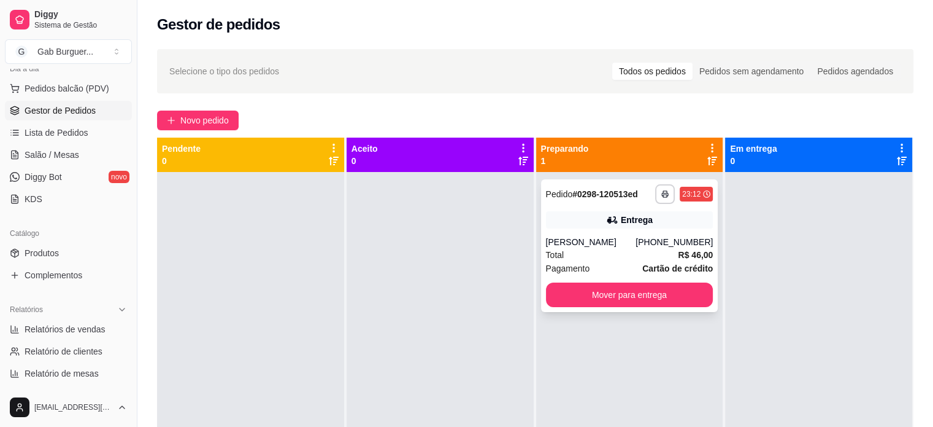
click at [609, 225] on icon at bounding box center [612, 220] width 12 height 12
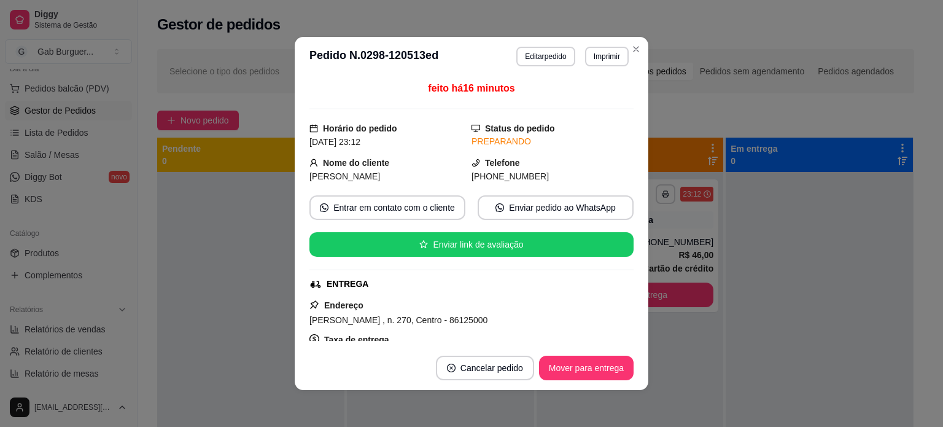
scroll to position [61, 0]
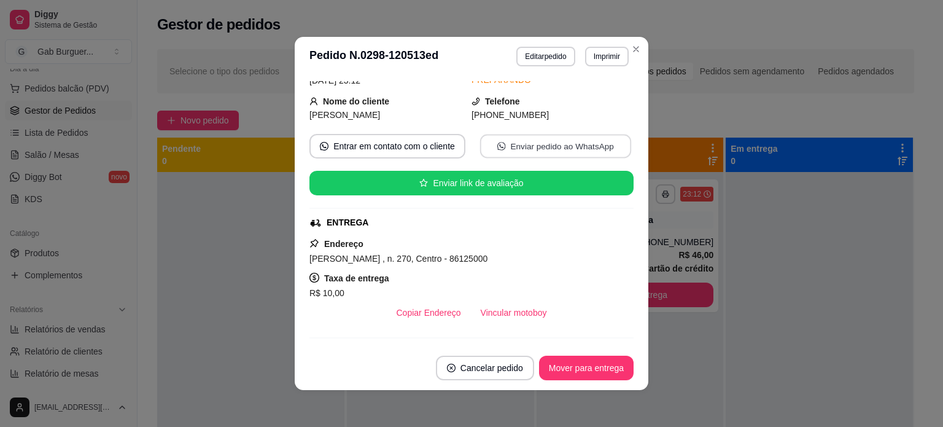
click at [543, 139] on button "Enviar pedido ao WhatsApp" at bounding box center [555, 146] width 151 height 24
